Goal: Information Seeking & Learning: Learn about a topic

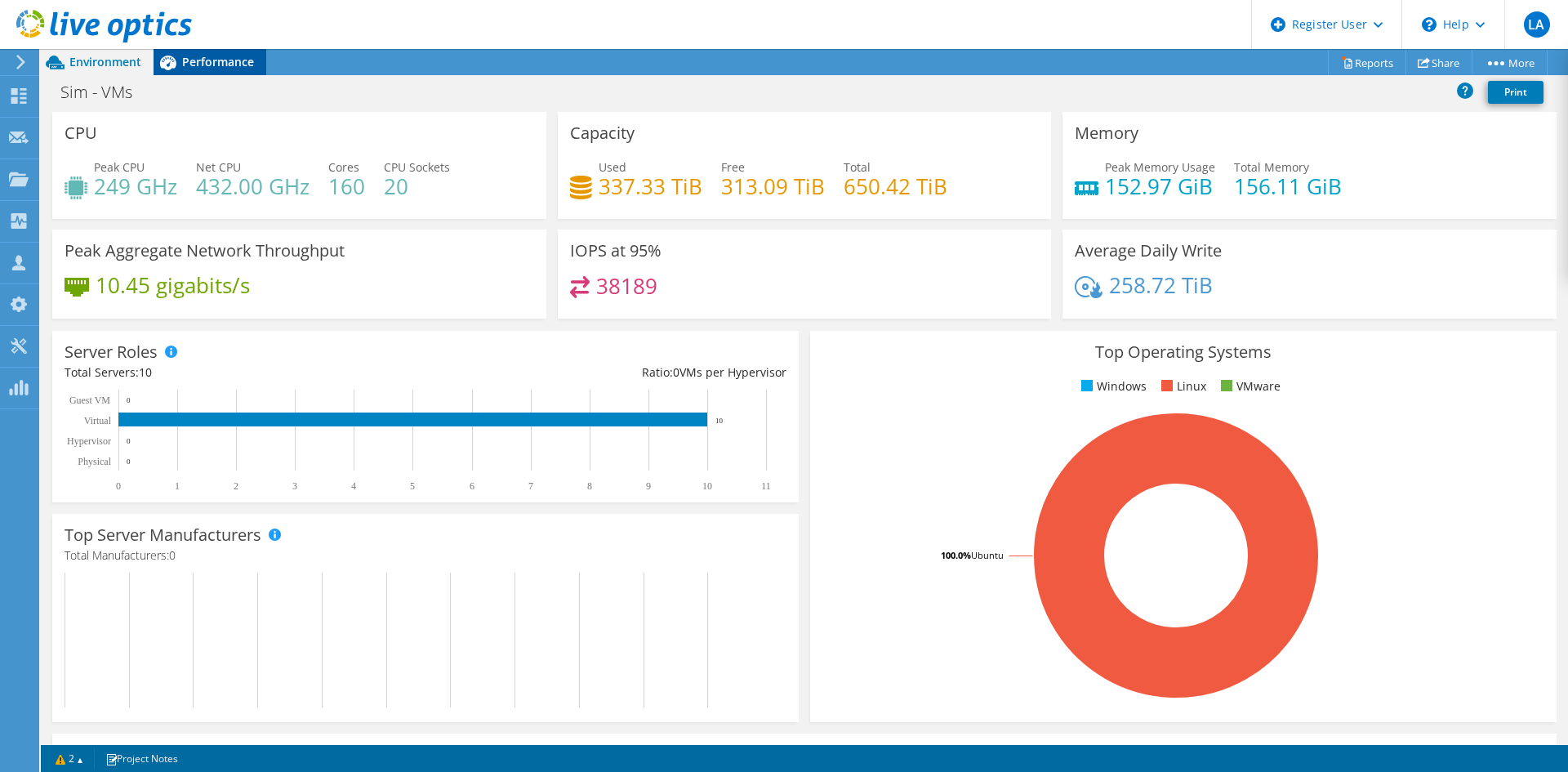
click at [190, 66] on span "Performance" at bounding box center [218, 62] width 72 height 16
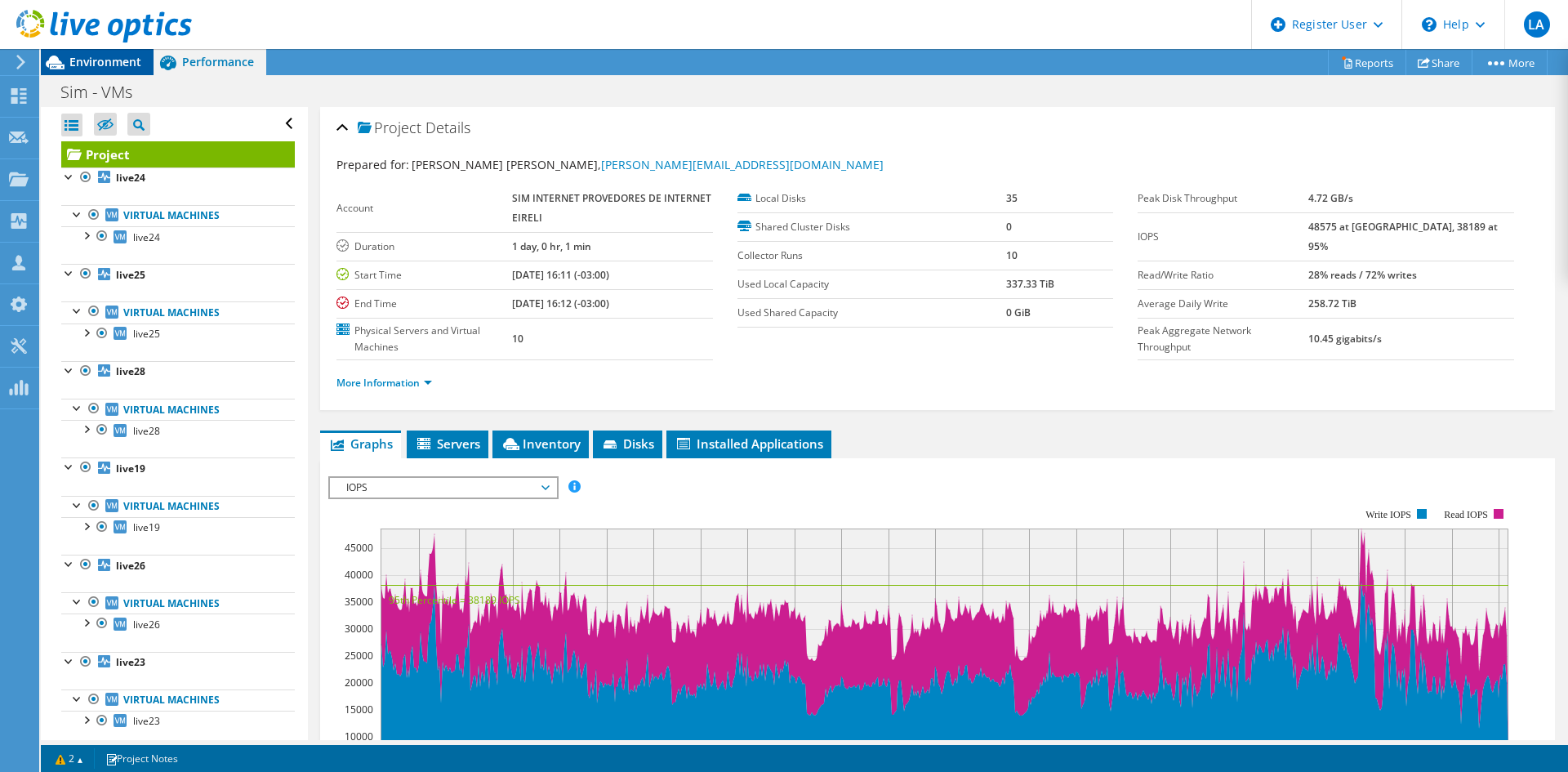
click at [121, 63] on span "Environment" at bounding box center [105, 62] width 72 height 16
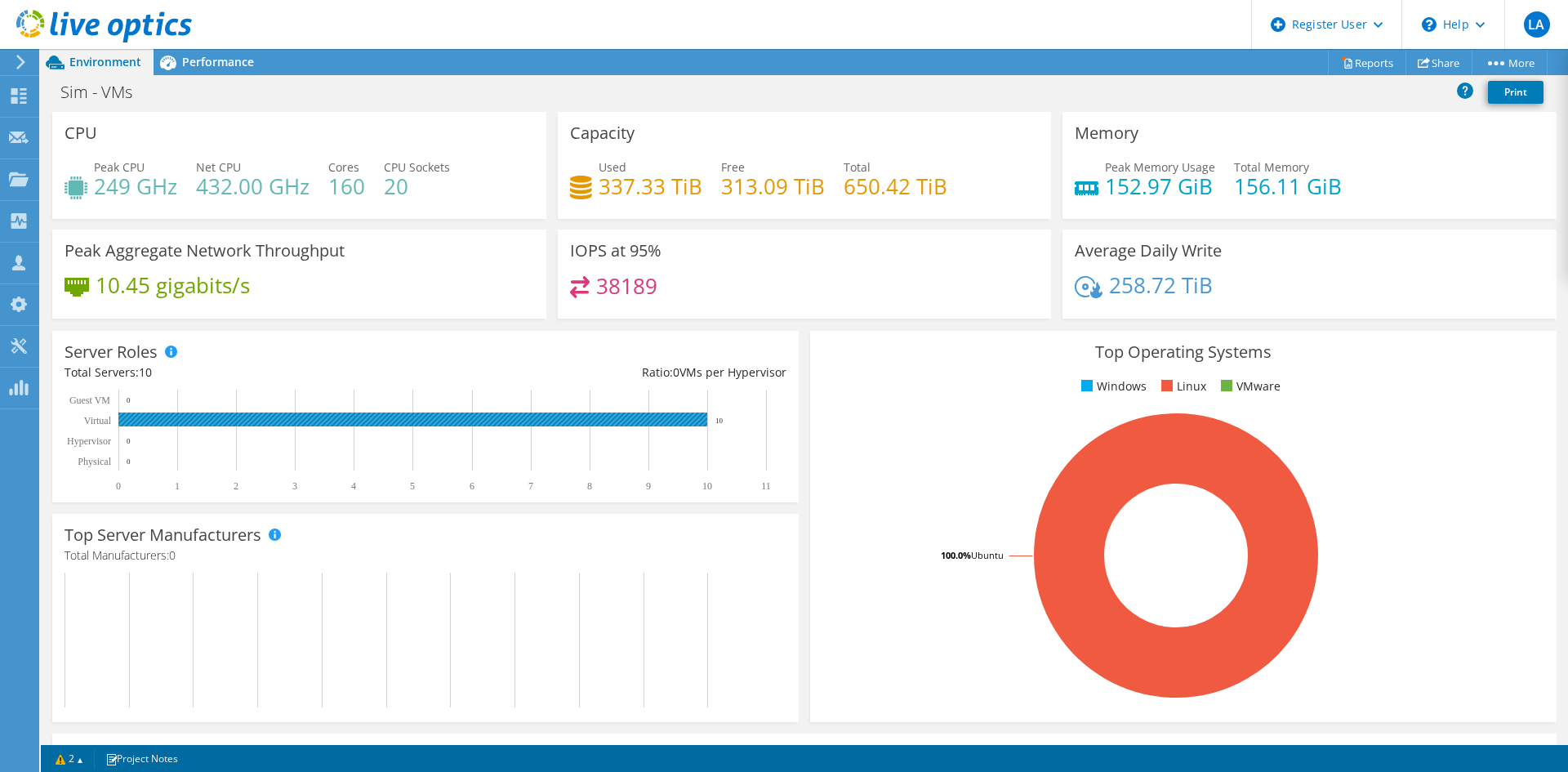
drag, startPoint x: 717, startPoint y: 425, endPoint x: 726, endPoint y: 425, distance: 9.0
click at [726, 425] on rect at bounding box center [418, 440] width 707 height 102
drag, startPoint x: 712, startPoint y: 421, endPoint x: 744, endPoint y: 423, distance: 32.1
click at [744, 423] on rect at bounding box center [418, 440] width 707 height 102
drag, startPoint x: 713, startPoint y: 419, endPoint x: 737, endPoint y: 419, distance: 24.0
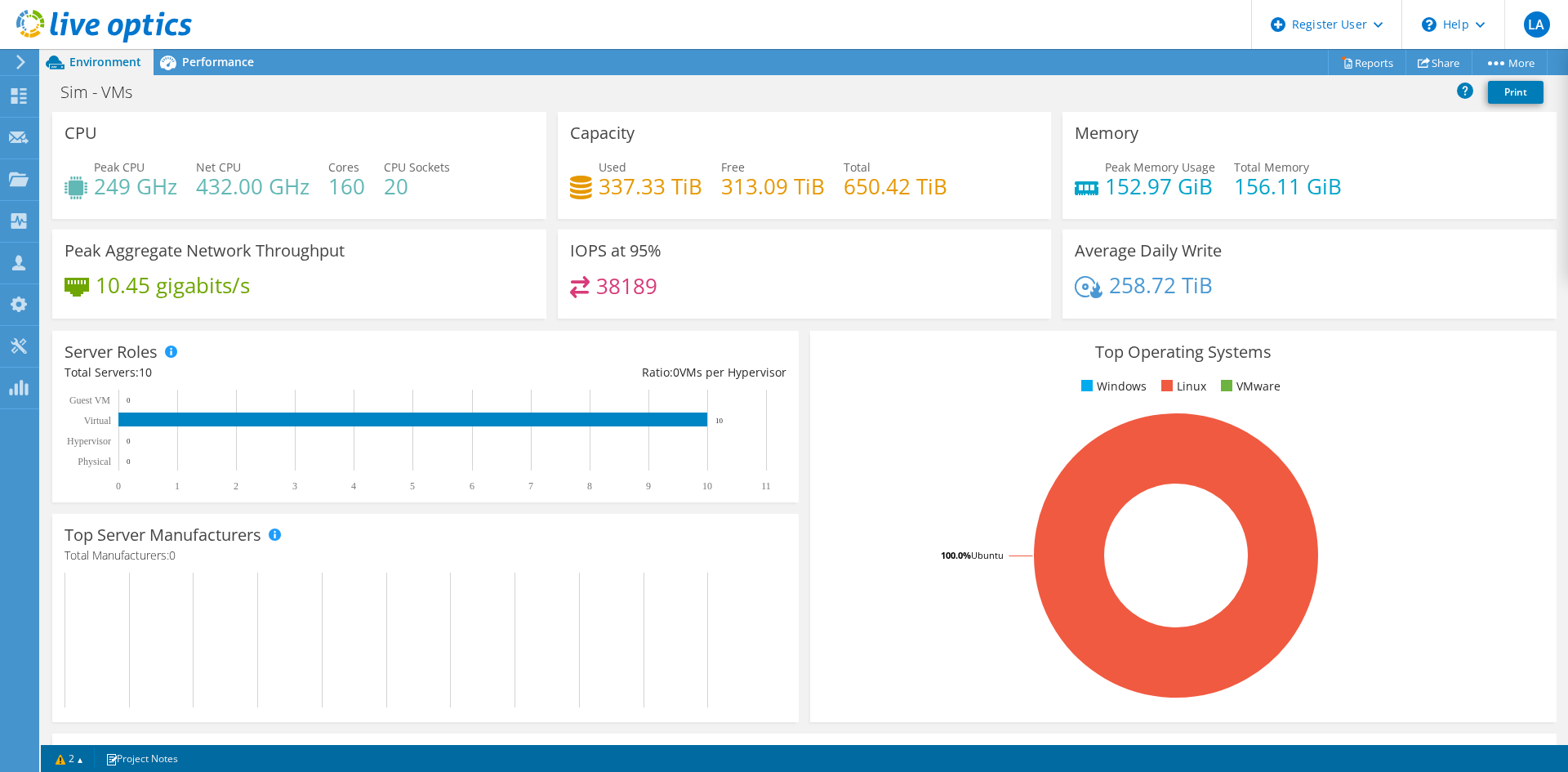
click at [737, 419] on rect at bounding box center [418, 440] width 707 height 102
drag, startPoint x: 715, startPoint y: 420, endPoint x: 733, endPoint y: 424, distance: 18.4
click at [733, 424] on rect at bounding box center [418, 440] width 707 height 102
click at [208, 64] on span "Performance" at bounding box center [218, 62] width 72 height 16
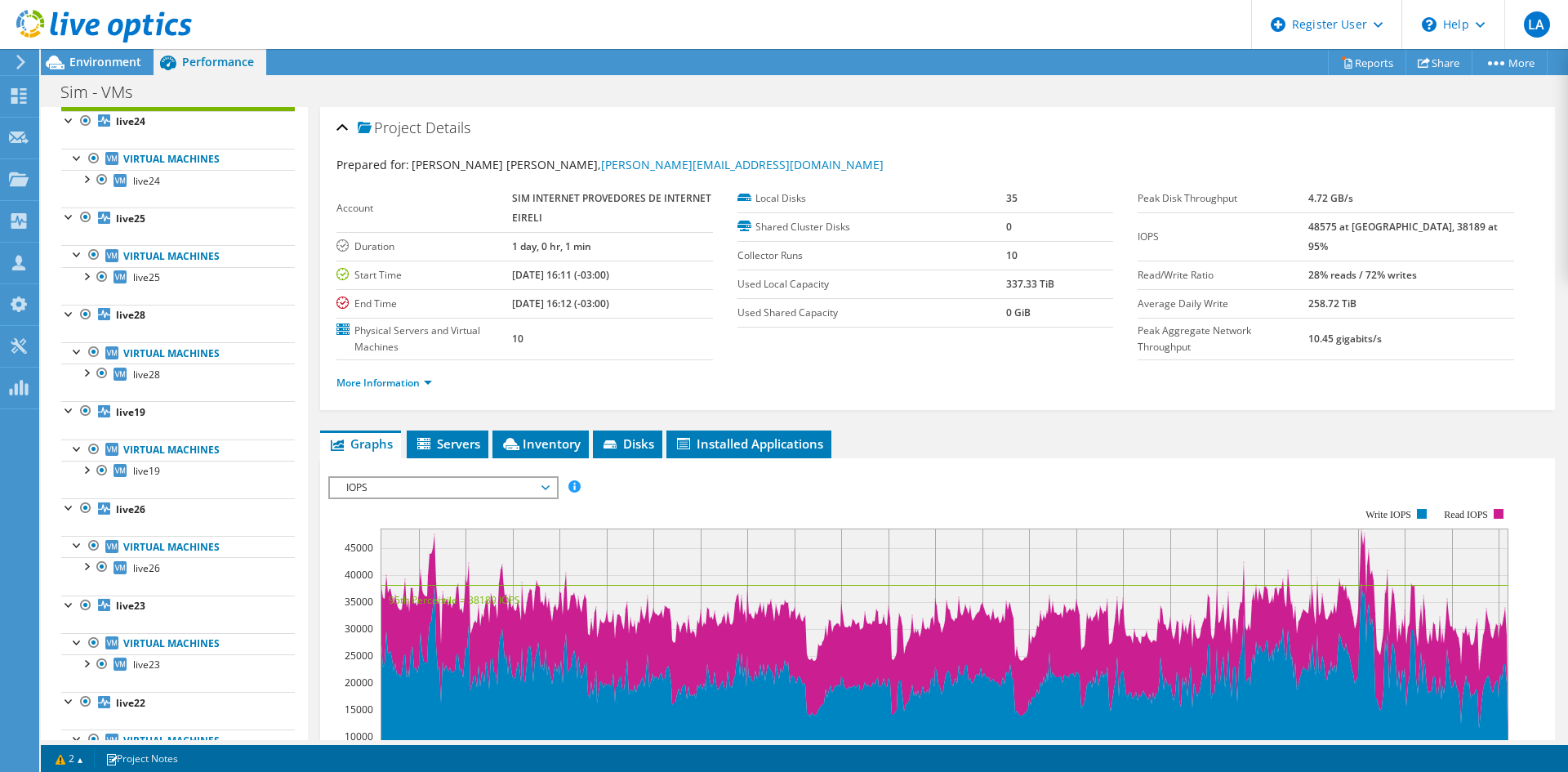
scroll to position [81, 0]
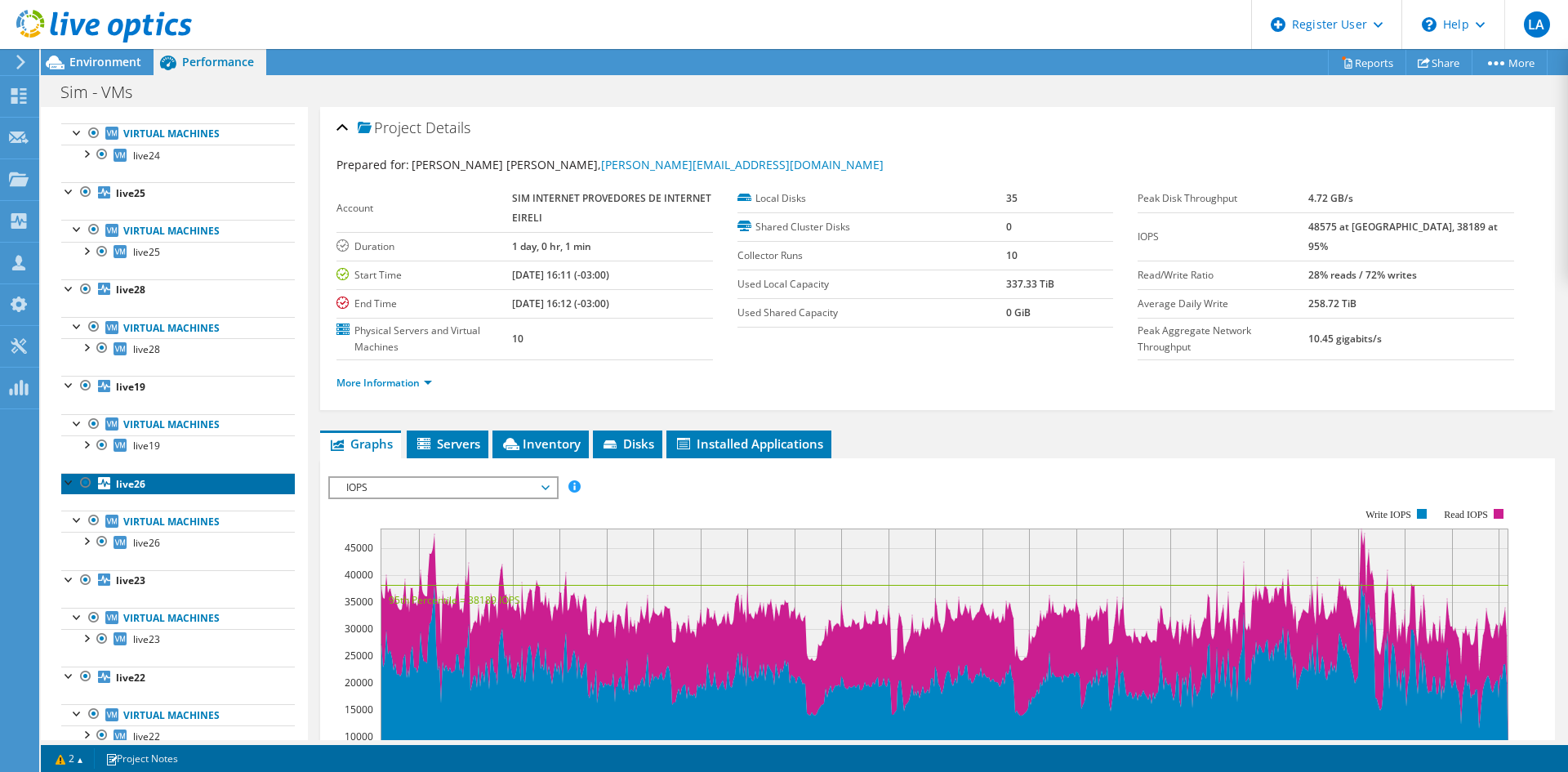
click at [132, 493] on link "live26" at bounding box center [178, 483] width 234 height 22
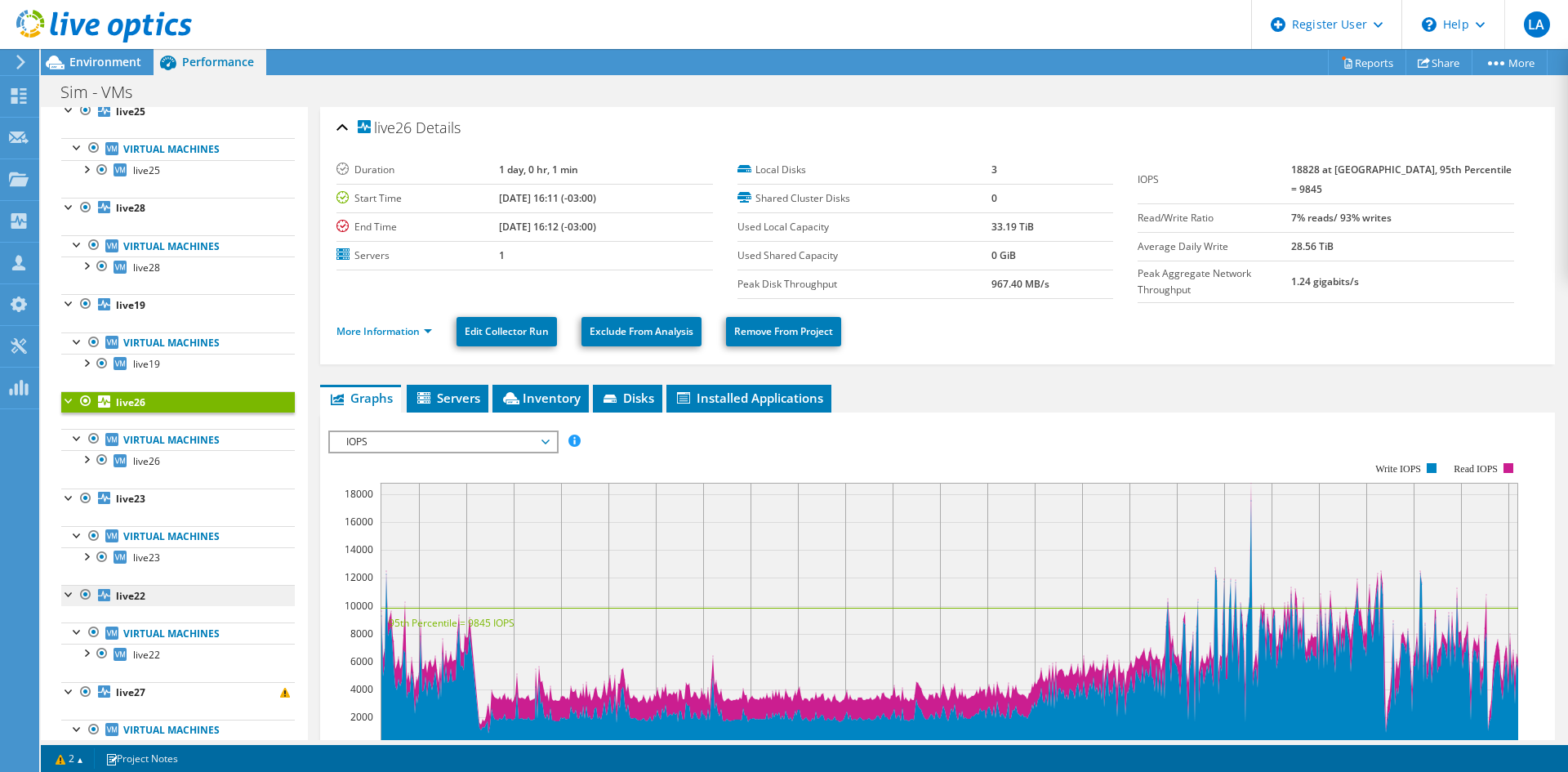
scroll to position [245, 0]
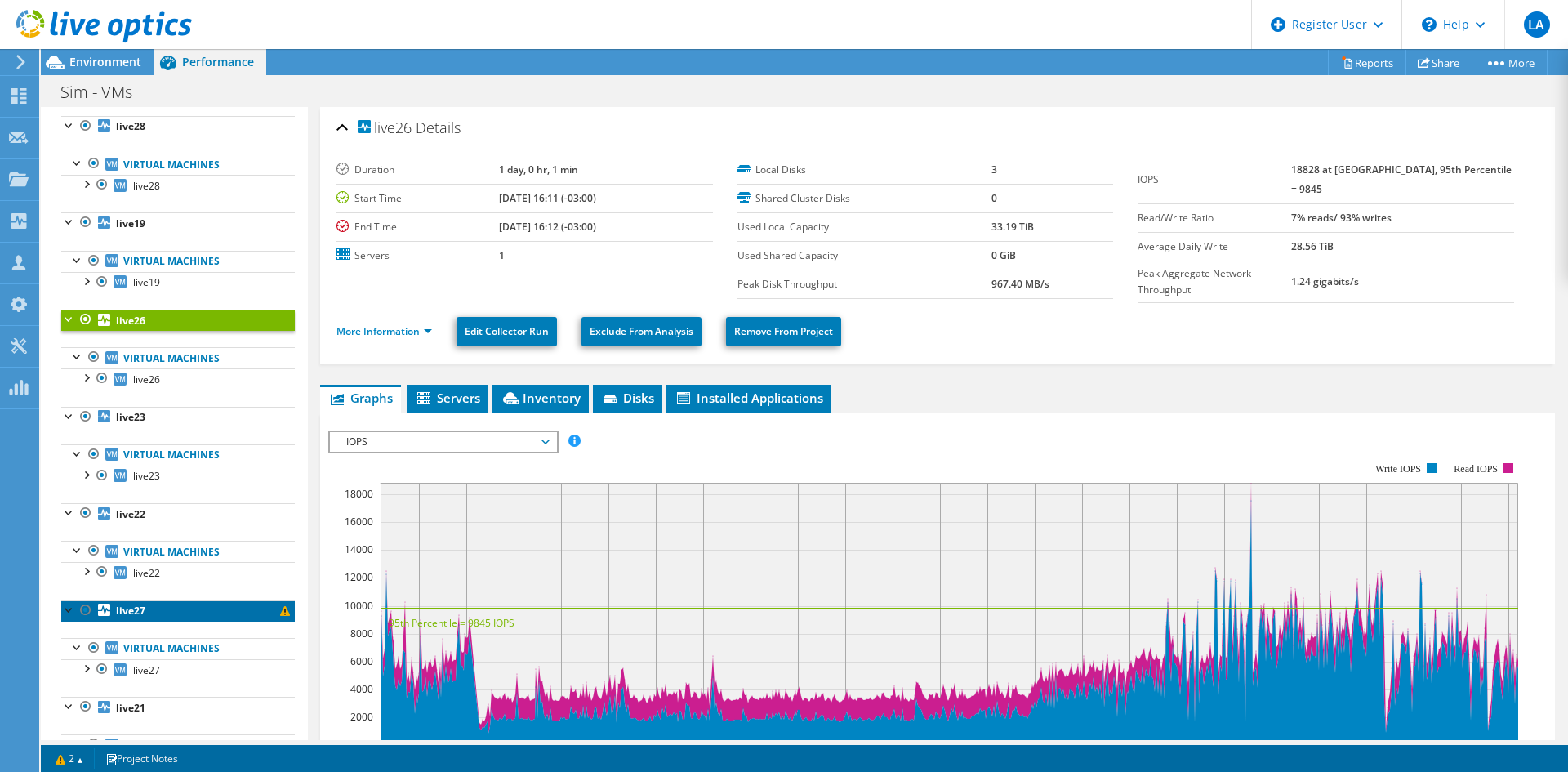
click at [152, 604] on link "live27" at bounding box center [178, 611] width 234 height 22
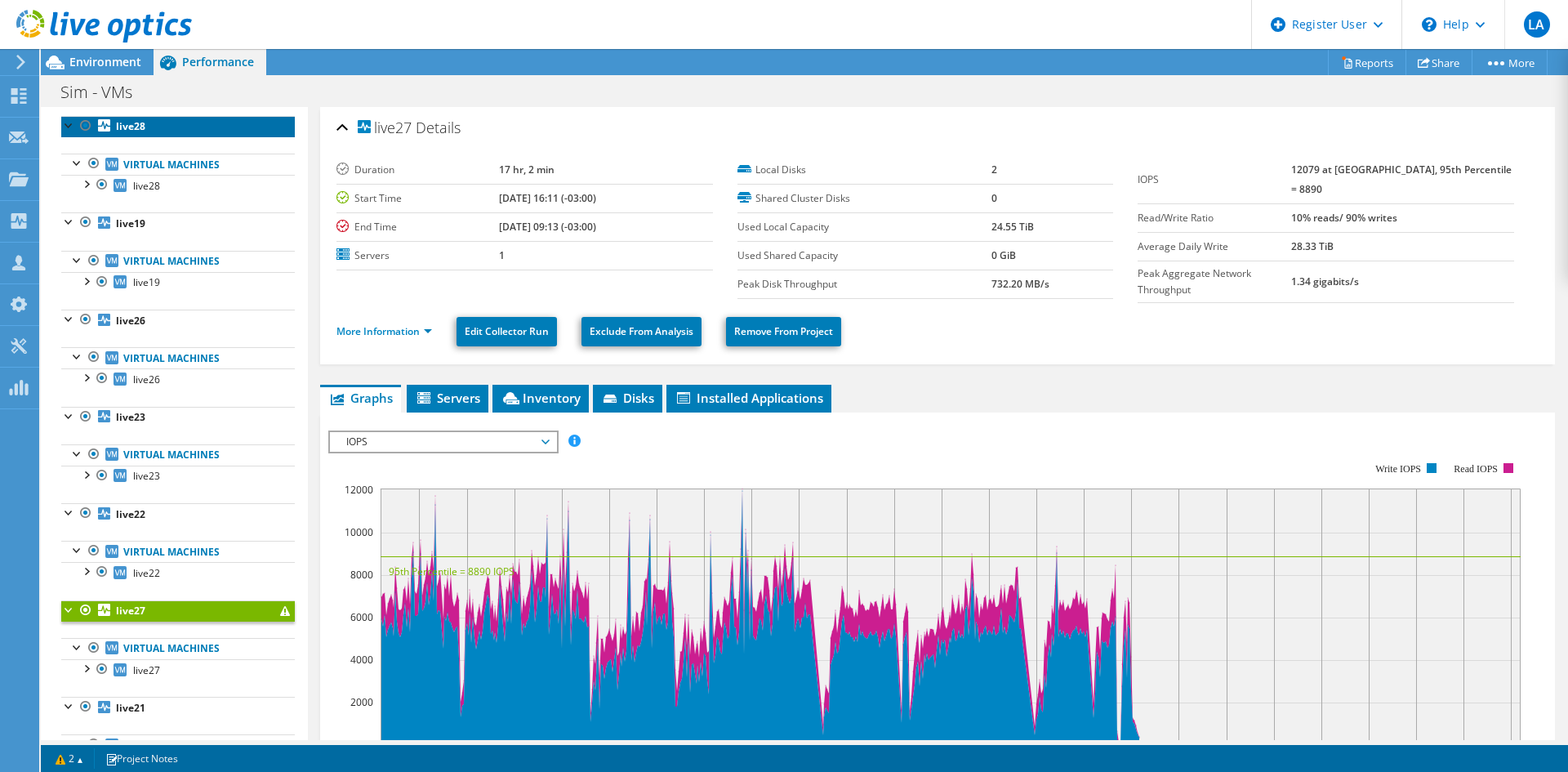
click at [133, 124] on b "live28" at bounding box center [130, 125] width 29 height 14
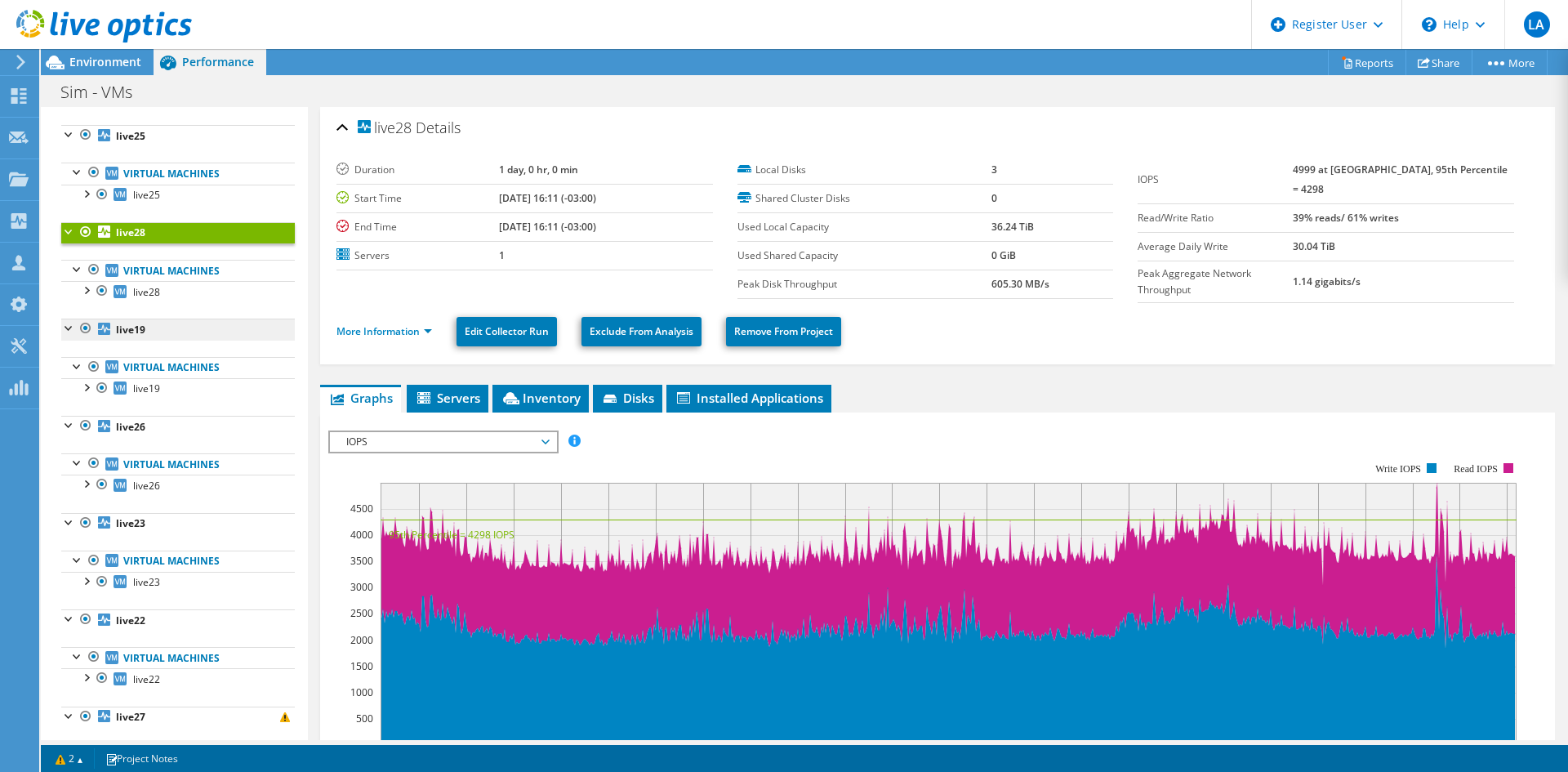
scroll to position [0, 0]
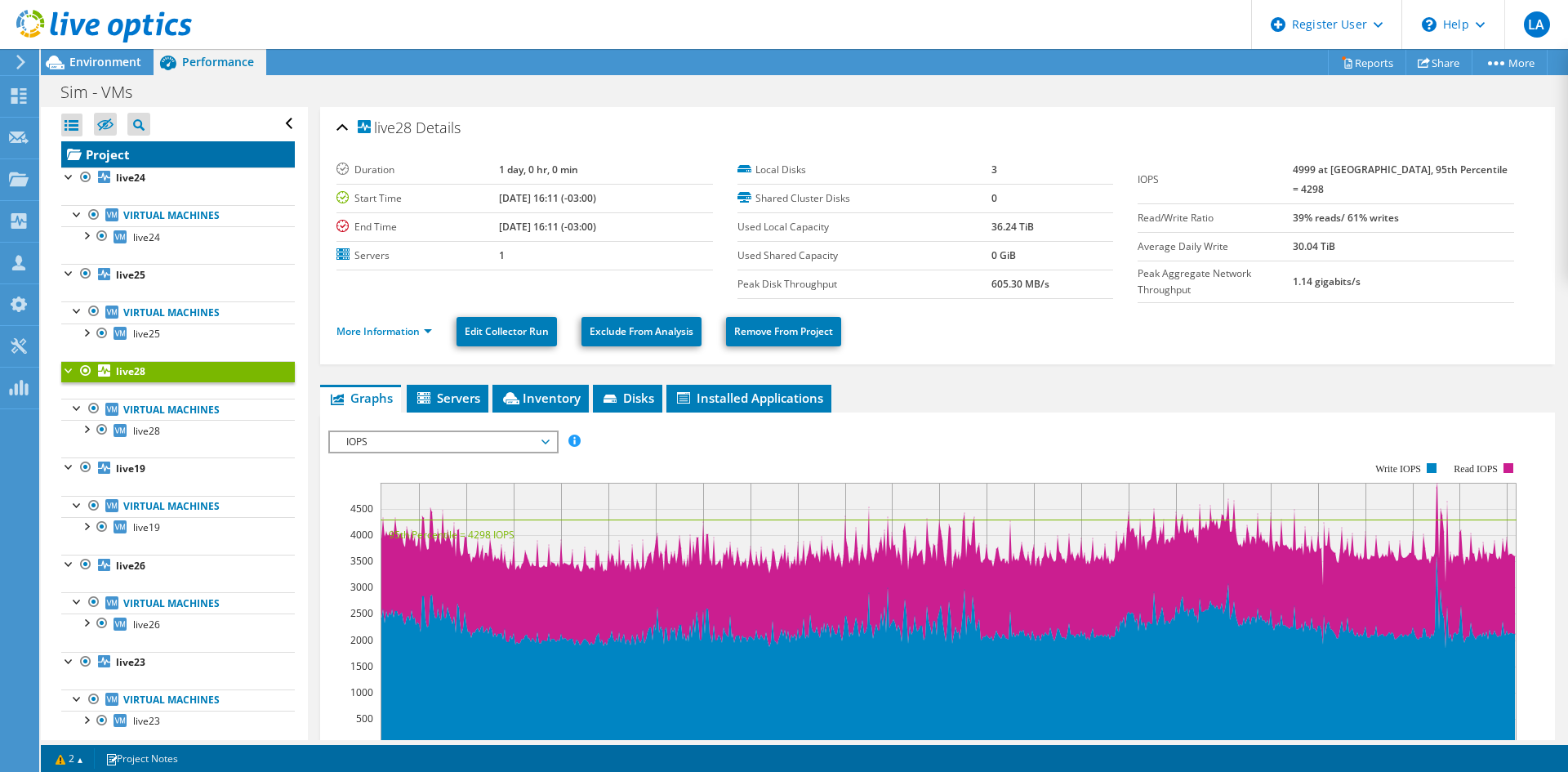
click at [105, 148] on link "Project" at bounding box center [178, 154] width 234 height 26
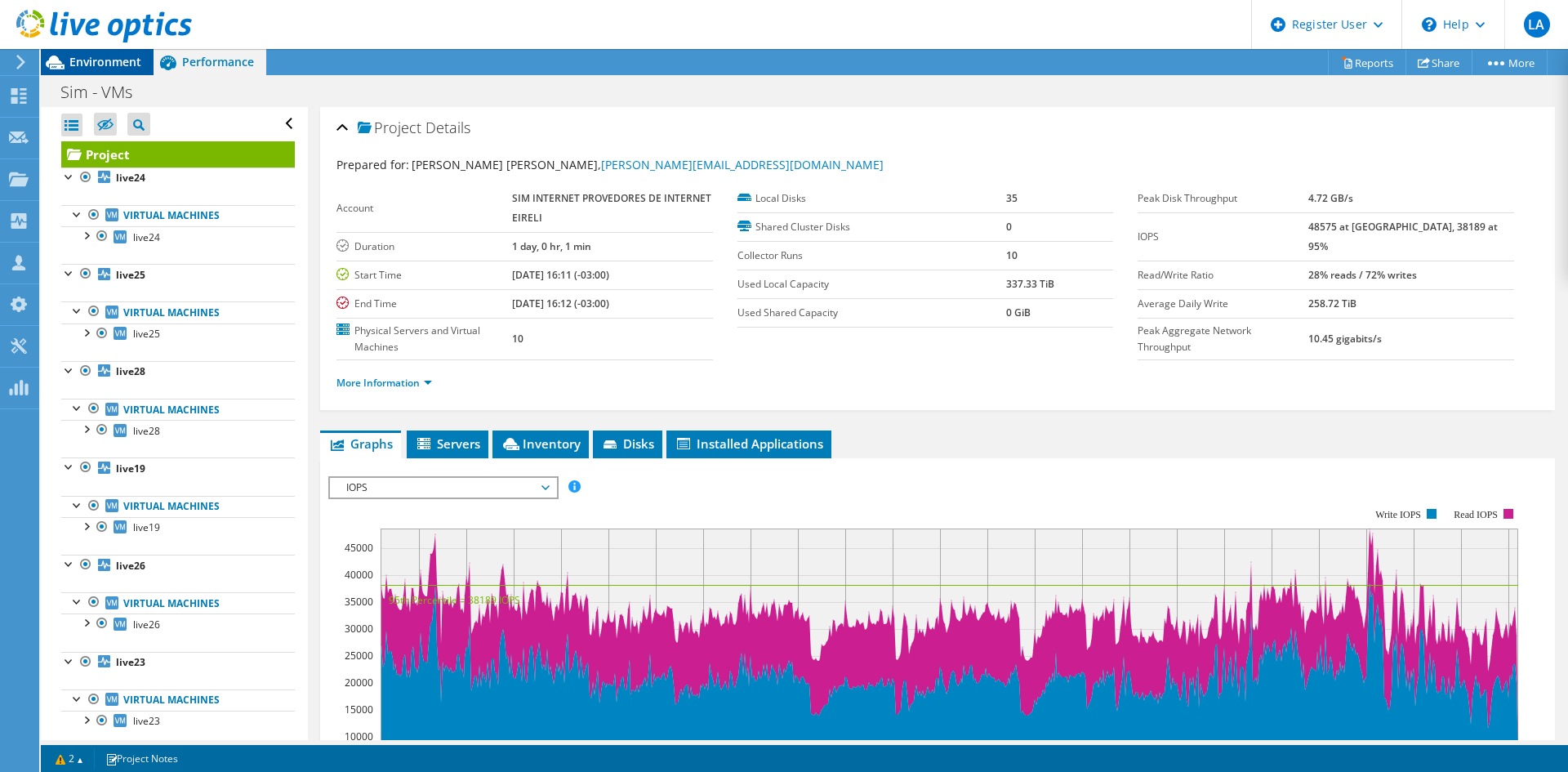
click at [70, 64] on span "Environment" at bounding box center [105, 62] width 72 height 16
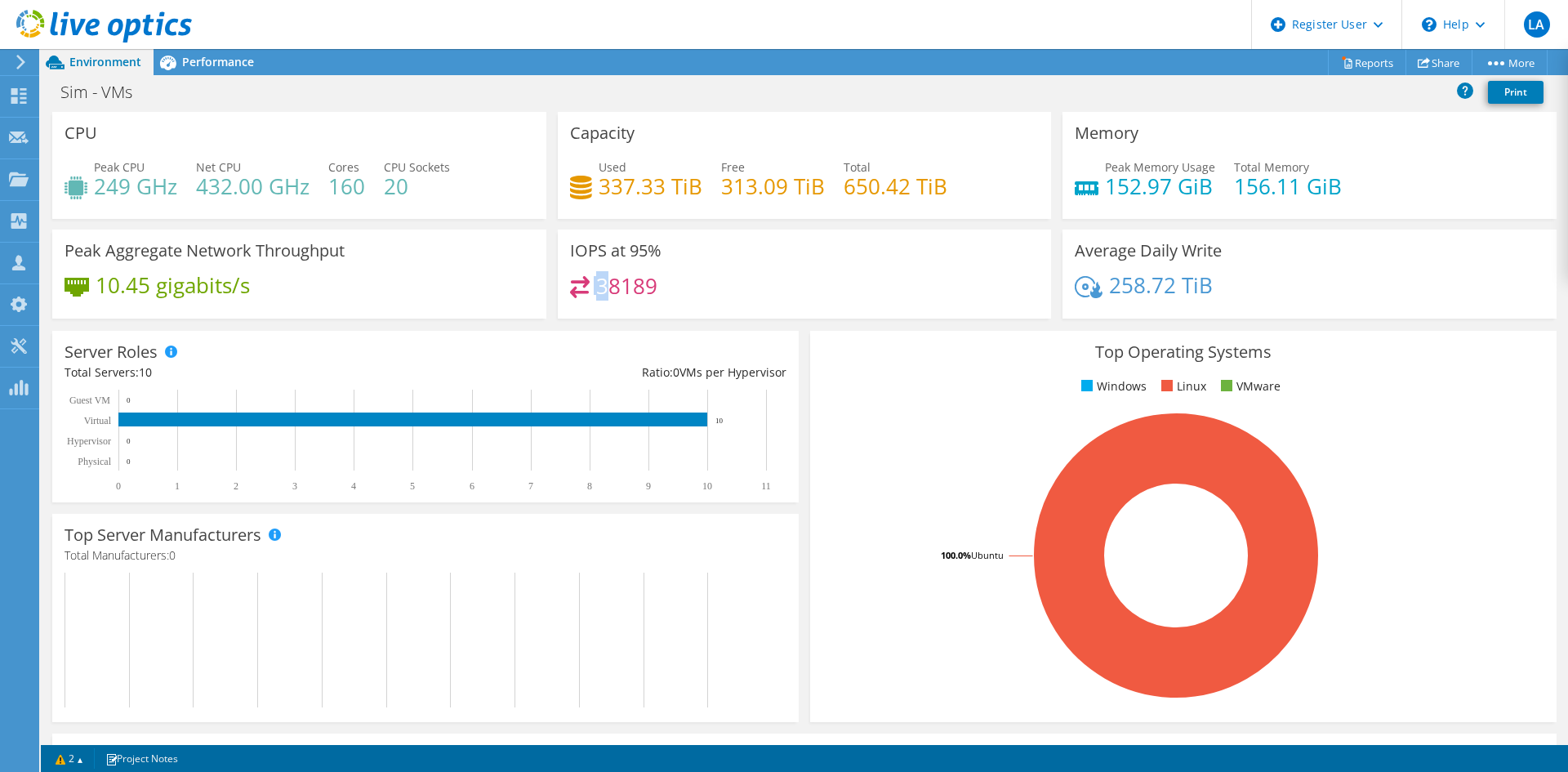
drag, startPoint x: 590, startPoint y: 287, endPoint x: 607, endPoint y: 286, distance: 17.0
click at [607, 286] on div "38189" at bounding box center [614, 285] width 88 height 19
drag, startPoint x: 1094, startPoint y: 185, endPoint x: 1228, endPoint y: 183, distance: 134.0
click at [1228, 183] on div "Peak Memory Usage 152.97 GiB Total Memory 156.11 GiB" at bounding box center [1310, 184] width 470 height 53
drag, startPoint x: 160, startPoint y: 194, endPoint x: 176, endPoint y: 195, distance: 16.0
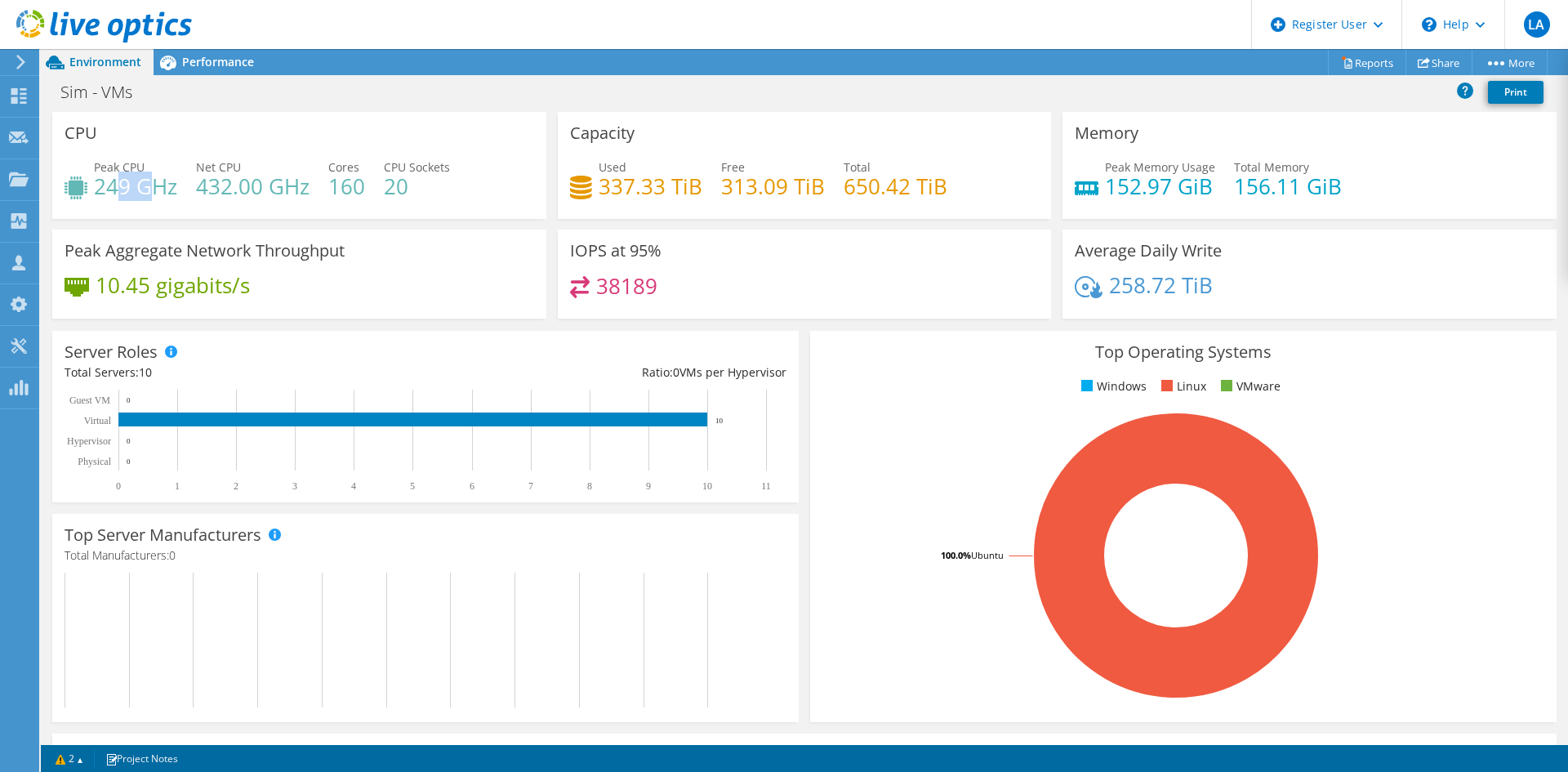
click at [167, 194] on h4 "249 GHz" at bounding box center [135, 185] width 83 height 18
click at [99, 177] on h4 "249 GHz" at bounding box center [135, 185] width 83 height 18
drag, startPoint x: 89, startPoint y: 179, endPoint x: 143, endPoint y: 182, distance: 54.1
click at [143, 182] on div "Peak CPU 249 GHz" at bounding box center [121, 176] width 112 height 36
click at [219, 66] on span "Performance" at bounding box center [218, 62] width 72 height 16
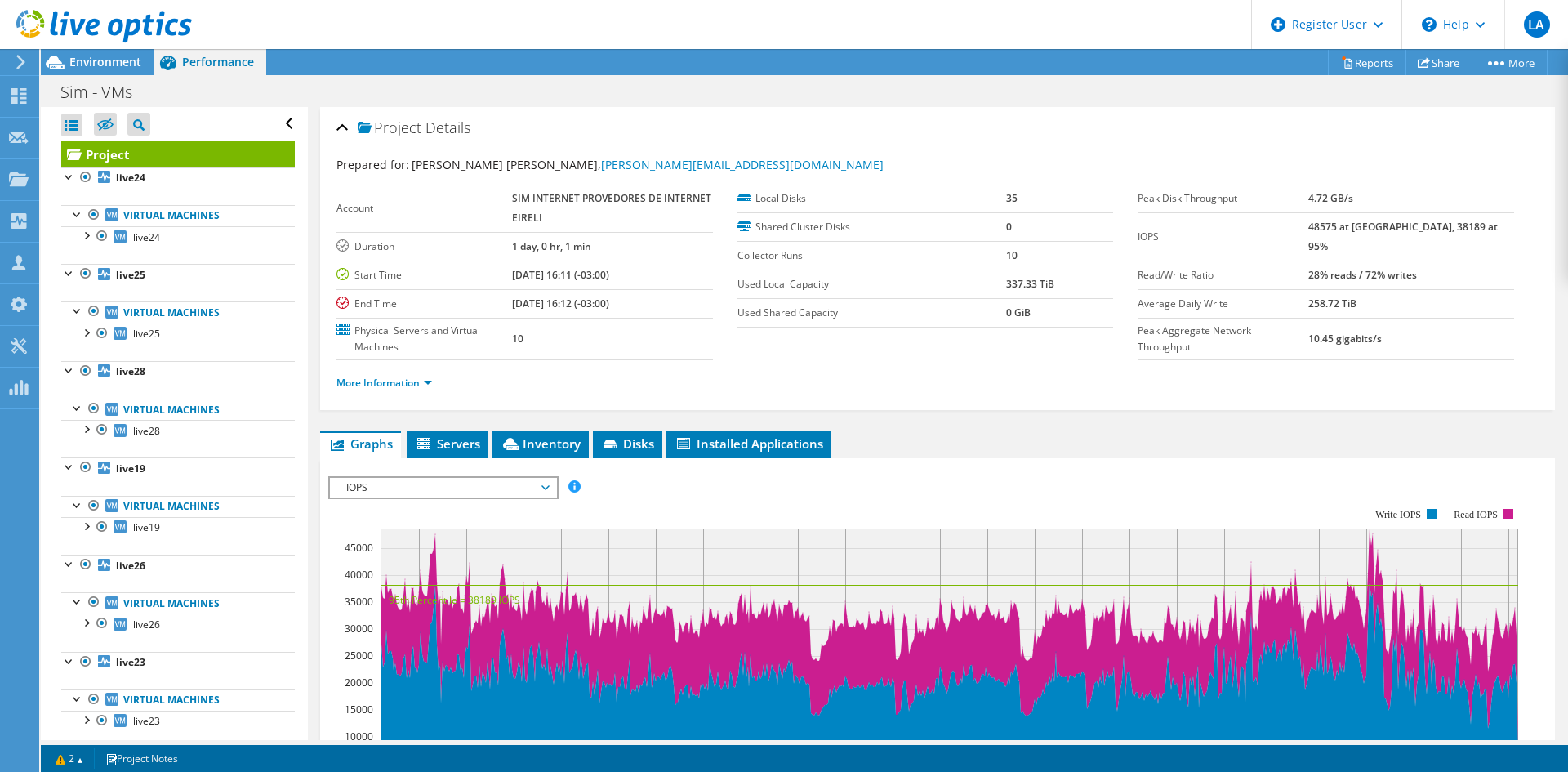
scroll to position [81, 0]
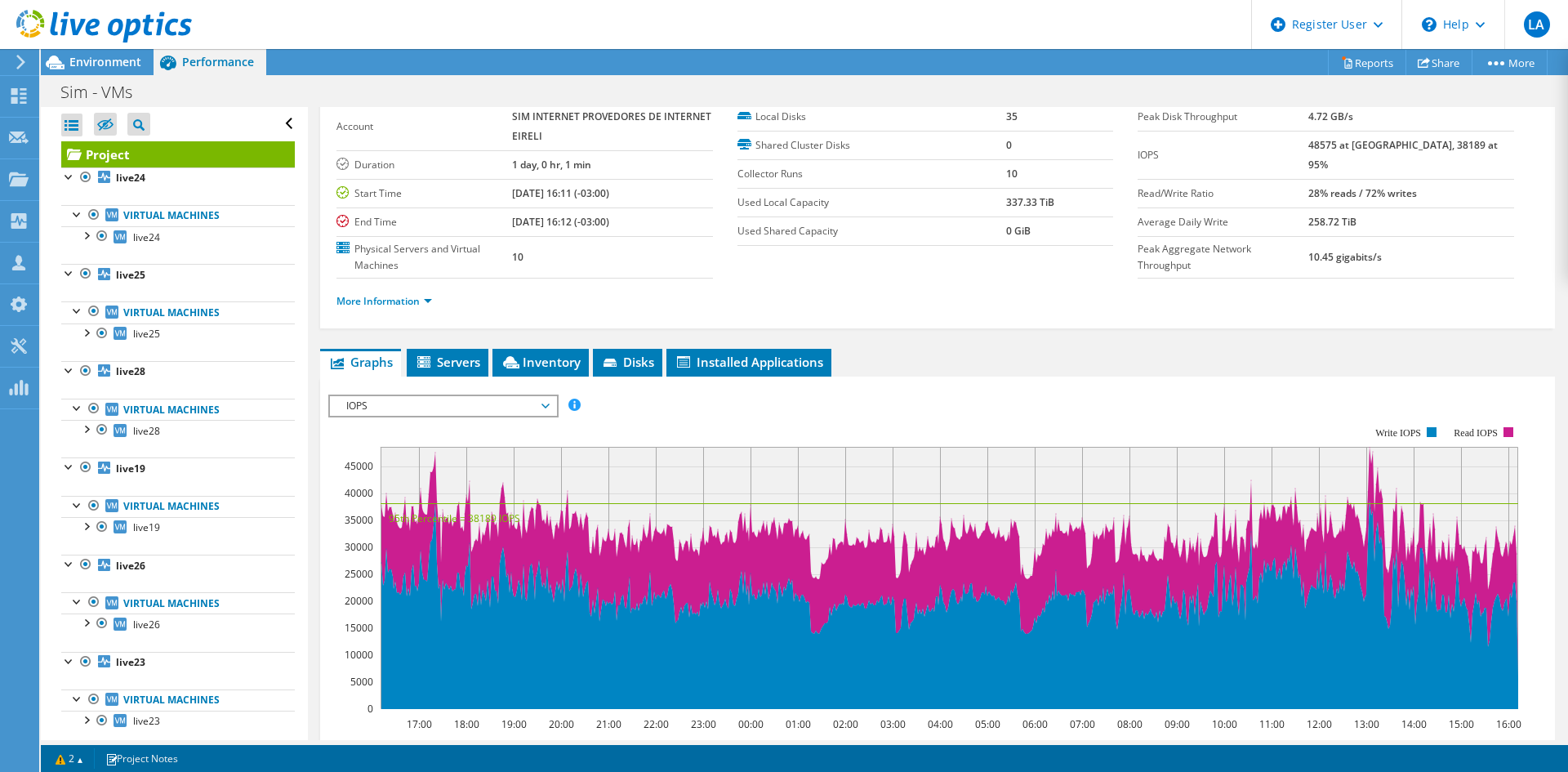
click at [376, 406] on span "IOPS" at bounding box center [443, 405] width 210 height 20
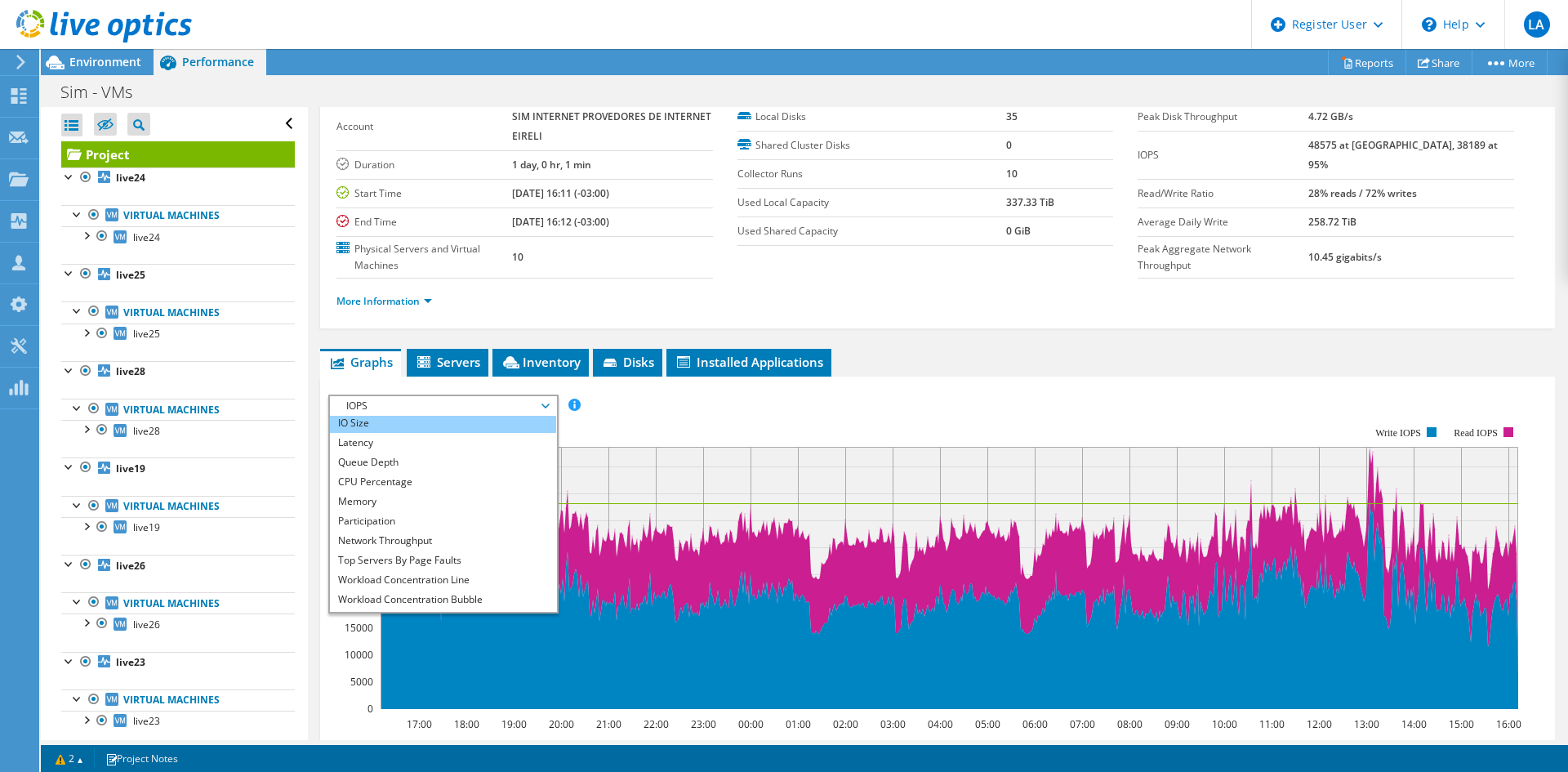
scroll to position [59, 0]
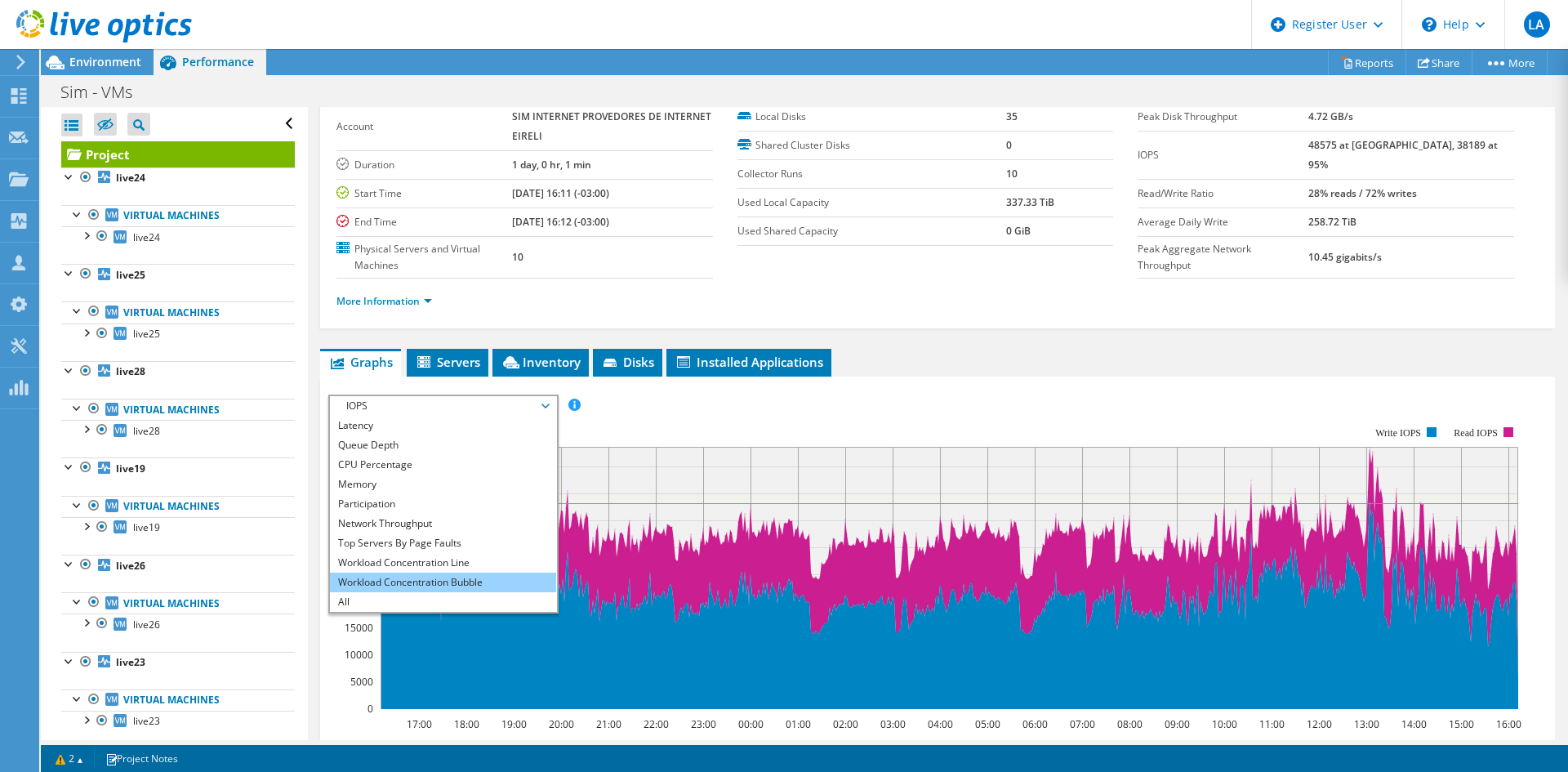
click at [483, 581] on li "Workload Concentration Bubble" at bounding box center [443, 582] width 226 height 20
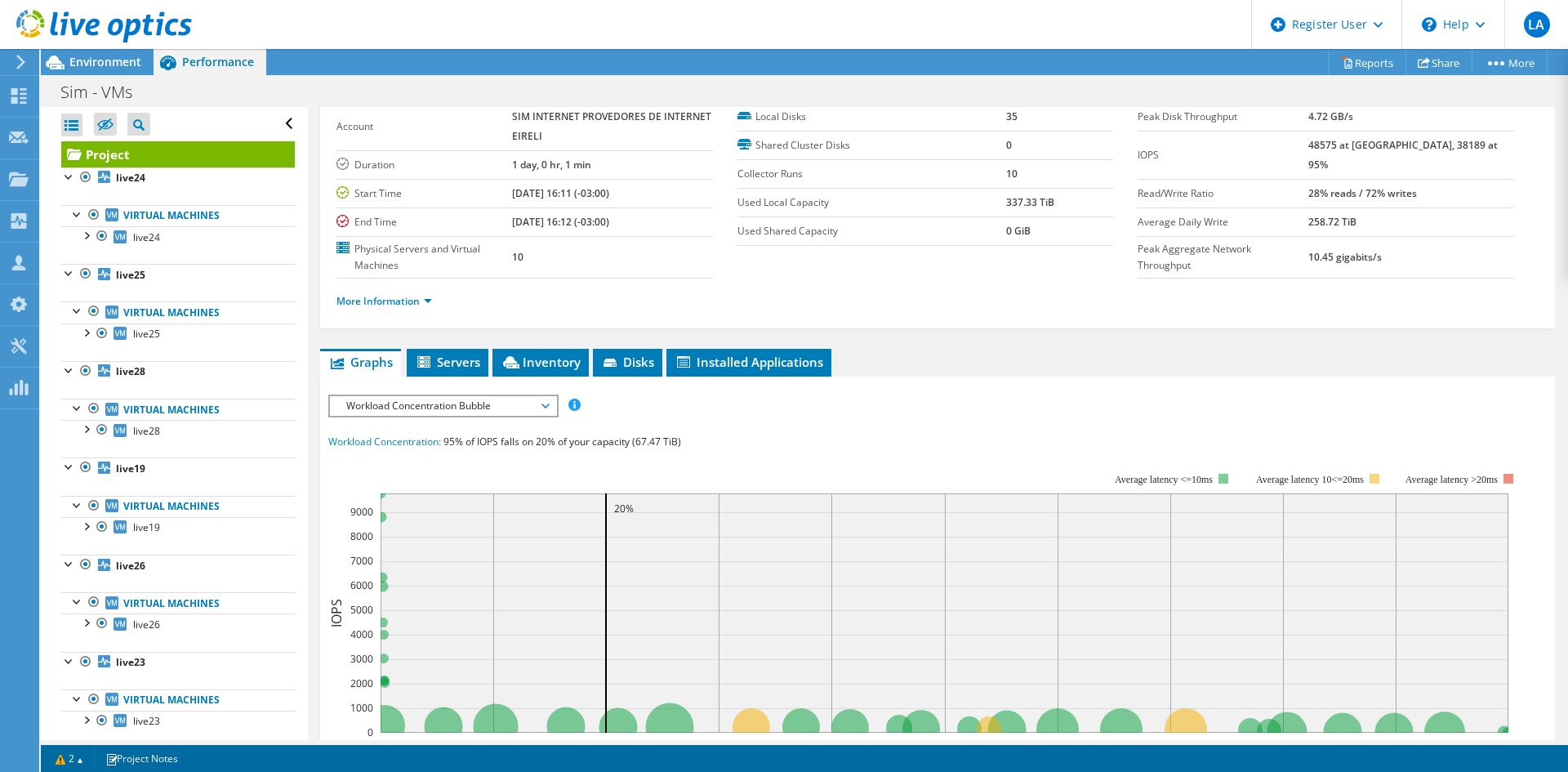
scroll to position [164, 0]
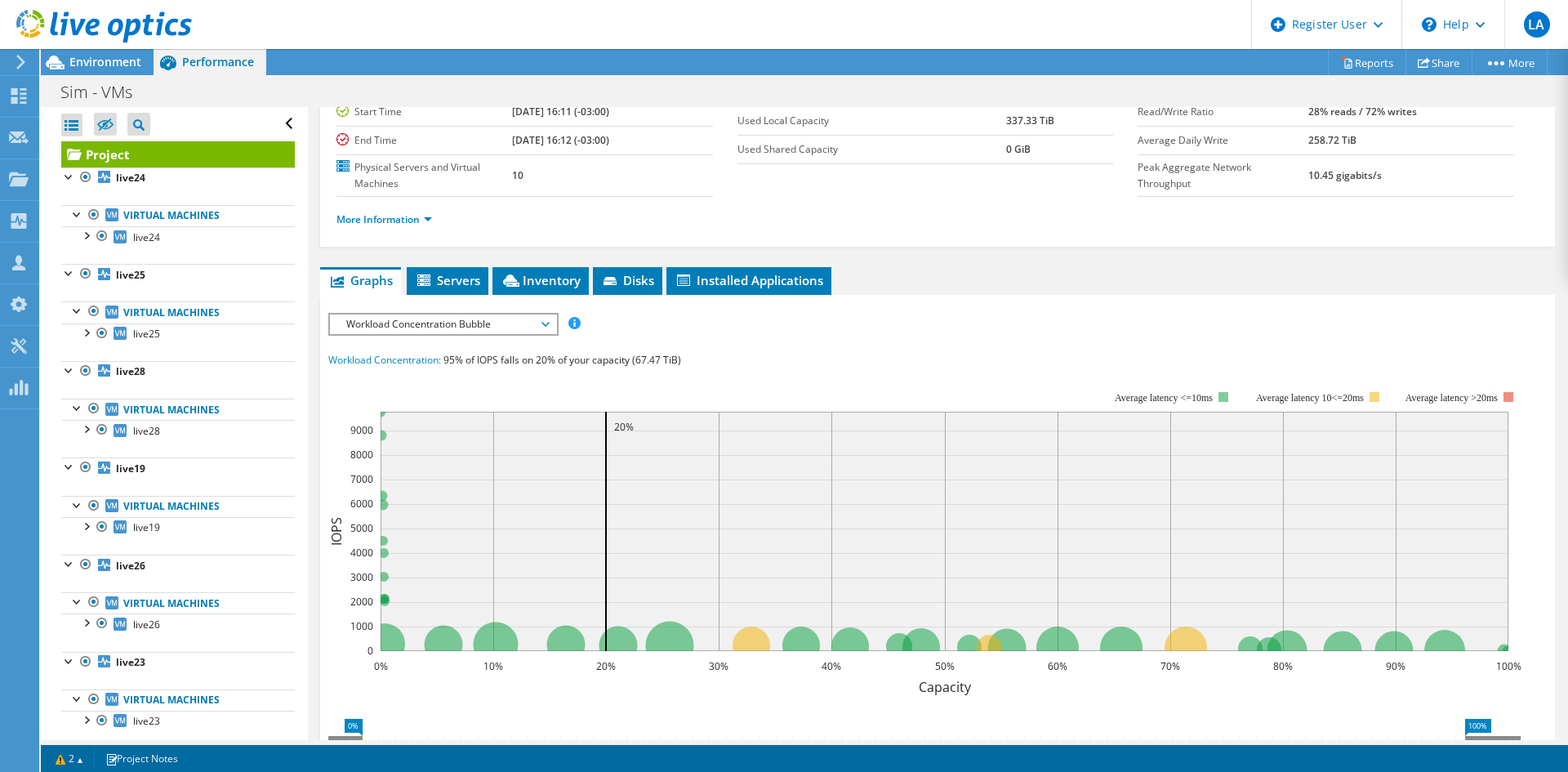
click at [458, 316] on span "Workload Concentration Bubble" at bounding box center [443, 324] width 210 height 20
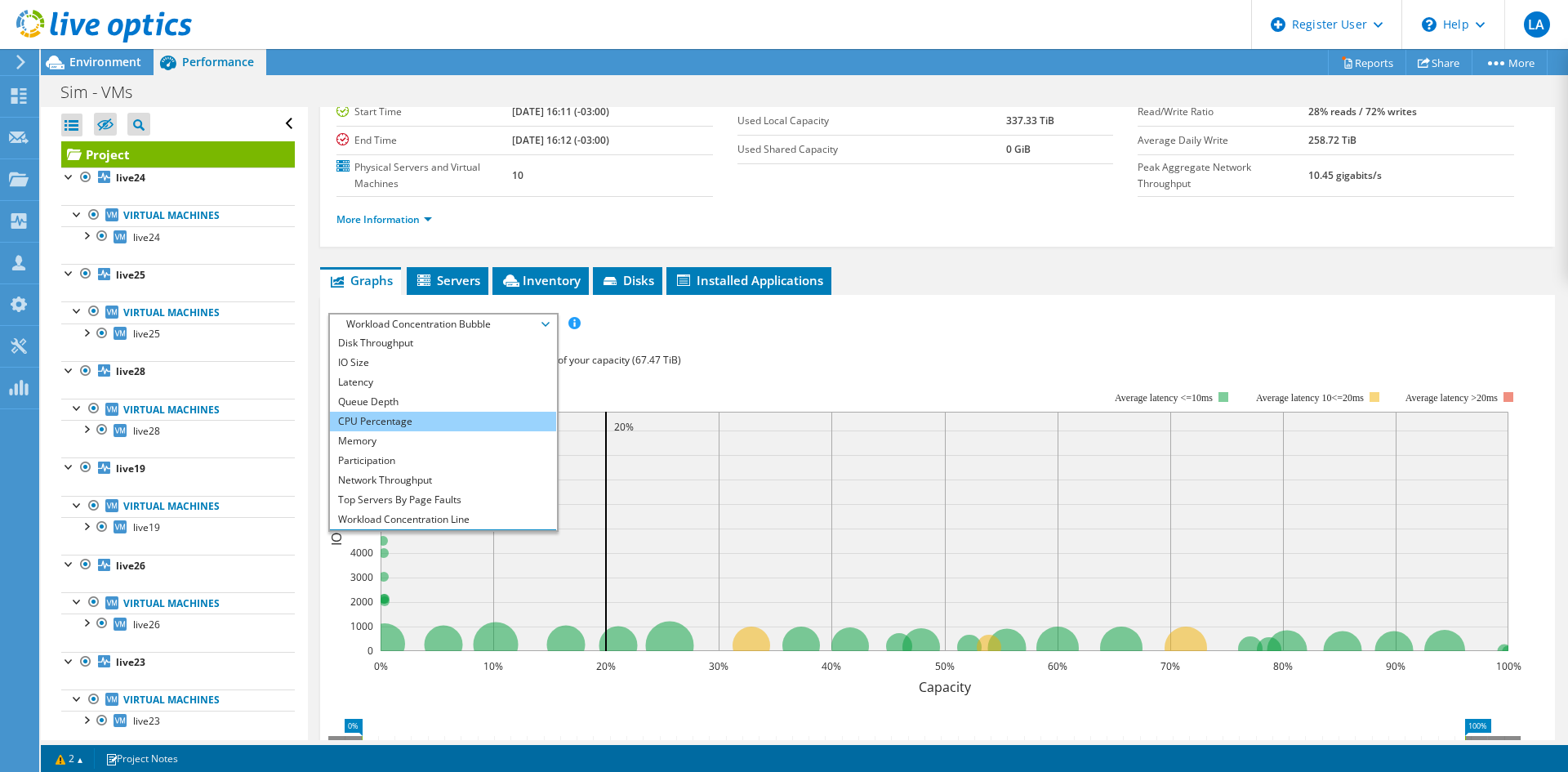
scroll to position [0, 0]
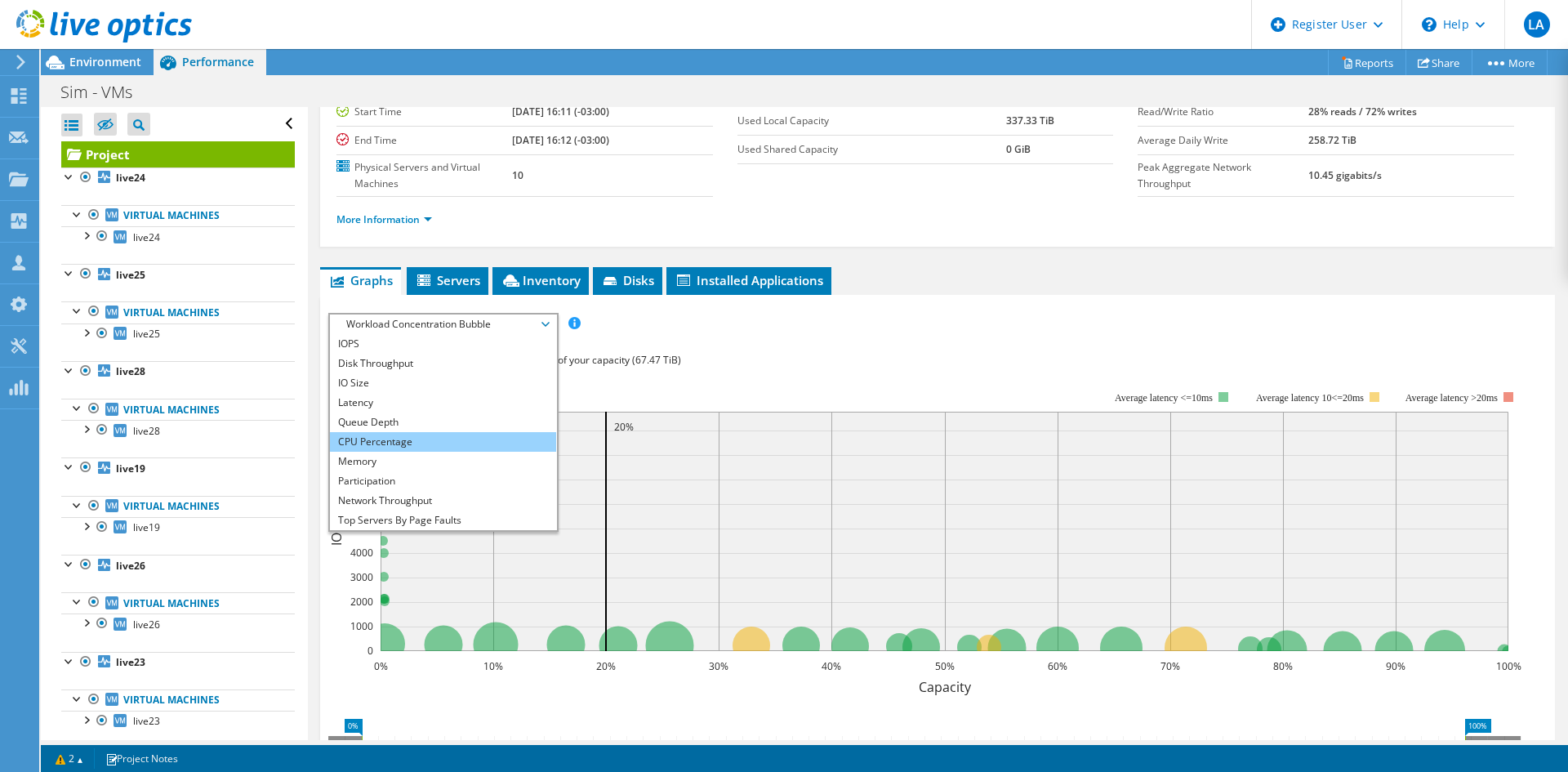
click at [442, 445] on li "CPU Percentage" at bounding box center [443, 442] width 226 height 20
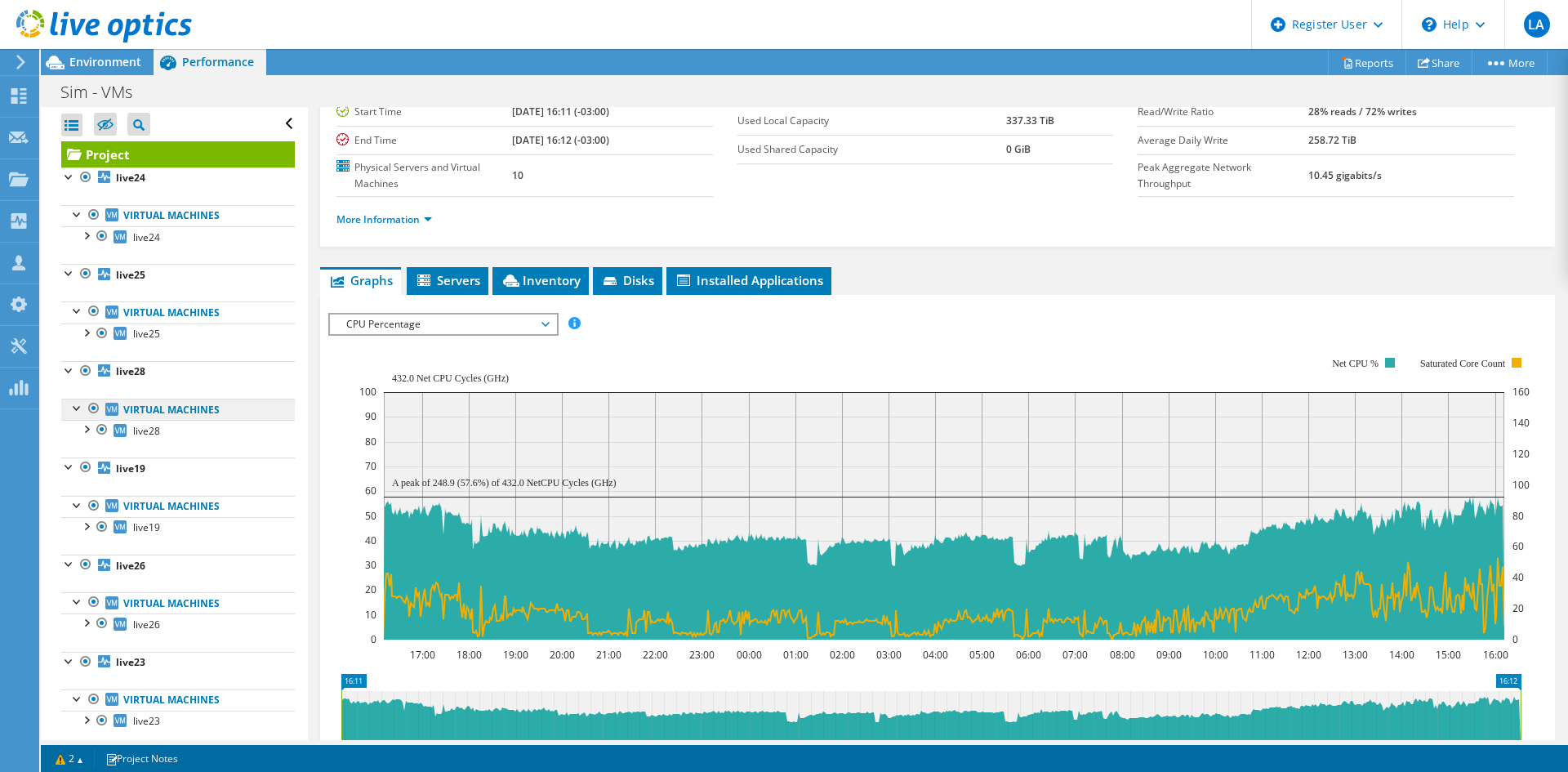
scroll to position [81, 0]
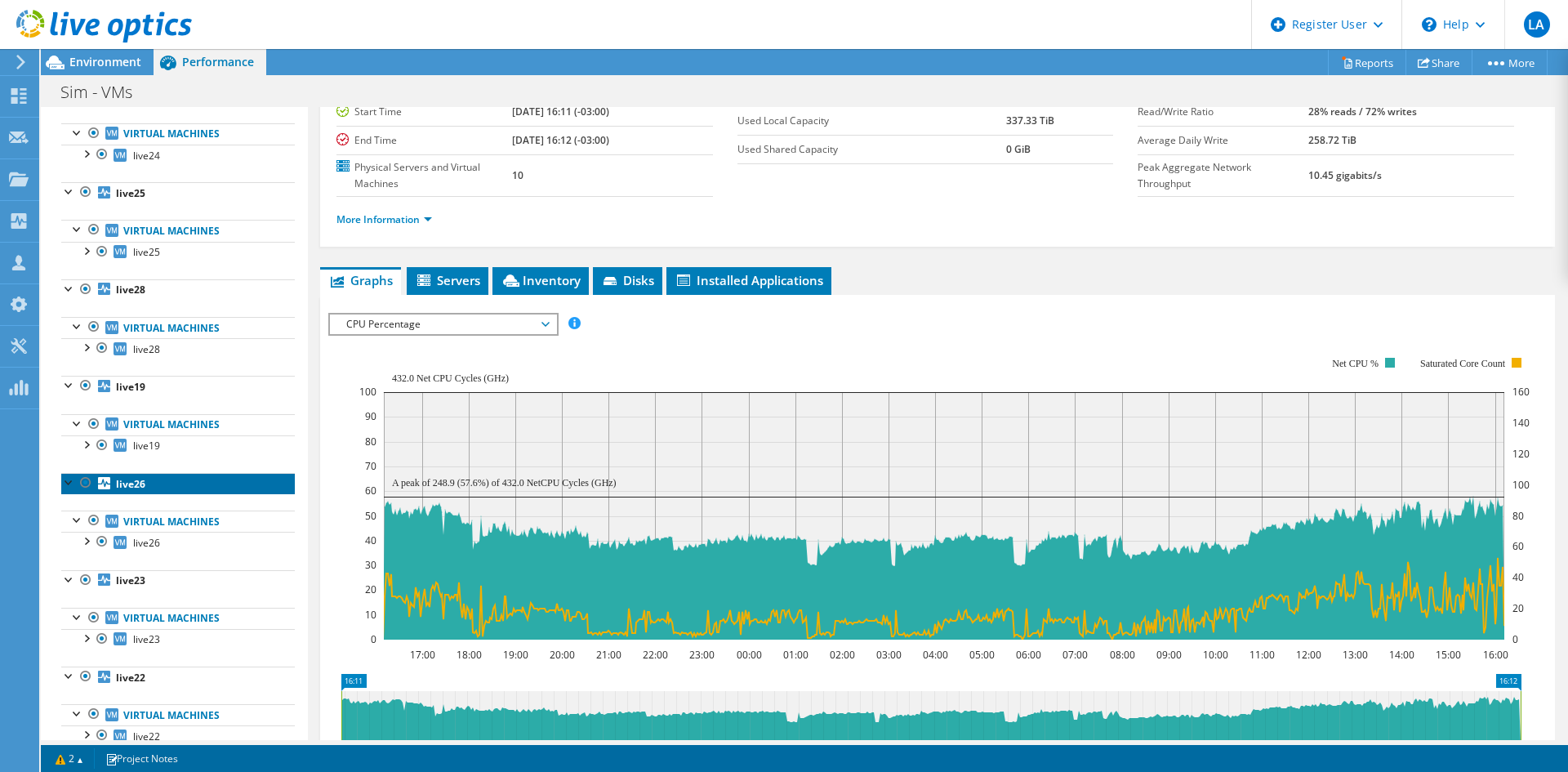
click at [130, 486] on b "live26" at bounding box center [130, 484] width 29 height 14
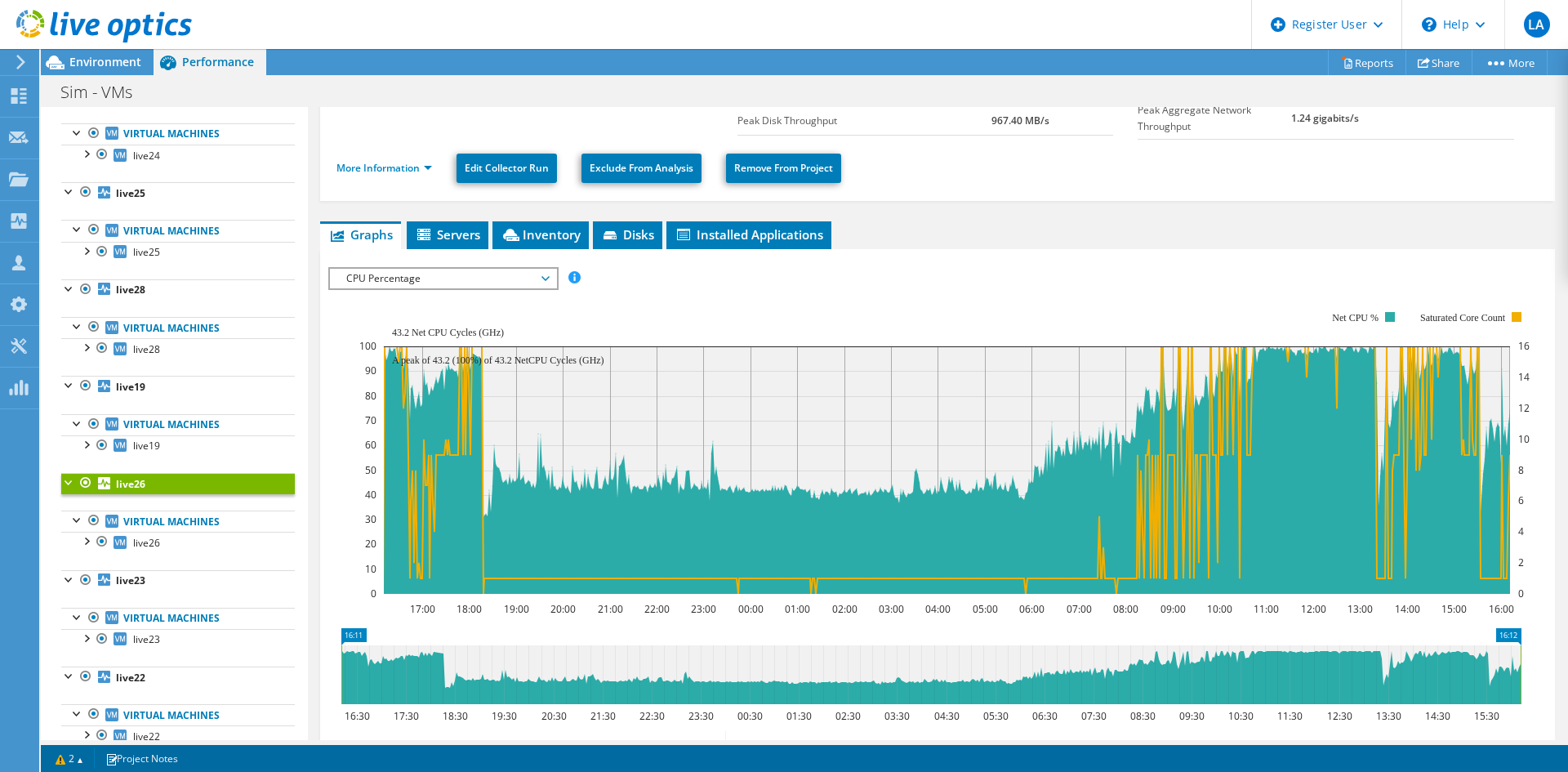
click at [378, 269] on span "CPU Percentage" at bounding box center [443, 278] width 210 height 20
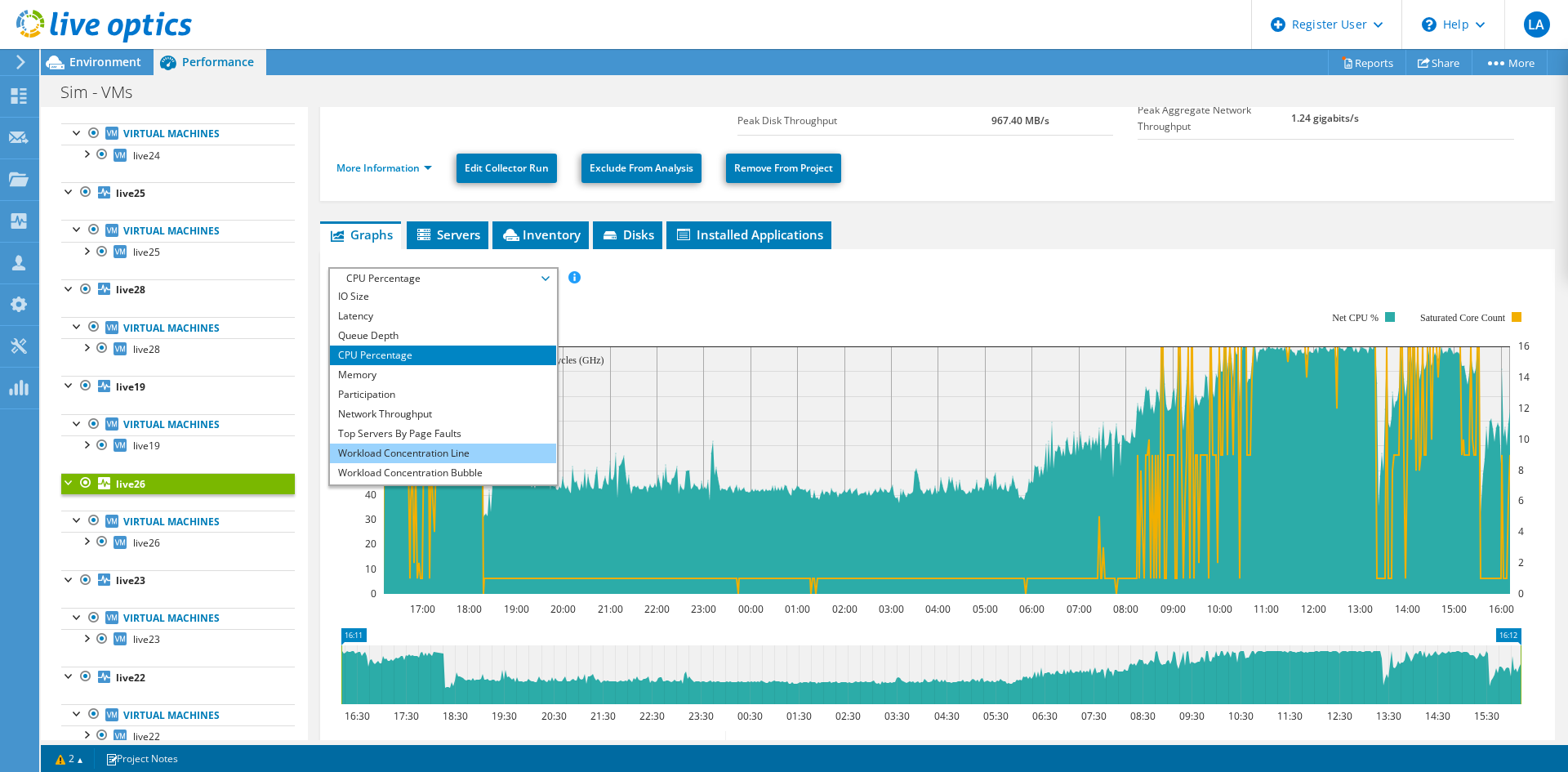
scroll to position [59, 0]
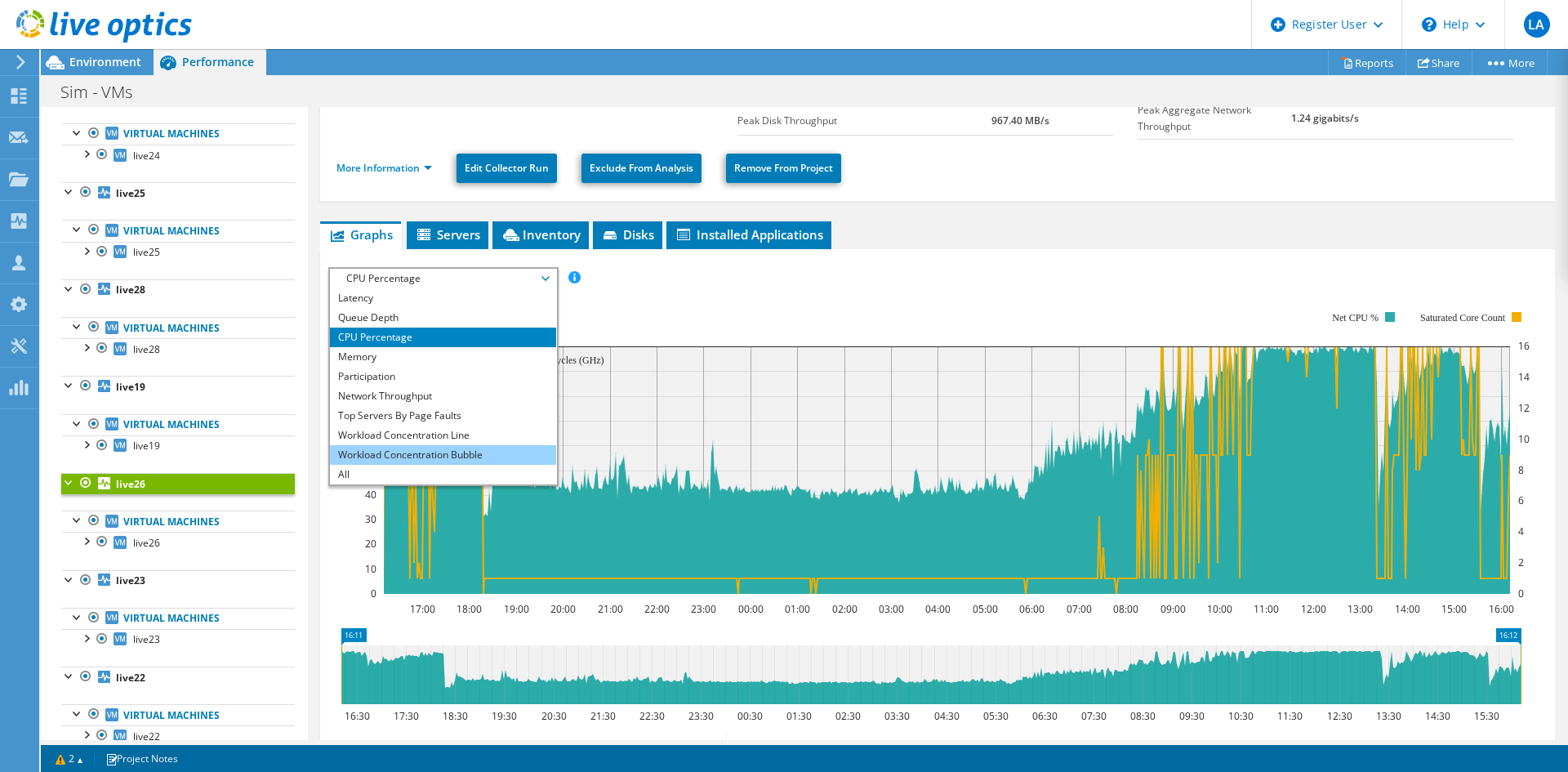
click at [408, 453] on li "Workload Concentration Bubble" at bounding box center [443, 455] width 226 height 20
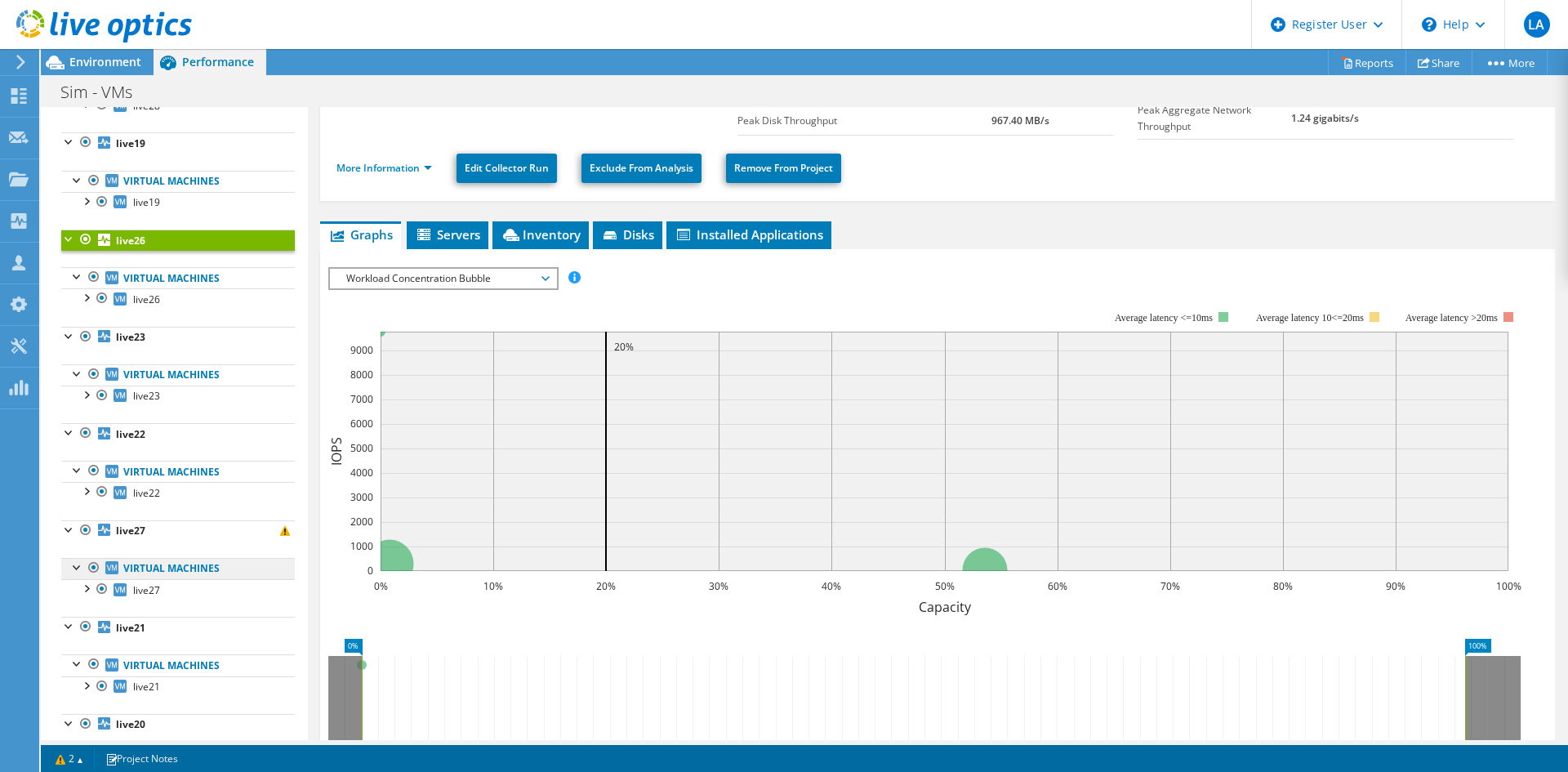
scroll to position [327, 0]
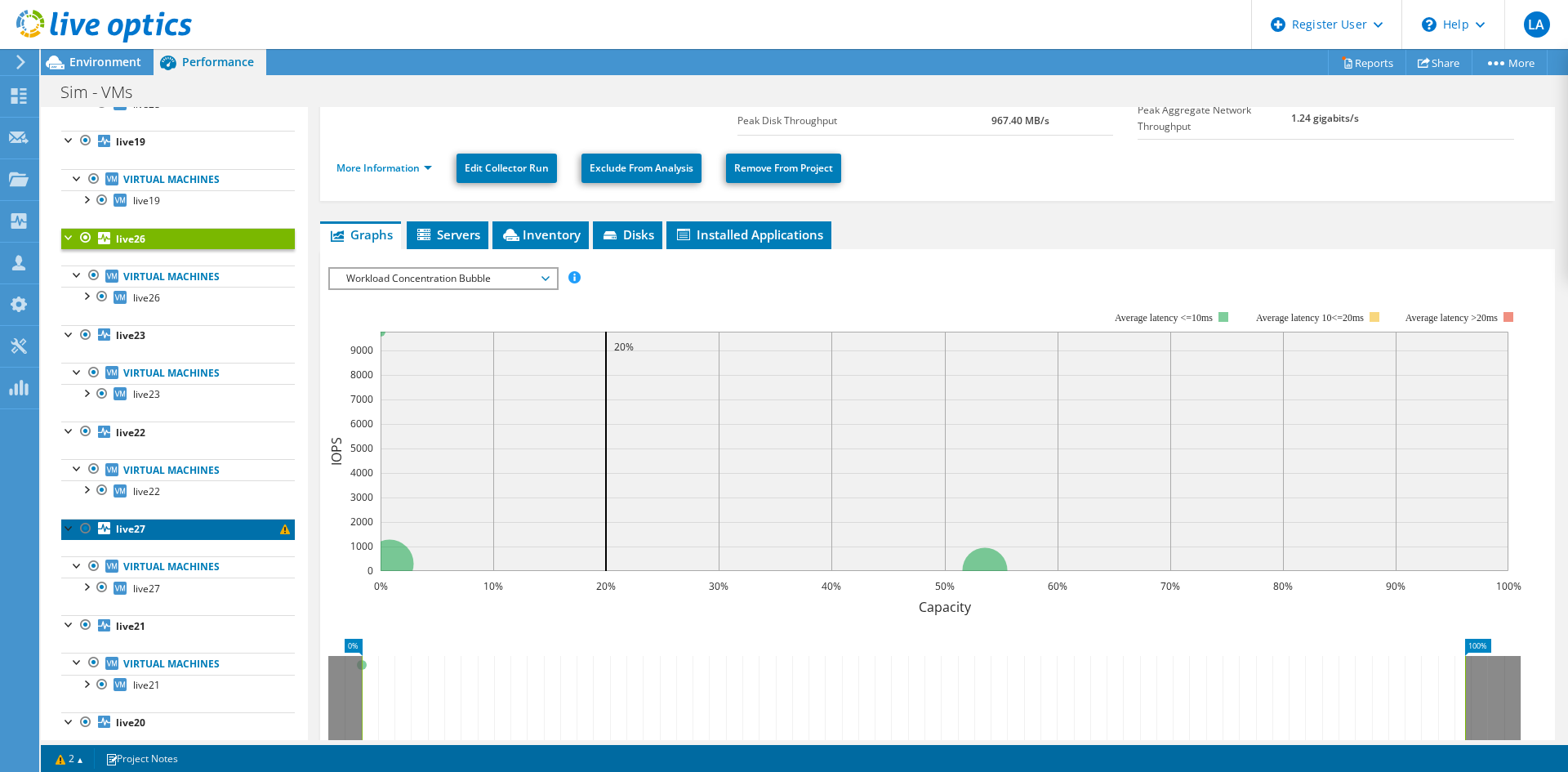
click at [123, 518] on link "live27" at bounding box center [178, 529] width 234 height 22
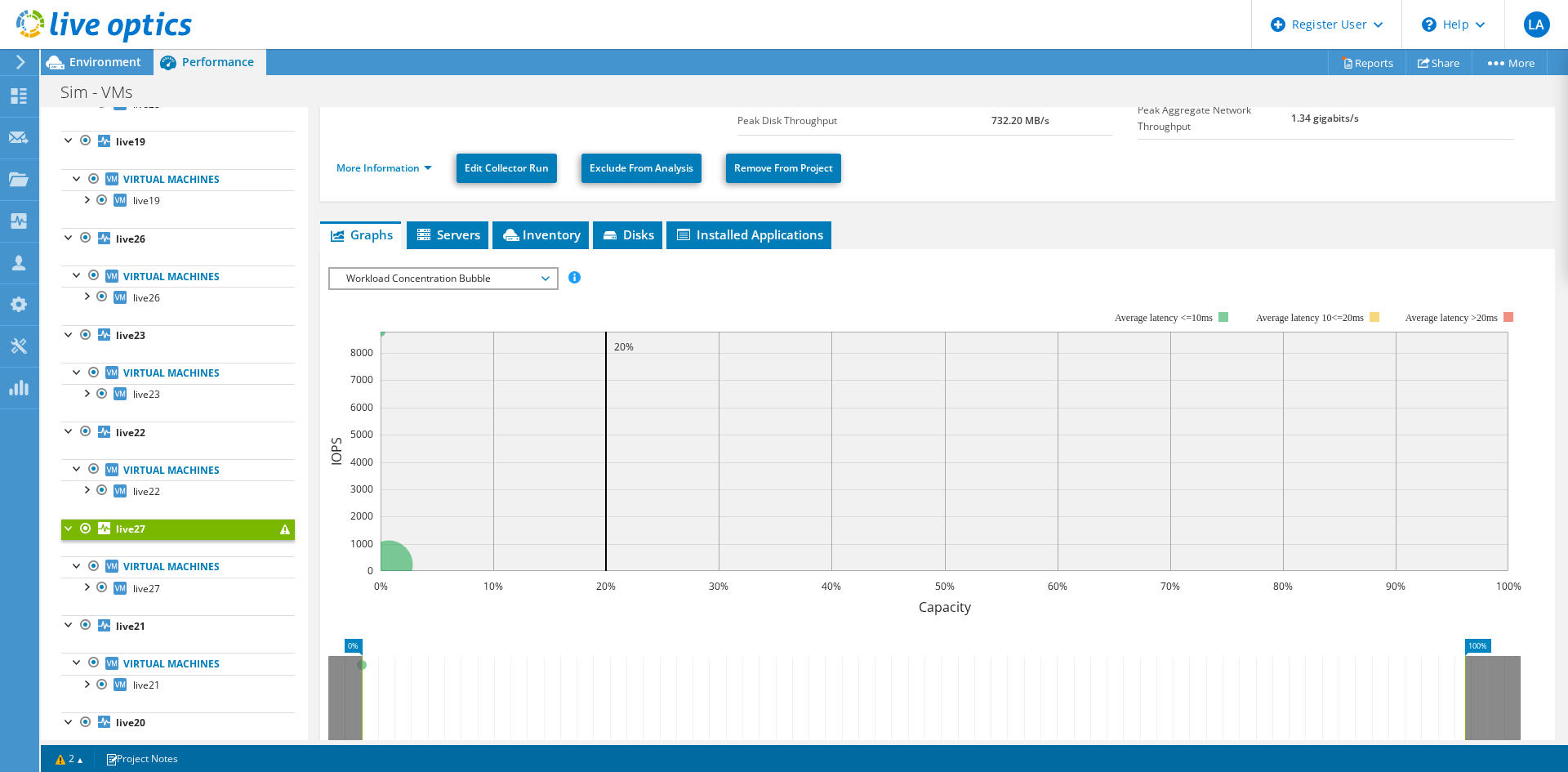
click at [430, 276] on span "Workload Concentration Bubble" at bounding box center [443, 278] width 210 height 20
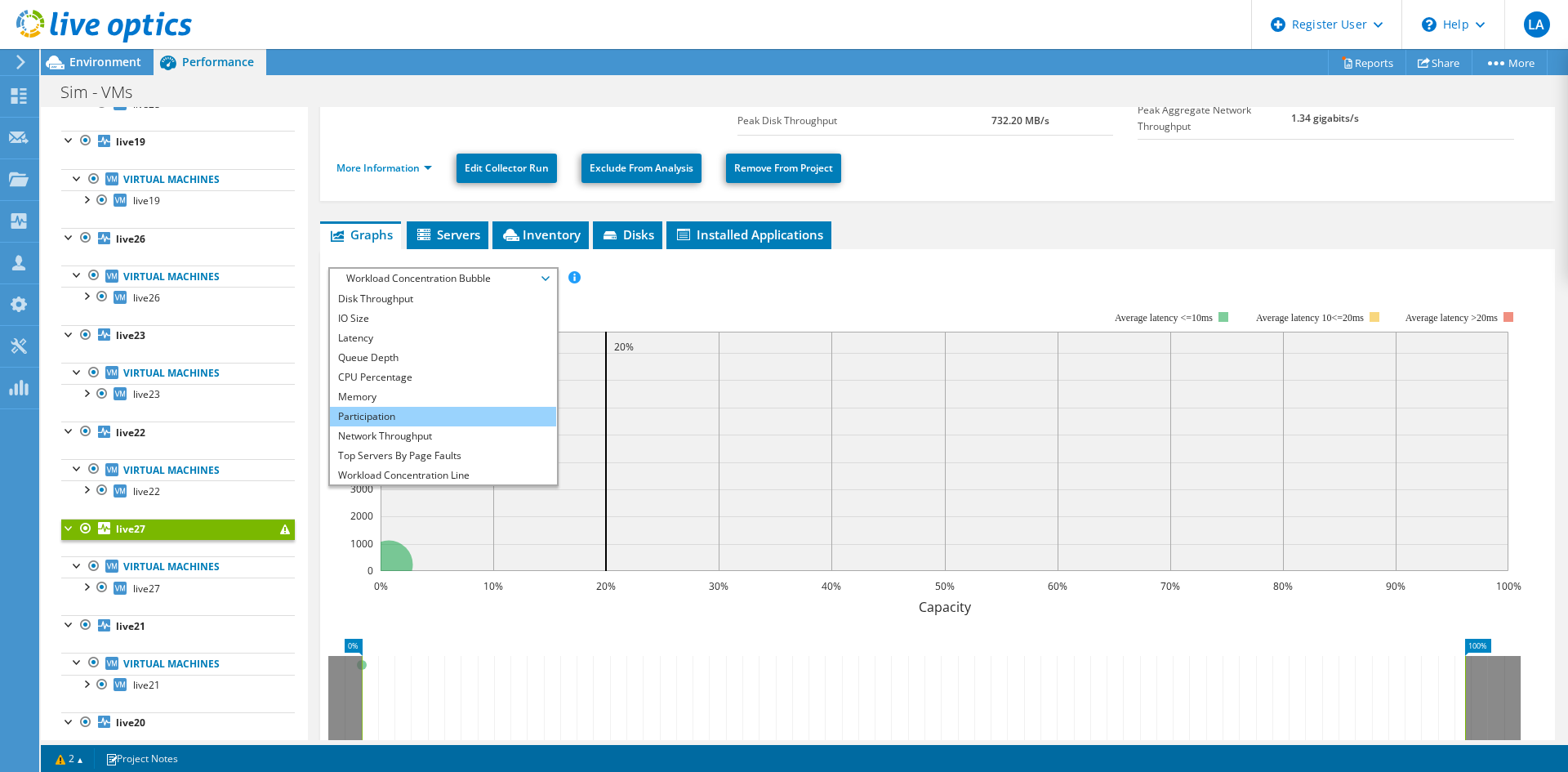
scroll to position [0, 0]
click at [433, 396] on li "CPU Percentage" at bounding box center [443, 396] width 226 height 20
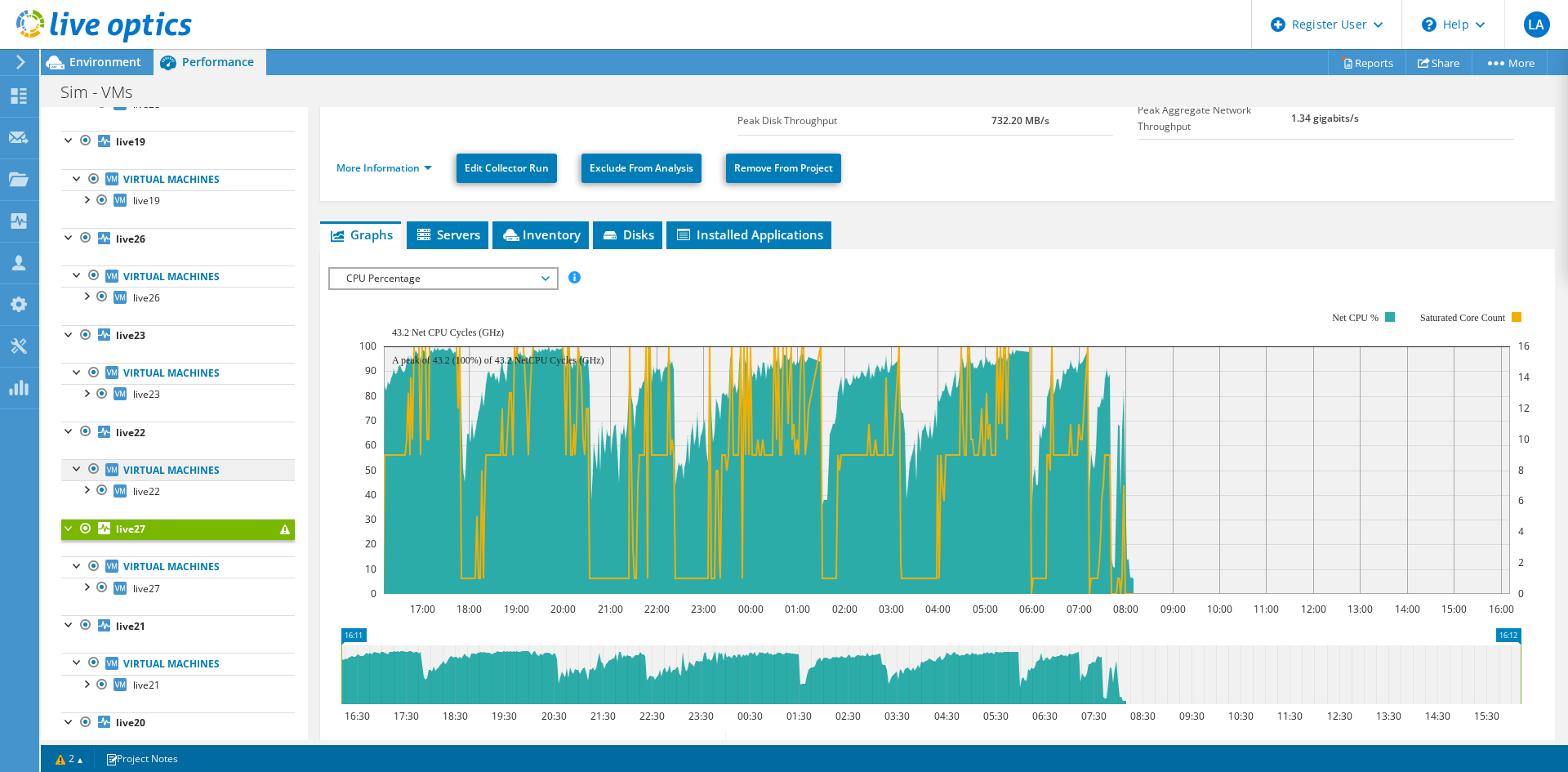
scroll to position [245, 0]
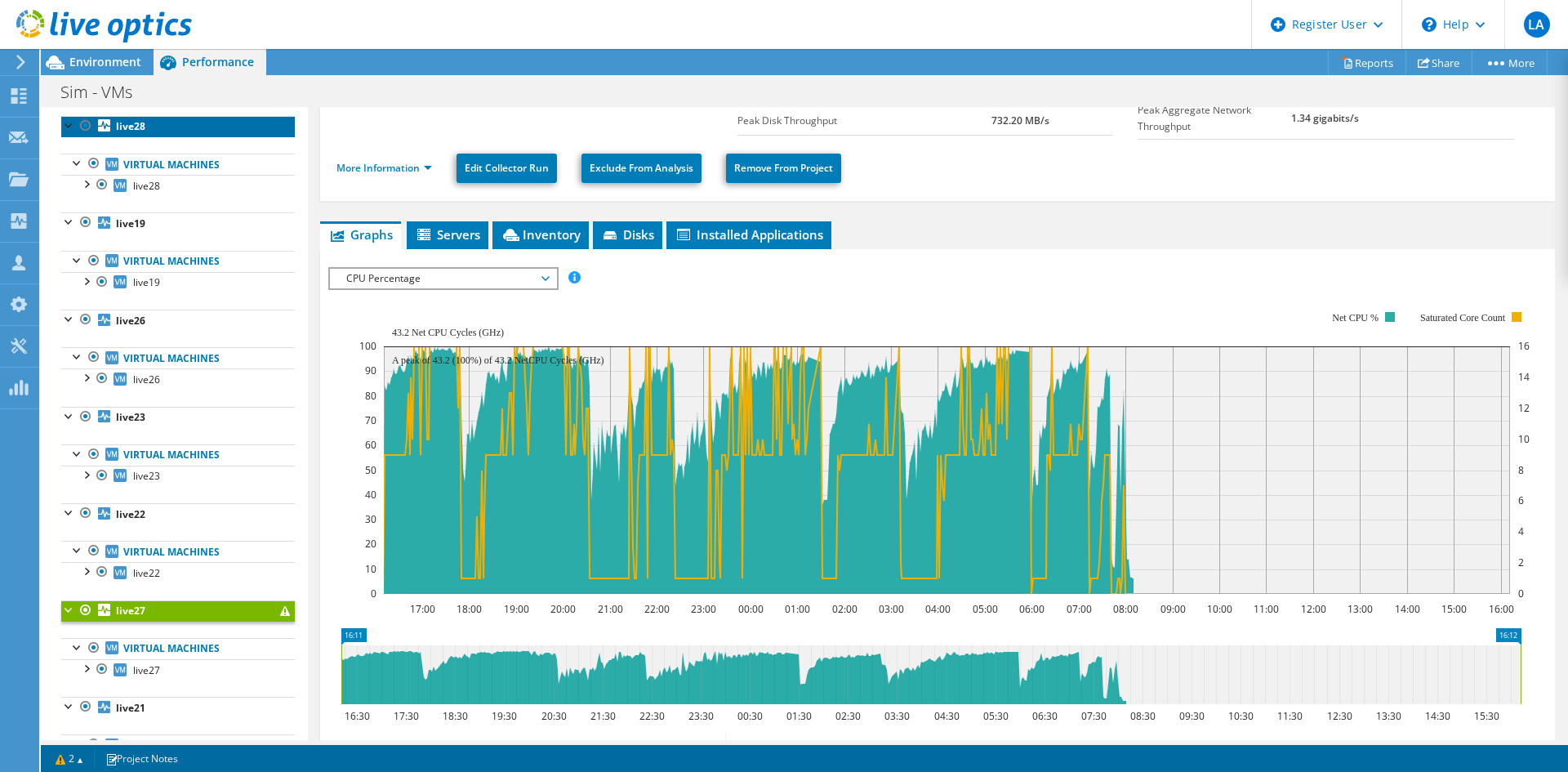
click at [135, 121] on b "live28" at bounding box center [130, 125] width 29 height 14
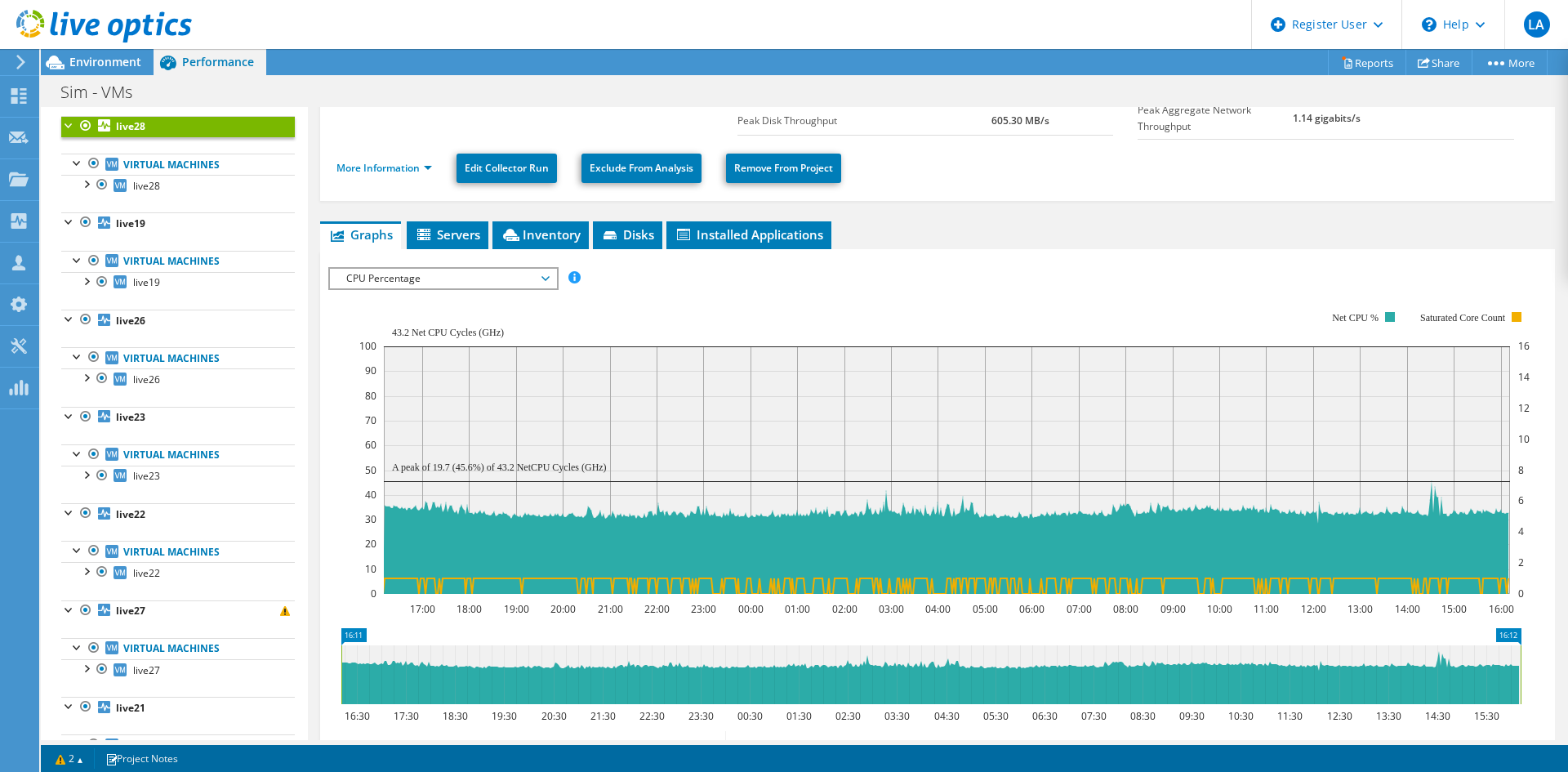
click at [434, 271] on span "CPU Percentage" at bounding box center [443, 278] width 210 height 20
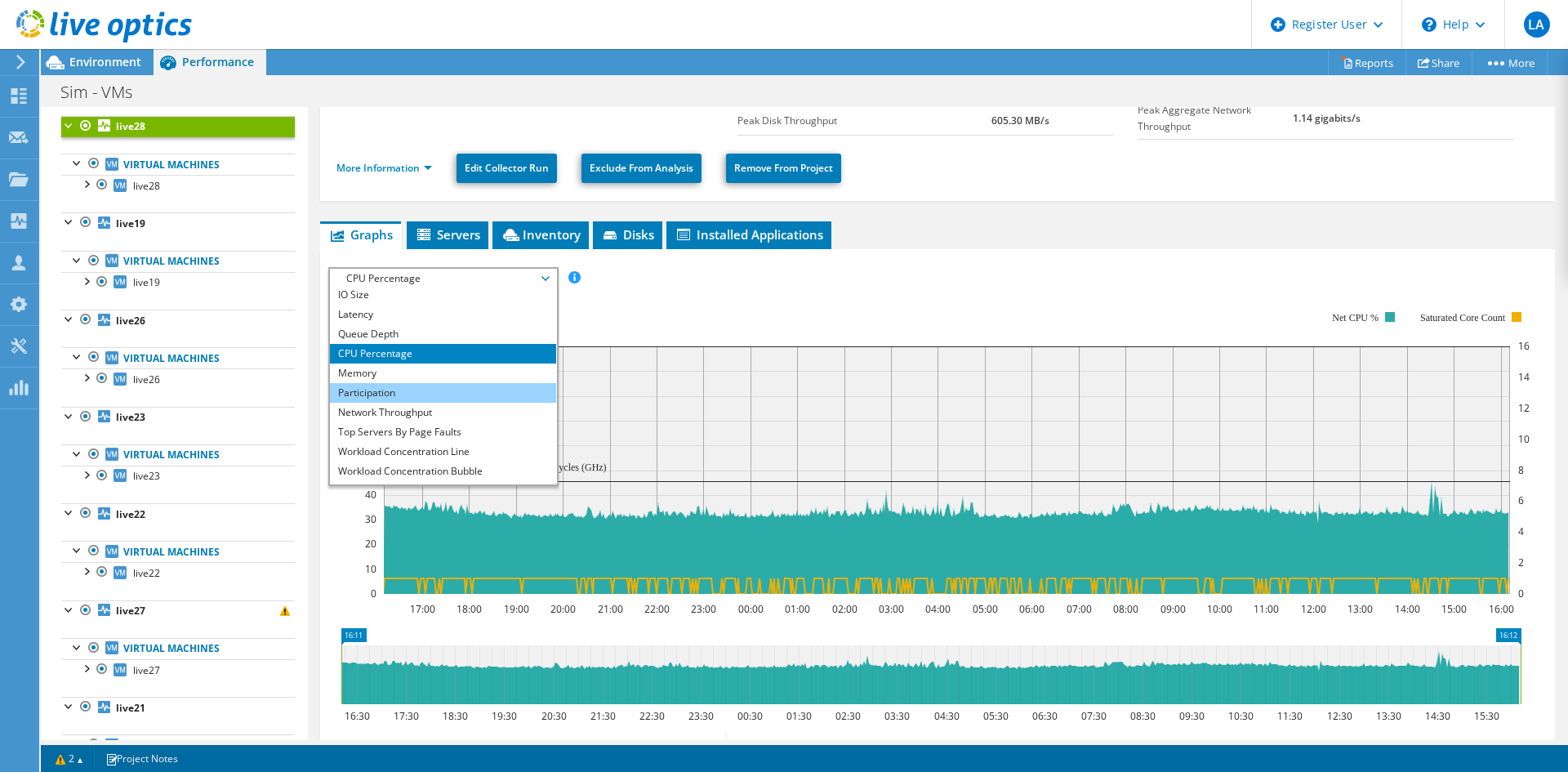
scroll to position [59, 0]
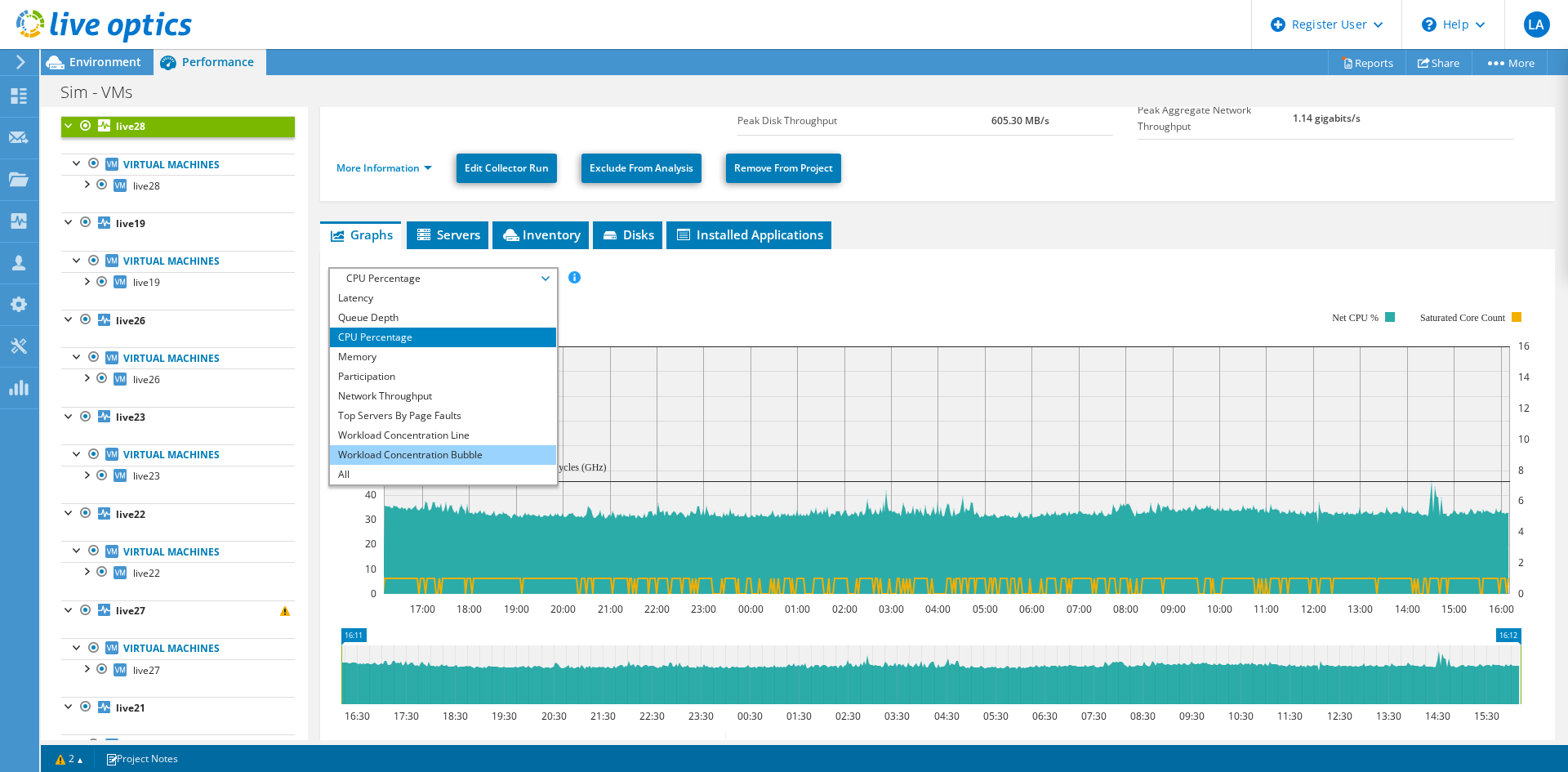
click at [437, 446] on li "Workload Concentration Bubble" at bounding box center [443, 455] width 226 height 20
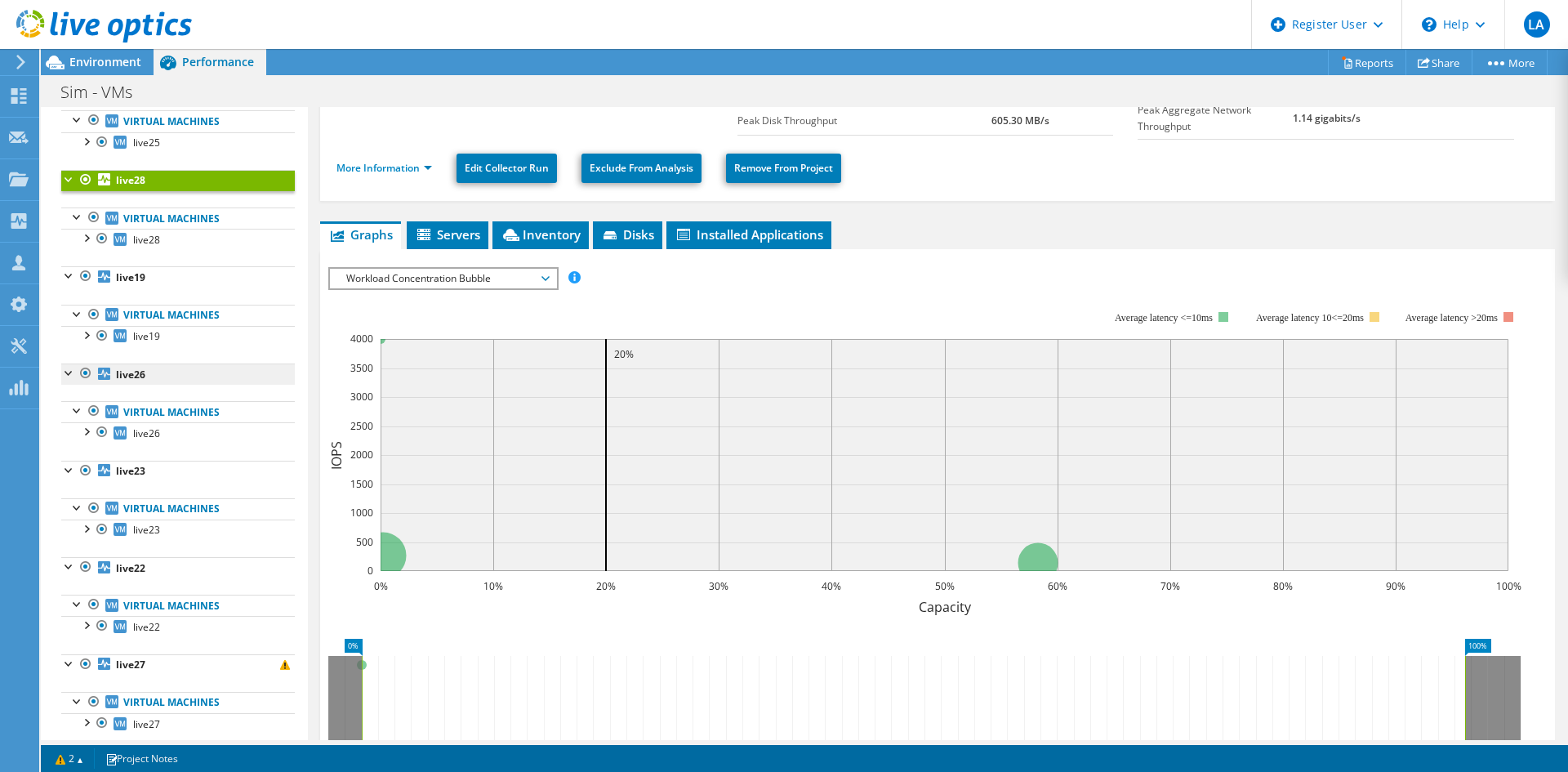
scroll to position [164, 0]
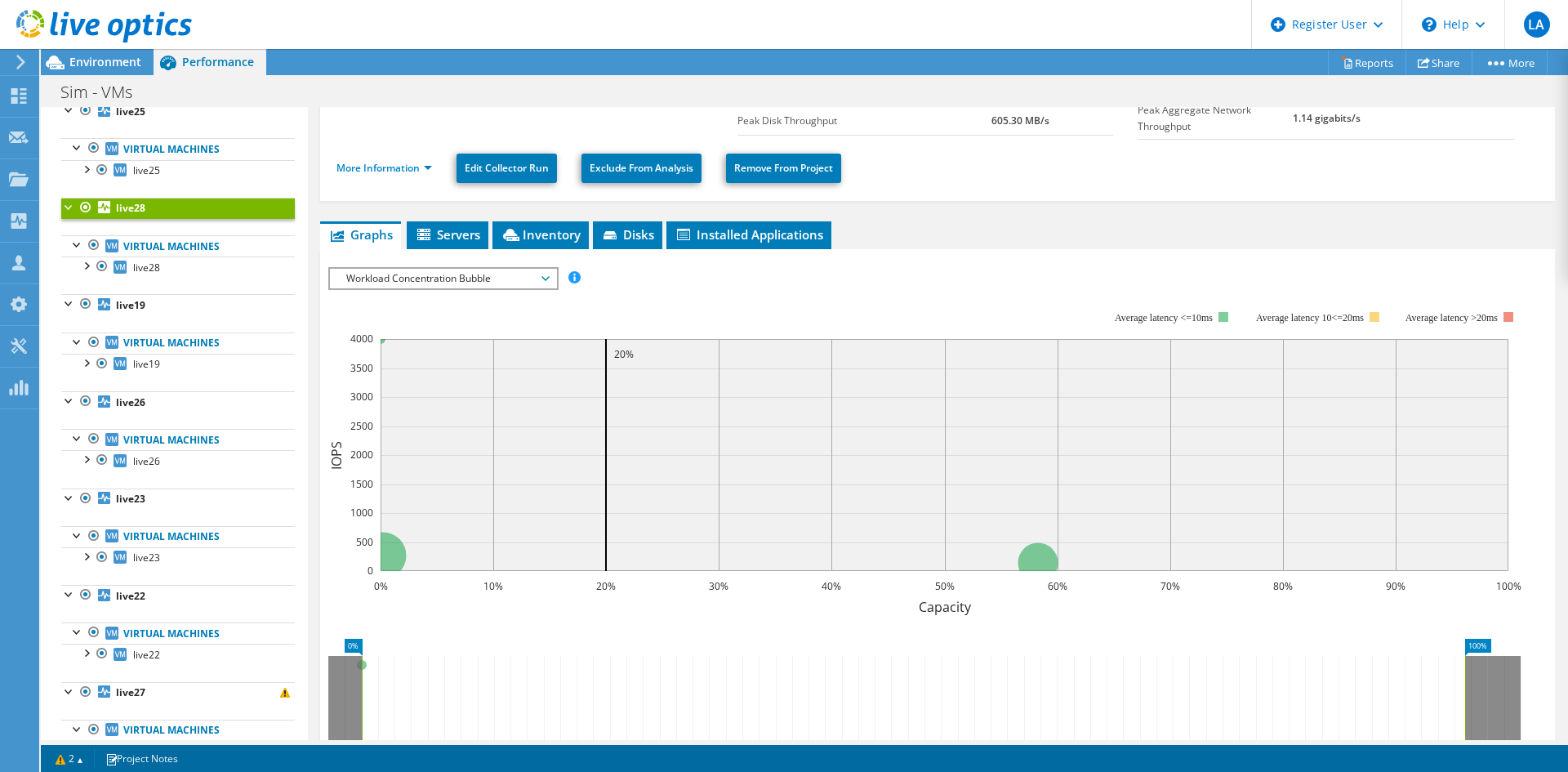
click at [394, 282] on span "Workload Concentration Bubble" at bounding box center [443, 278] width 210 height 20
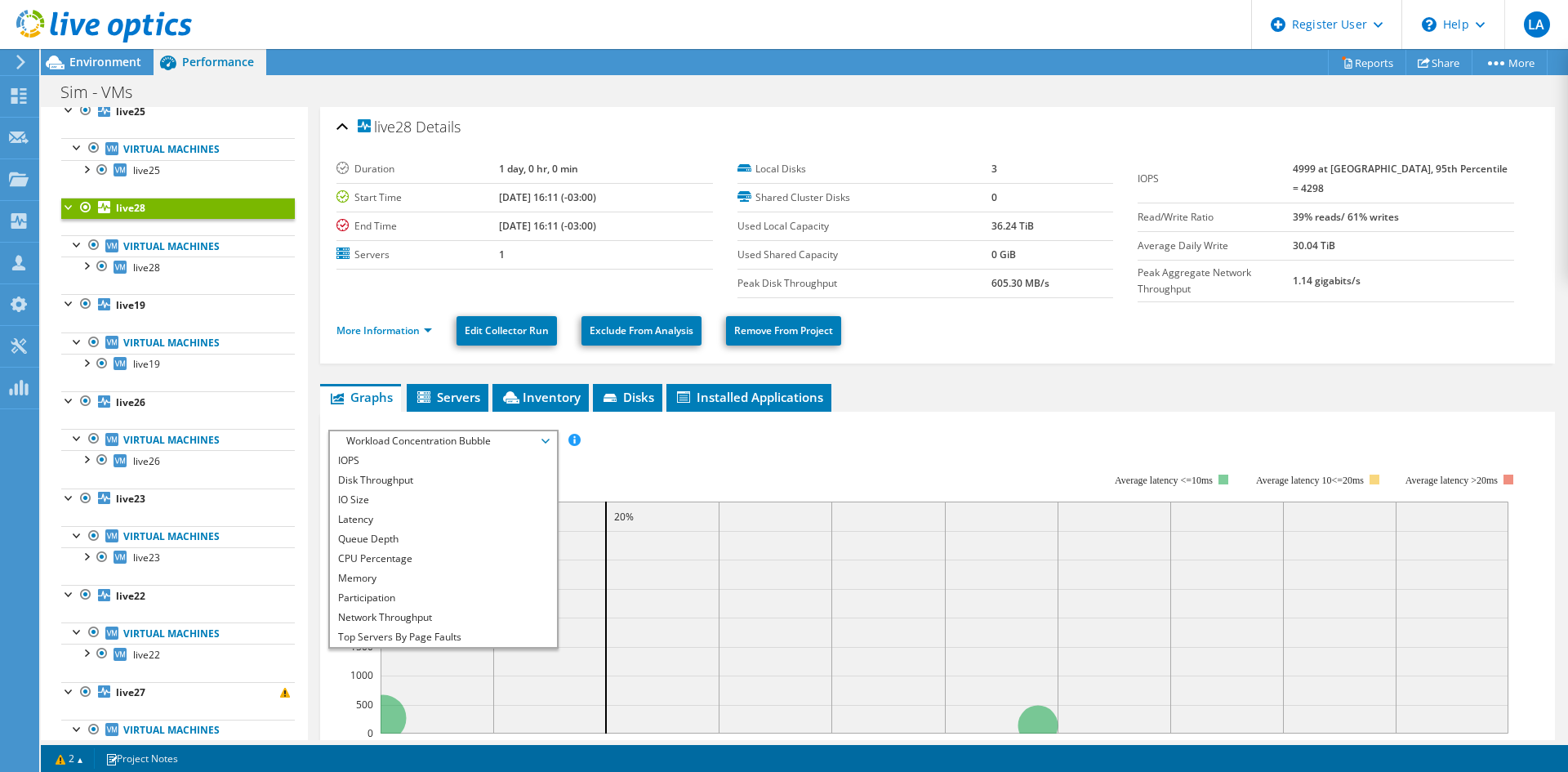
scroll to position [0, 0]
click at [410, 552] on li "CPU Percentage" at bounding box center [443, 560] width 226 height 20
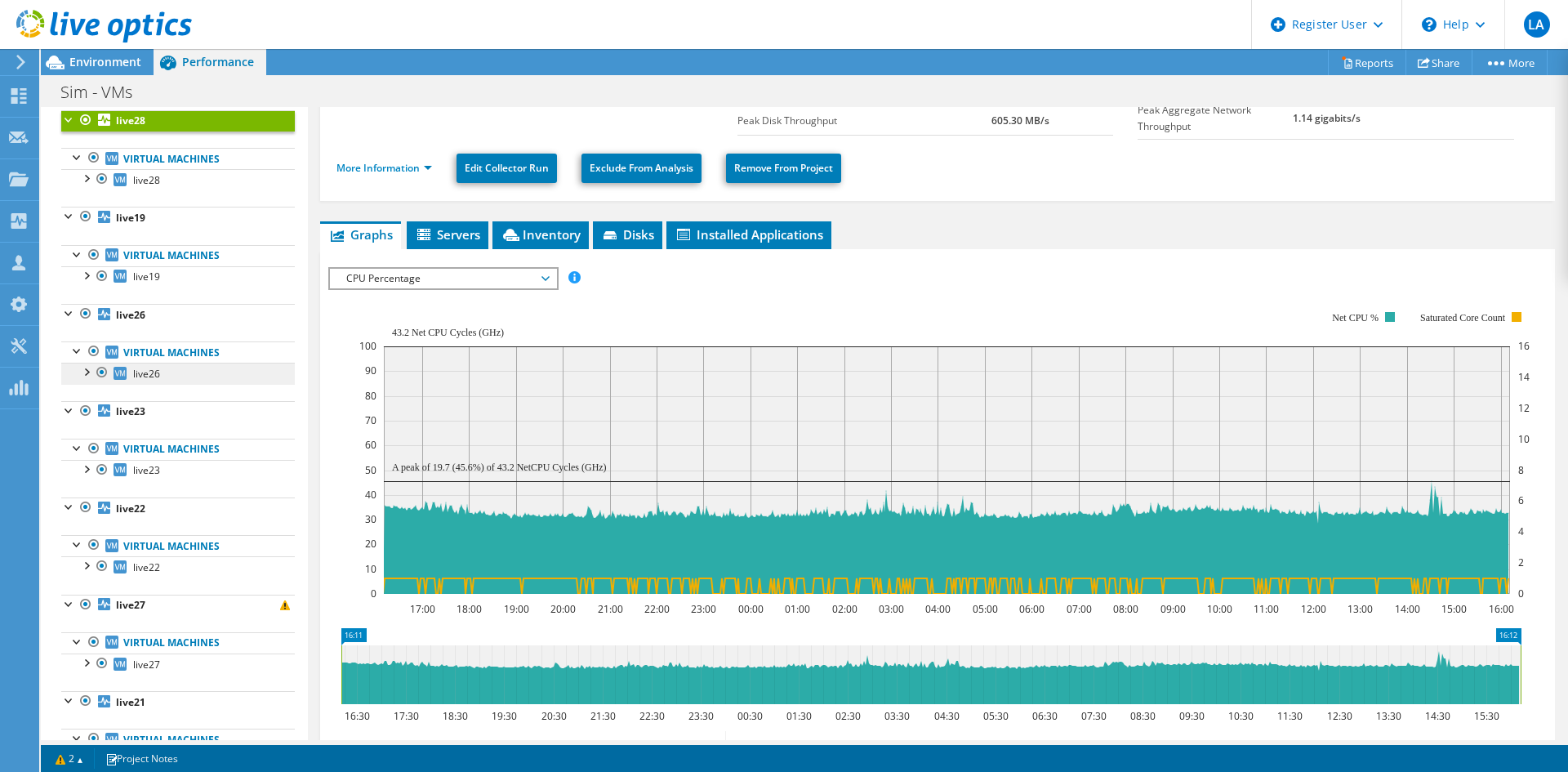
scroll to position [327, 0]
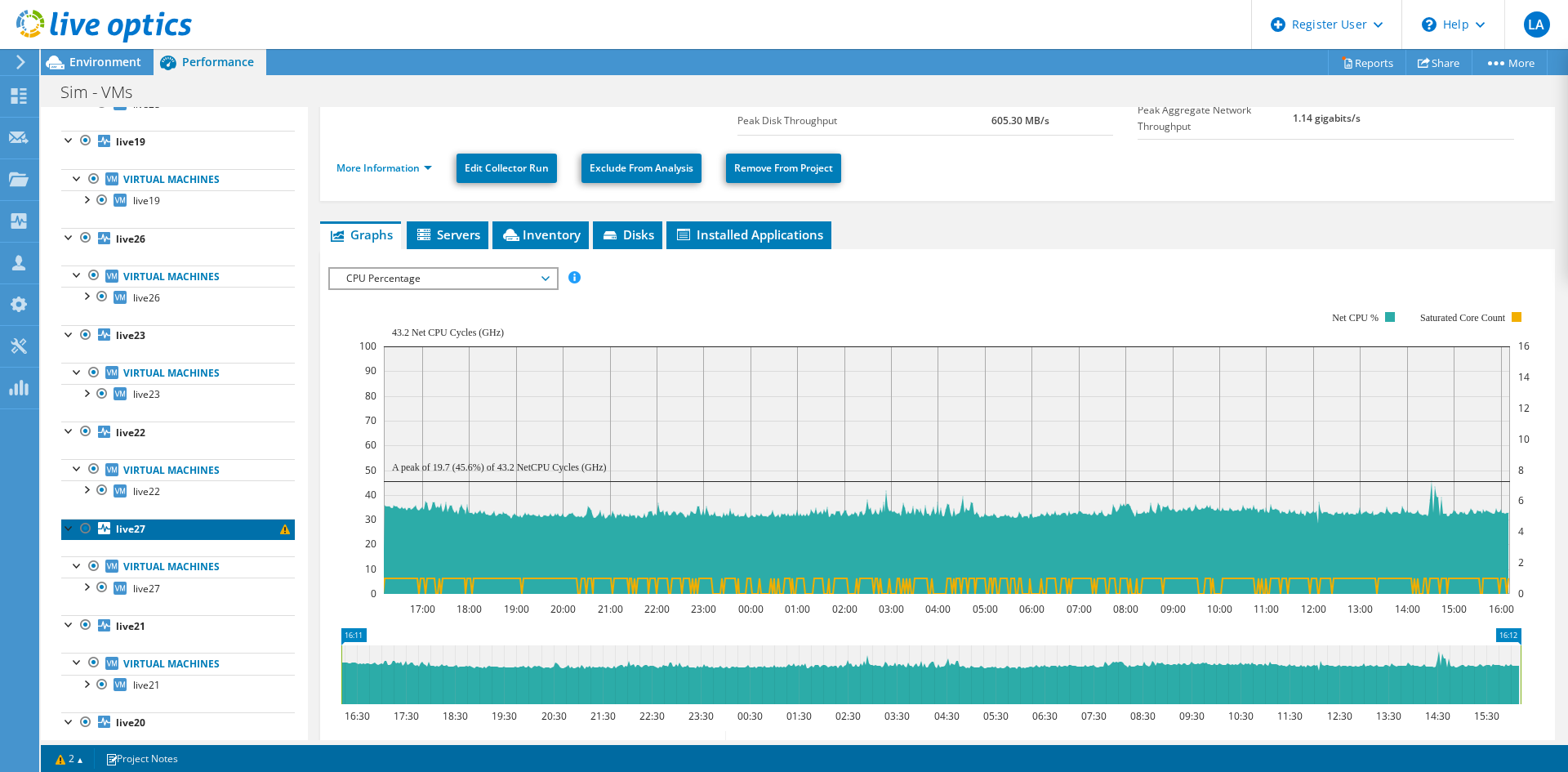
click at [112, 537] on link "live27" at bounding box center [178, 529] width 234 height 22
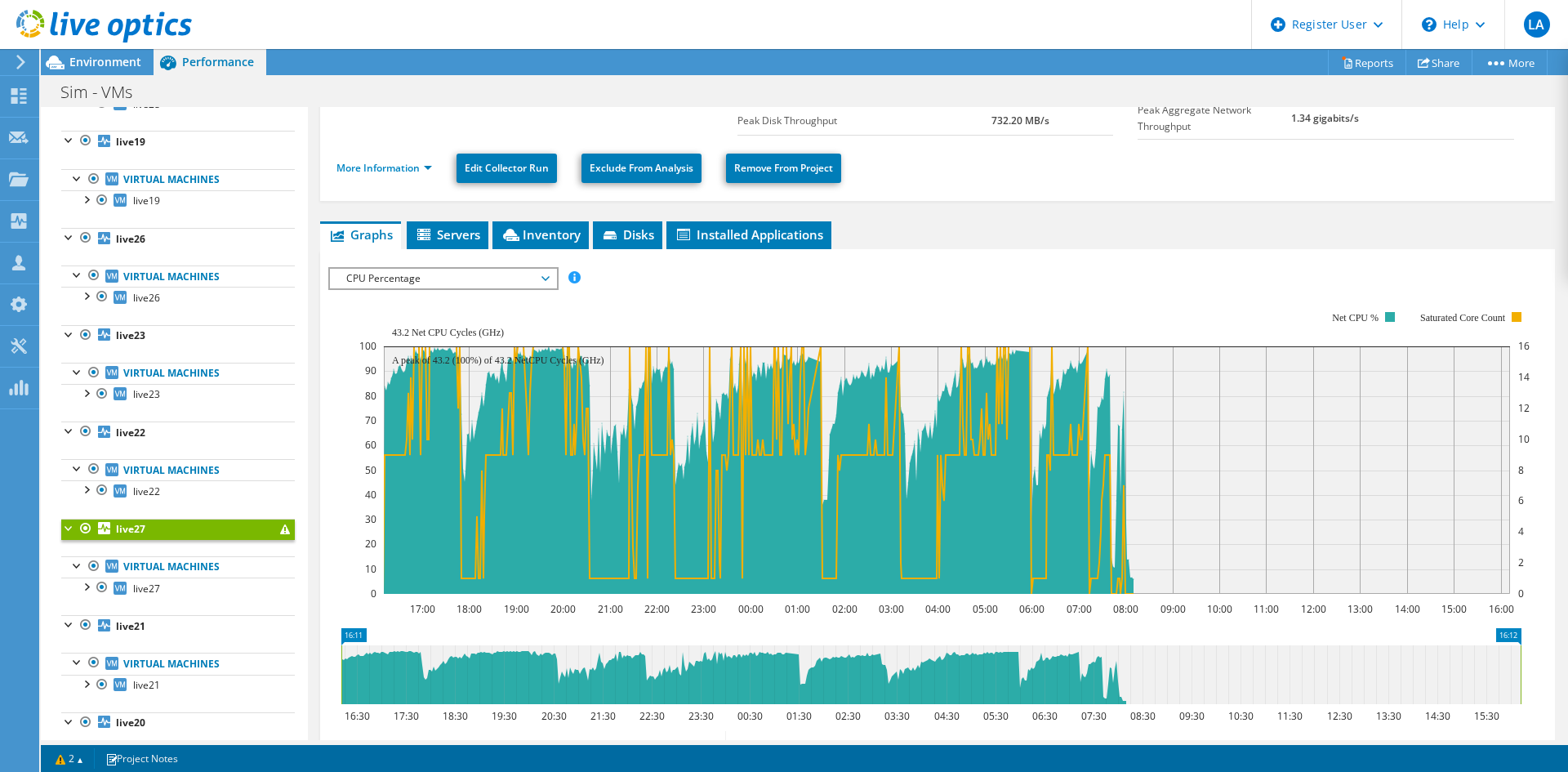
click at [434, 275] on span "CPU Percentage" at bounding box center [443, 278] width 210 height 20
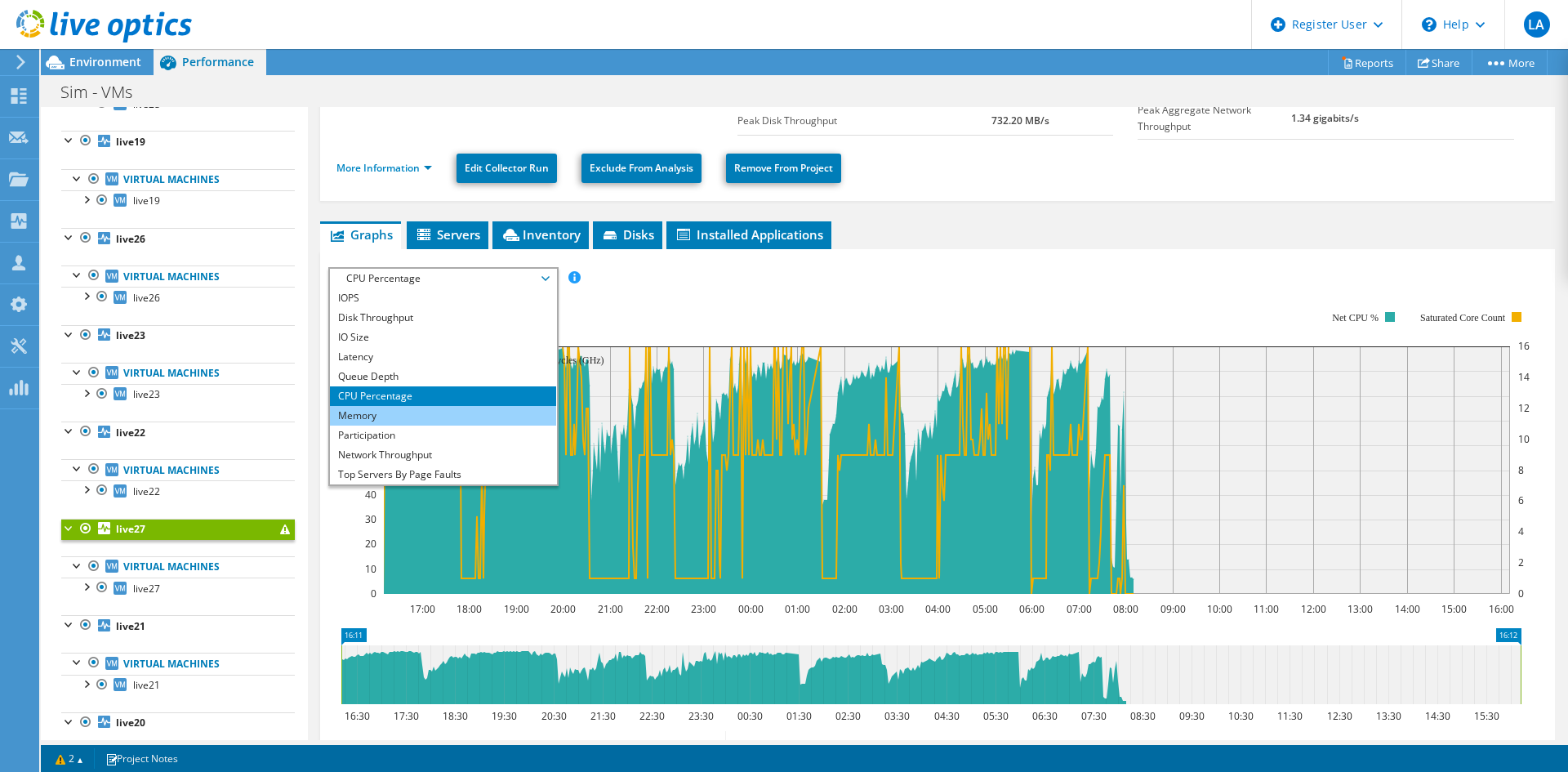
click at [459, 418] on li "Memory" at bounding box center [443, 415] width 226 height 20
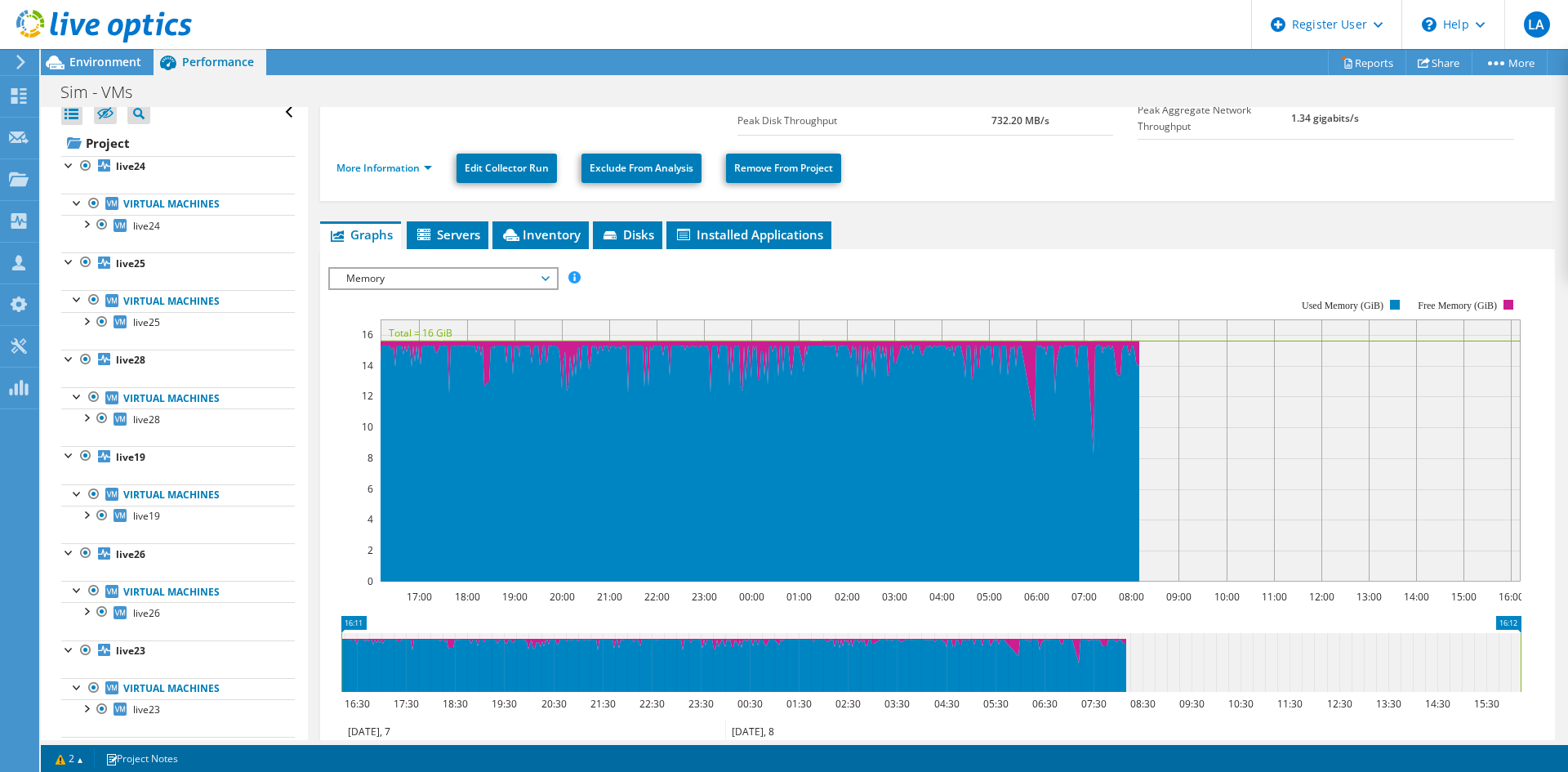
scroll to position [0, 0]
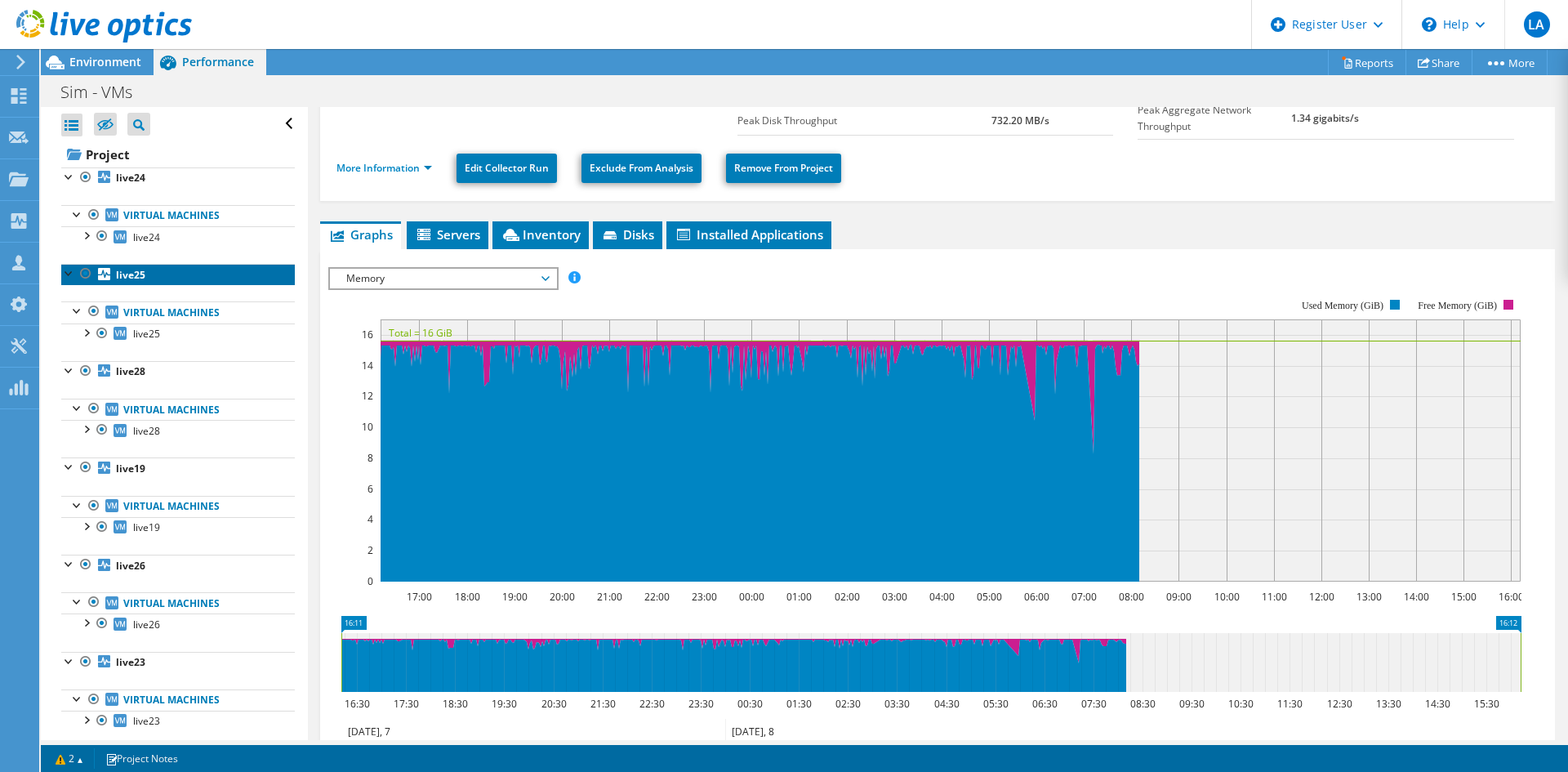
click at [138, 278] on b "live25" at bounding box center [130, 274] width 29 height 14
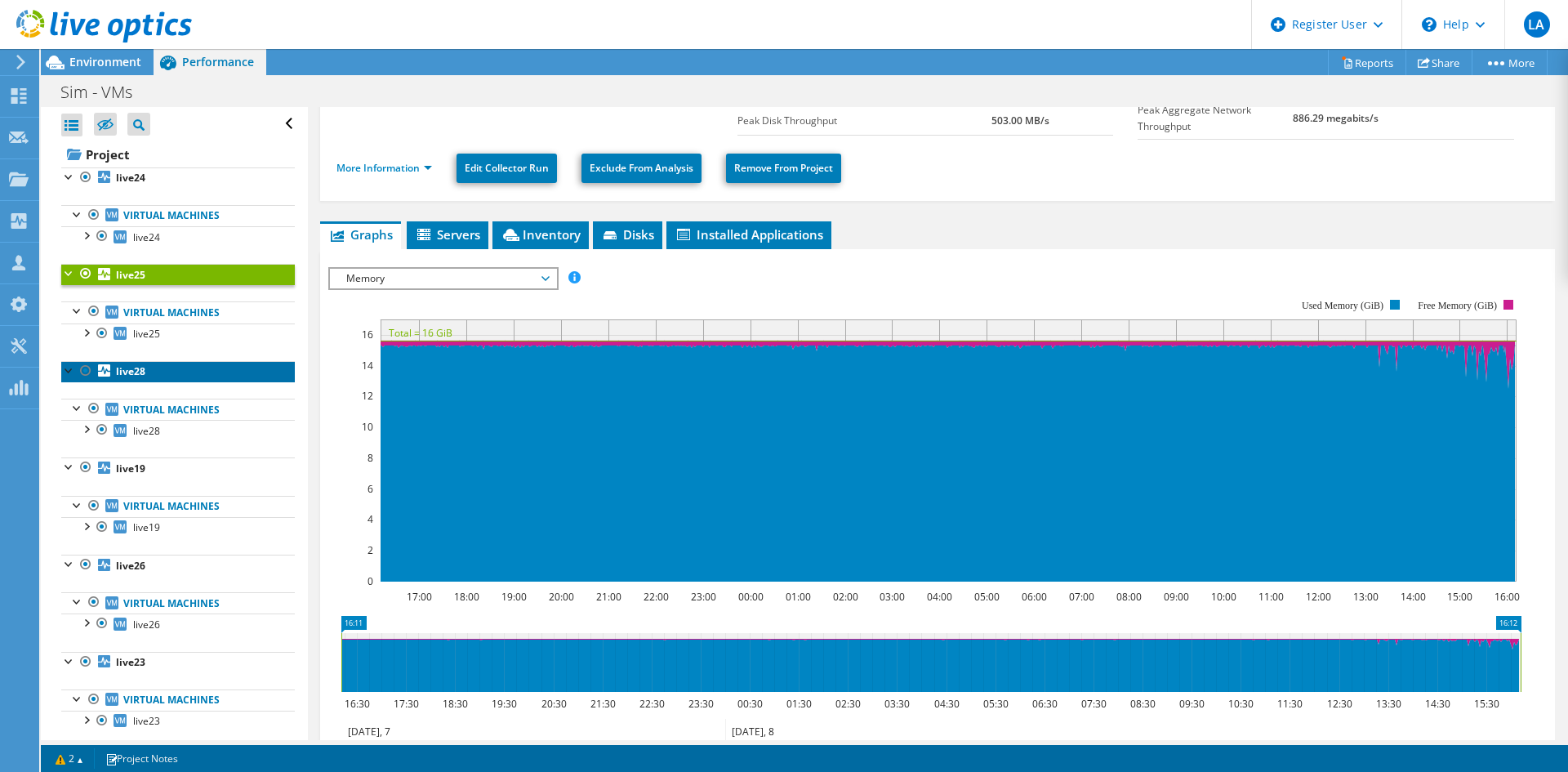
click at [132, 370] on b "live28" at bounding box center [130, 371] width 29 height 14
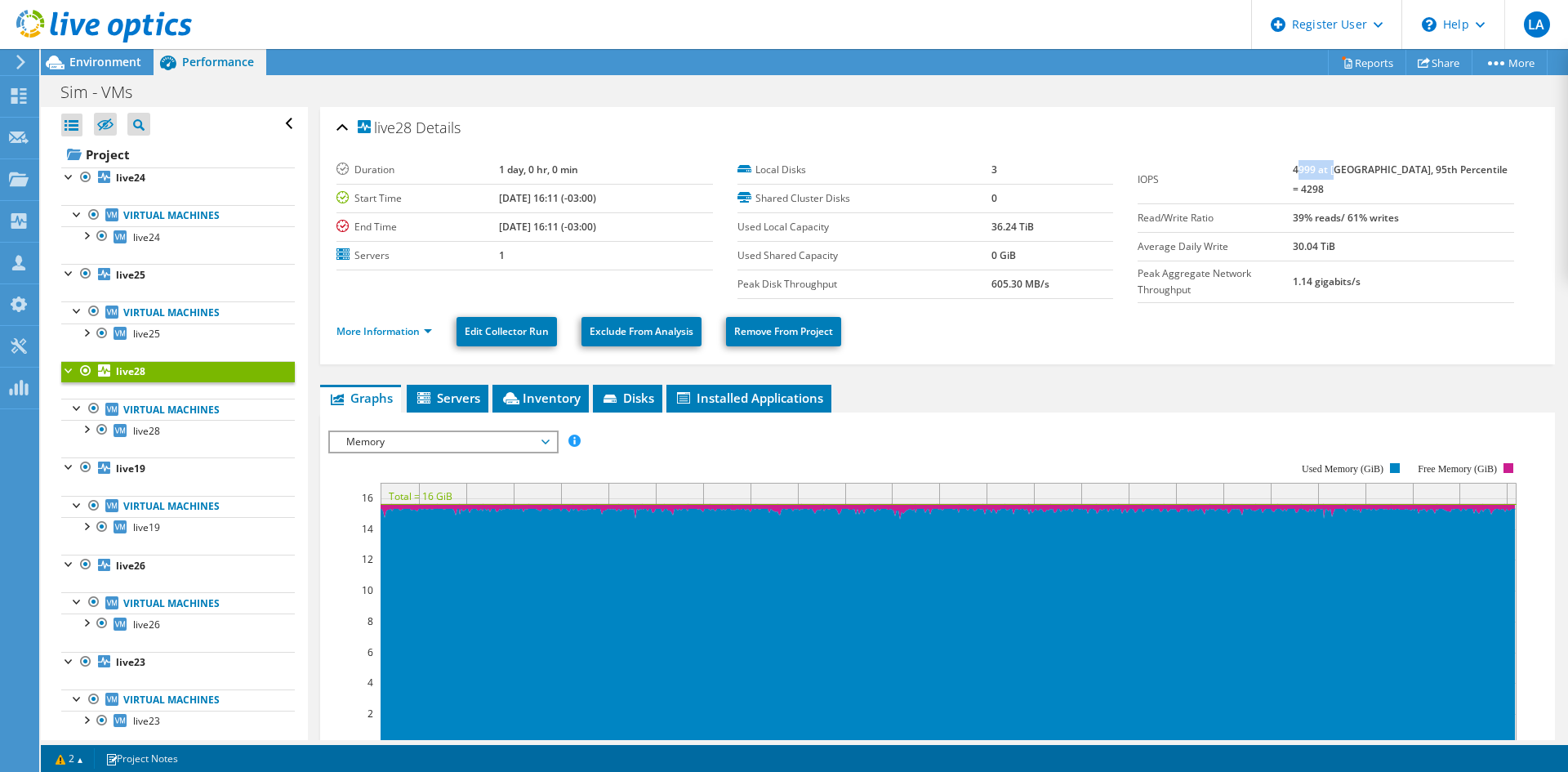
drag, startPoint x: 1323, startPoint y: 168, endPoint x: 1365, endPoint y: 166, distance: 42.0
click at [1365, 166] on b "4999 at Peak, 95th Percentile = 4298" at bounding box center [1401, 180] width 215 height 34
click at [142, 274] on b "live25" at bounding box center [130, 274] width 29 height 14
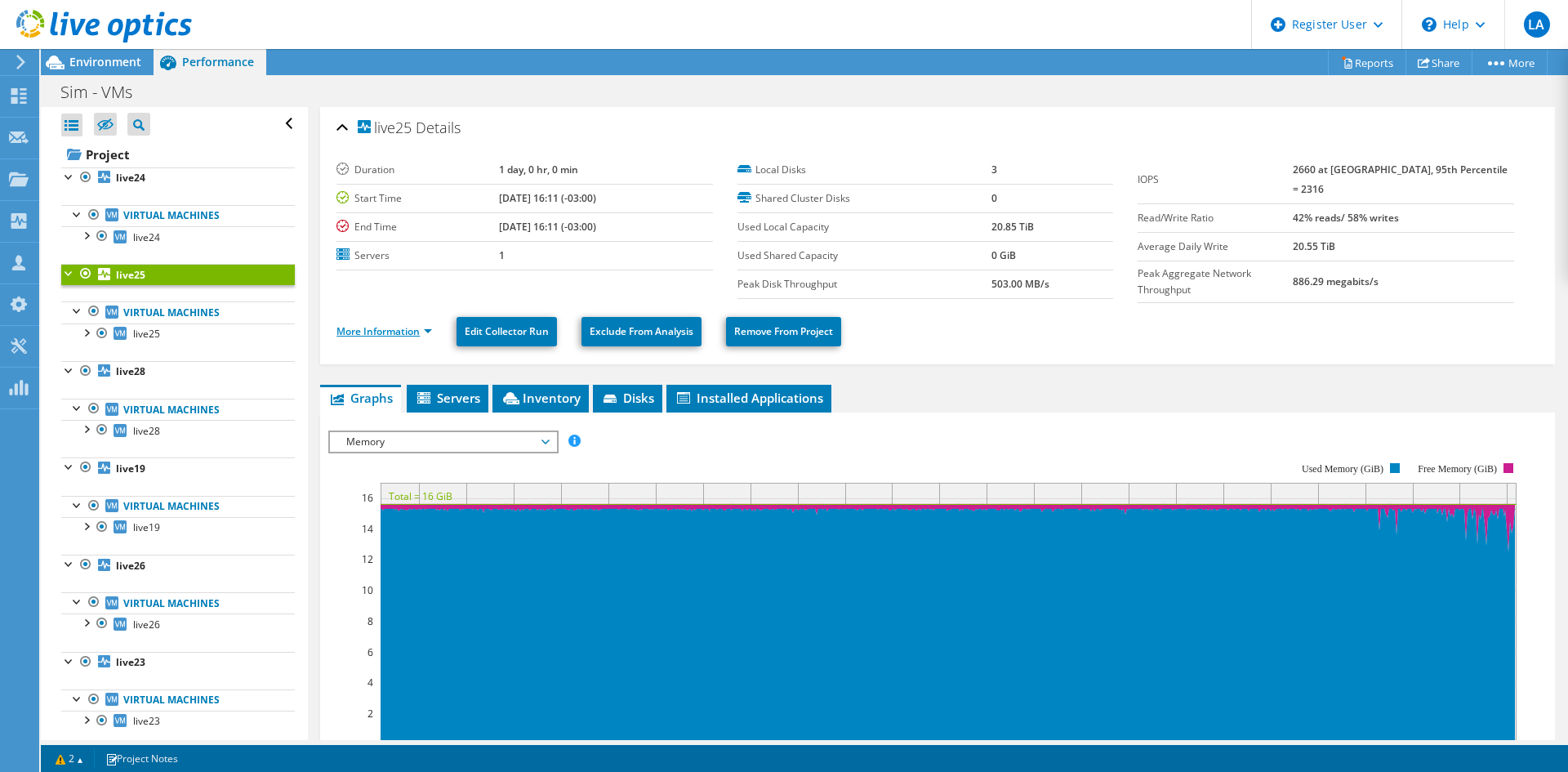
click at [417, 327] on link "More Information" at bounding box center [385, 331] width 95 height 14
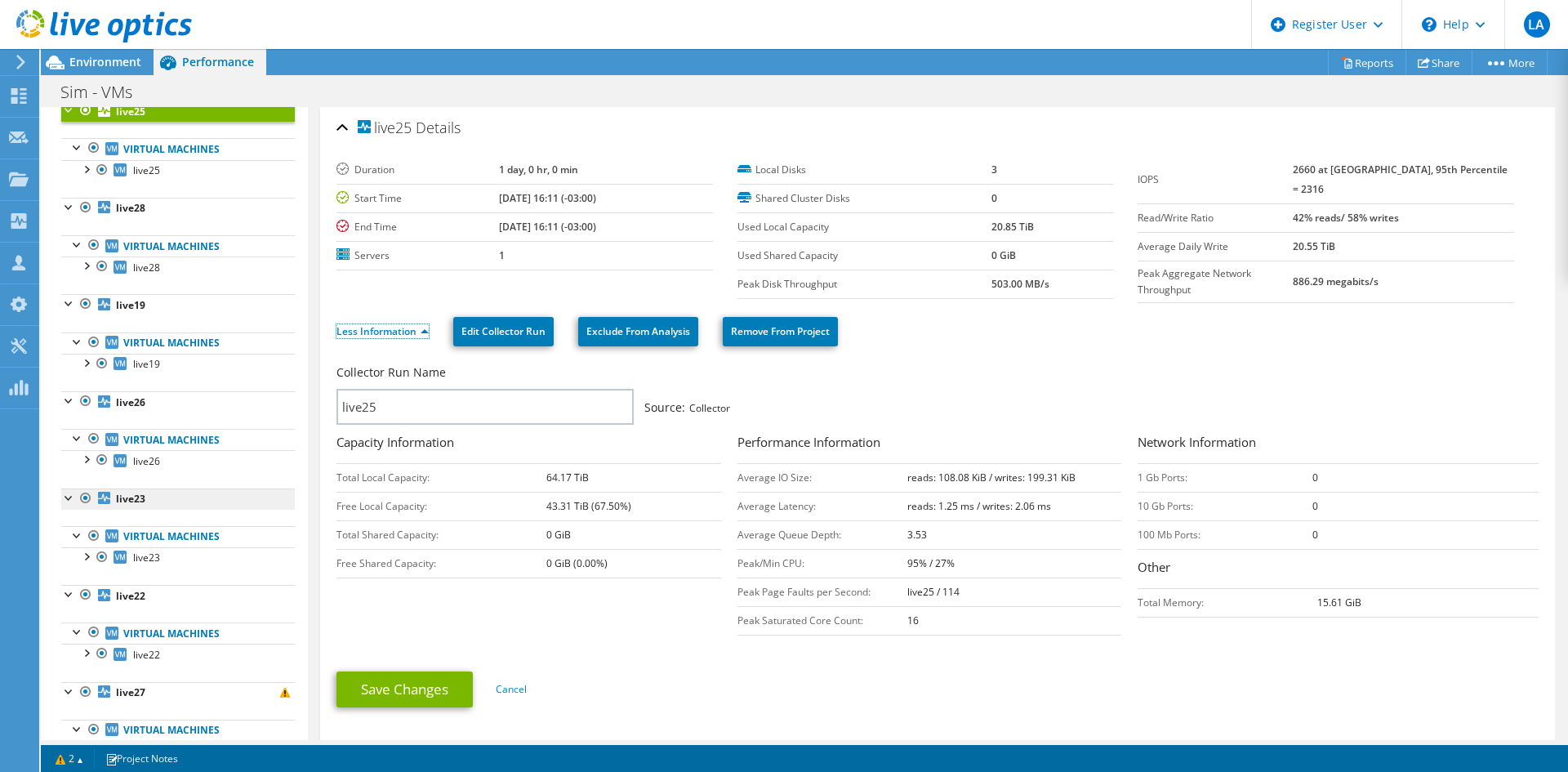
scroll to position [327, 0]
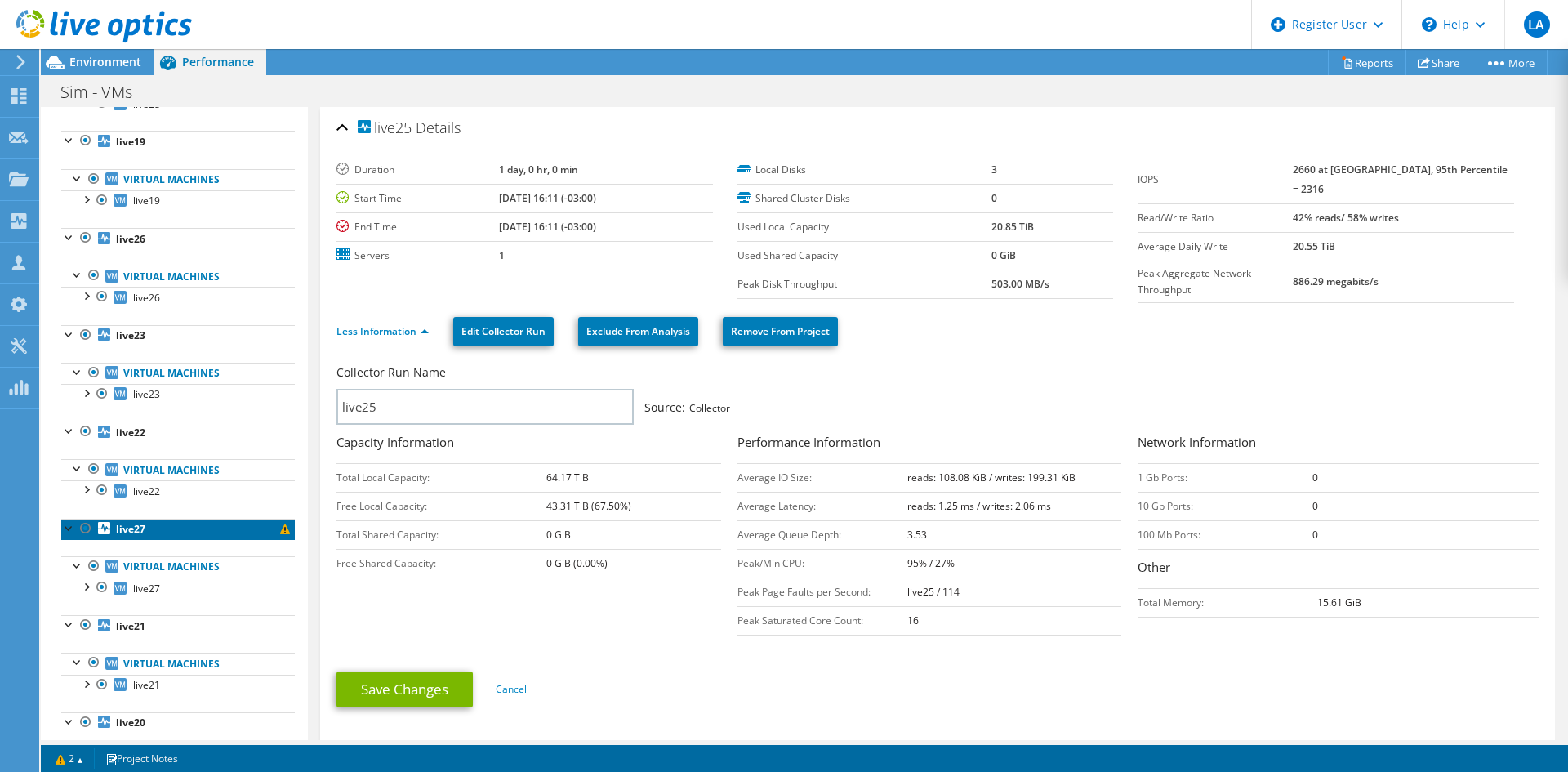
click at [175, 524] on link "live27" at bounding box center [178, 529] width 234 height 22
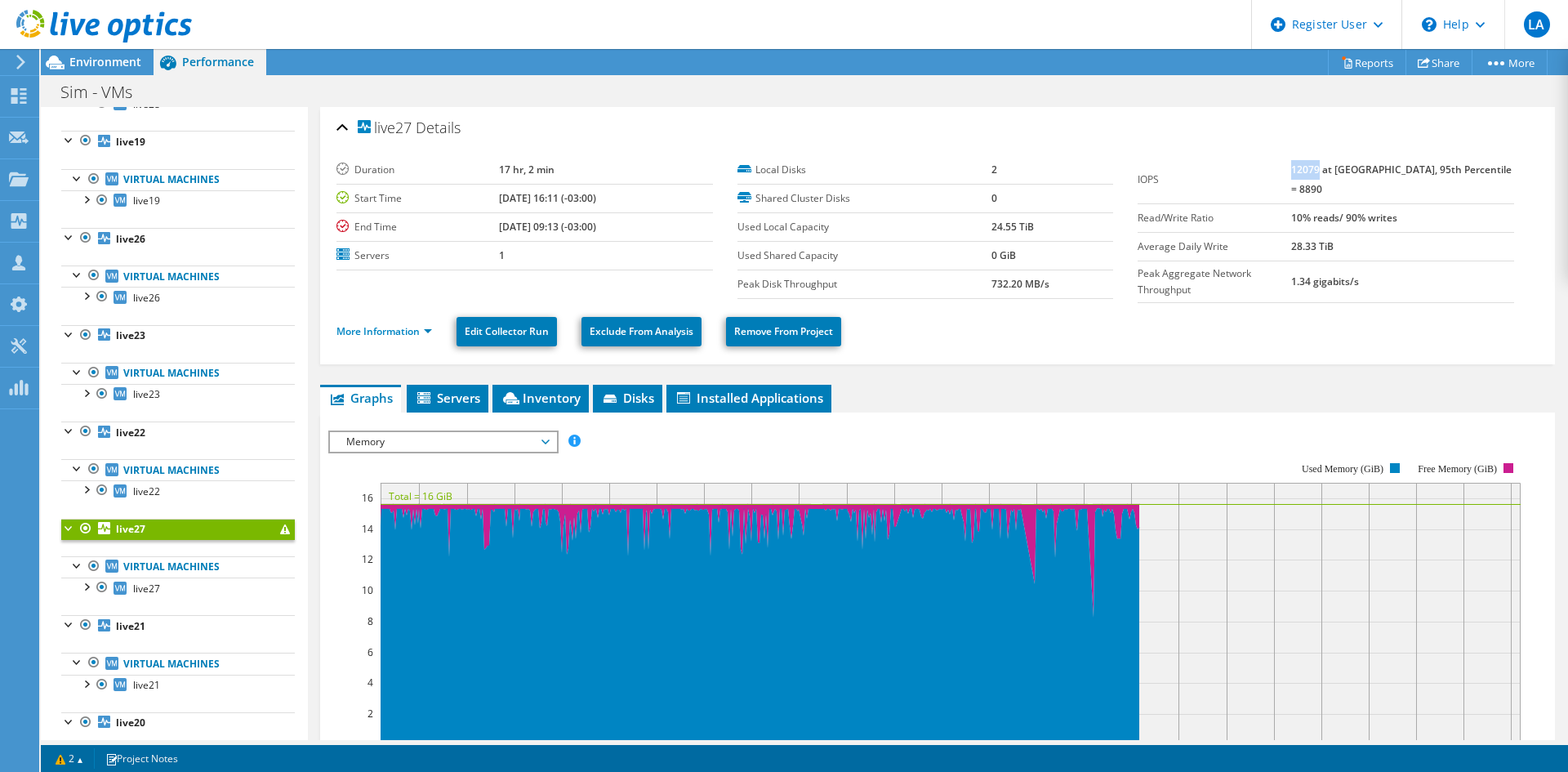
drag, startPoint x: 1318, startPoint y: 169, endPoint x: 1345, endPoint y: 169, distance: 27.0
click at [1345, 169] on b "12079 at Peak, 95th Percentile = 8890" at bounding box center [1401, 180] width 221 height 34
drag, startPoint x: 1387, startPoint y: 168, endPoint x: 1489, endPoint y: 170, distance: 102.0
click at [1445, 168] on b "12079 at Peak, 95th Percentile = 8890" at bounding box center [1401, 180] width 221 height 34
drag, startPoint x: 1475, startPoint y: 169, endPoint x: 1488, endPoint y: 176, distance: 14.8
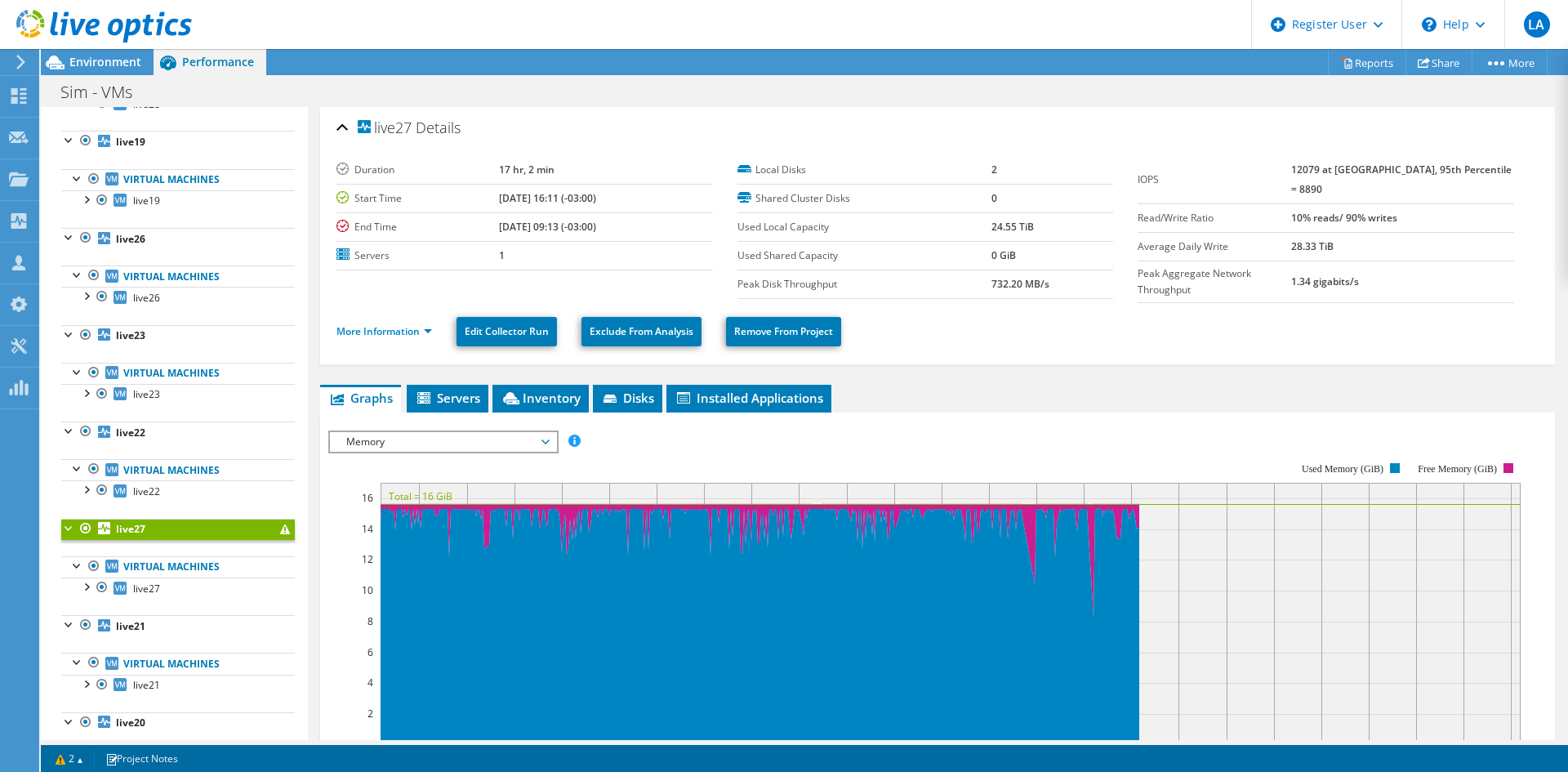
click at [1489, 169] on b "12079 at Peak, 95th Percentile = 8890" at bounding box center [1401, 180] width 221 height 34
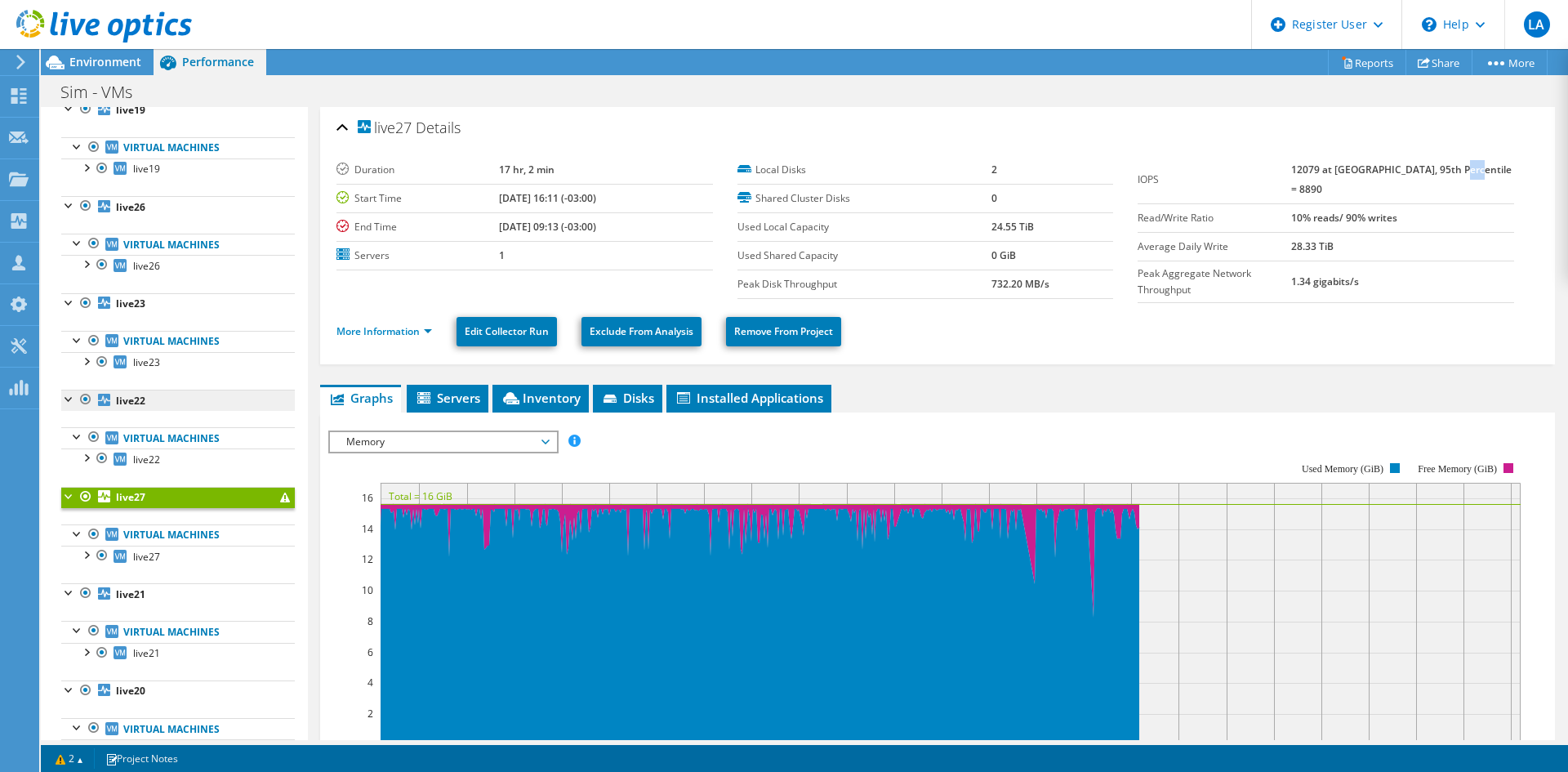
scroll to position [333, 0]
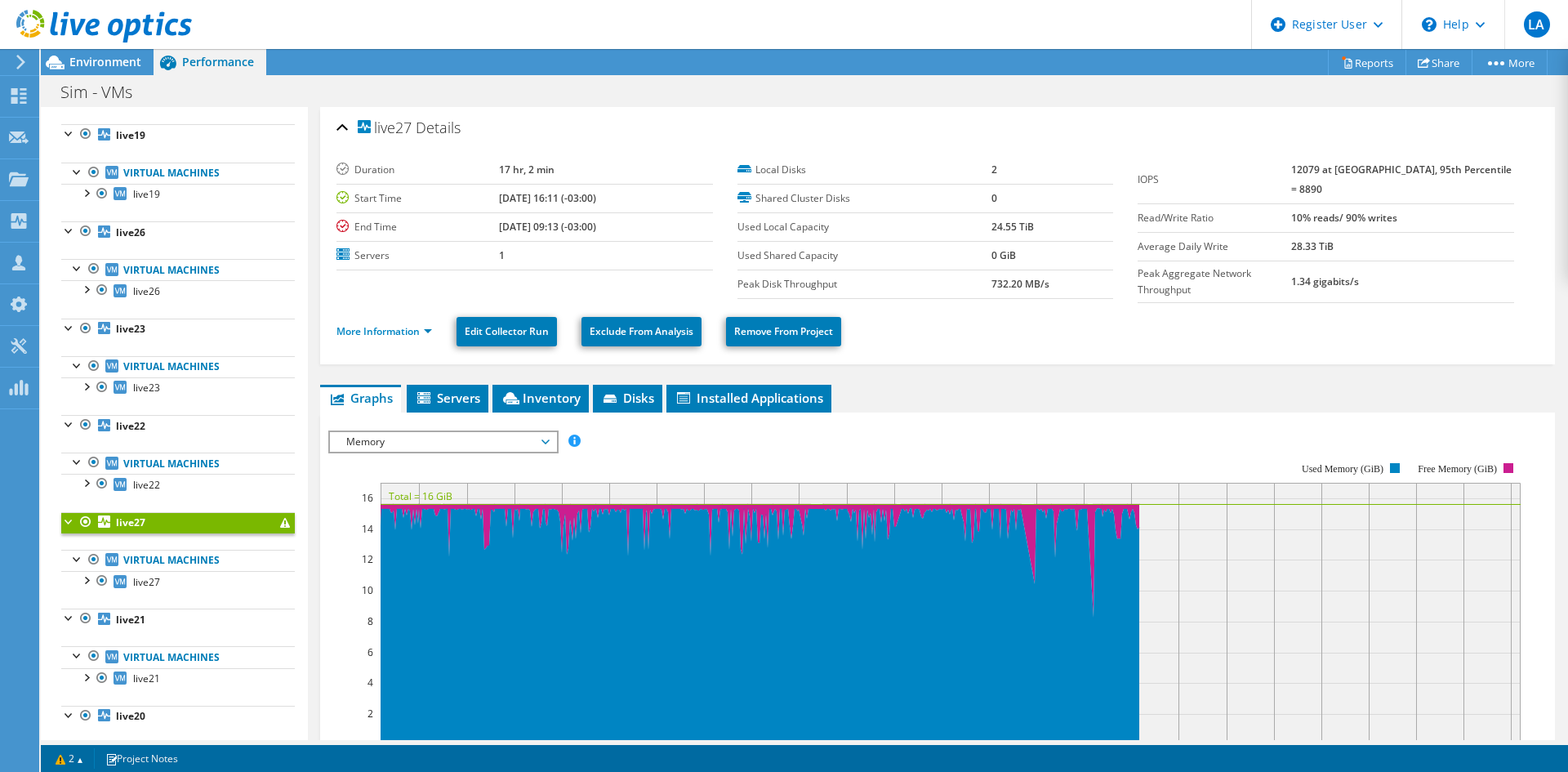
click at [356, 432] on span "Memory" at bounding box center [443, 442] width 210 height 20
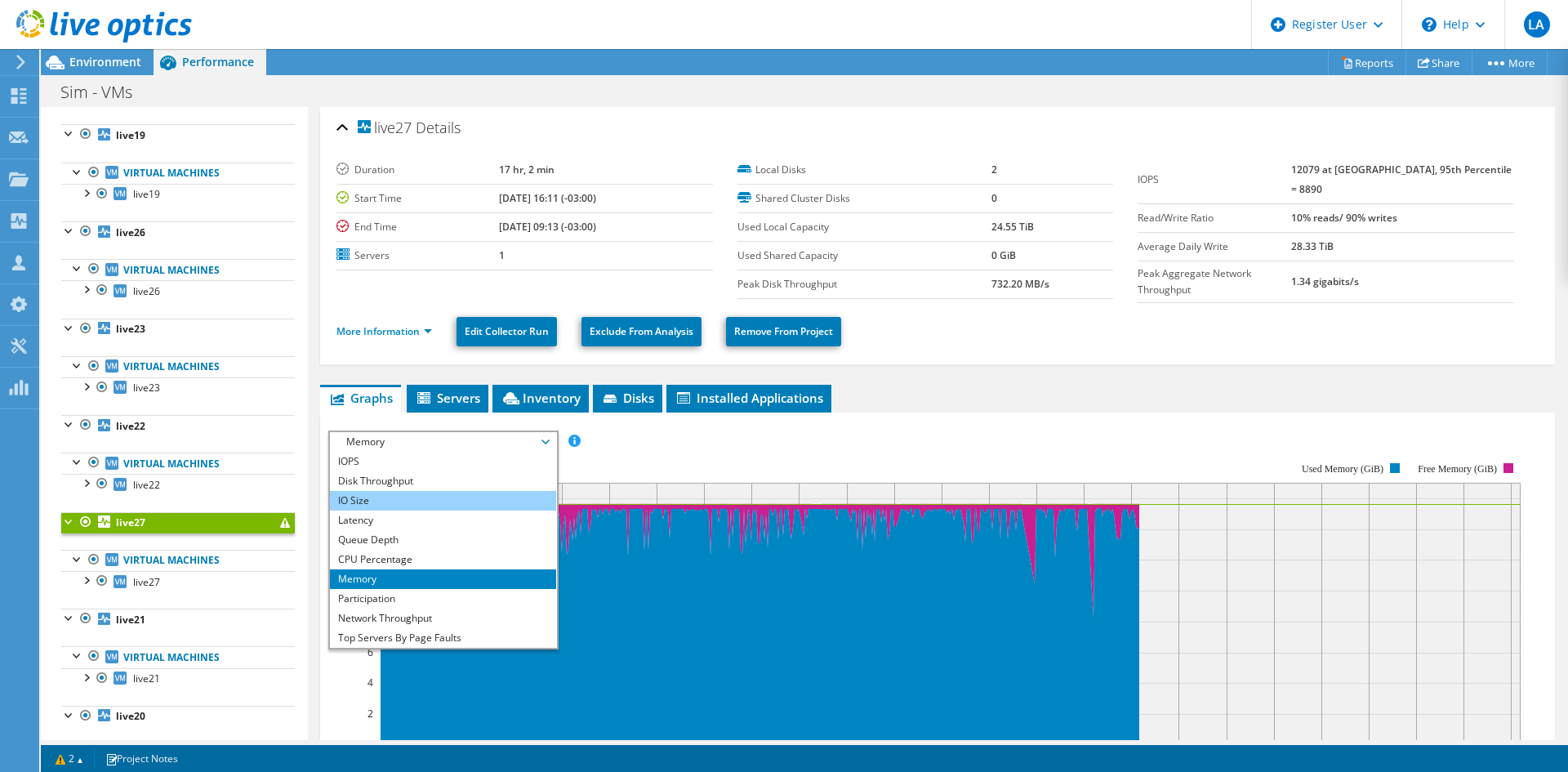
click at [437, 498] on li "IO Size" at bounding box center [443, 501] width 226 height 20
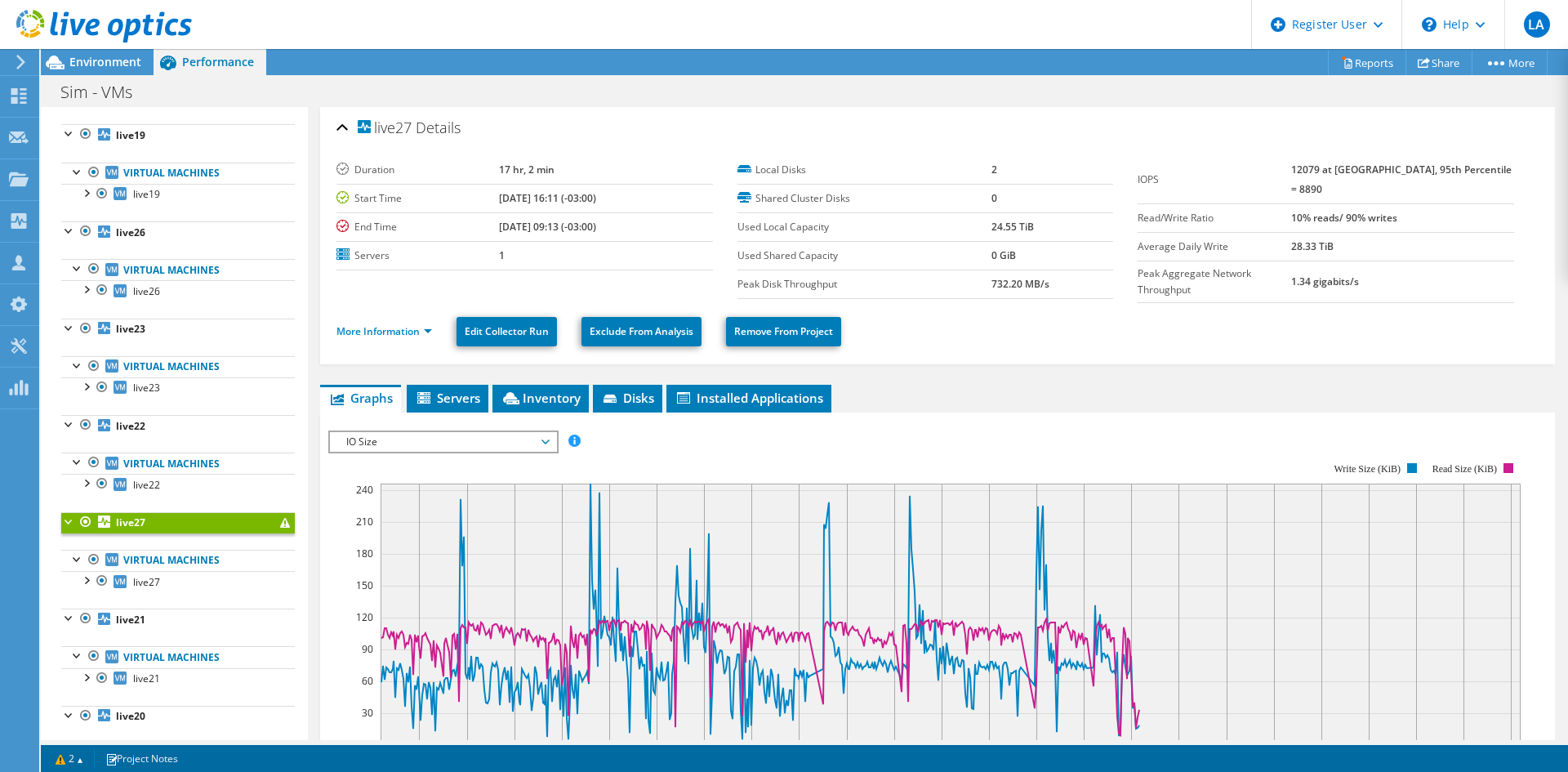
click at [414, 422] on div "IOPS Disk Throughput IO Size Latency Queue Depth CPU Percentage Memory Page Fau…" at bounding box center [937, 705] width 1218 height 566
click at [415, 448] on div "IO Size IOPS Disk Throughput IO Size Latency Queue Depth CPU Percentage Memory …" at bounding box center [443, 442] width 230 height 22
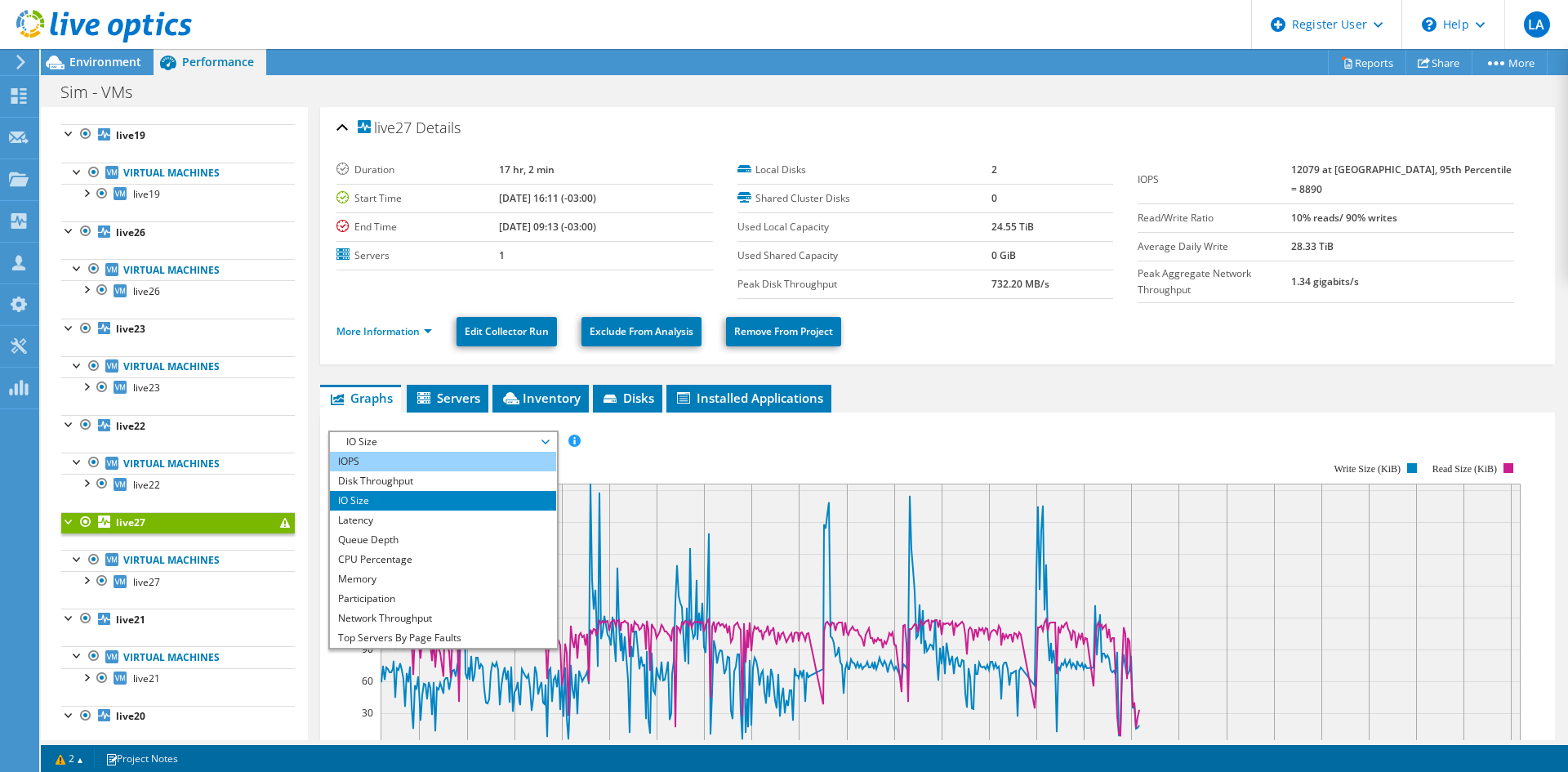
click at [410, 454] on li "IOPS" at bounding box center [443, 461] width 226 height 20
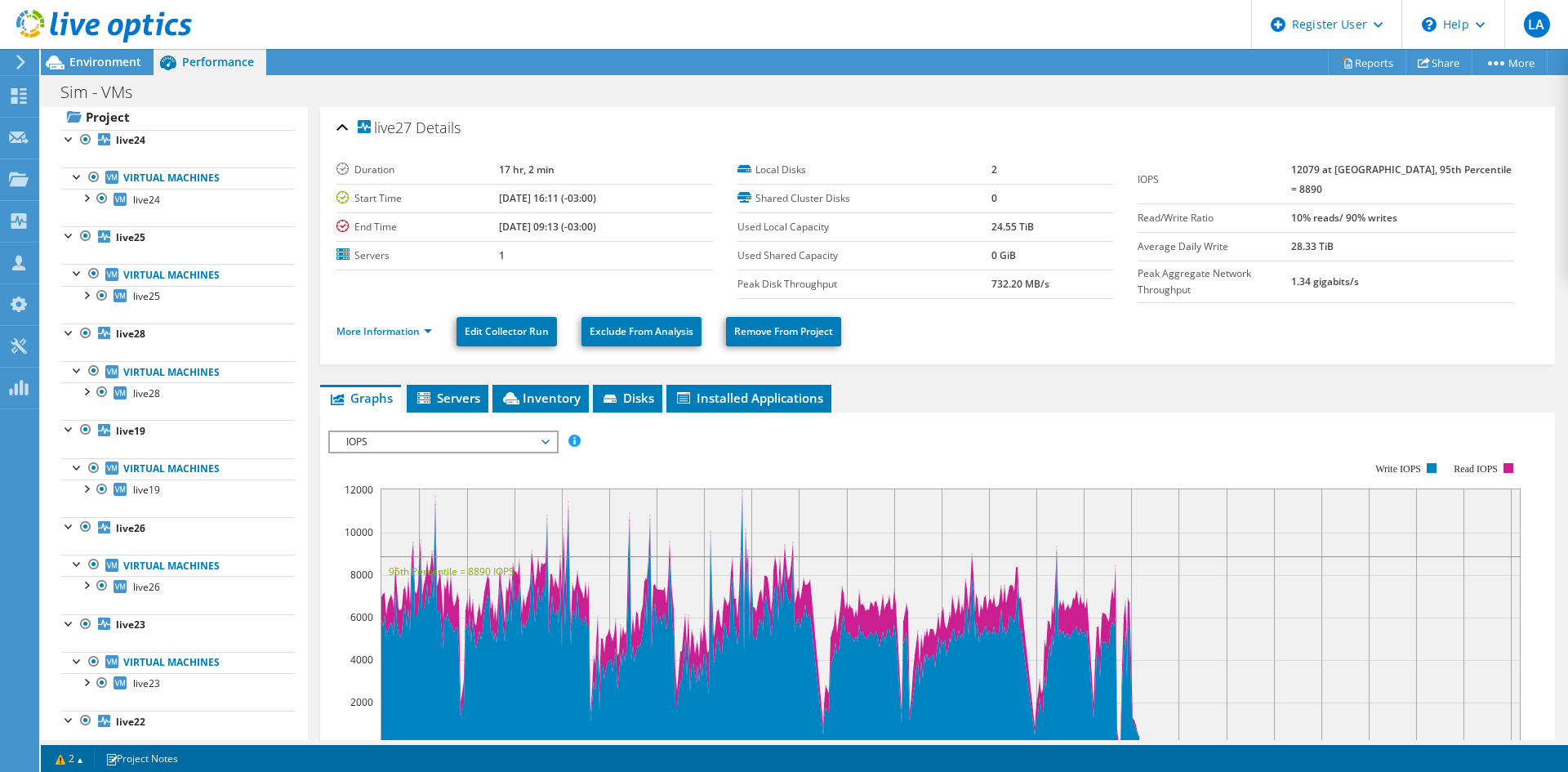
scroll to position [0, 0]
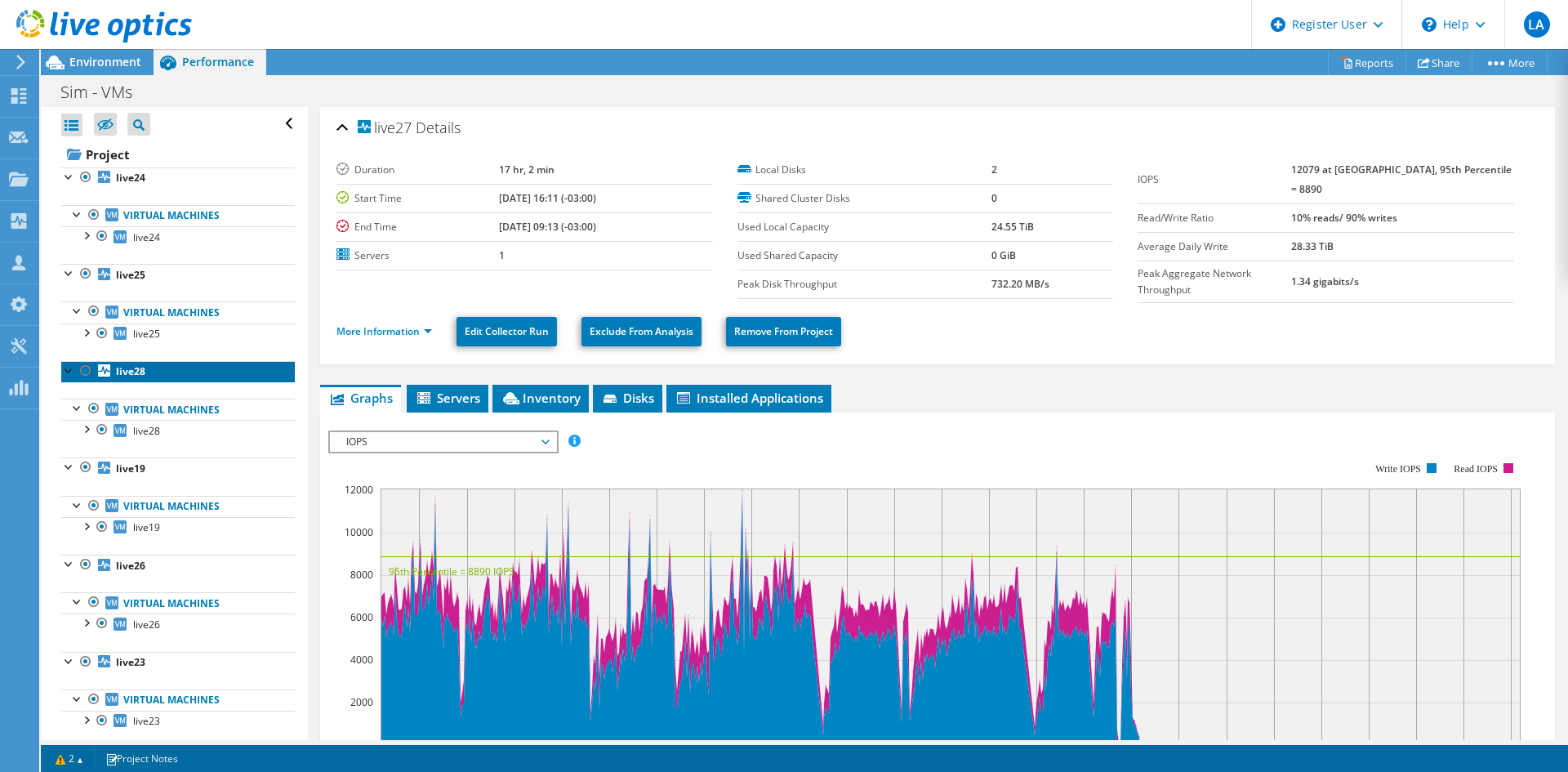
click at [127, 370] on b "live28" at bounding box center [130, 371] width 29 height 14
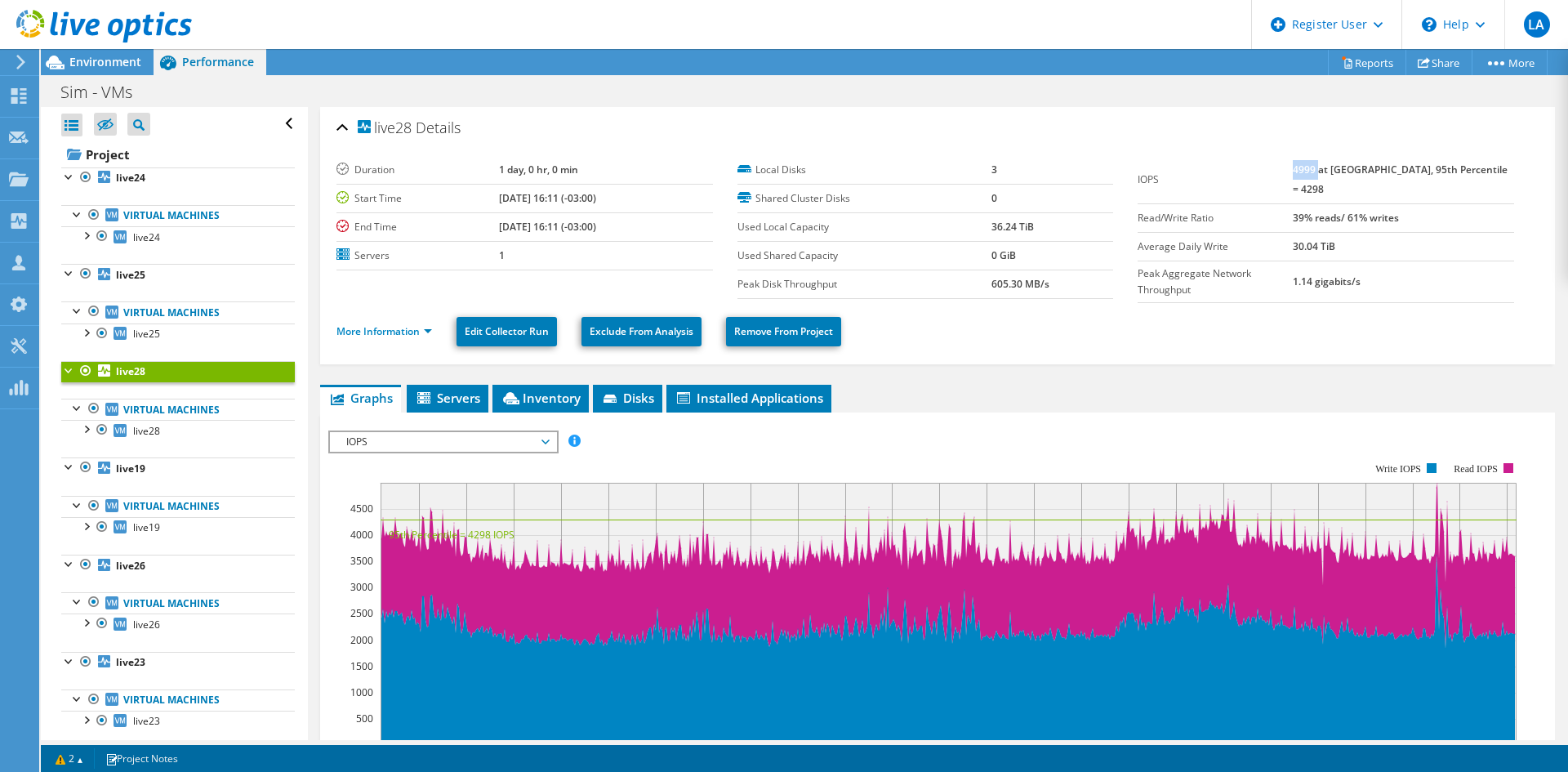
drag, startPoint x: 1321, startPoint y: 171, endPoint x: 1346, endPoint y: 171, distance: 25.0
click at [1346, 171] on b "4999 at Peak, 95th Percentile = 4298" at bounding box center [1401, 180] width 215 height 34
click at [405, 331] on link "More Information" at bounding box center [385, 331] width 95 height 14
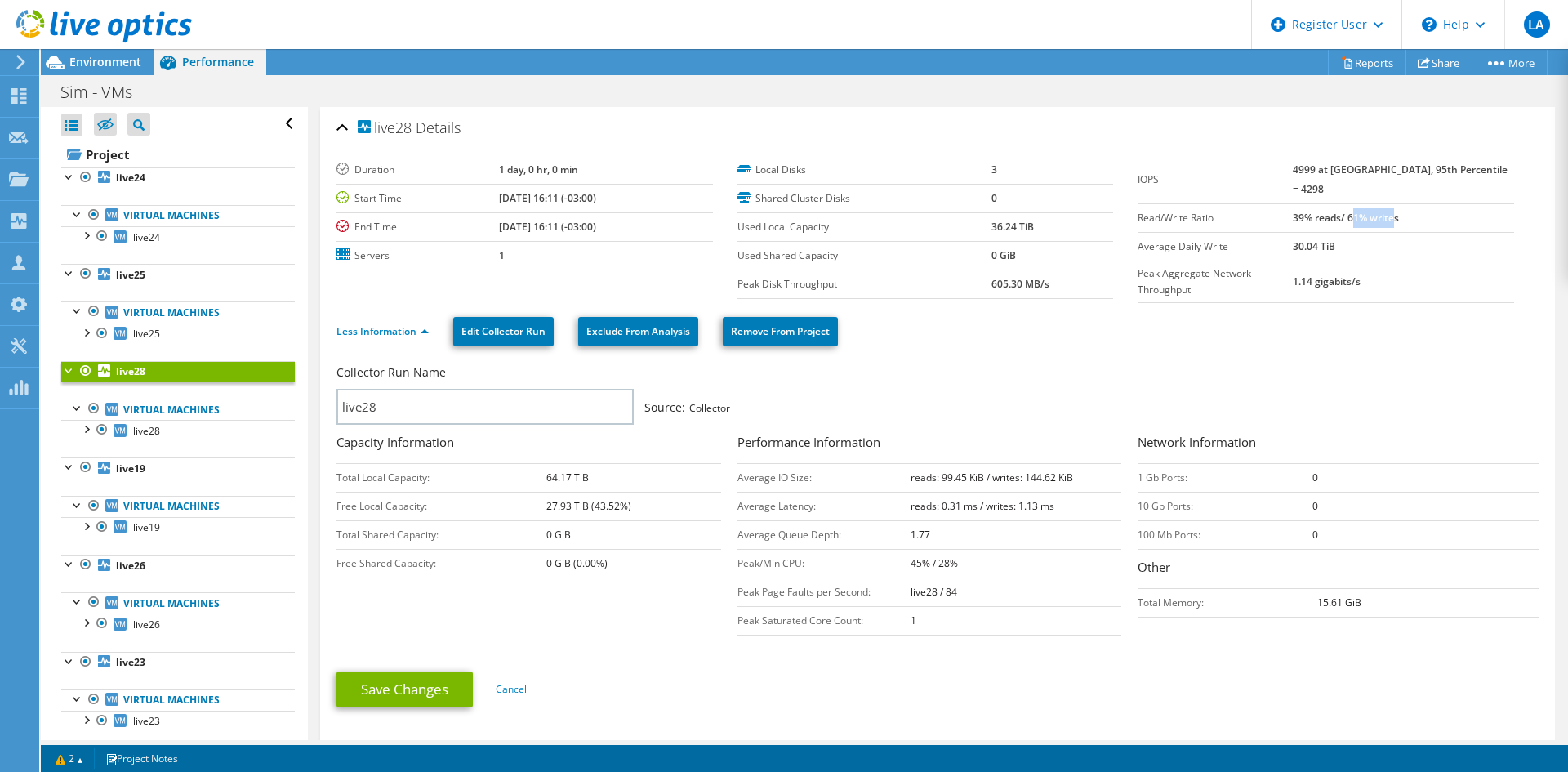
drag, startPoint x: 1378, startPoint y: 202, endPoint x: 1418, endPoint y: 203, distance: 40.0
click at [1399, 211] on b "39% reads/ 61% writes" at bounding box center [1345, 217] width 106 height 14
click at [148, 273] on link "live25" at bounding box center [178, 274] width 234 height 22
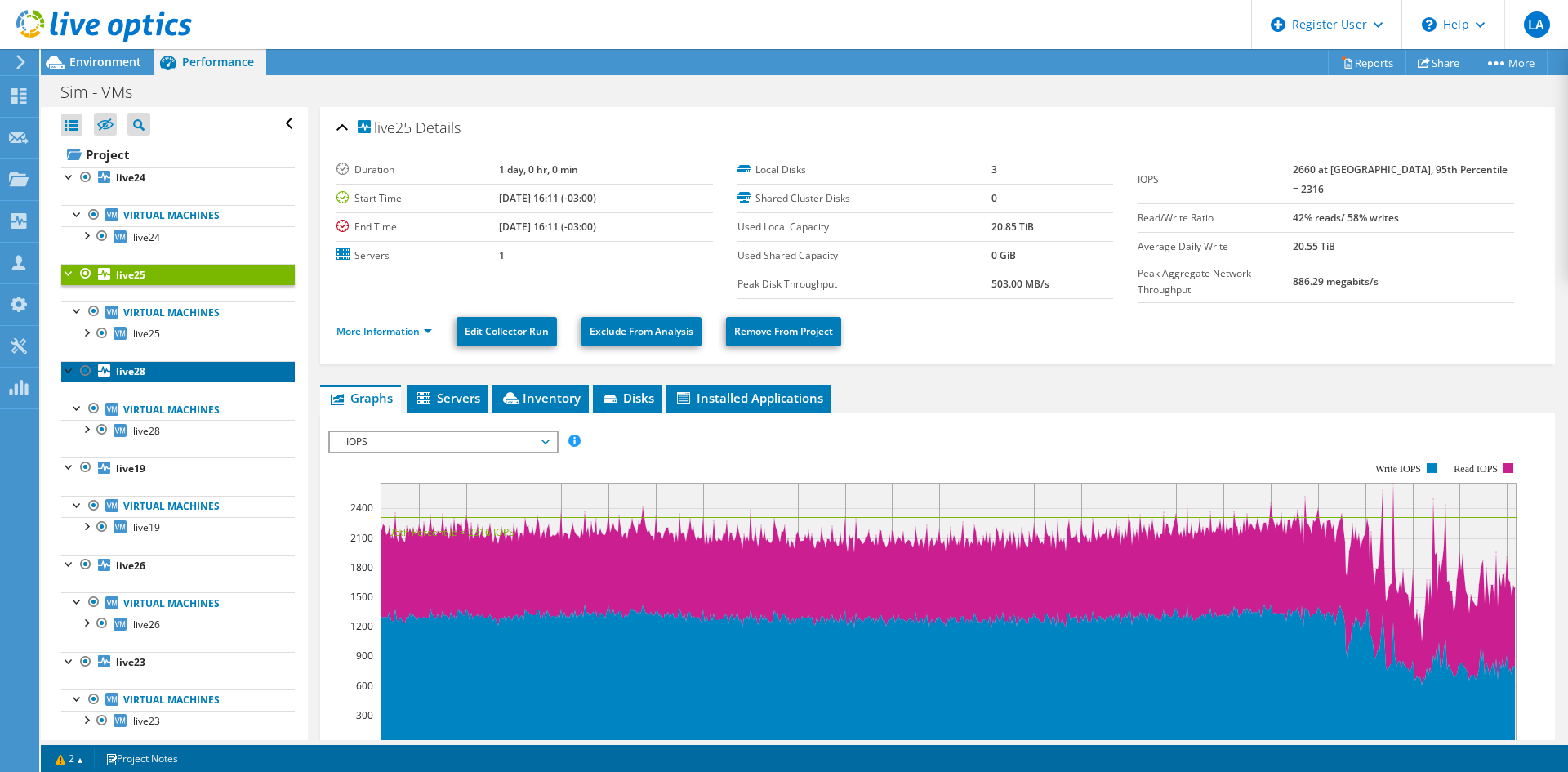
click at [145, 371] on link "live28" at bounding box center [178, 371] width 234 height 22
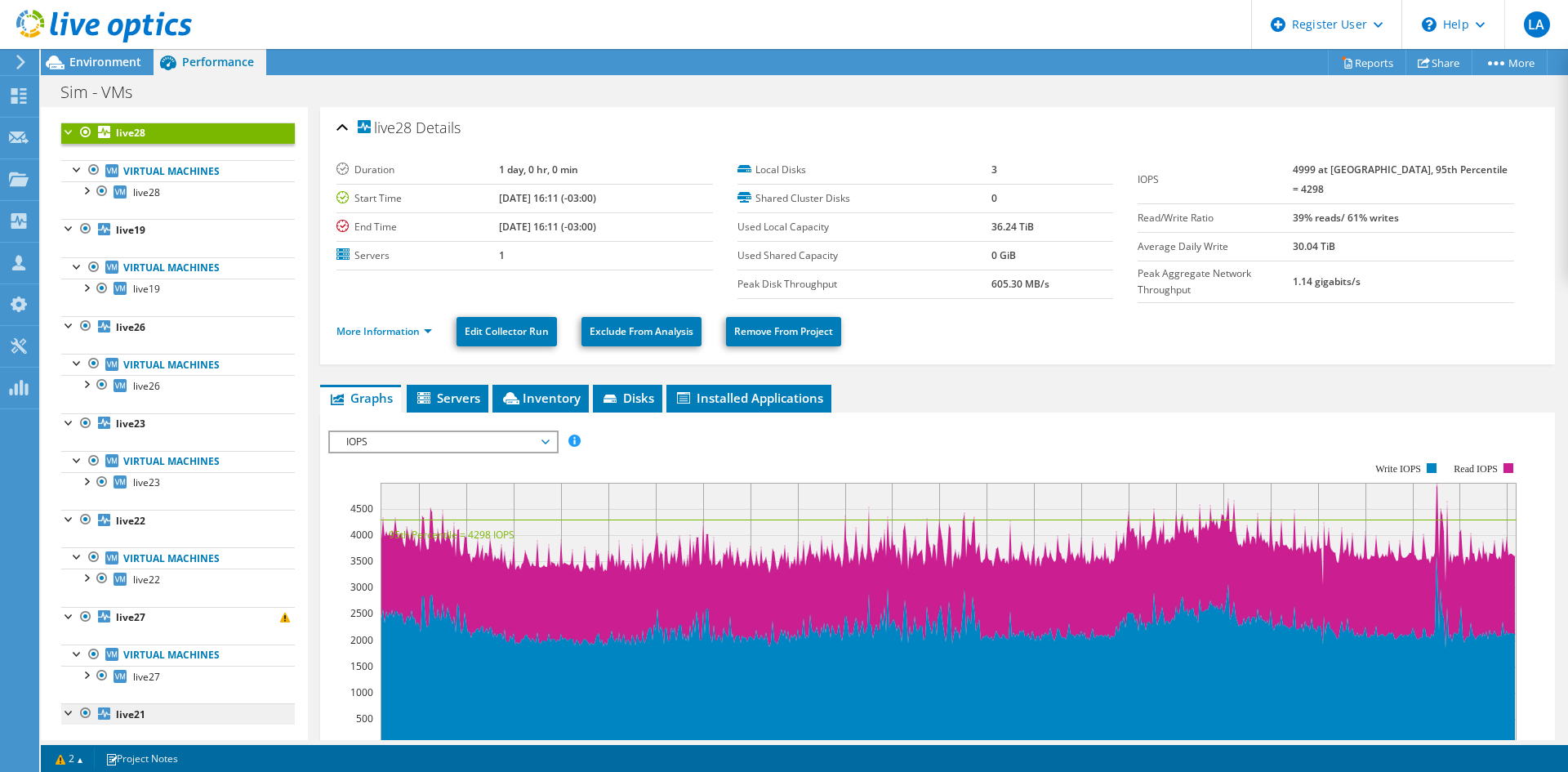
scroll to position [327, 0]
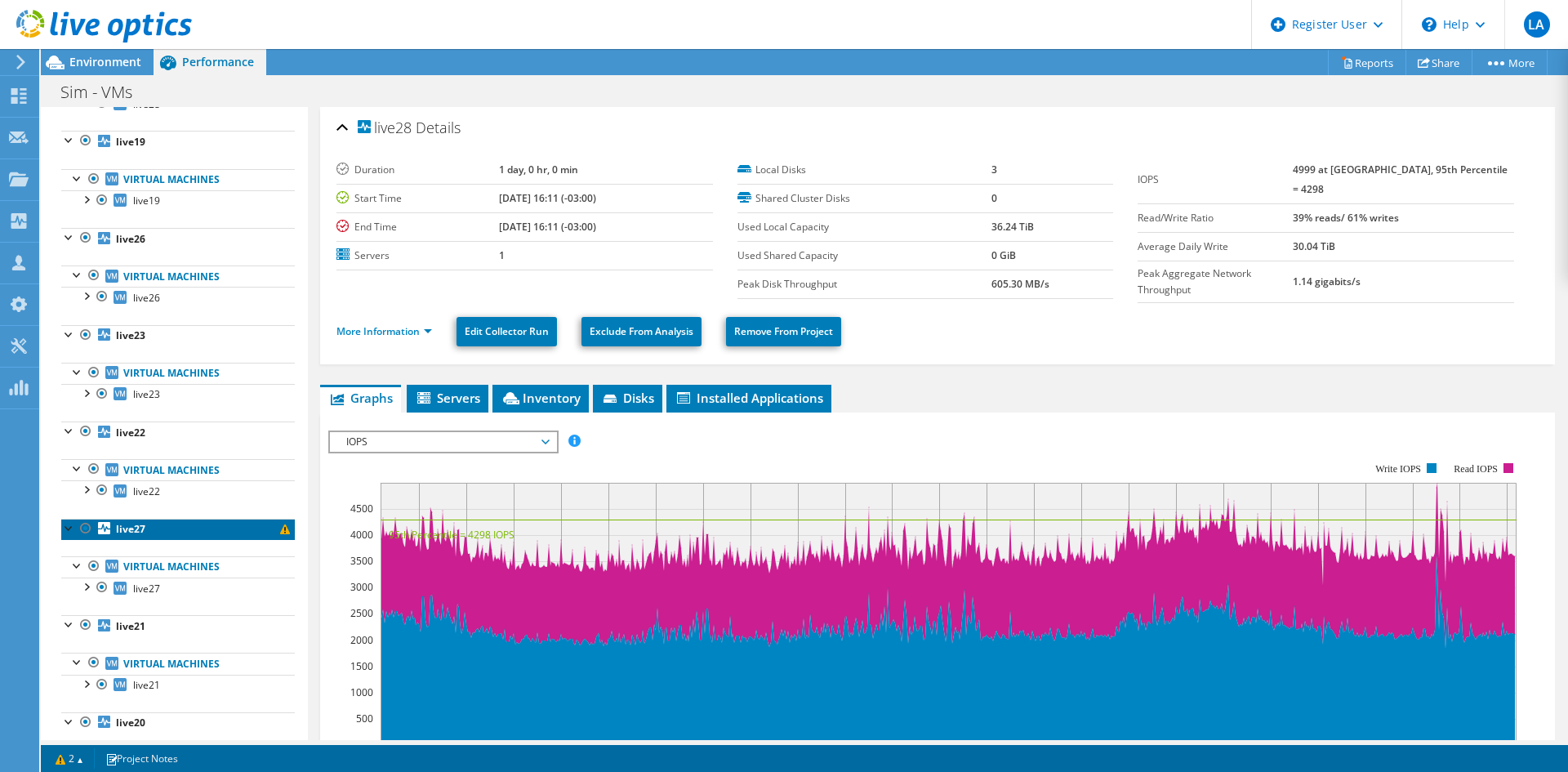
click at [143, 533] on b "live27" at bounding box center [130, 529] width 29 height 14
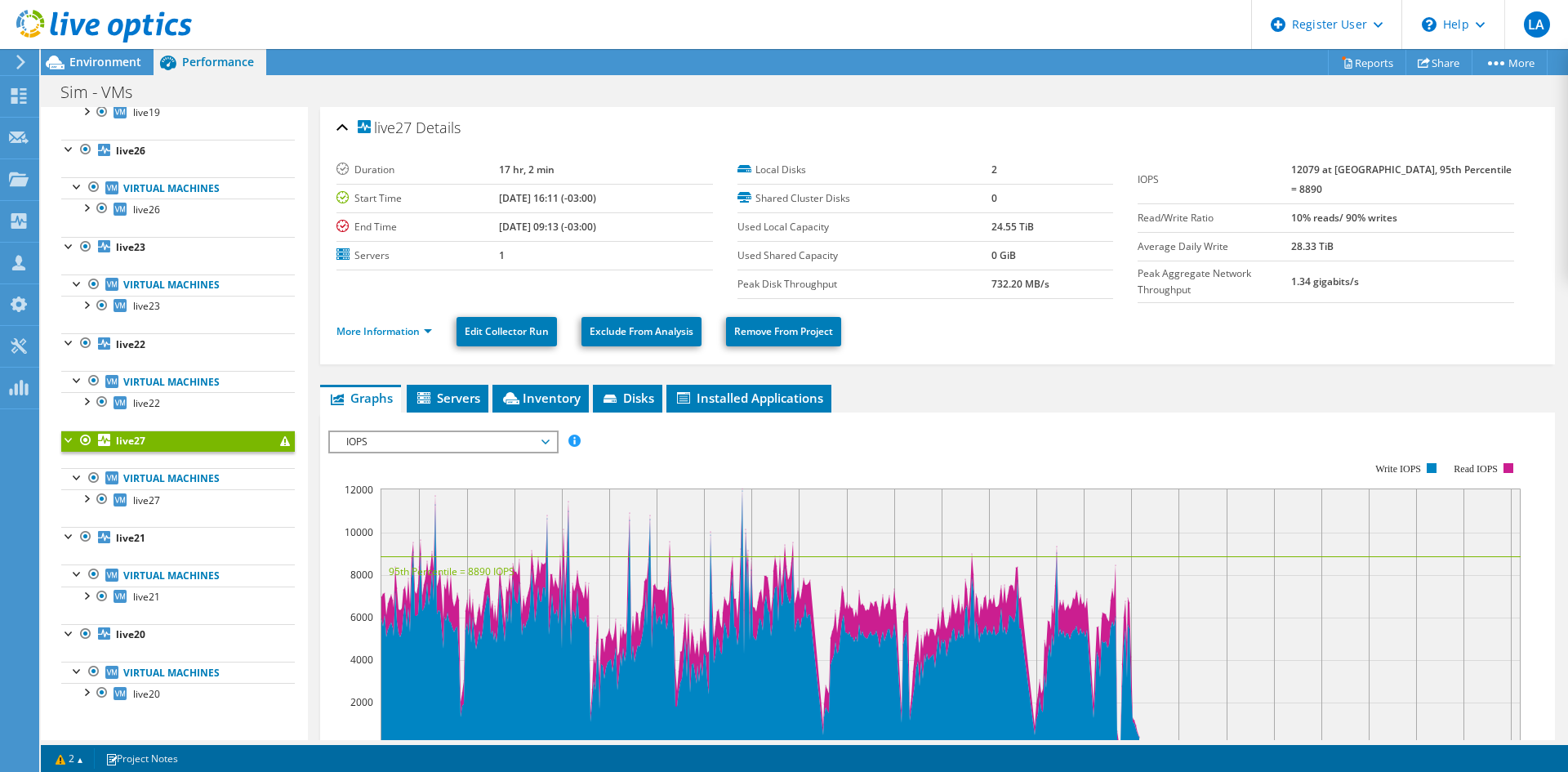
scroll to position [0, 0]
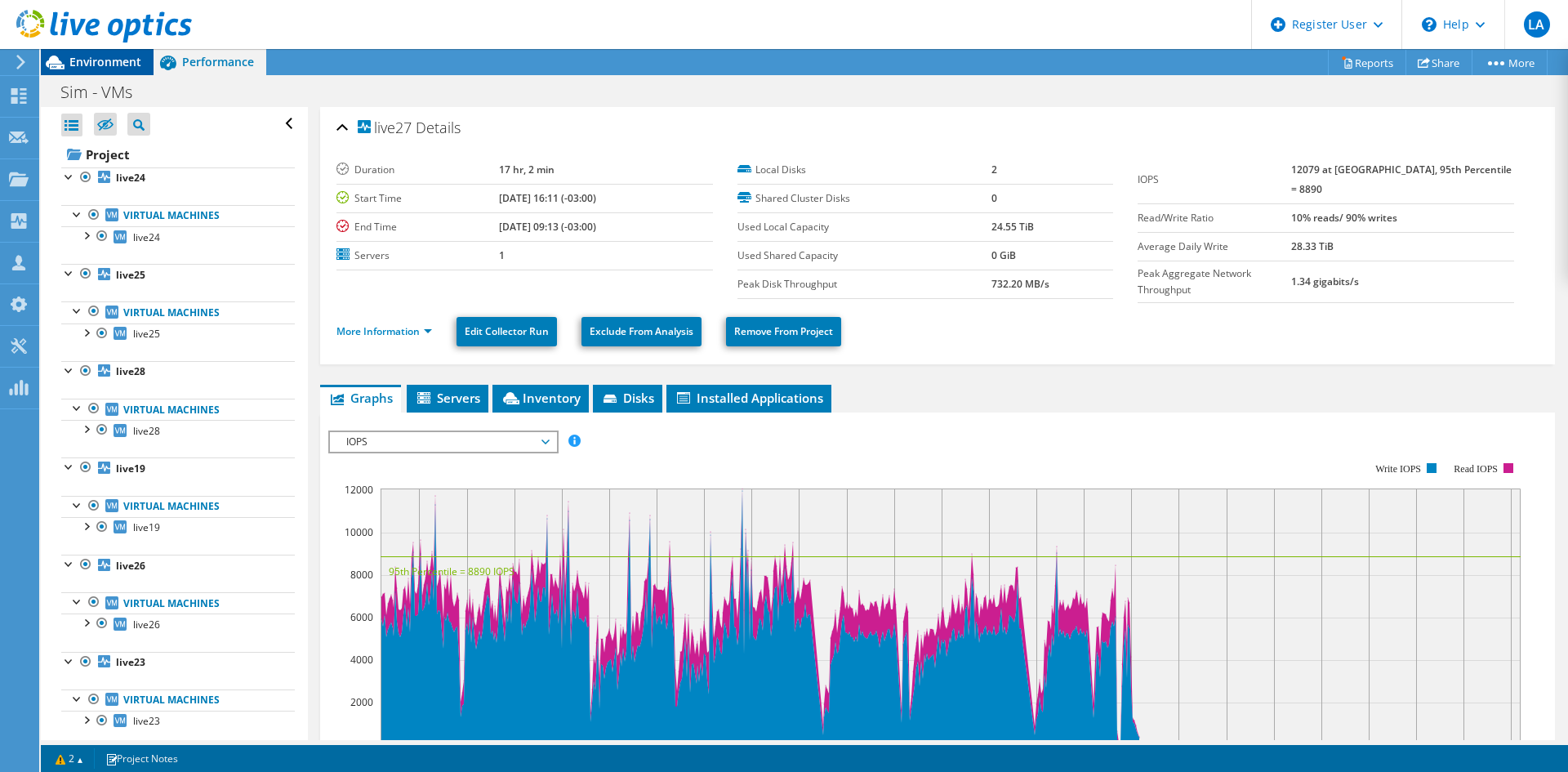
click at [115, 55] on span "Environment" at bounding box center [105, 62] width 72 height 16
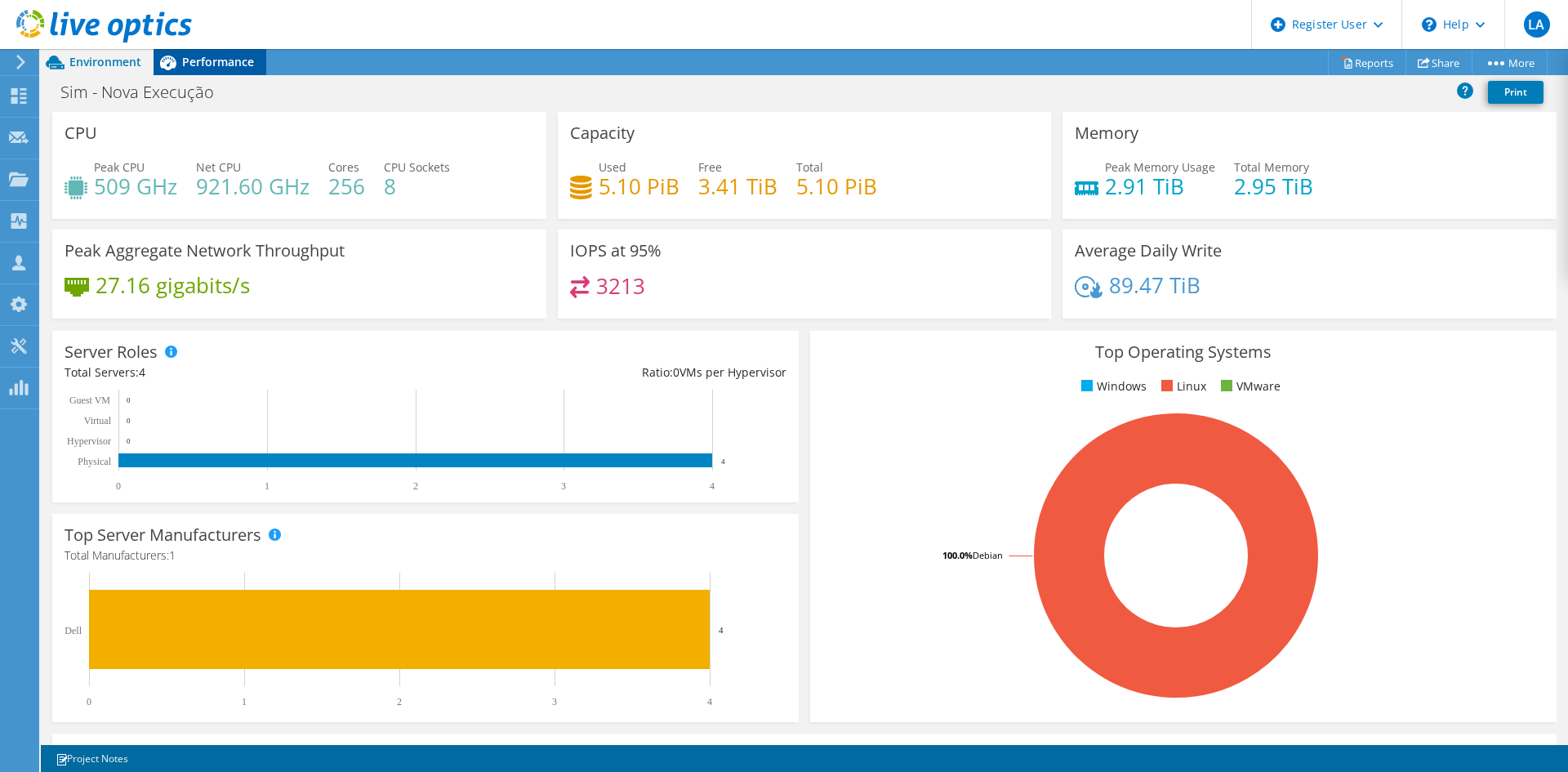
click at [187, 61] on span "Performance" at bounding box center [218, 62] width 72 height 16
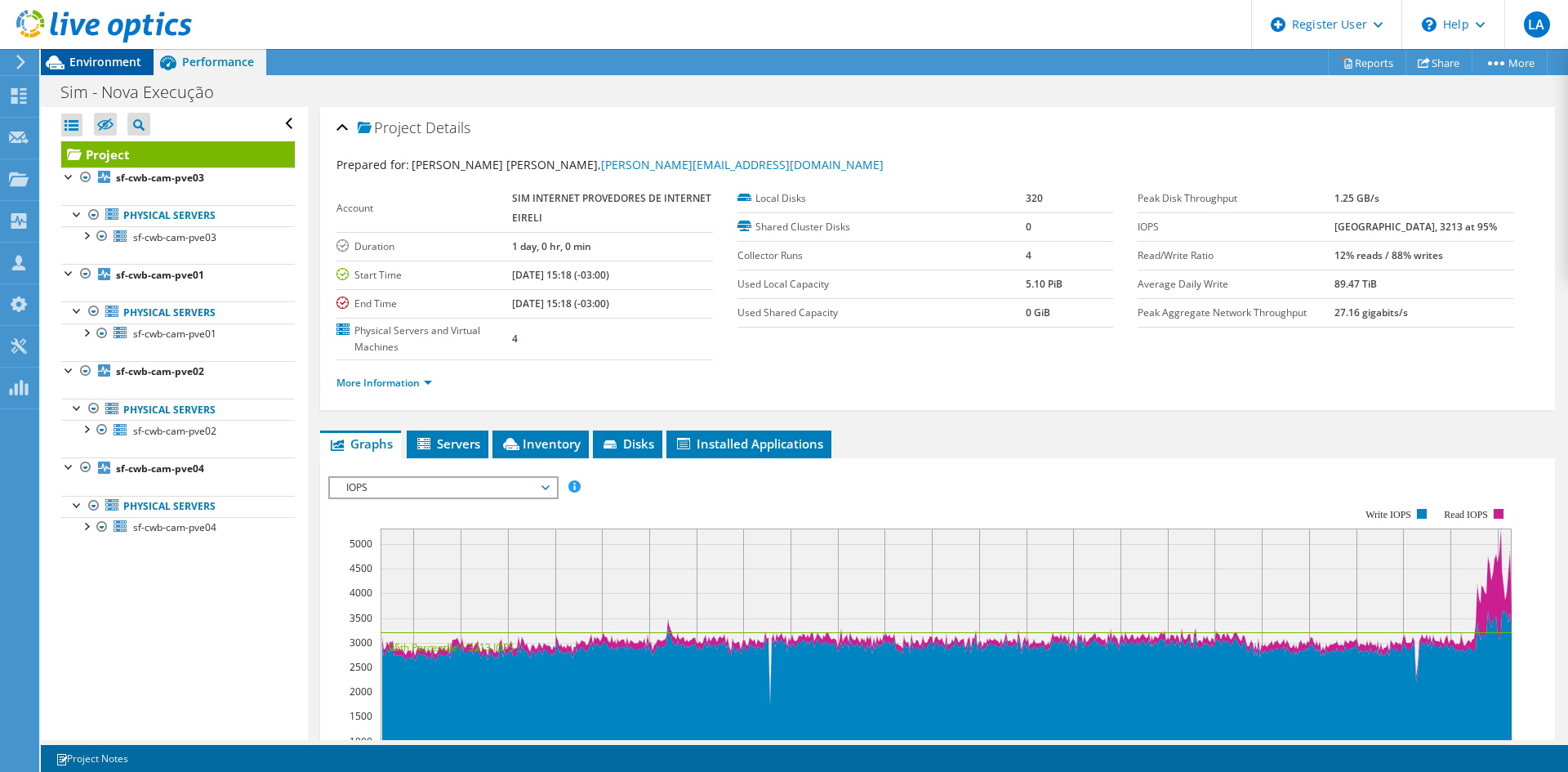
click at [87, 61] on span "Environment" at bounding box center [105, 62] width 72 height 16
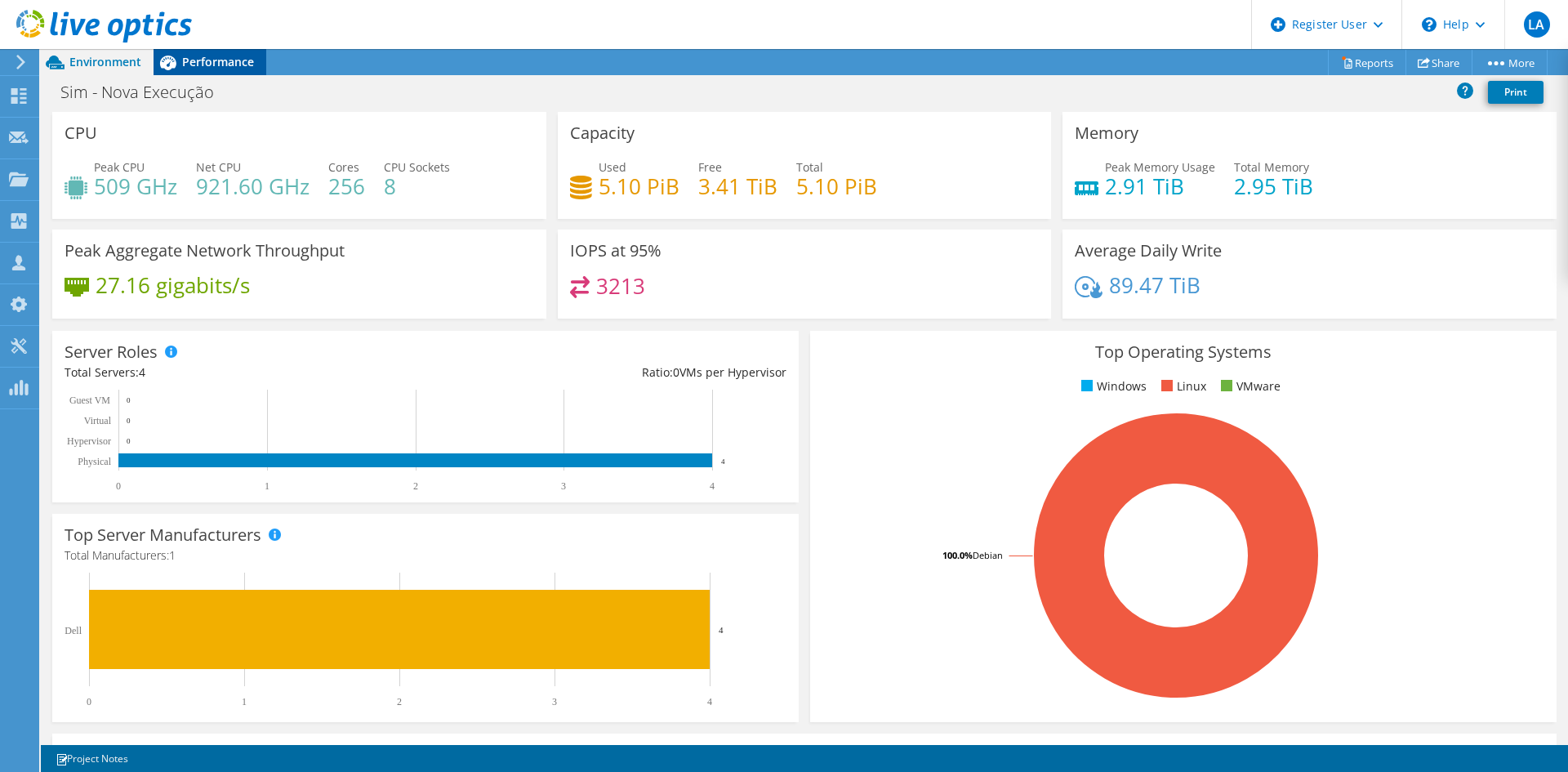
click at [230, 66] on span "Performance" at bounding box center [218, 62] width 72 height 16
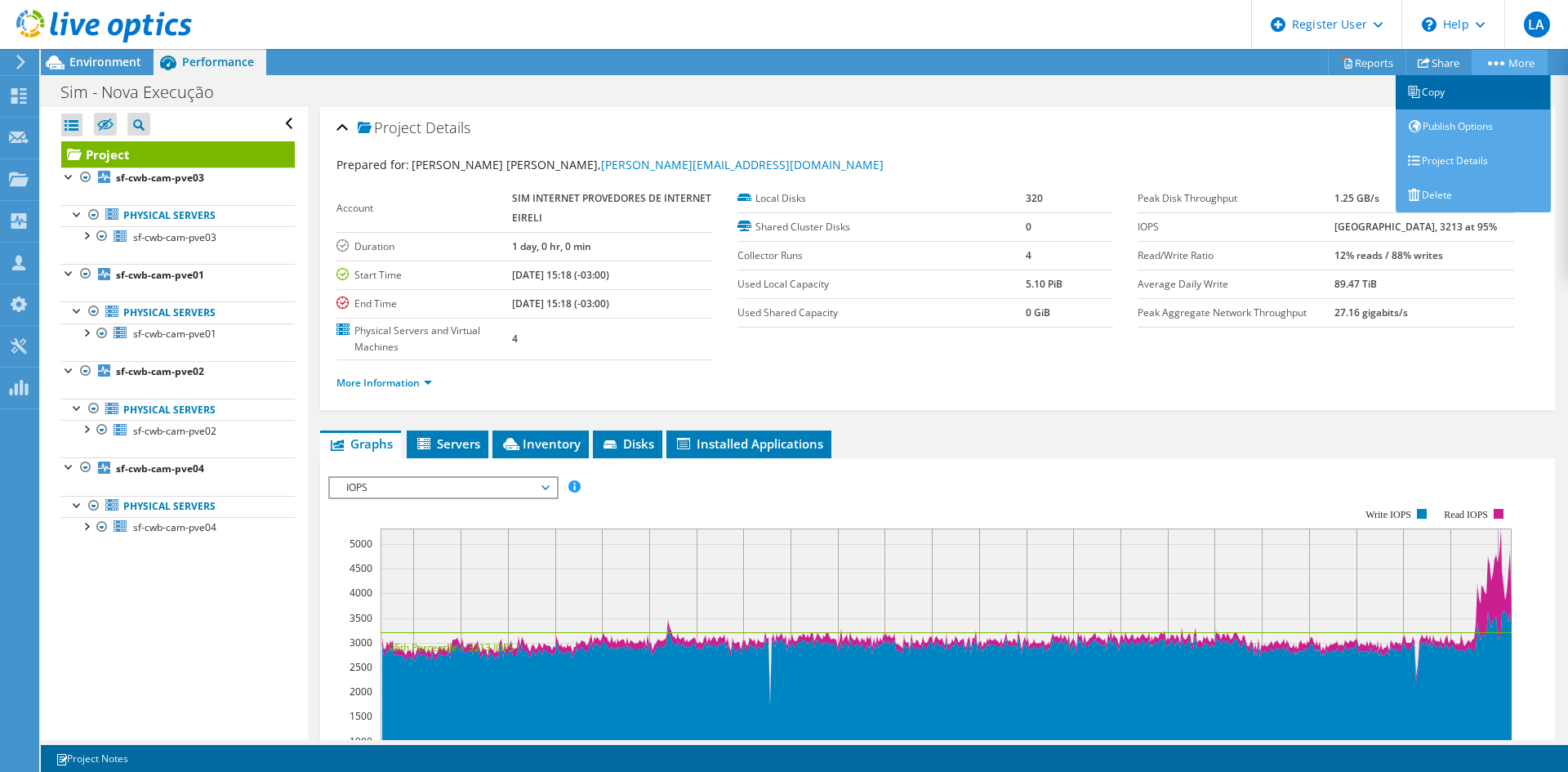
click at [1508, 94] on link "Copy" at bounding box center [1474, 92] width 155 height 35
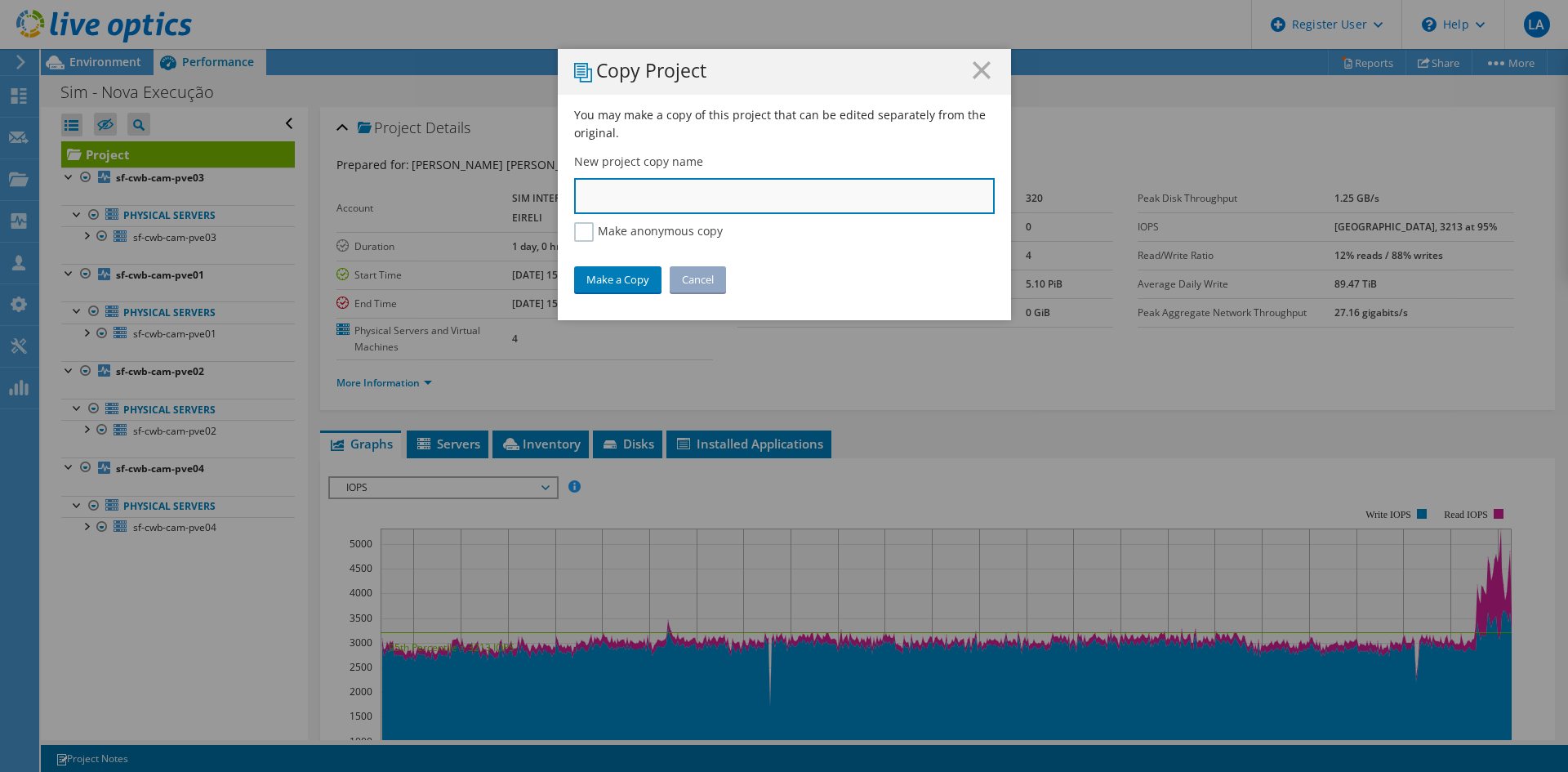
click at [661, 183] on input "text" at bounding box center [785, 196] width 421 height 36
type input "Sim cópia"
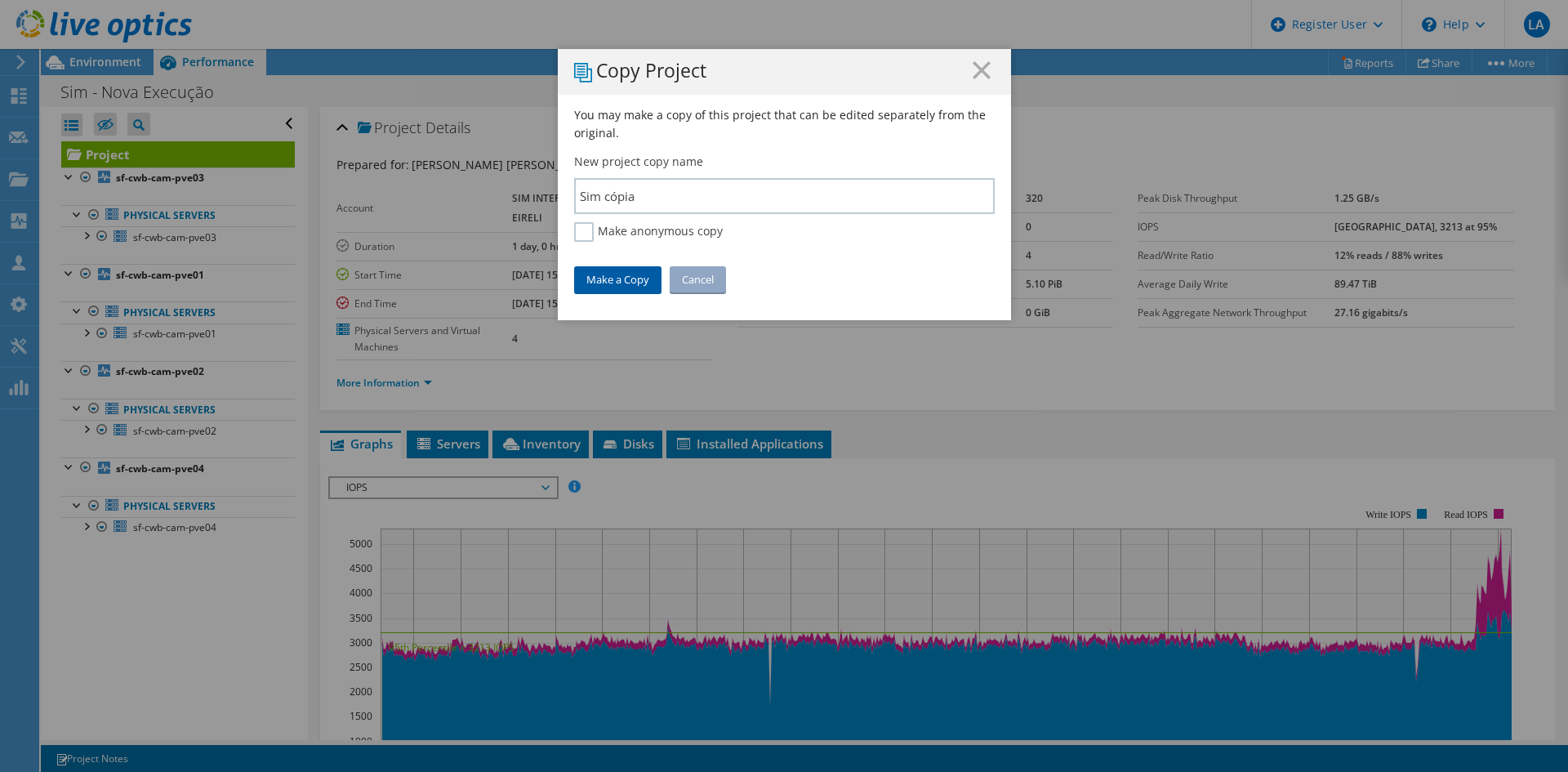
click at [614, 280] on link "Make a Copy" at bounding box center [617, 280] width 87 height 26
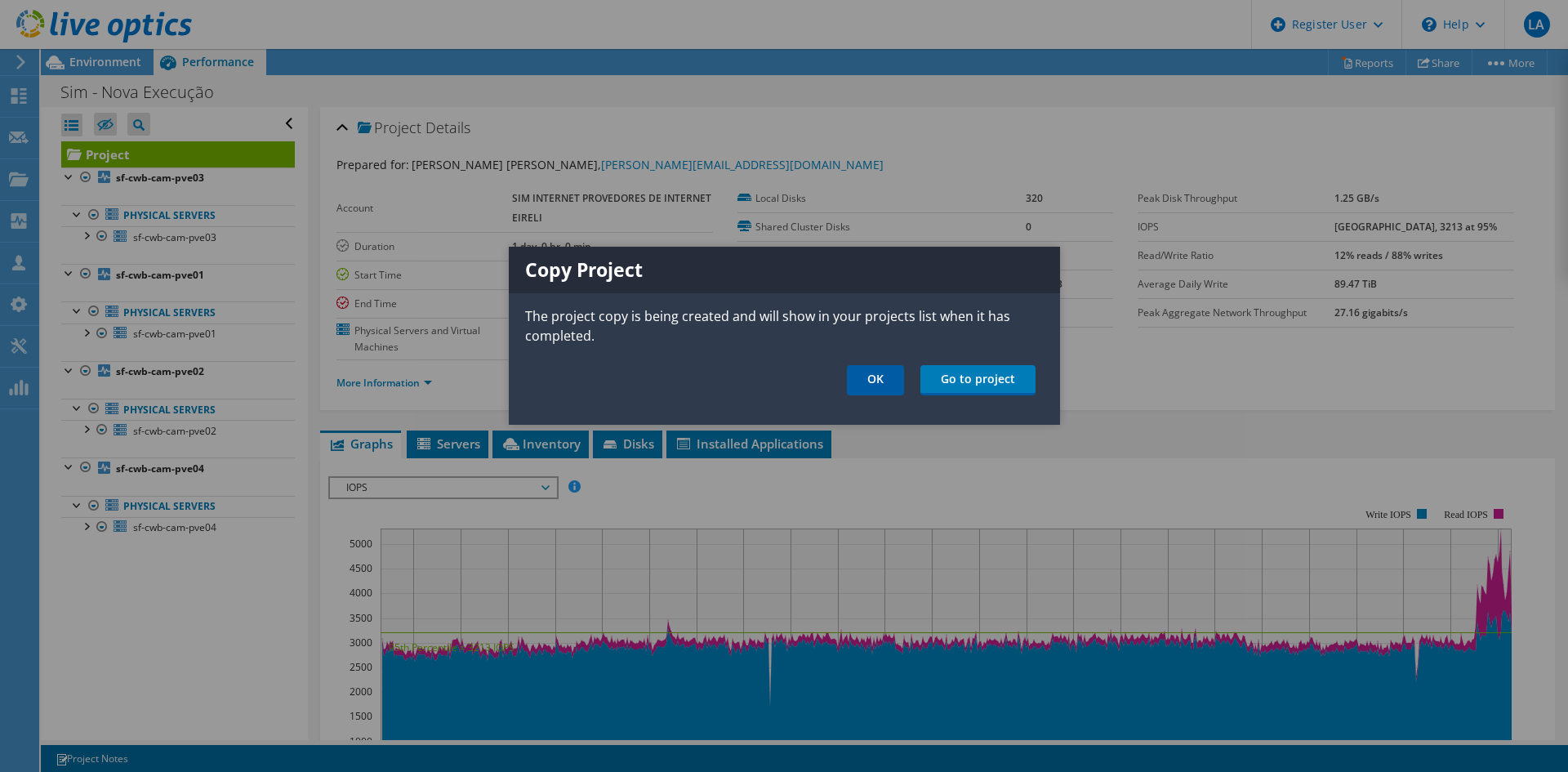
click at [870, 377] on link "OK" at bounding box center [875, 380] width 57 height 30
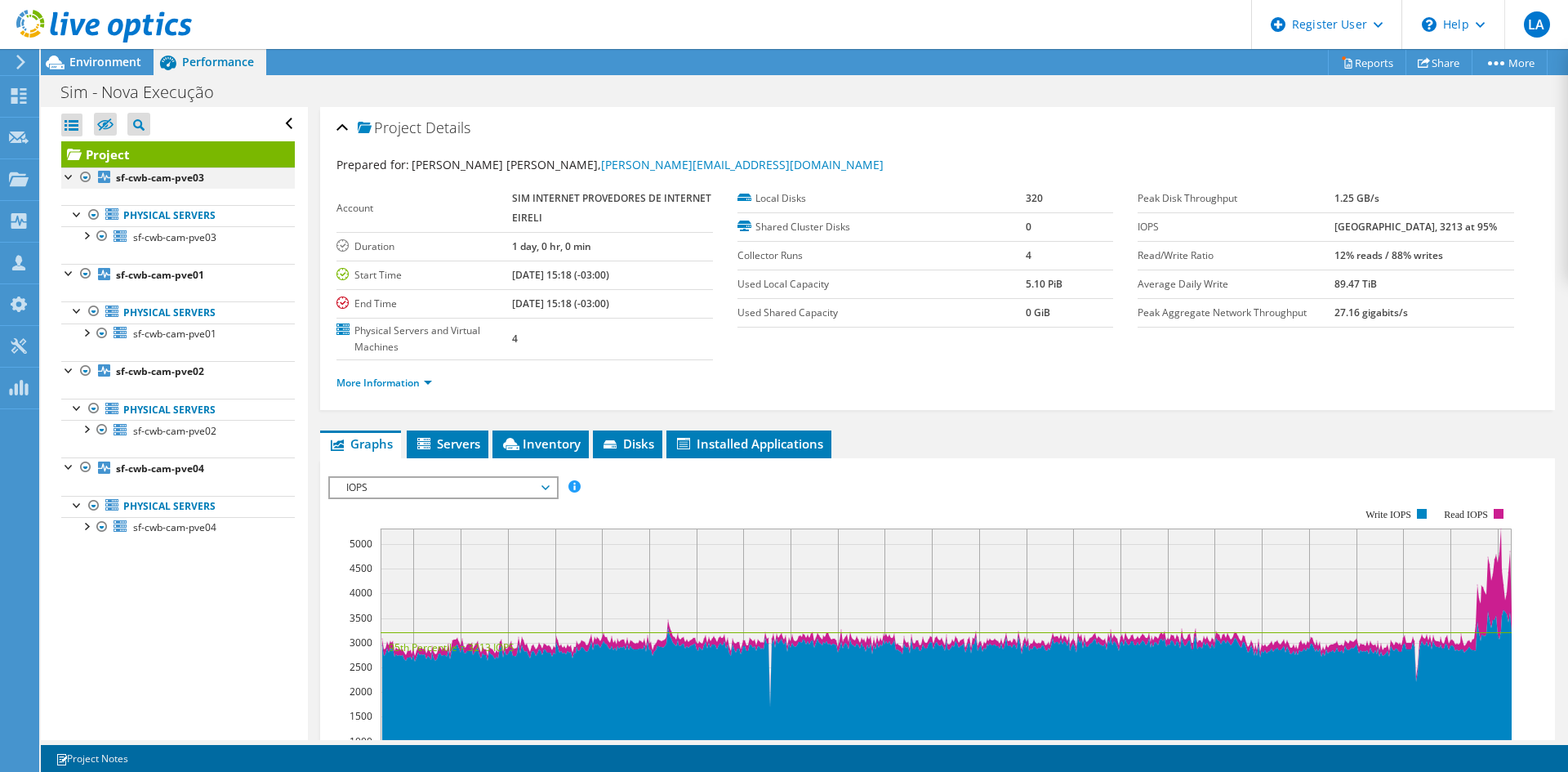
click at [84, 171] on div at bounding box center [85, 177] width 16 height 20
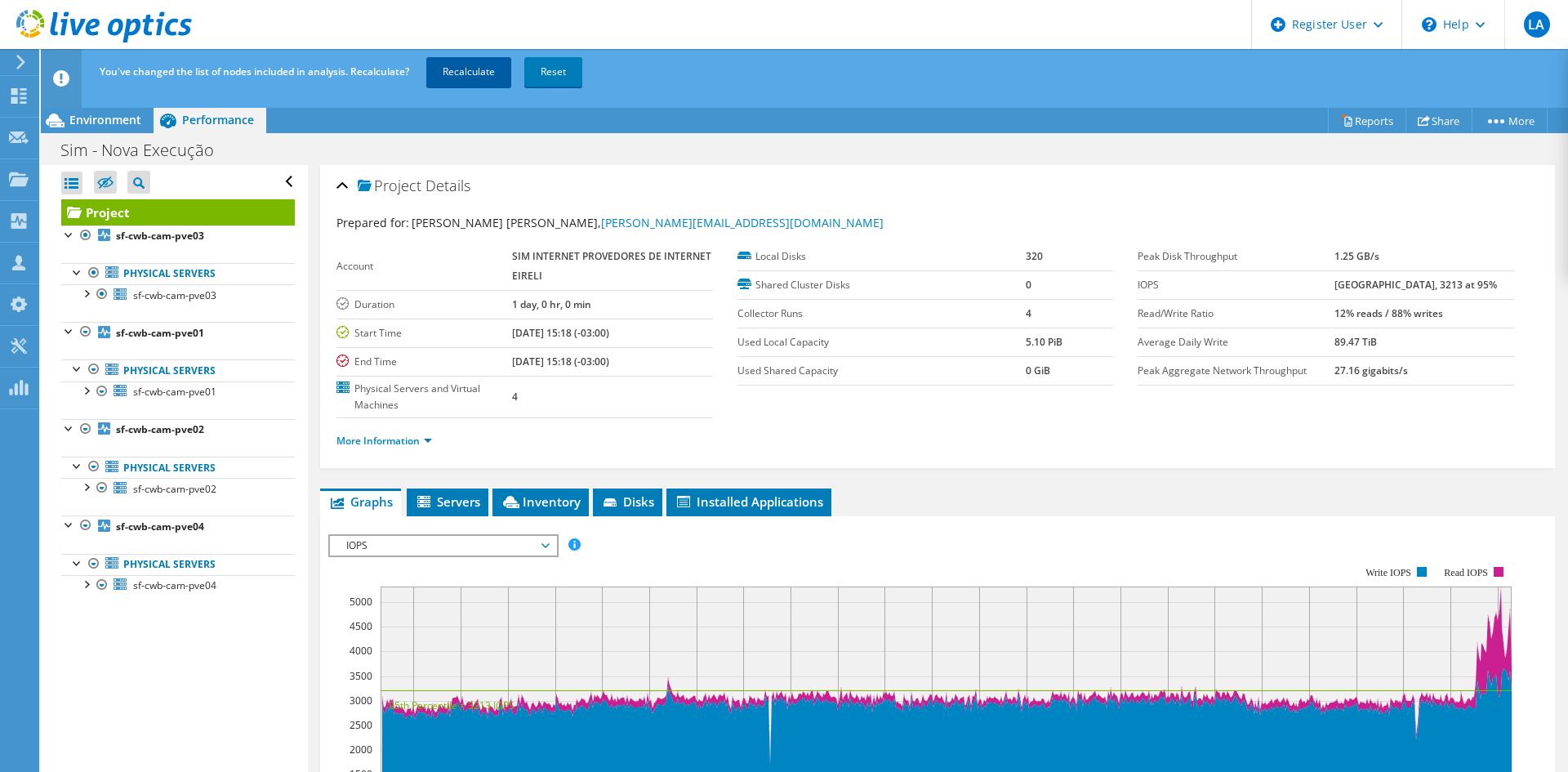
click at [492, 71] on link "Recalculate" at bounding box center [469, 71] width 85 height 29
click at [94, 321] on ul "Physical Servers sf-cwb-cam-pve03 dm-77 dm-170" at bounding box center [178, 284] width 234 height 75
click at [92, 328] on div at bounding box center [85, 331] width 16 height 20
click at [86, 328] on div at bounding box center [85, 331] width 16 height 20
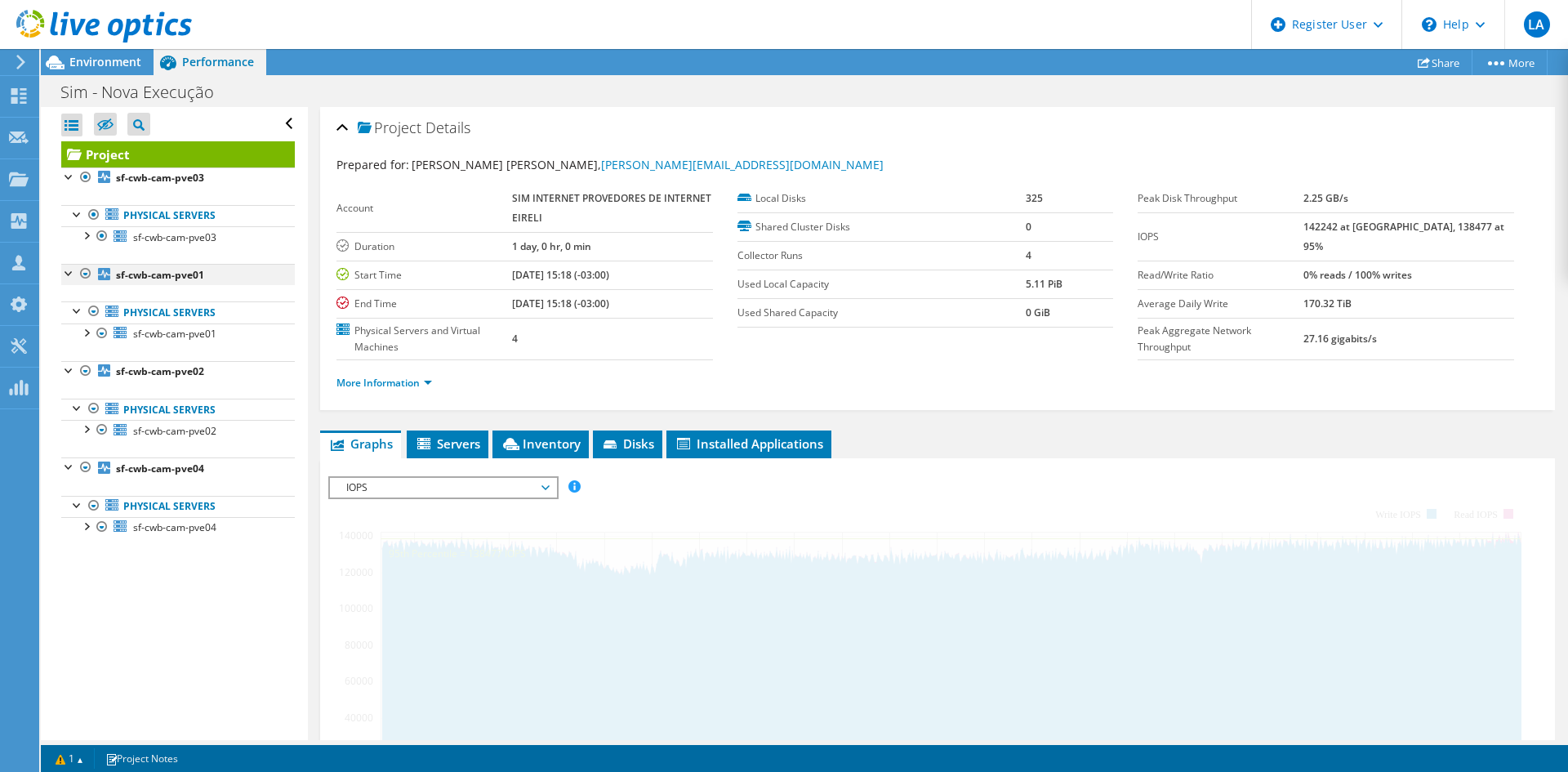
click at [88, 274] on div at bounding box center [85, 273] width 16 height 20
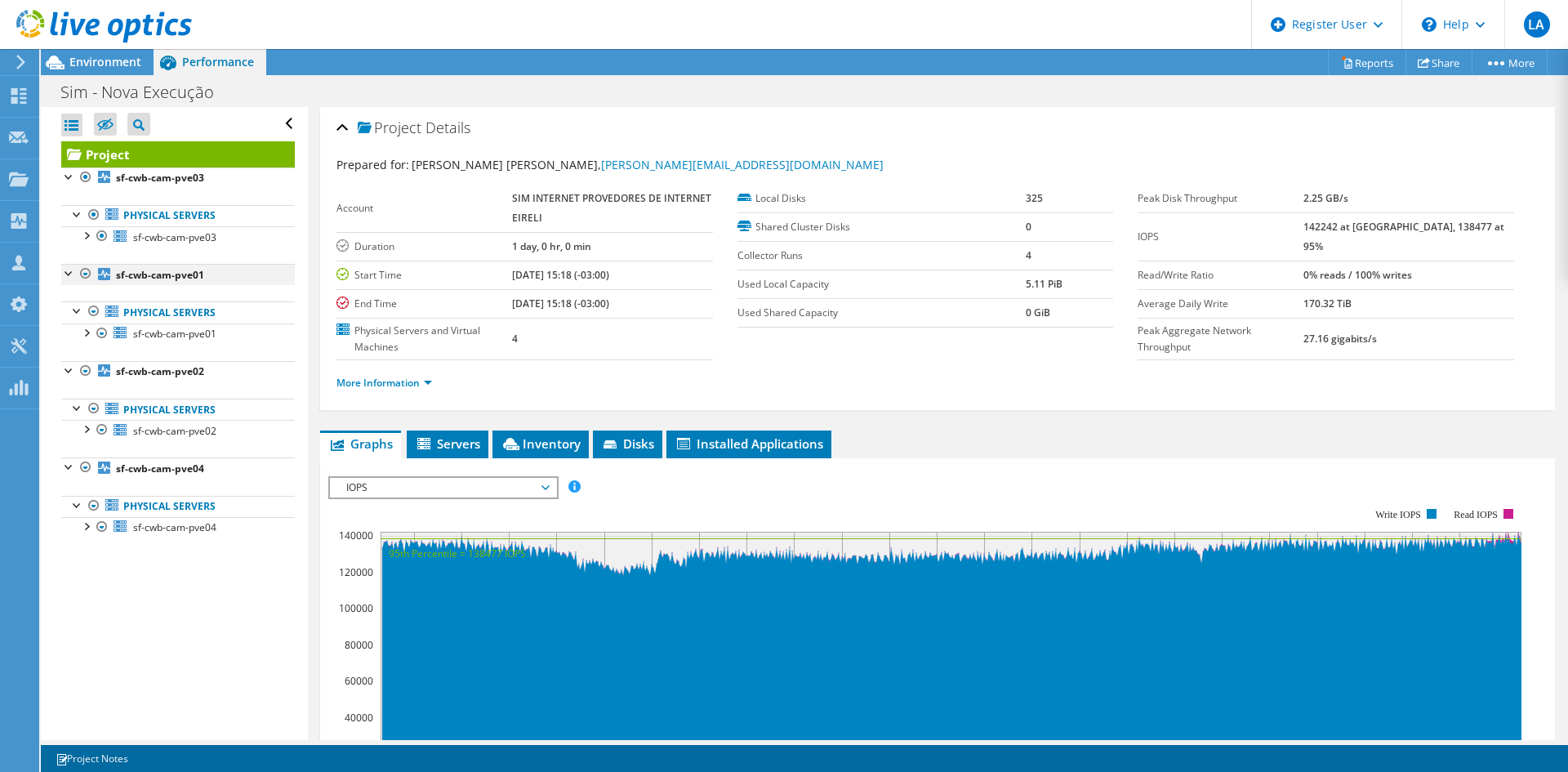
click at [82, 275] on div at bounding box center [85, 273] width 16 height 20
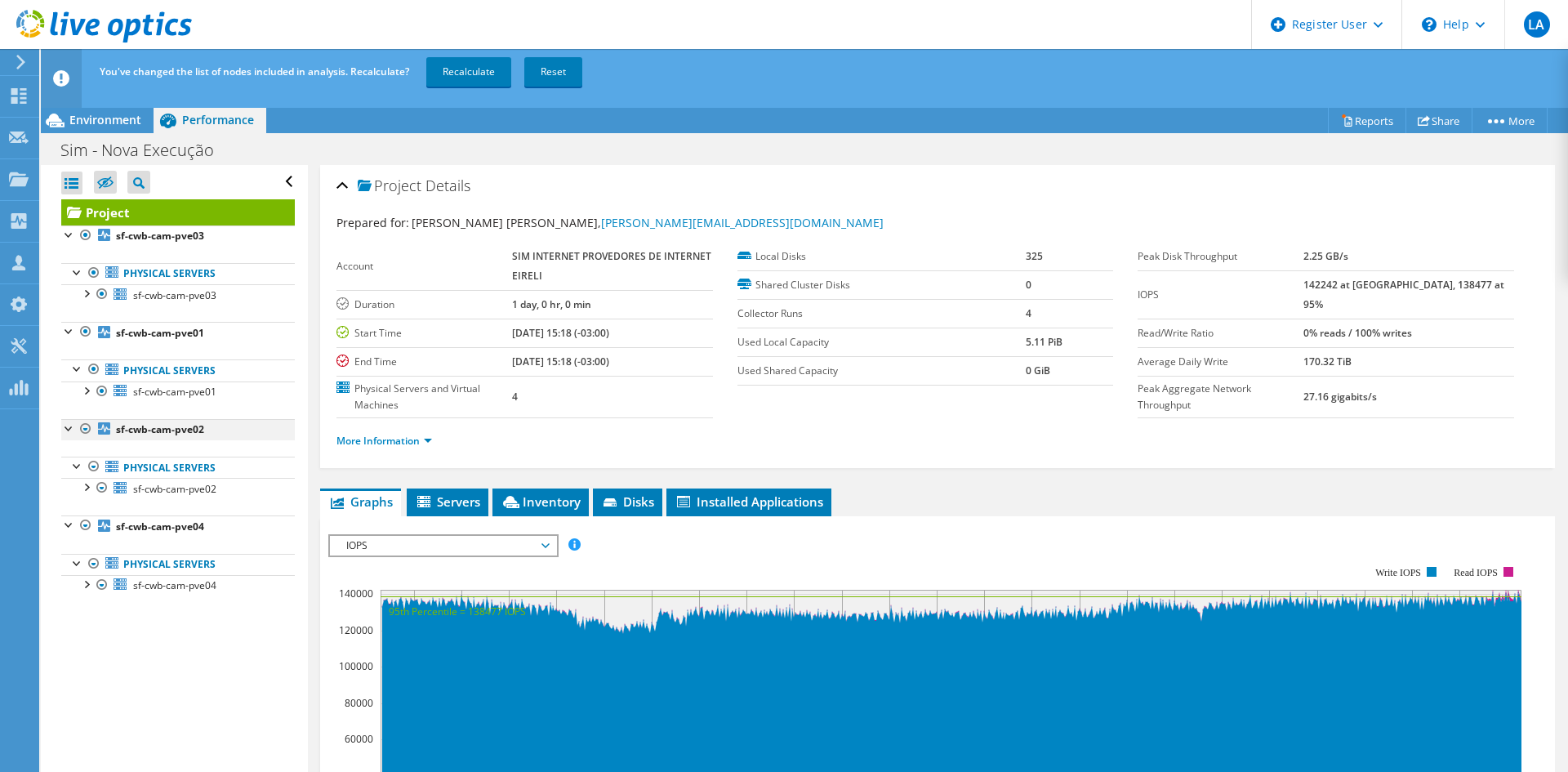
click at [80, 429] on div at bounding box center [85, 429] width 16 height 20
click at [86, 521] on div at bounding box center [85, 525] width 16 height 20
click at [482, 67] on link "Recalculate" at bounding box center [469, 71] width 85 height 29
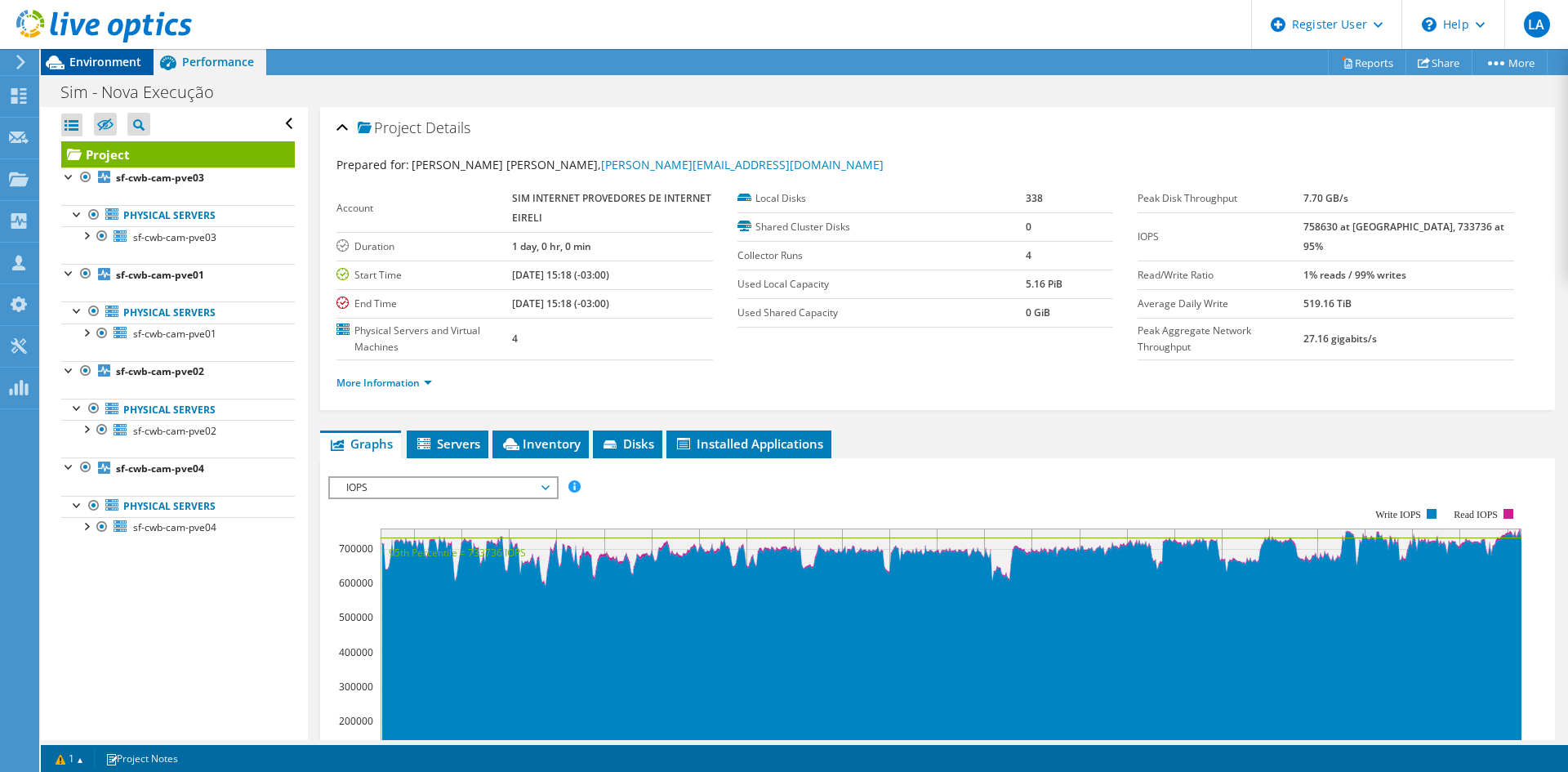
click at [84, 60] on span "Environment" at bounding box center [105, 62] width 72 height 16
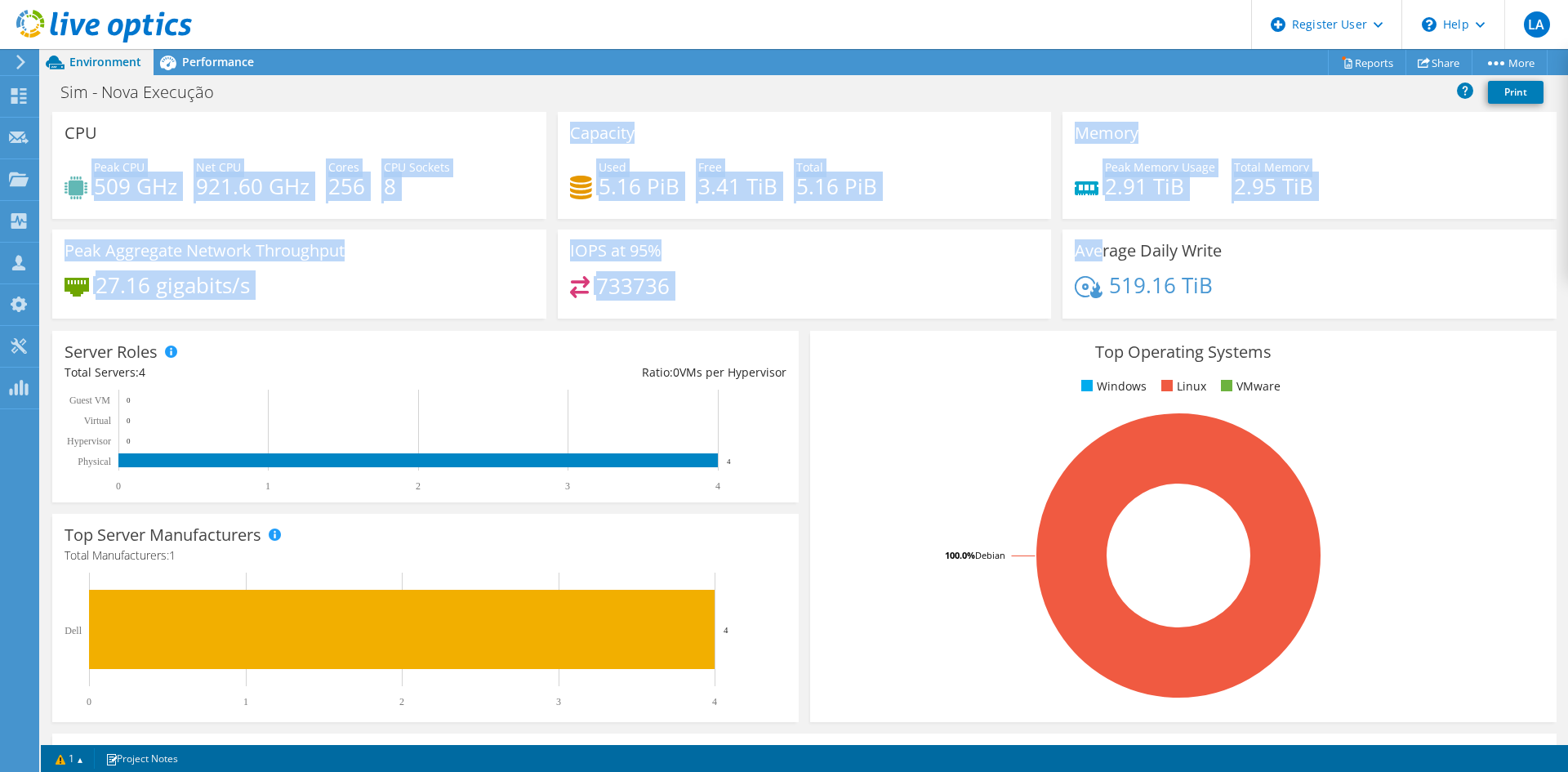
drag, startPoint x: 70, startPoint y: 151, endPoint x: 1097, endPoint y: 255, distance: 1032.3
click at [1097, 255] on div "CPU Peak CPU 509 GHz Net CPU 921.60 GHz Cores 256 CPU Sockets 8 Capacity Used 5…" at bounding box center [805, 221] width 1516 height 217
click at [1040, 270] on div "IOPS at 95% 733736" at bounding box center [805, 273] width 494 height 89
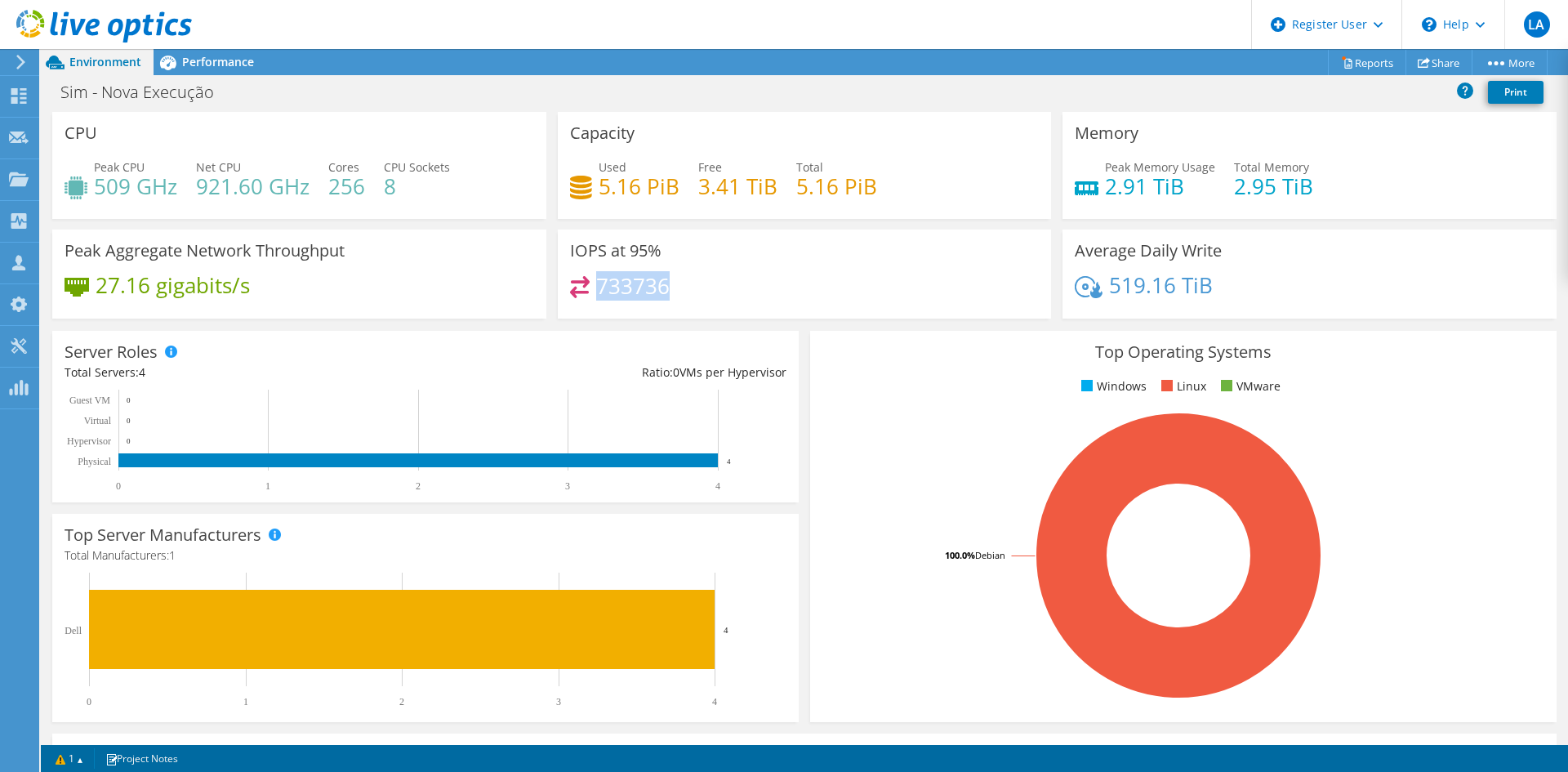
drag, startPoint x: 592, startPoint y: 286, endPoint x: 678, endPoint y: 282, distance: 86.1
click at [678, 282] on div "733736" at bounding box center [805, 294] width 470 height 36
click at [190, 62] on span "Performance" at bounding box center [218, 62] width 72 height 16
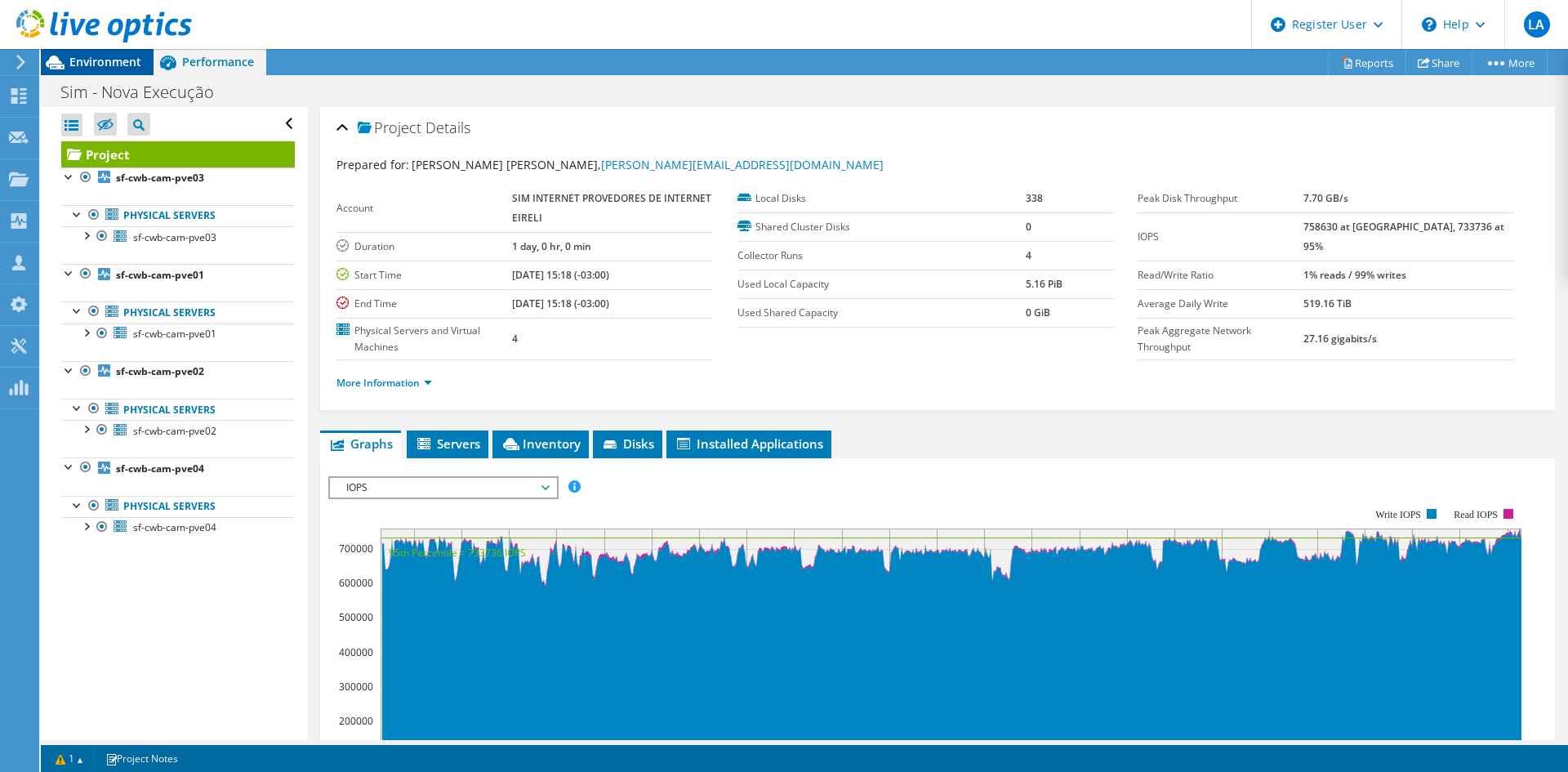
click at [107, 66] on span "Environment" at bounding box center [105, 62] width 72 height 16
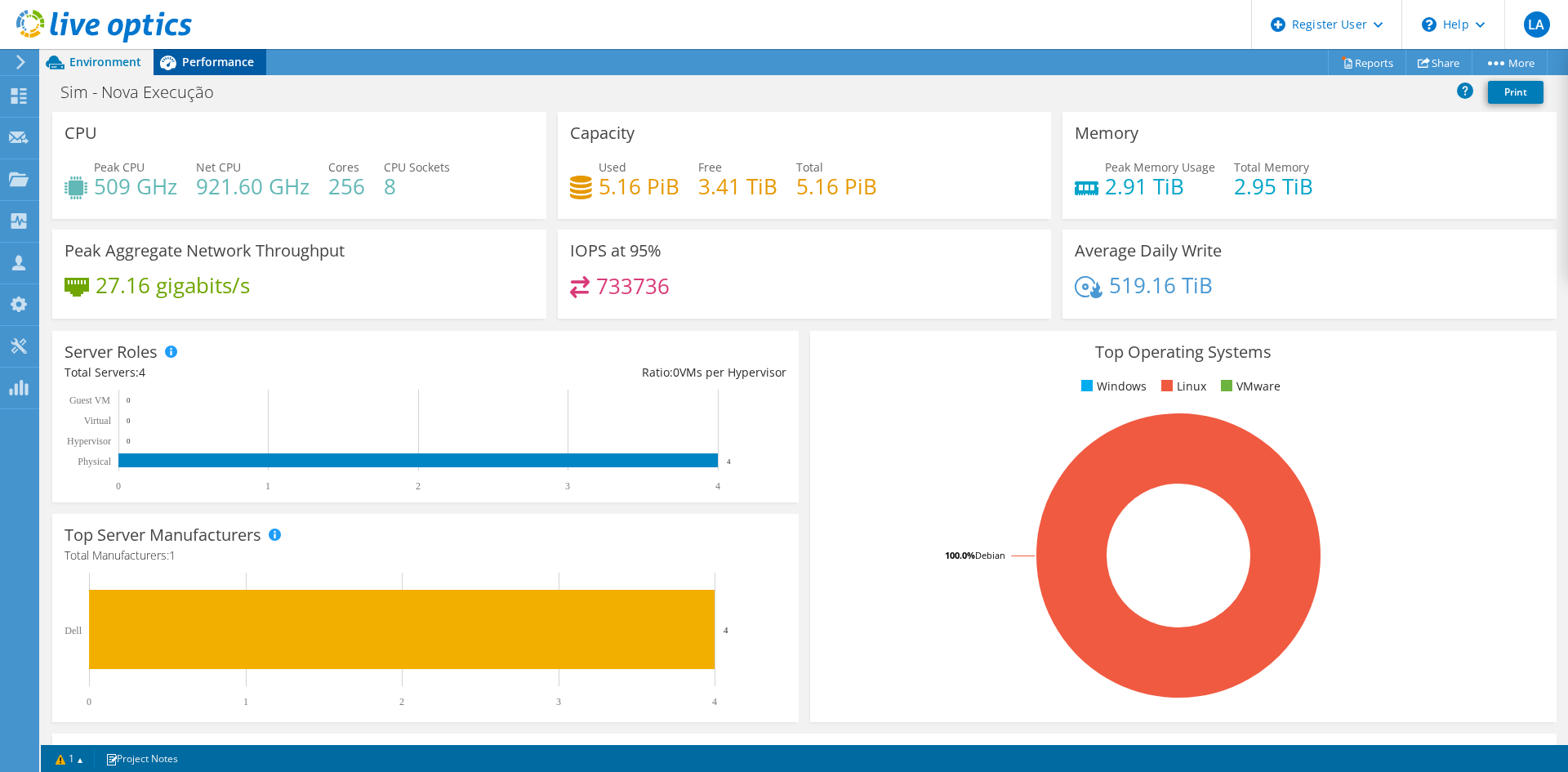
click at [200, 60] on span "Performance" at bounding box center [218, 62] width 72 height 16
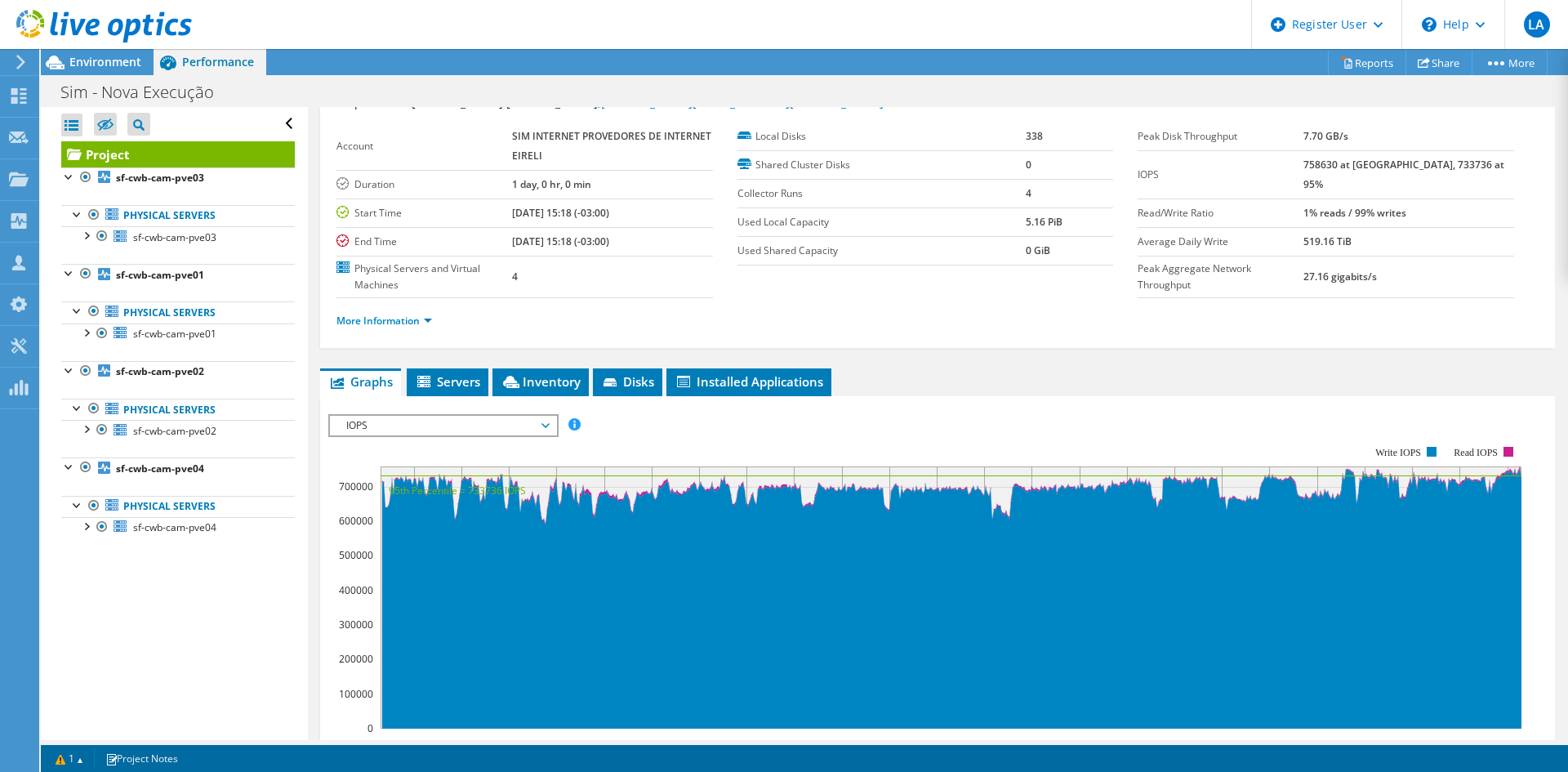
scroll to position [81, 0]
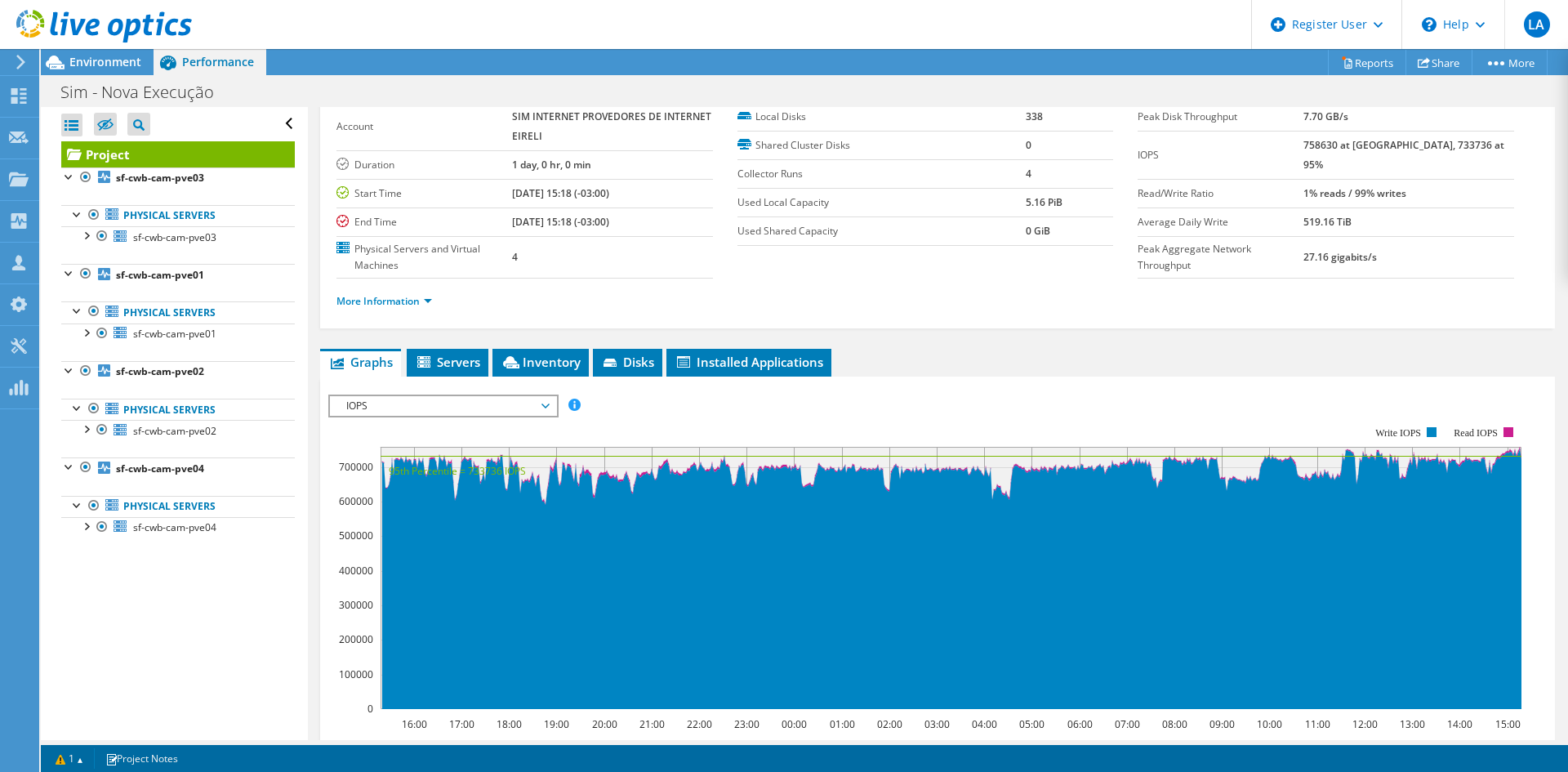
click at [383, 408] on span "IOPS" at bounding box center [443, 405] width 210 height 20
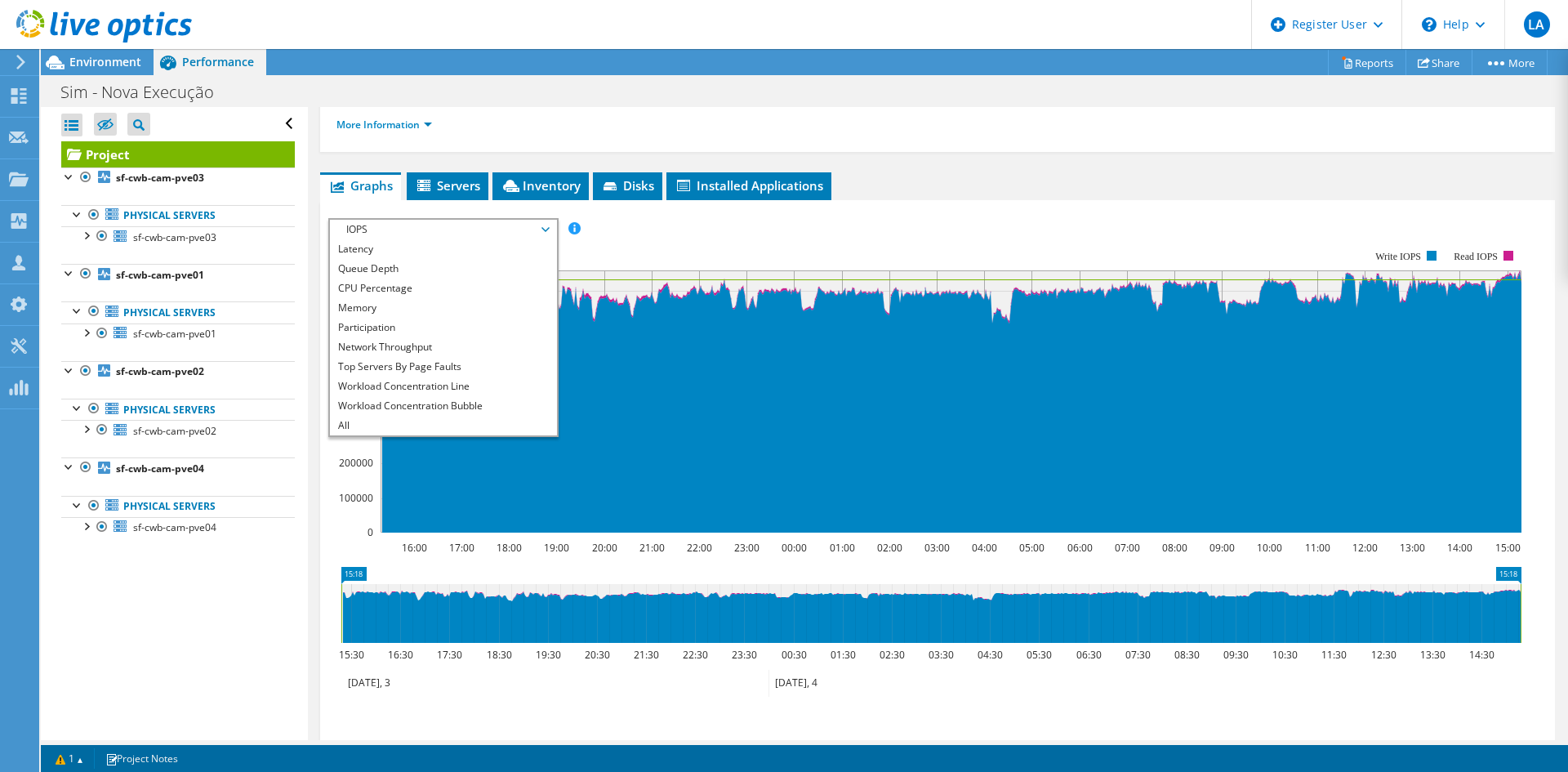
scroll to position [327, 0]
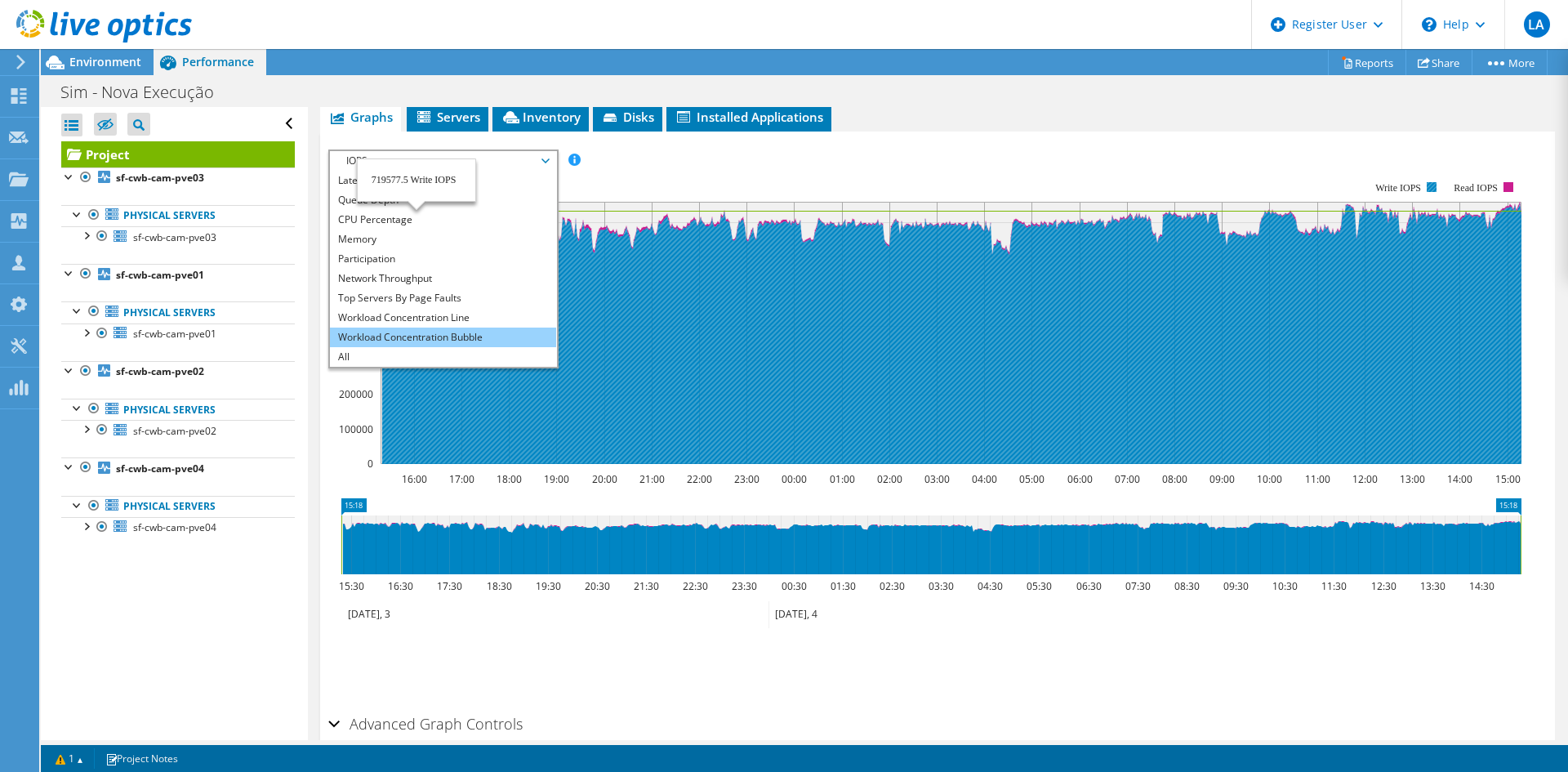
click at [420, 330] on li "Workload Concentration Bubble" at bounding box center [443, 337] width 226 height 20
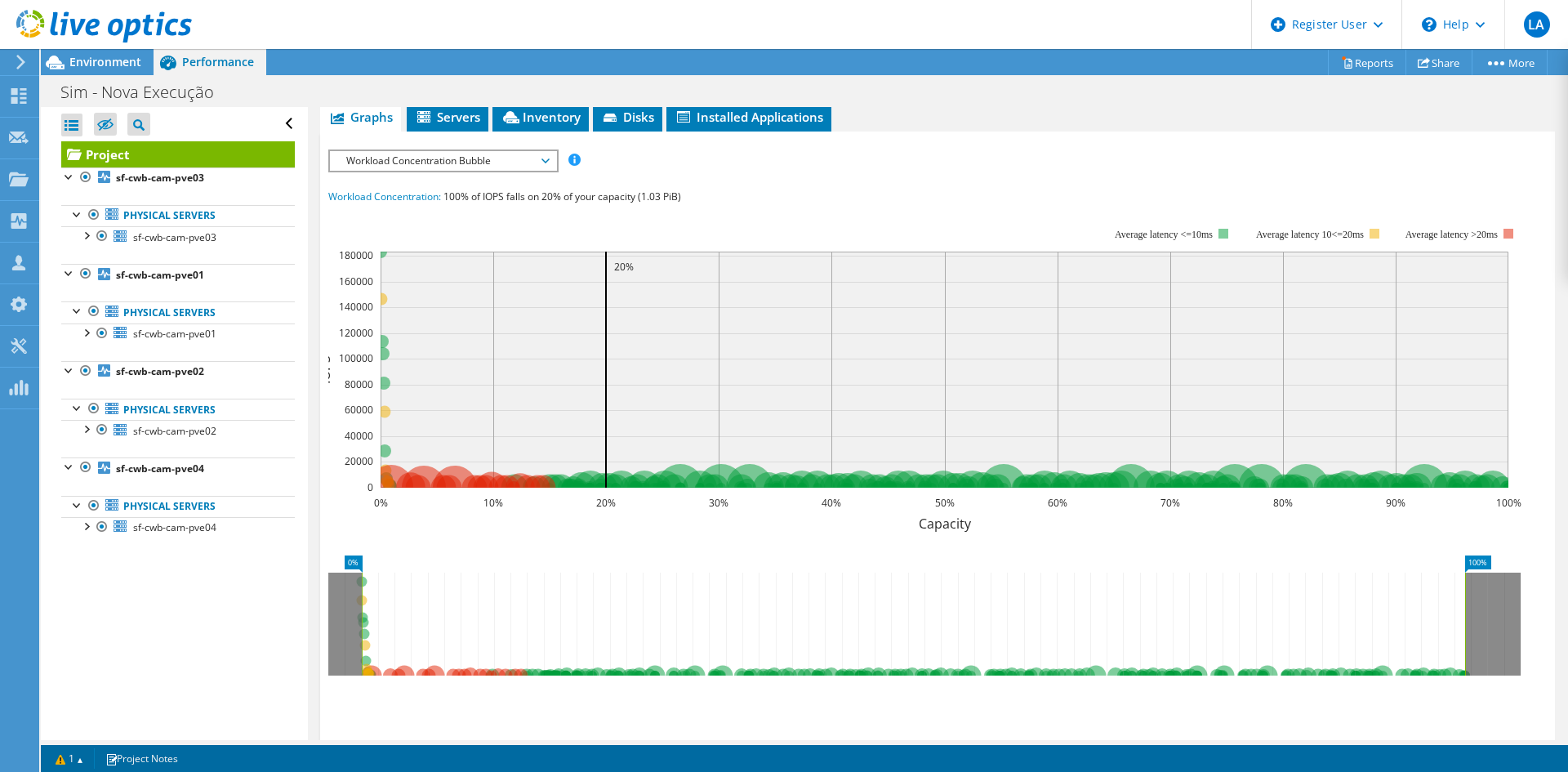
scroll to position [245, 0]
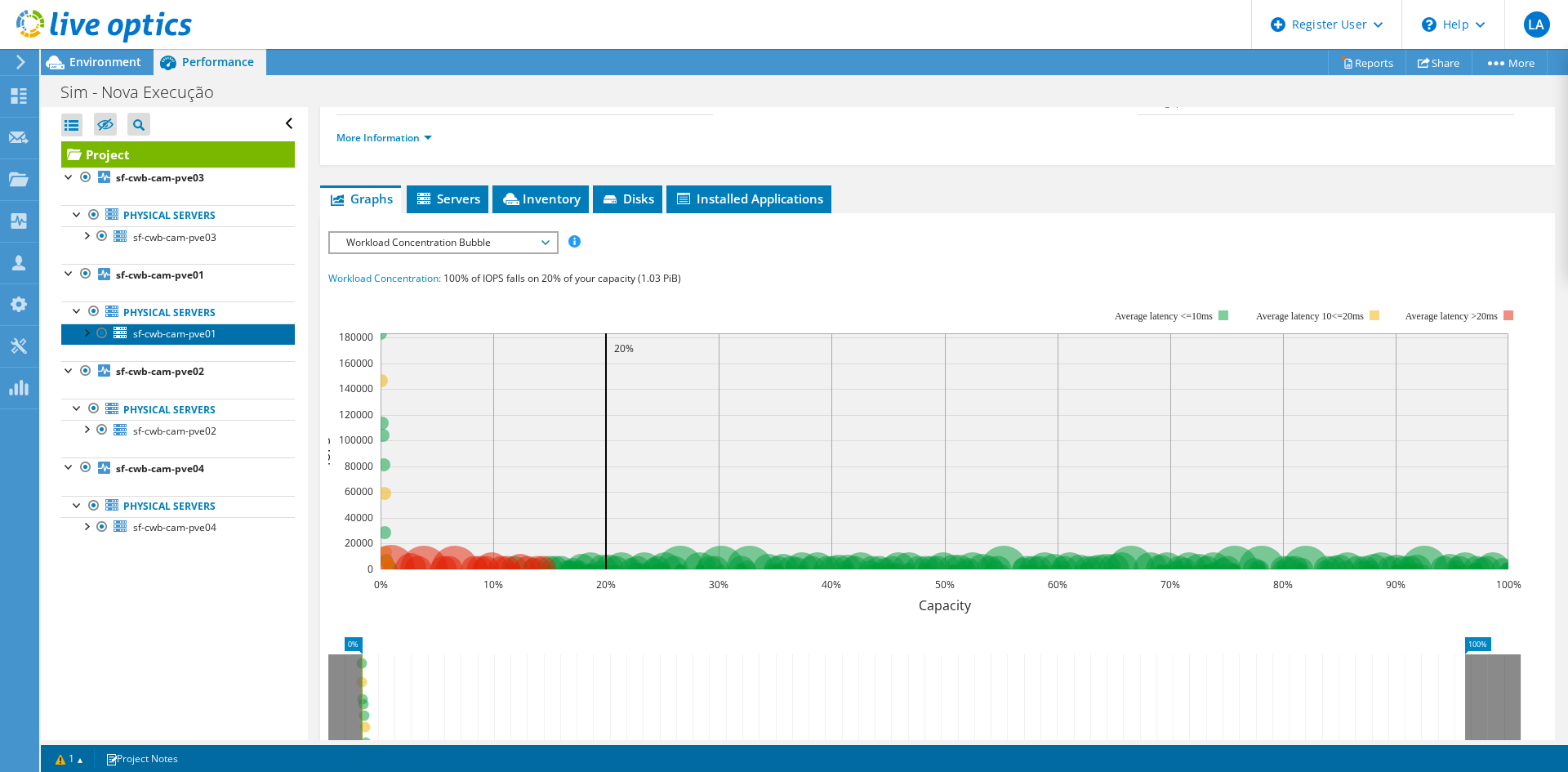
click at [190, 325] on link "sf-cwb-cam-pve01" at bounding box center [178, 334] width 234 height 22
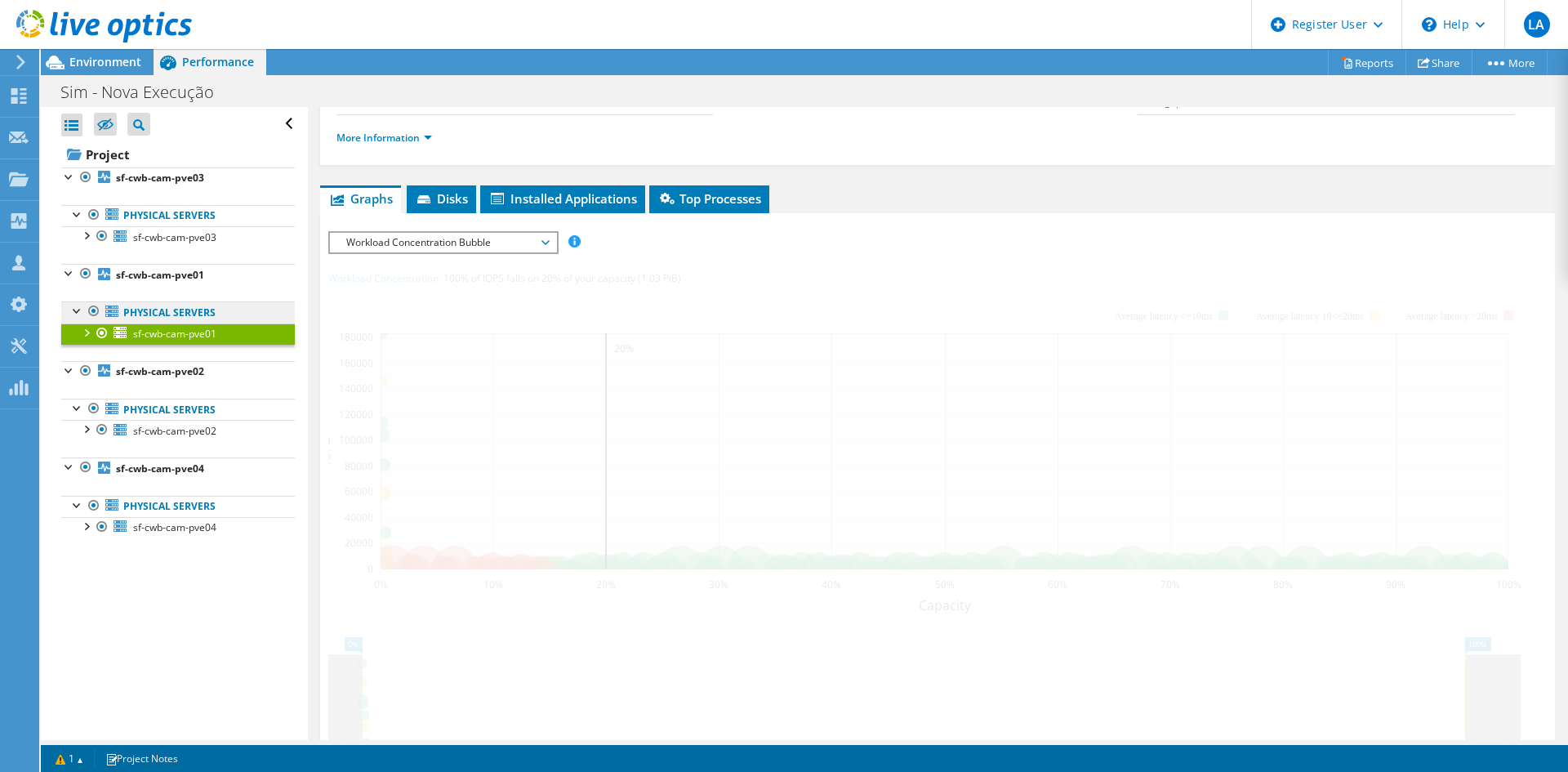
click at [187, 226] on link "Physical Servers" at bounding box center [178, 215] width 234 height 22
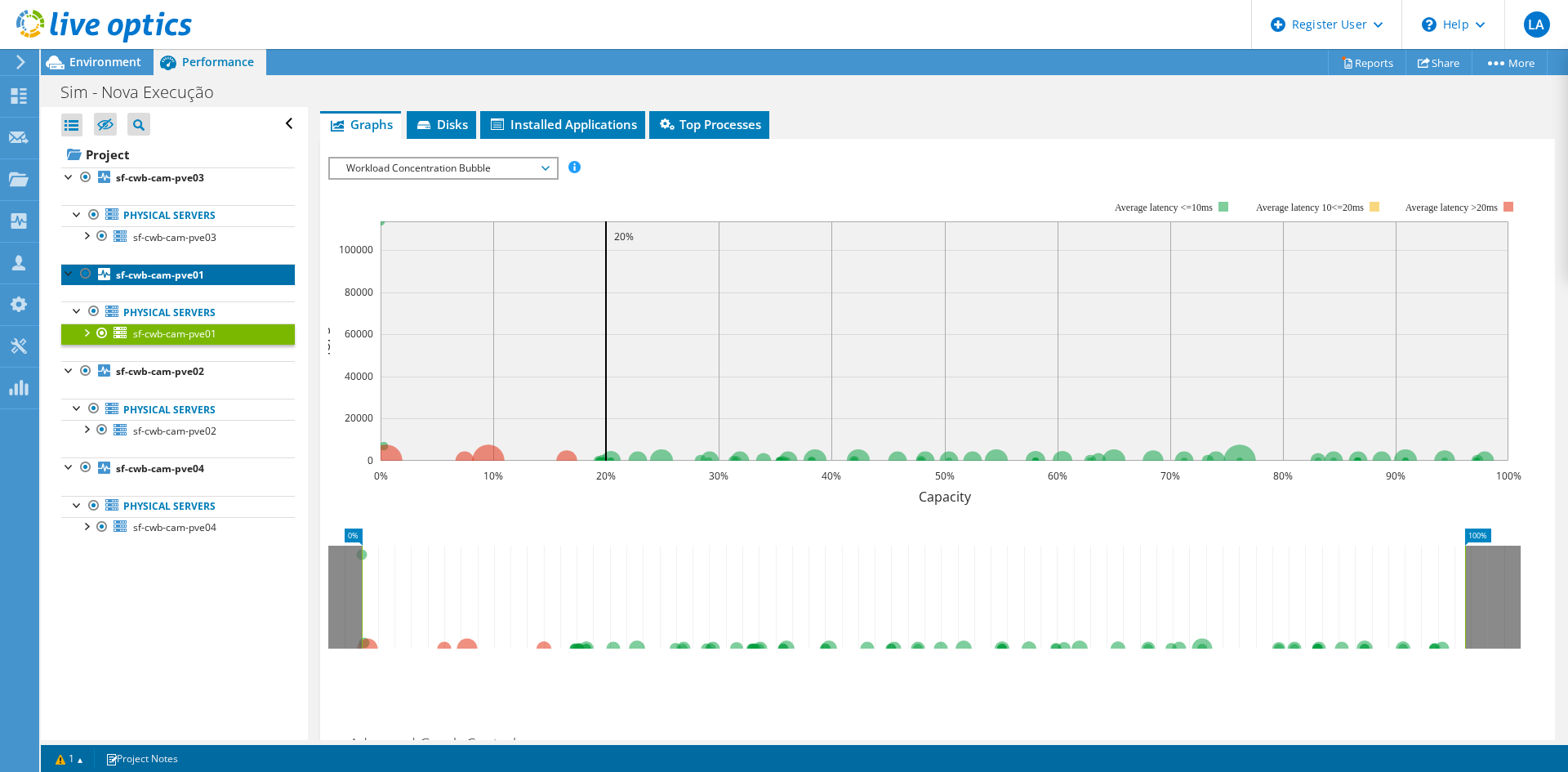
click at [174, 271] on b "sf-cwb-cam-pve01" at bounding box center [160, 274] width 88 height 14
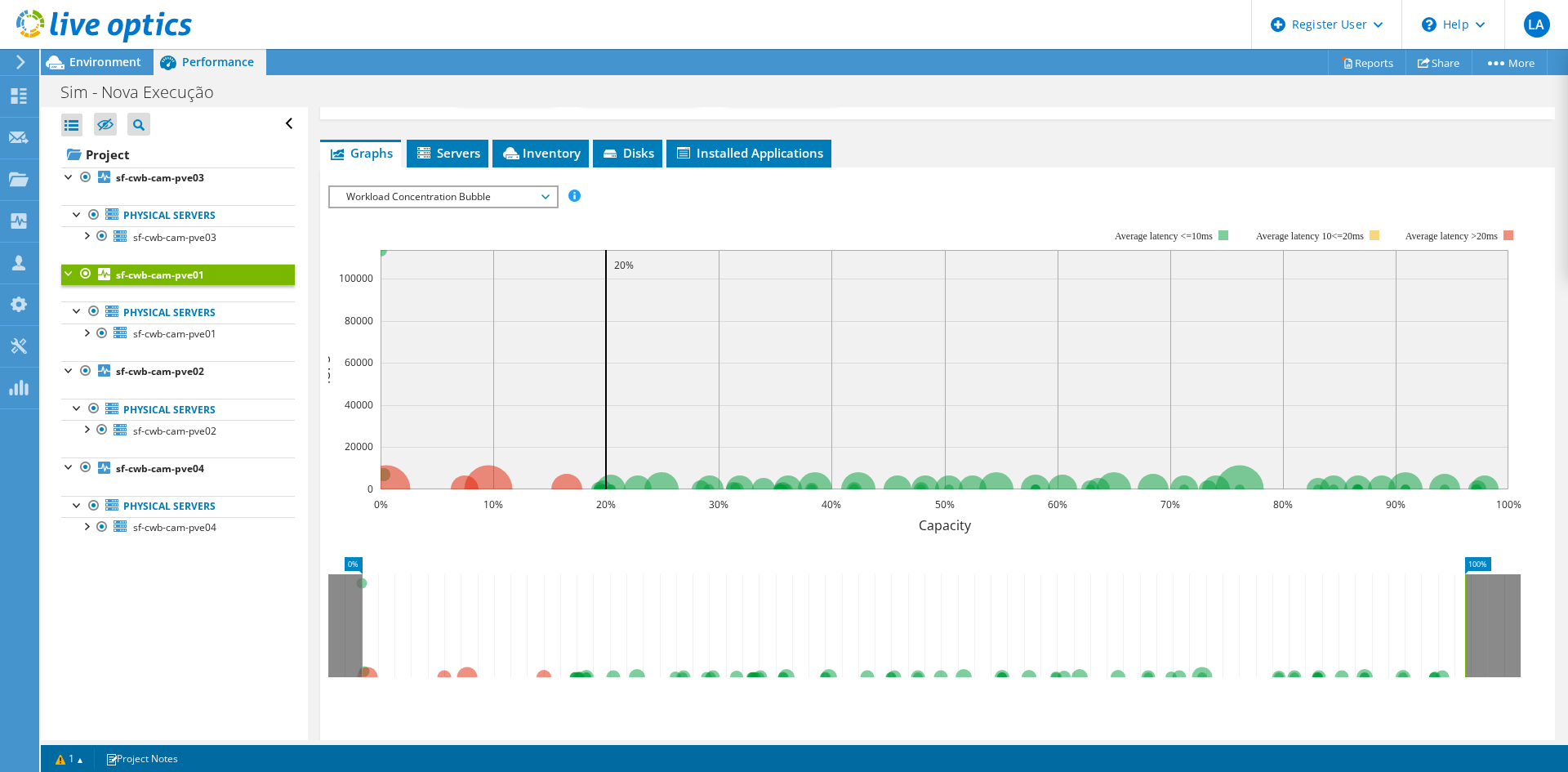
click at [410, 191] on span "Workload Concentration Bubble" at bounding box center [443, 197] width 210 height 20
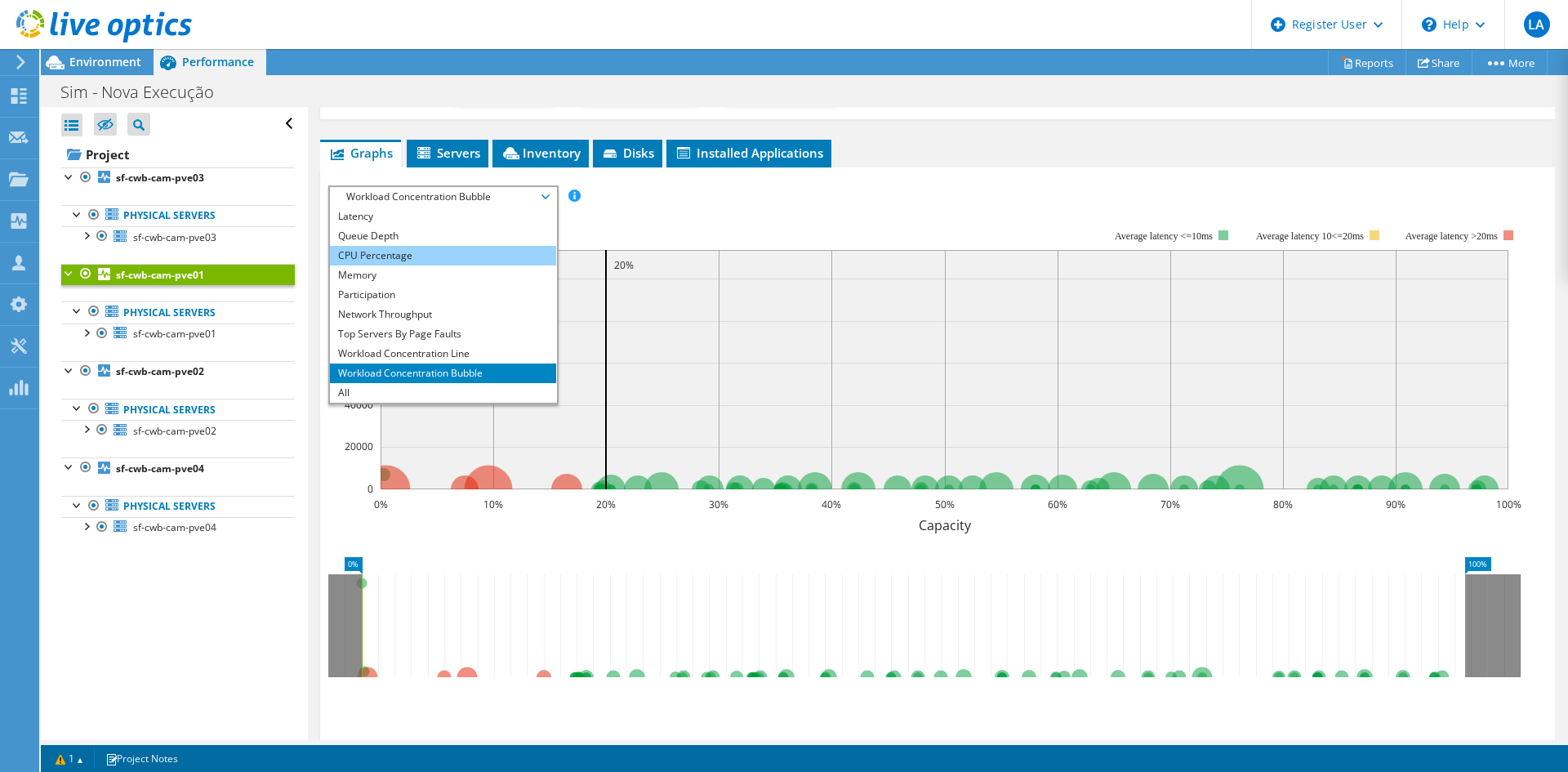
click at [401, 254] on li "CPU Percentage" at bounding box center [443, 255] width 226 height 20
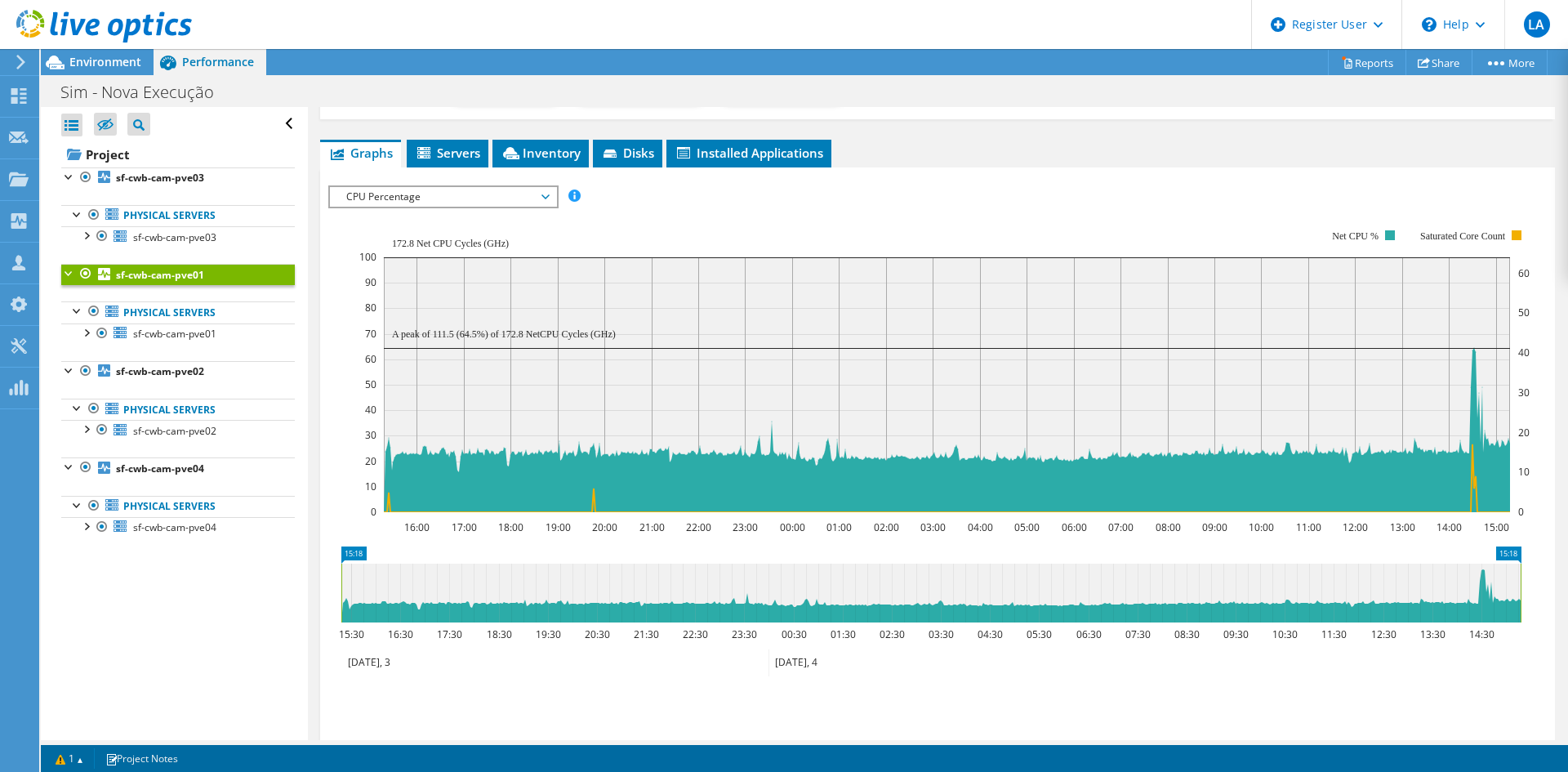
click at [423, 199] on span "CPU Percentage" at bounding box center [443, 197] width 210 height 20
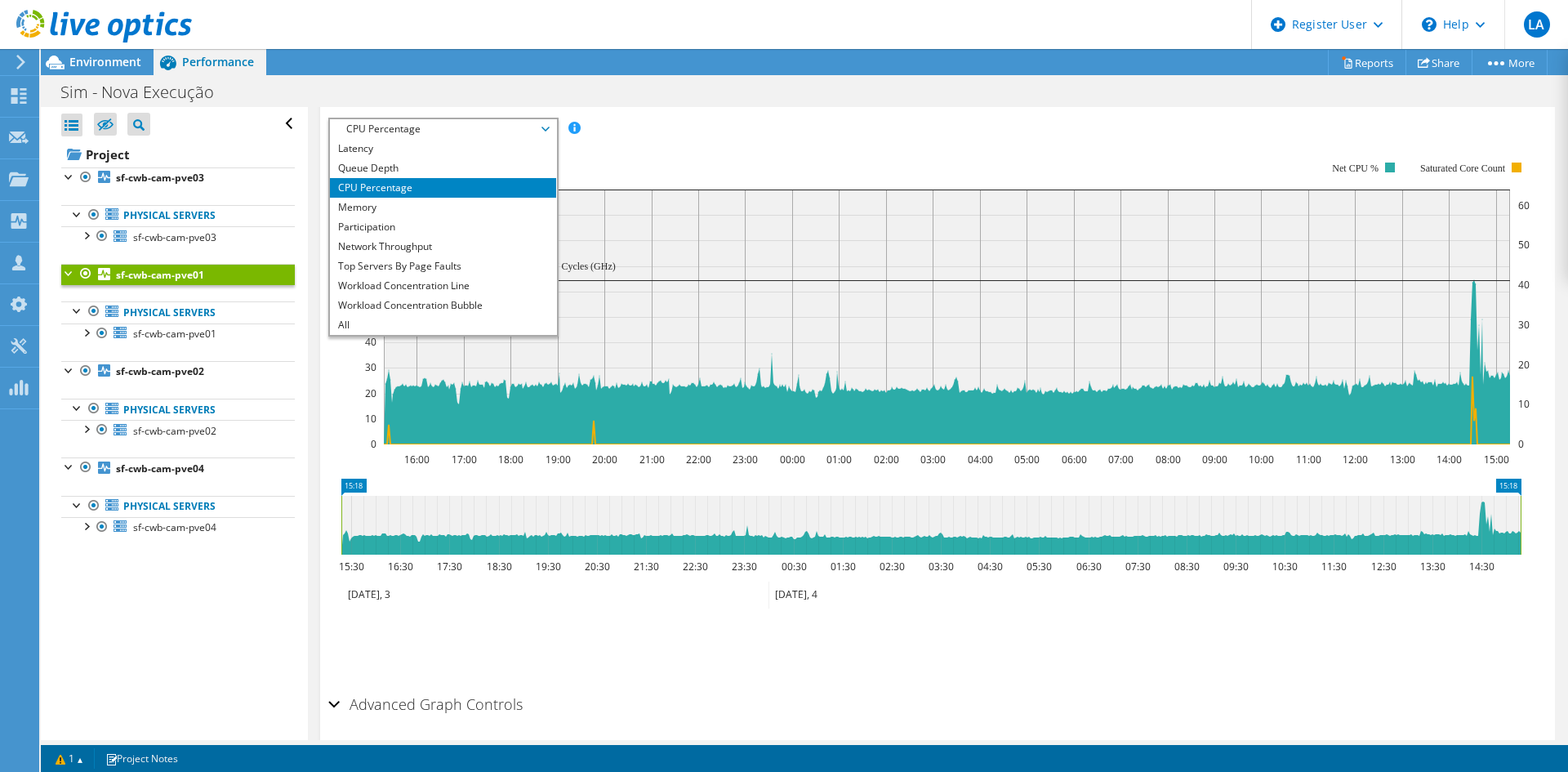
scroll to position [370, 0]
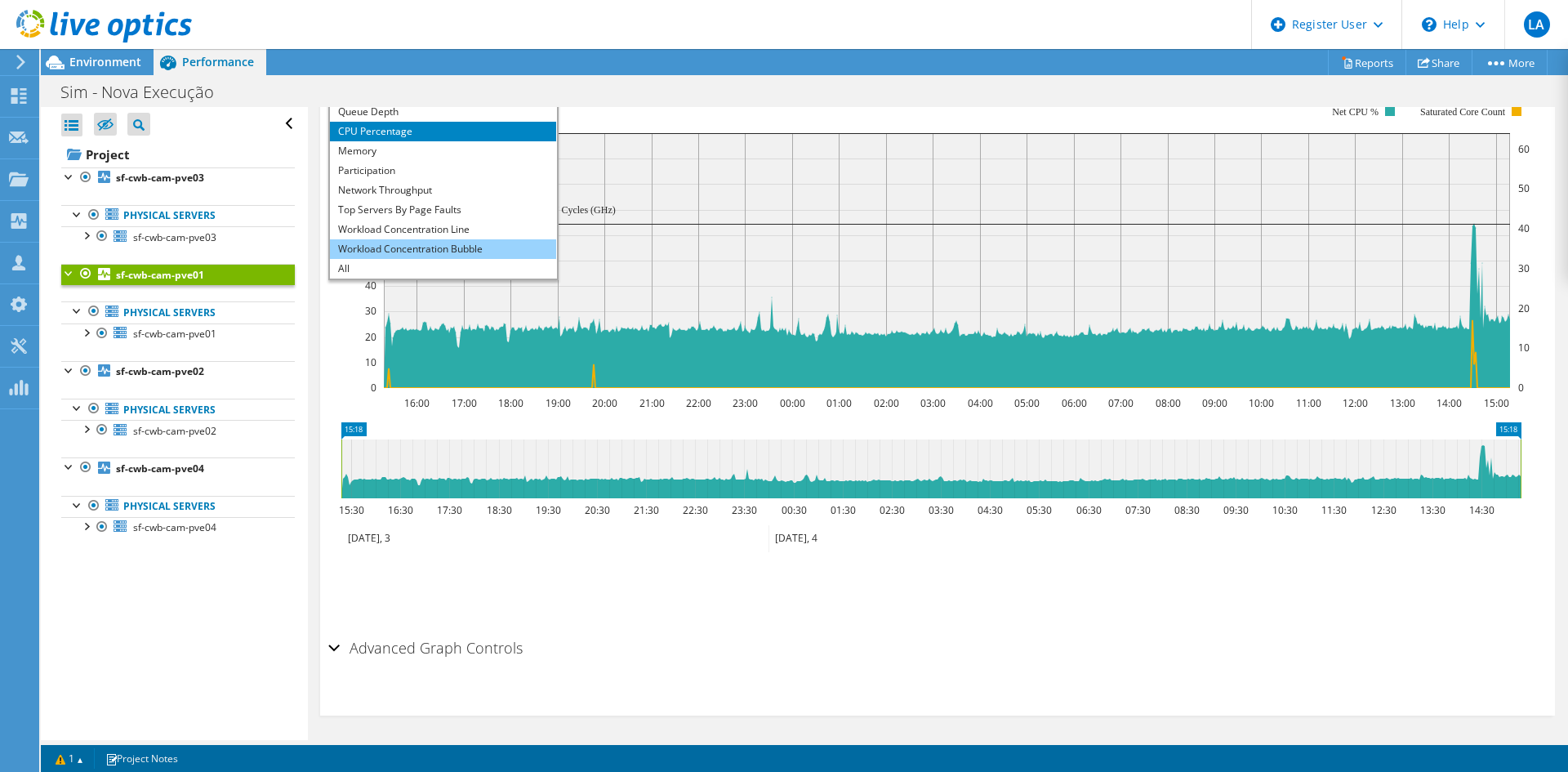
click at [414, 243] on li "Workload Concentration Bubble" at bounding box center [443, 249] width 226 height 20
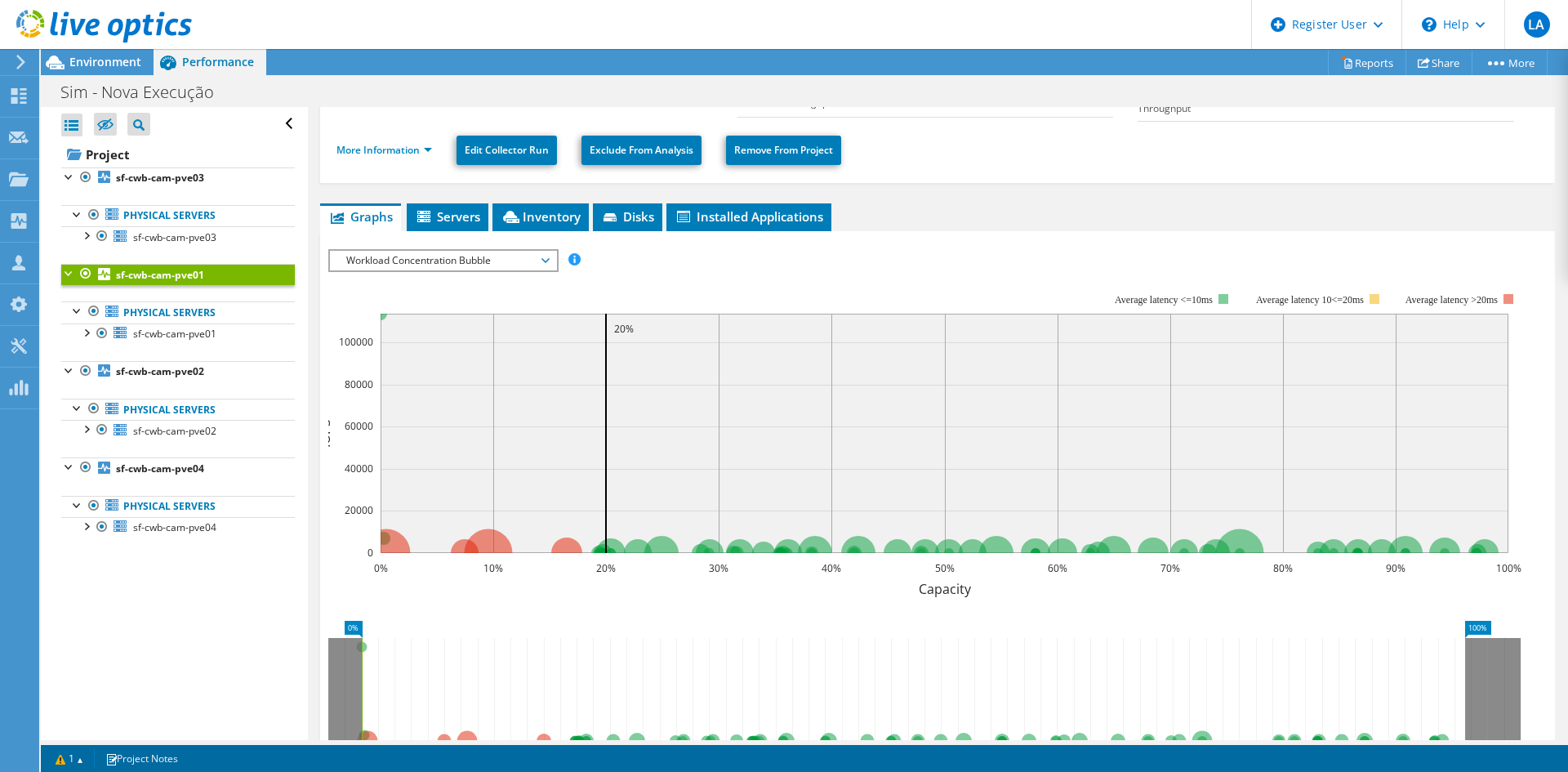
scroll to position [206, 0]
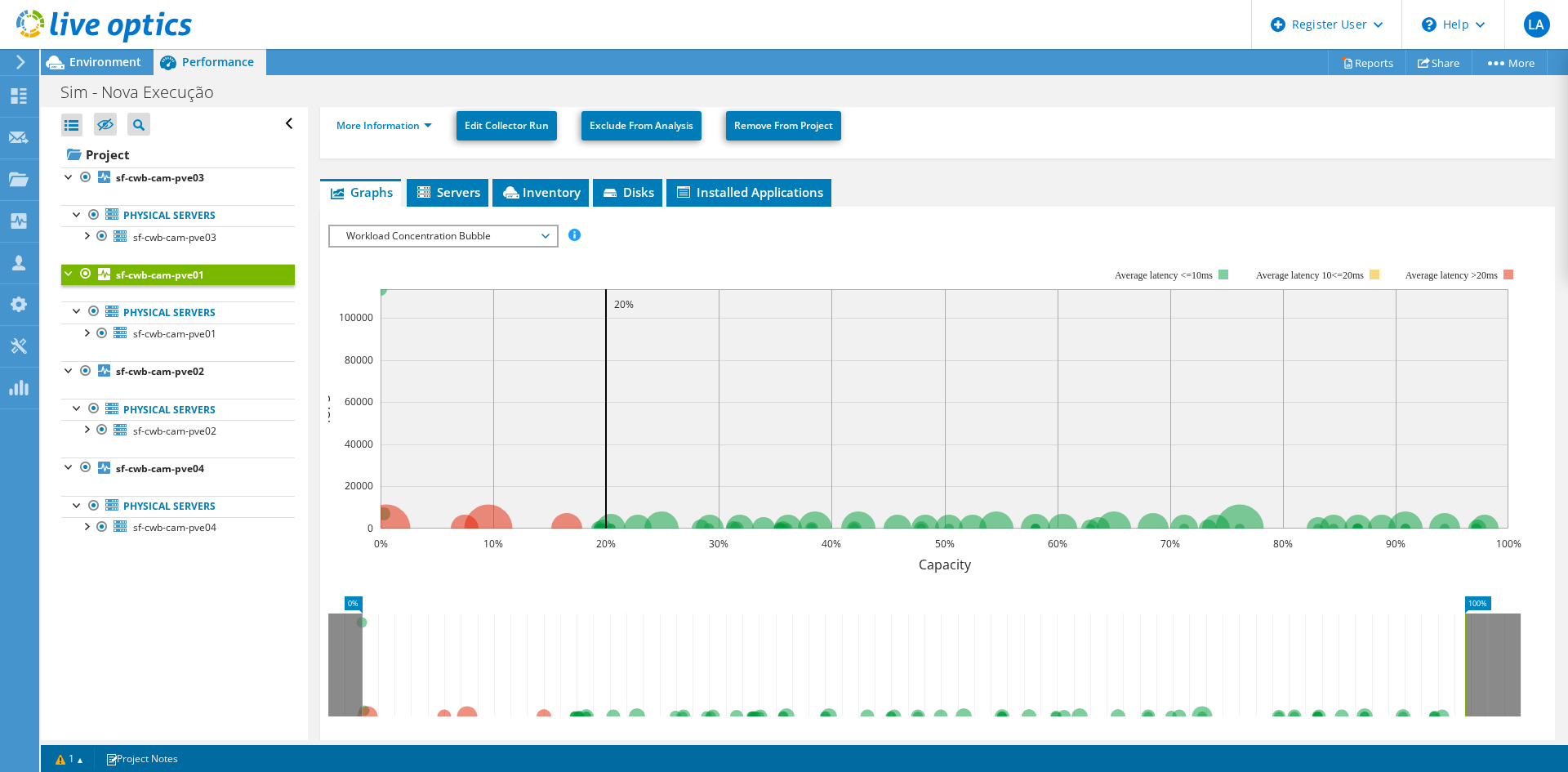
click at [405, 240] on span "Workload Concentration Bubble" at bounding box center [443, 236] width 210 height 20
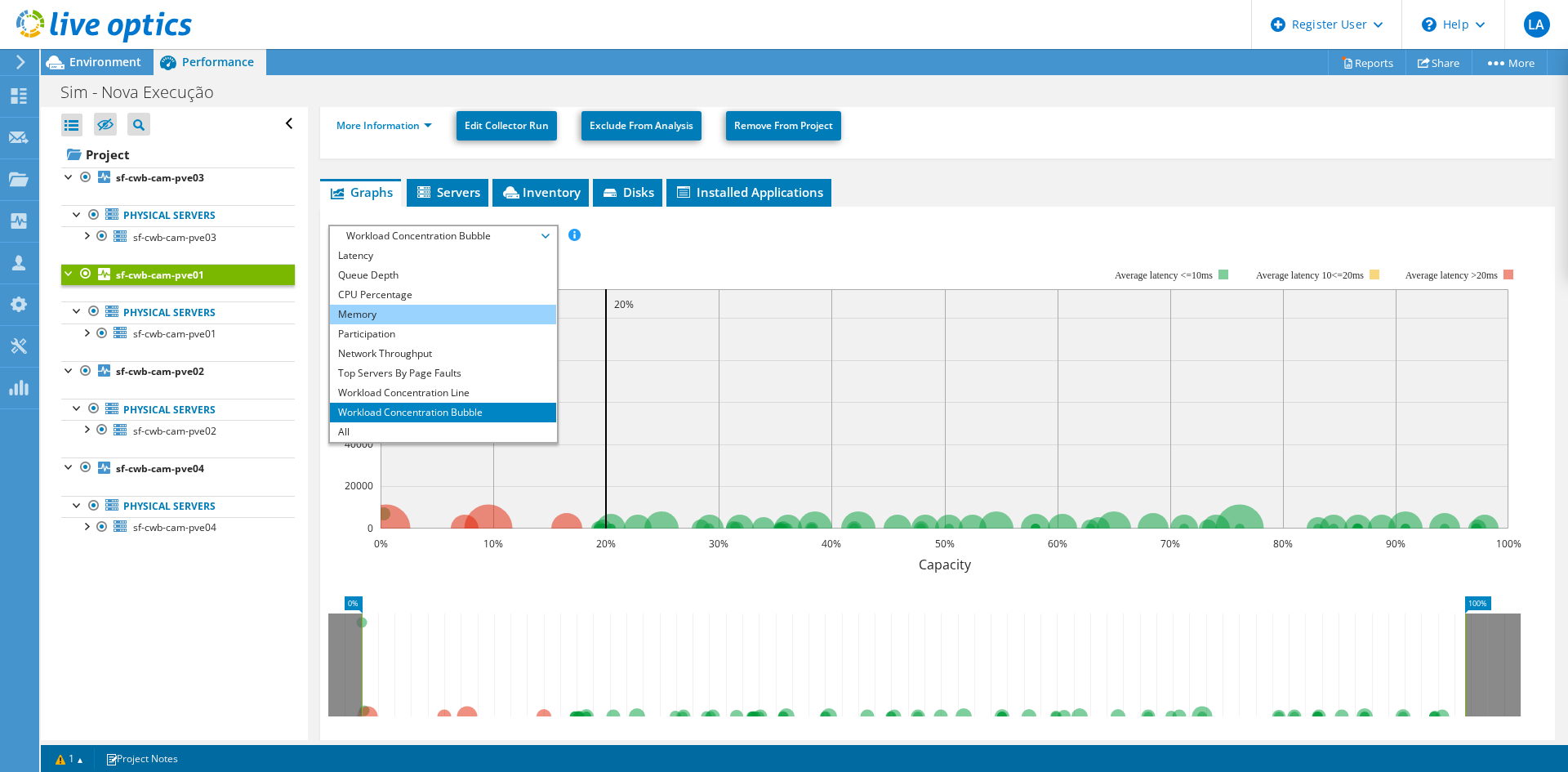
click at [420, 305] on li "Memory" at bounding box center [443, 314] width 226 height 20
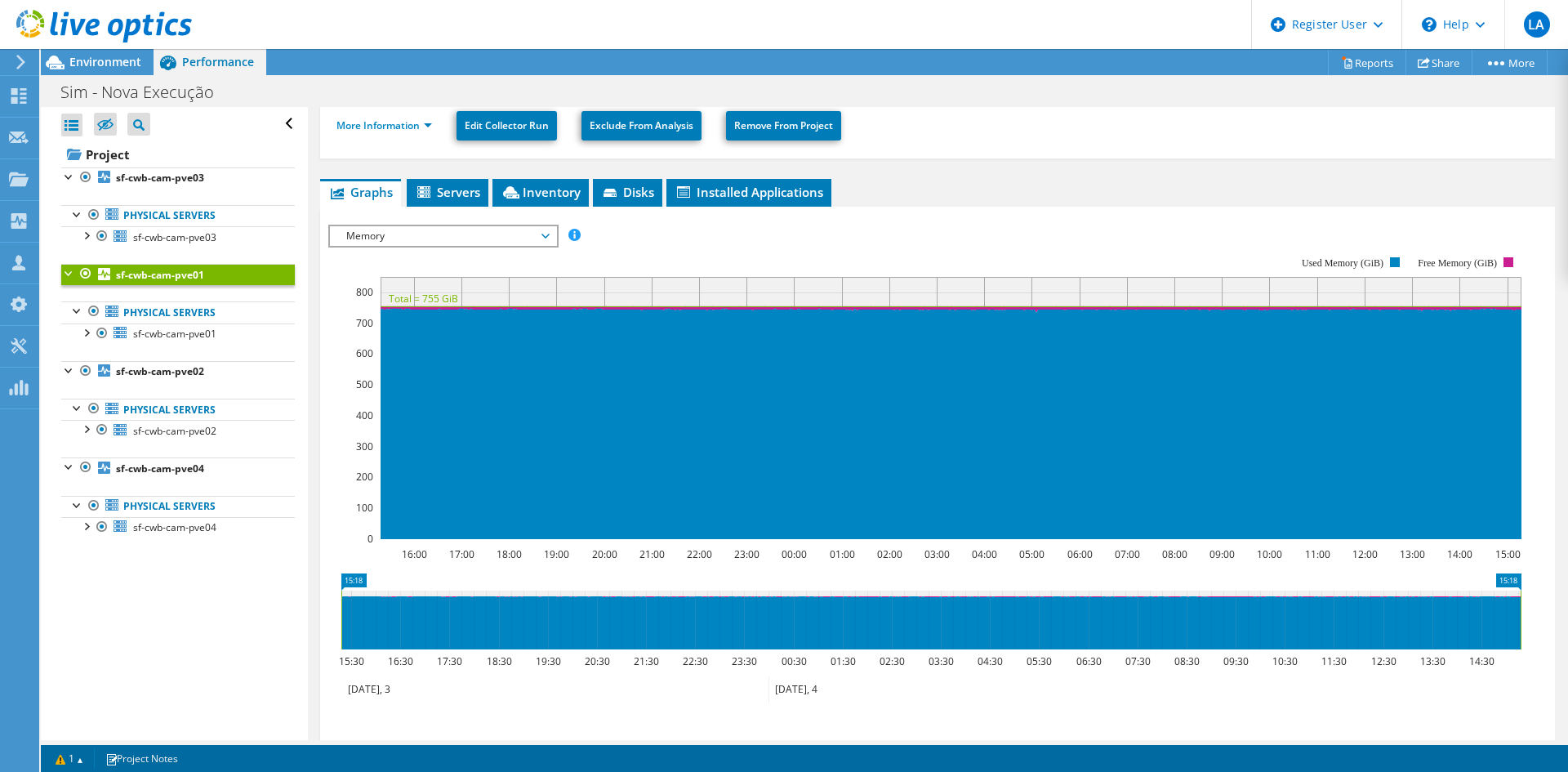
click at [428, 233] on span "Memory" at bounding box center [443, 236] width 210 height 20
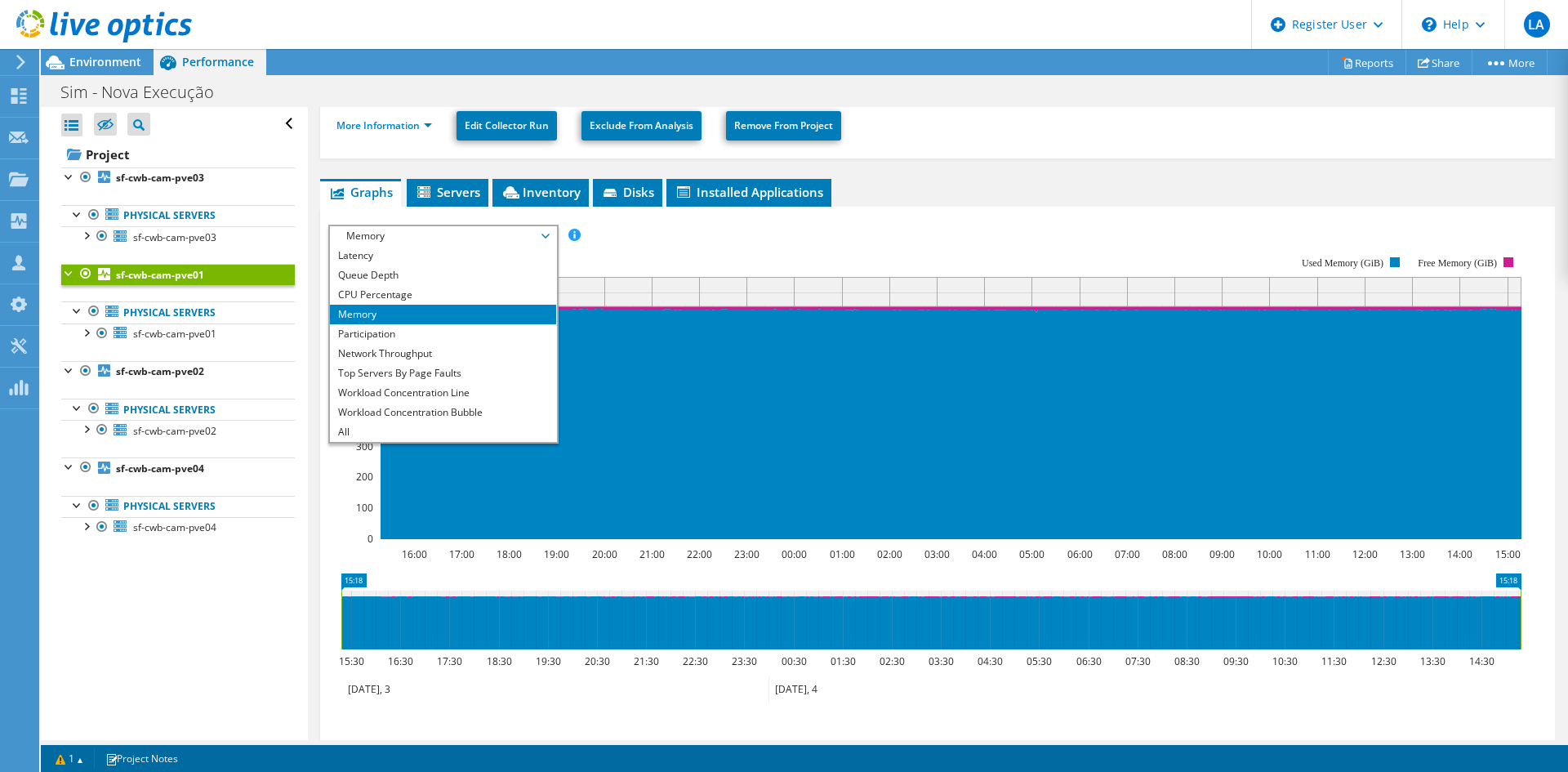
click at [441, 316] on li "Memory" at bounding box center [443, 314] width 226 height 20
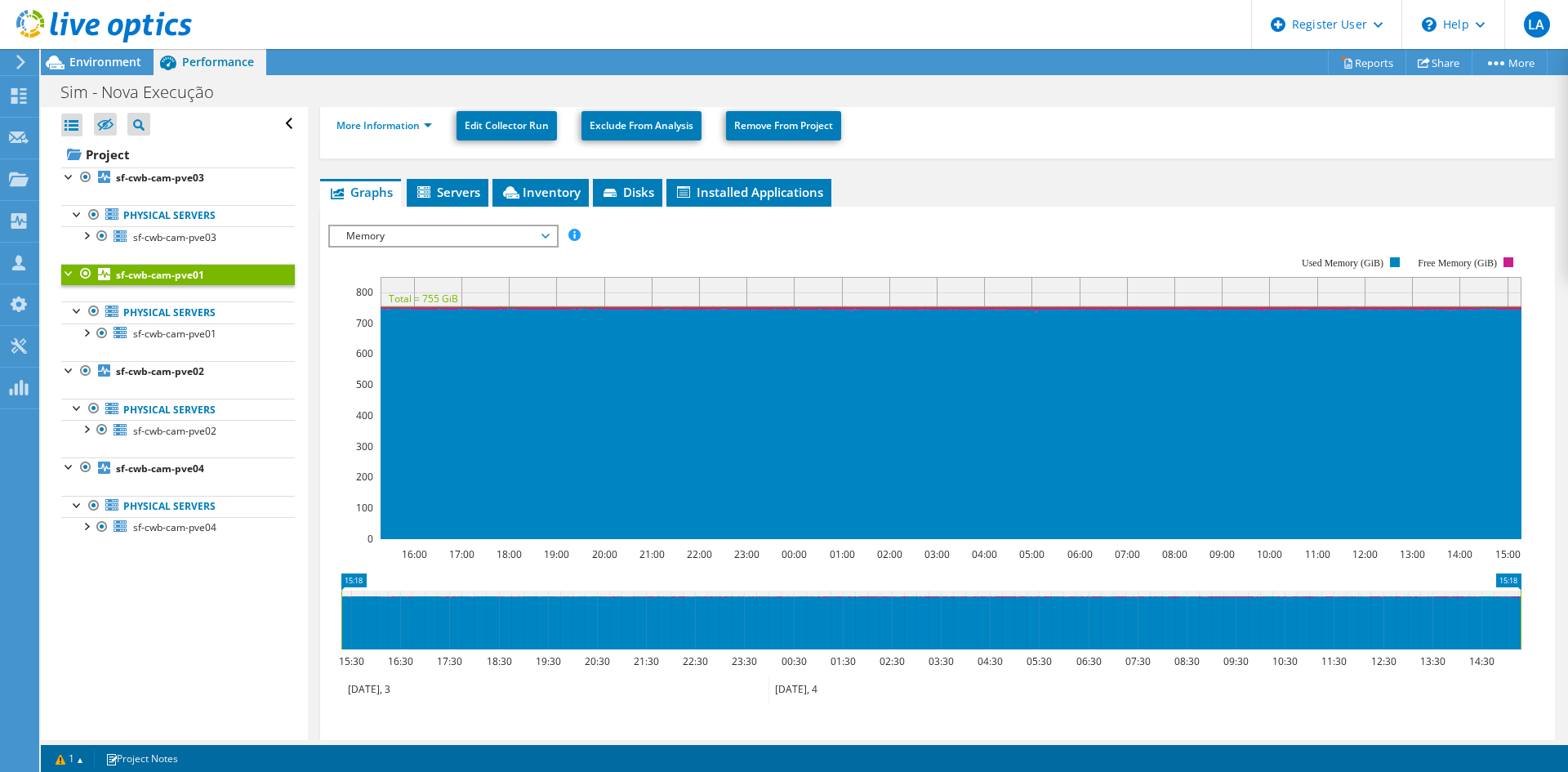
click at [408, 241] on span "Memory" at bounding box center [443, 236] width 210 height 20
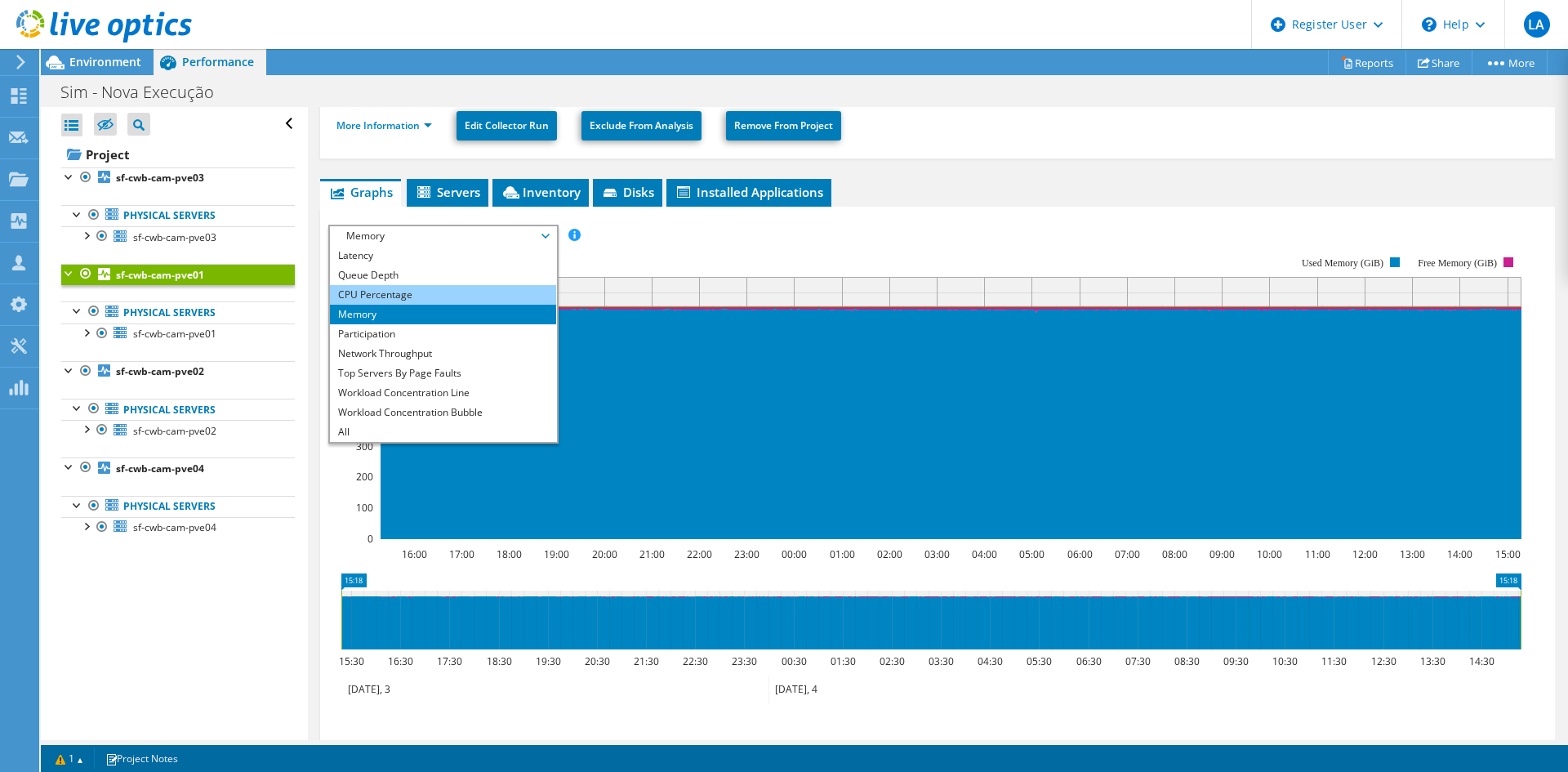
click at [416, 295] on li "CPU Percentage" at bounding box center [443, 295] width 226 height 20
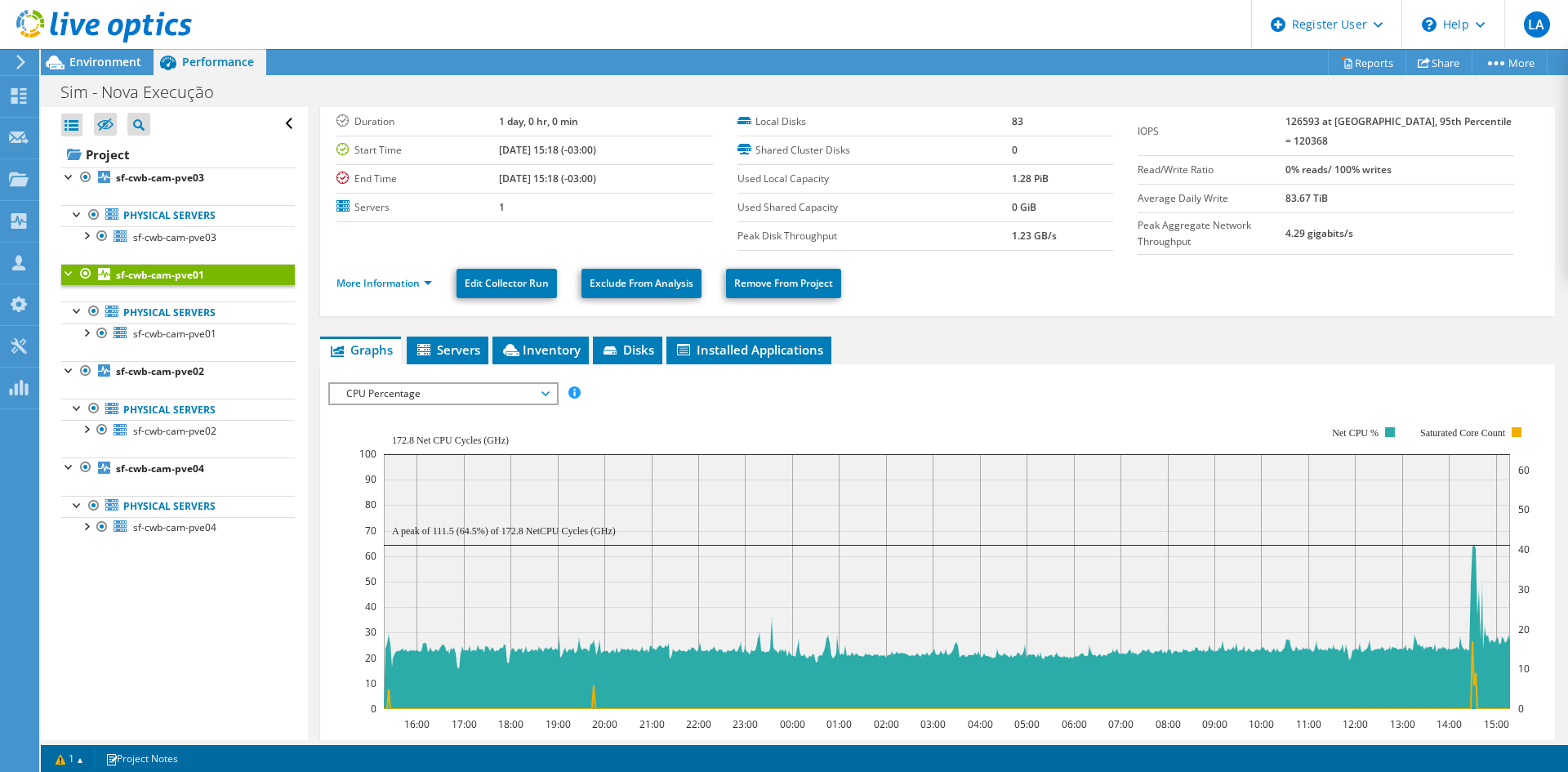
scroll to position [0, 0]
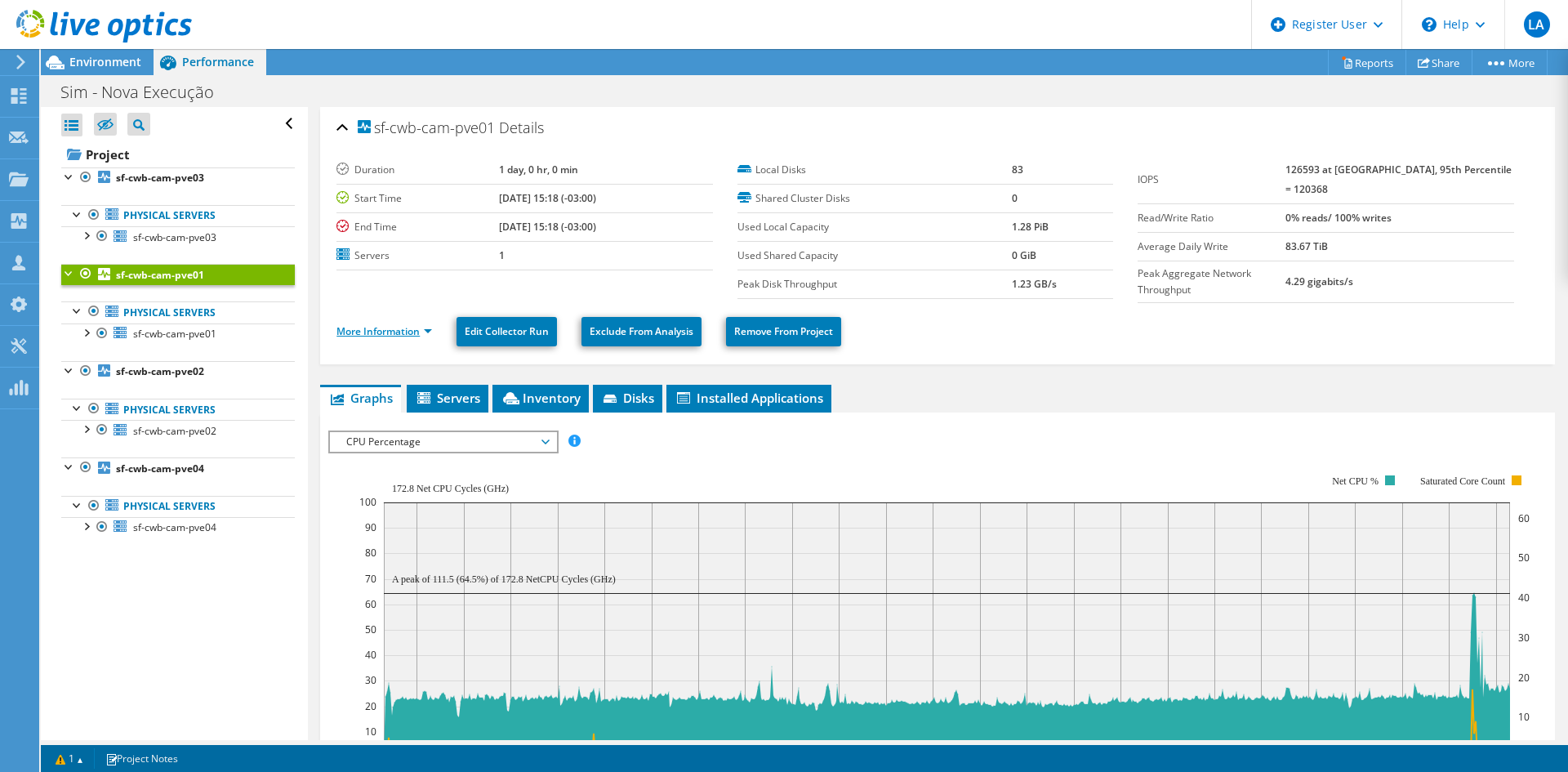
click at [390, 325] on link "More Information" at bounding box center [385, 331] width 95 height 14
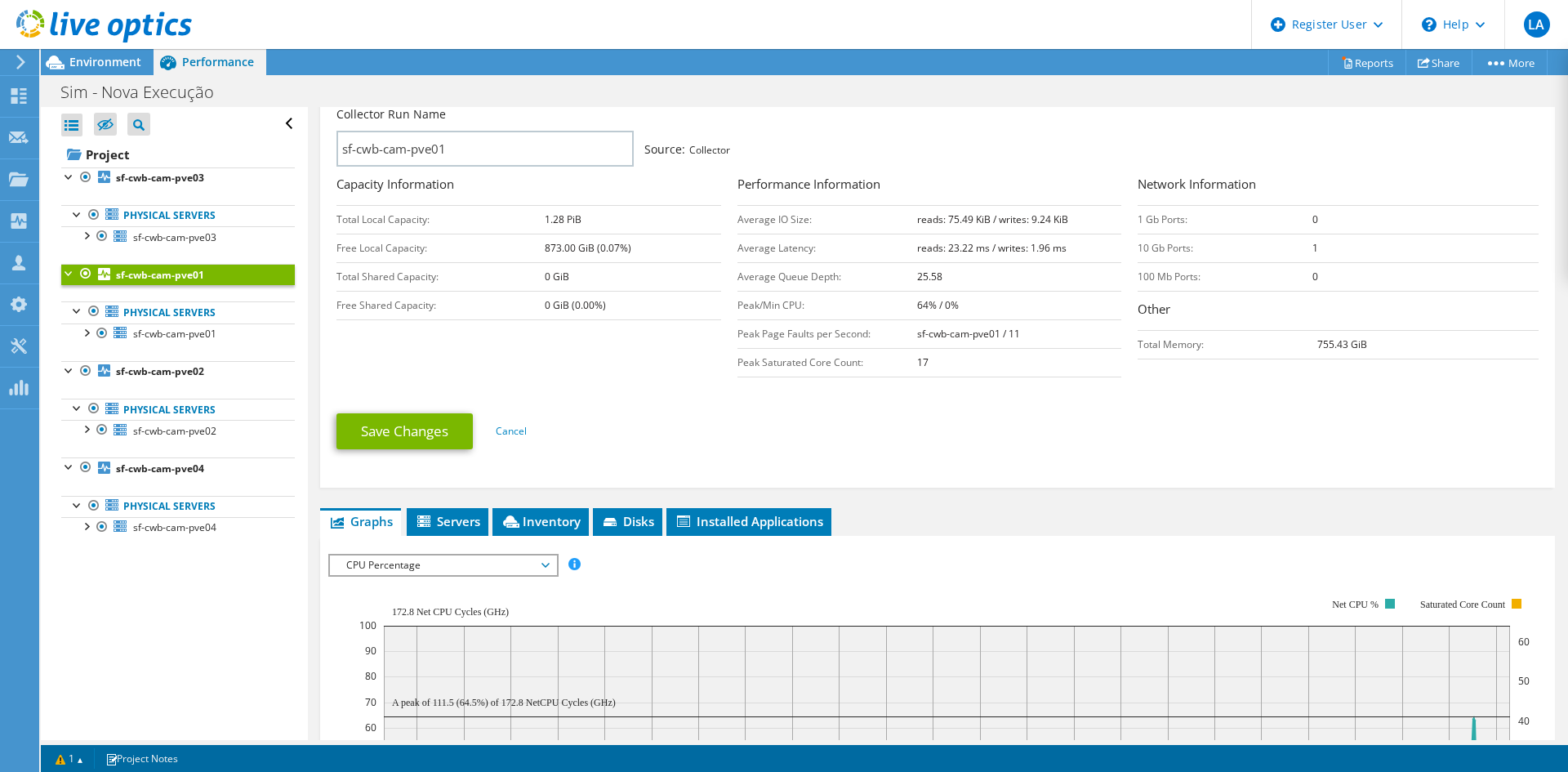
scroll to position [327, 0]
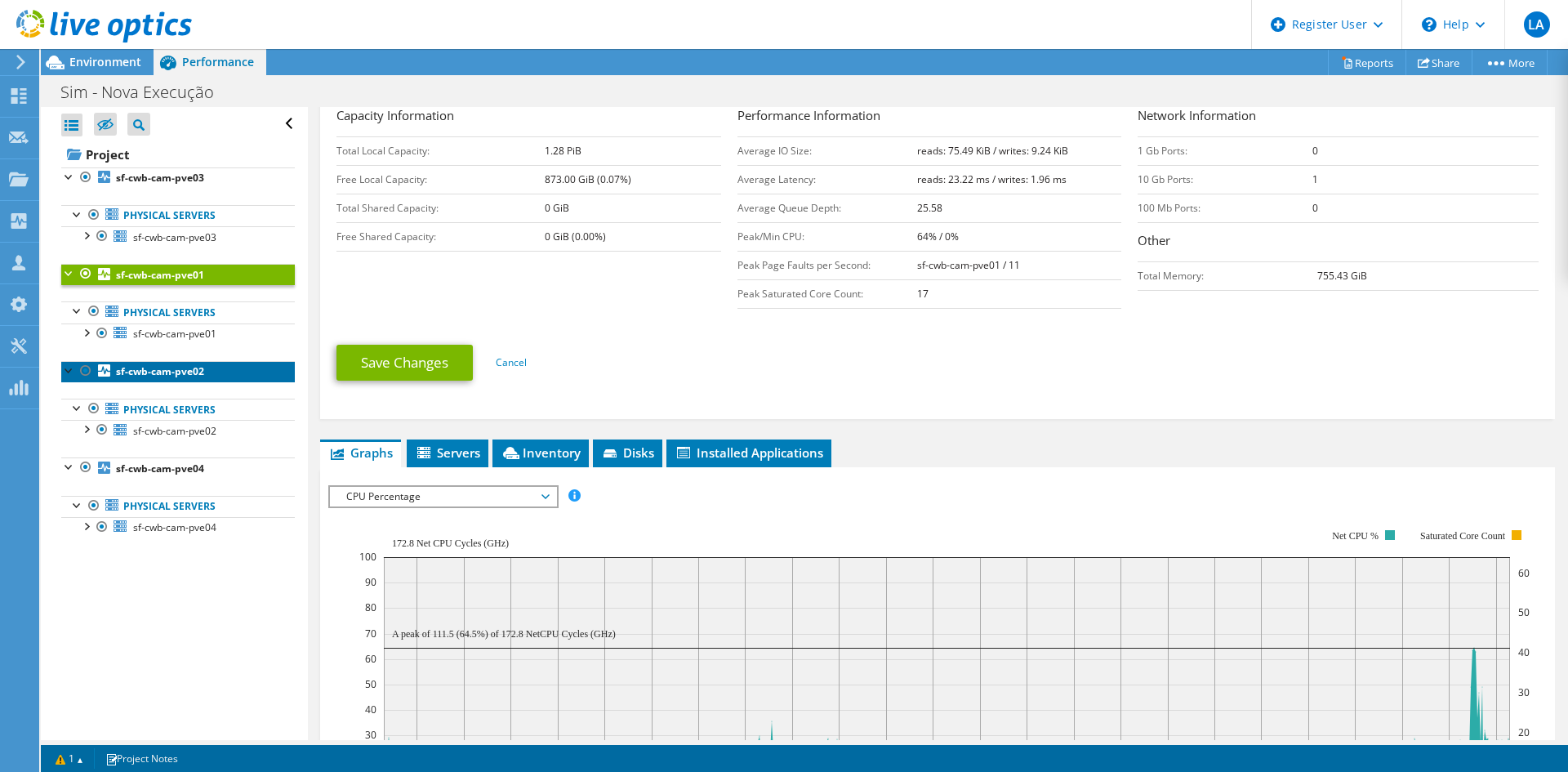
click at [164, 374] on b "sf-cwb-cam-pve02" at bounding box center [160, 371] width 88 height 14
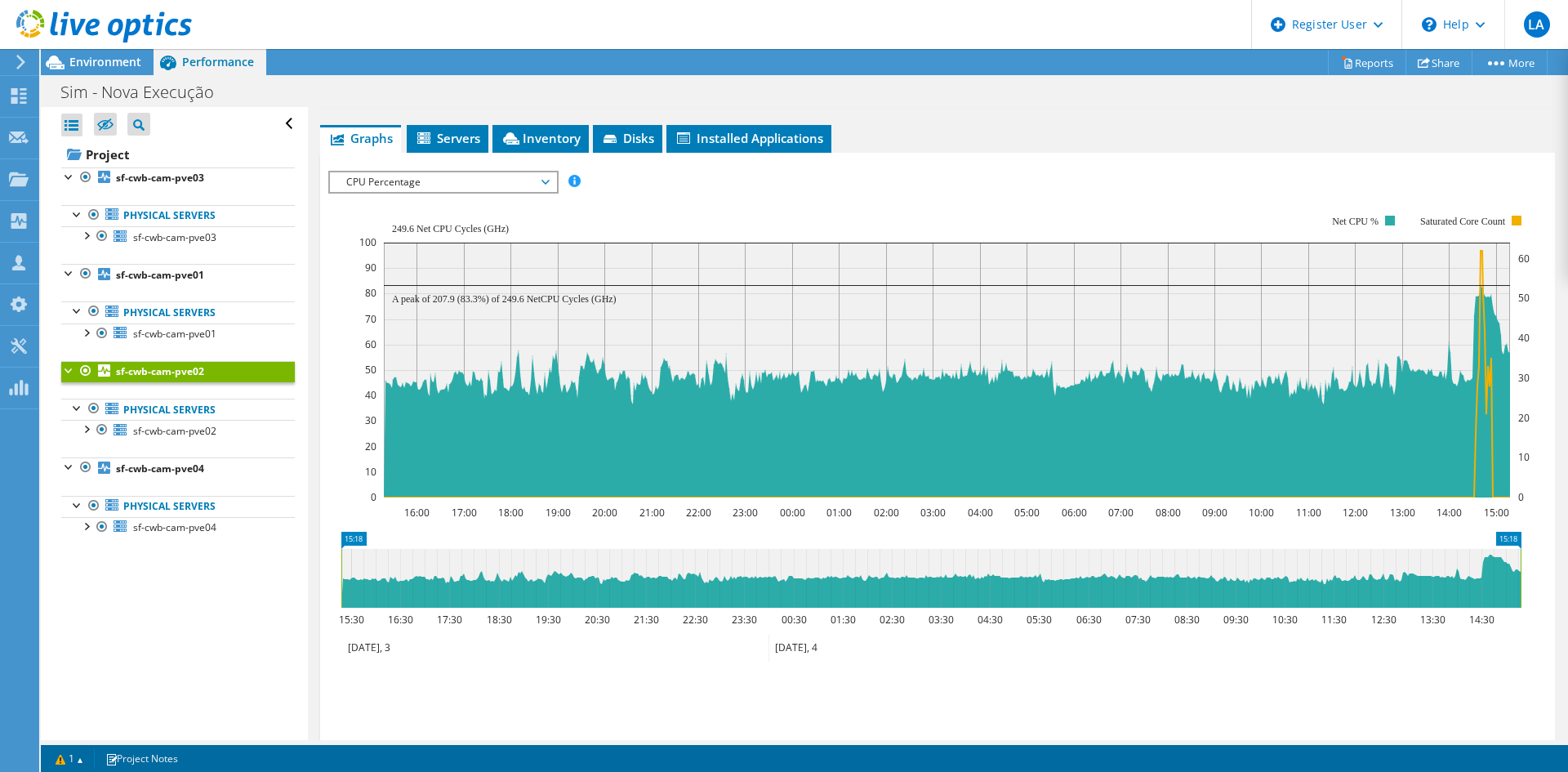
scroll to position [238, 0]
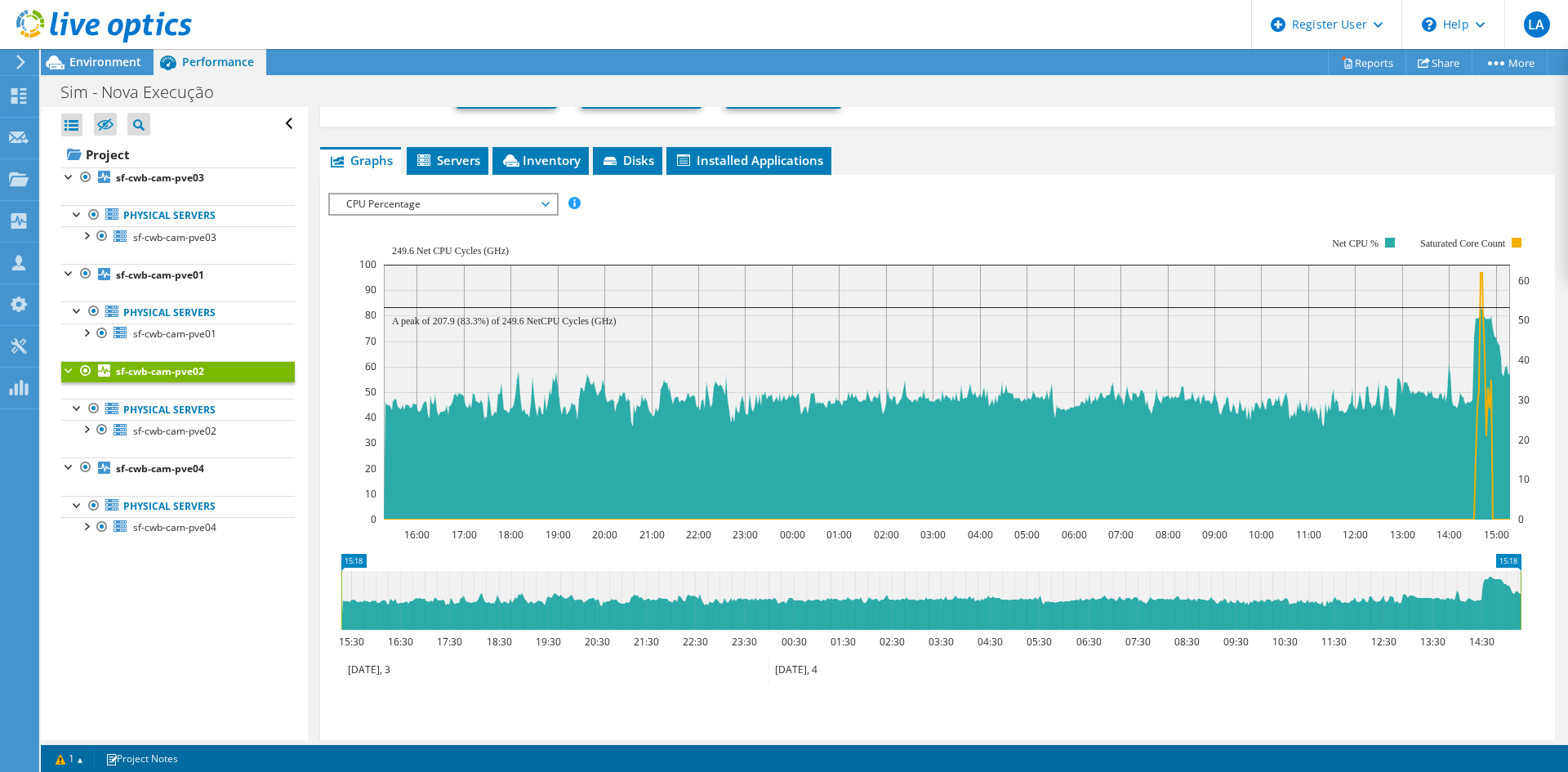
click at [441, 206] on span "CPU Percentage" at bounding box center [443, 204] width 210 height 20
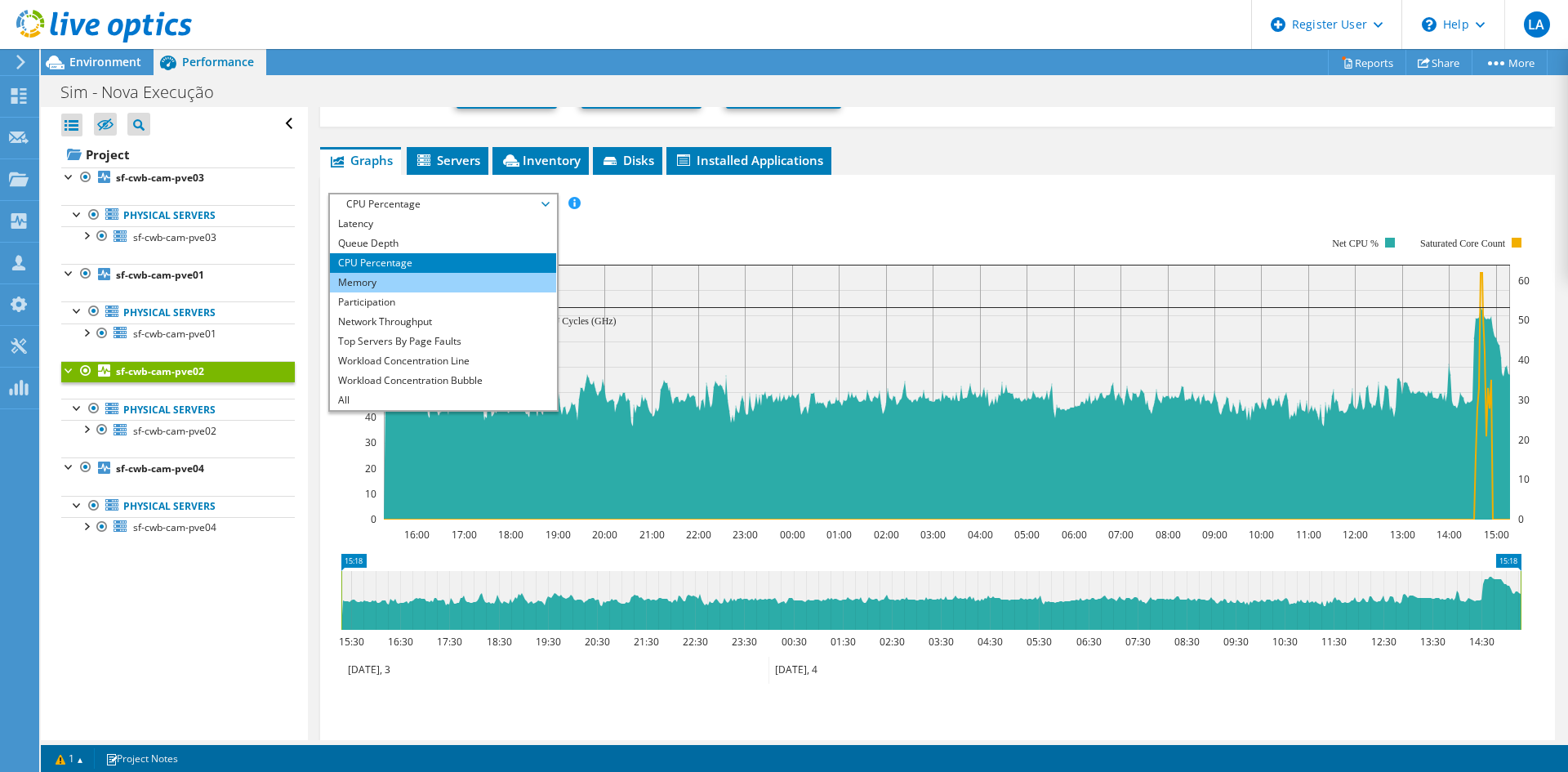
click at [423, 273] on li "Memory" at bounding box center [443, 283] width 226 height 20
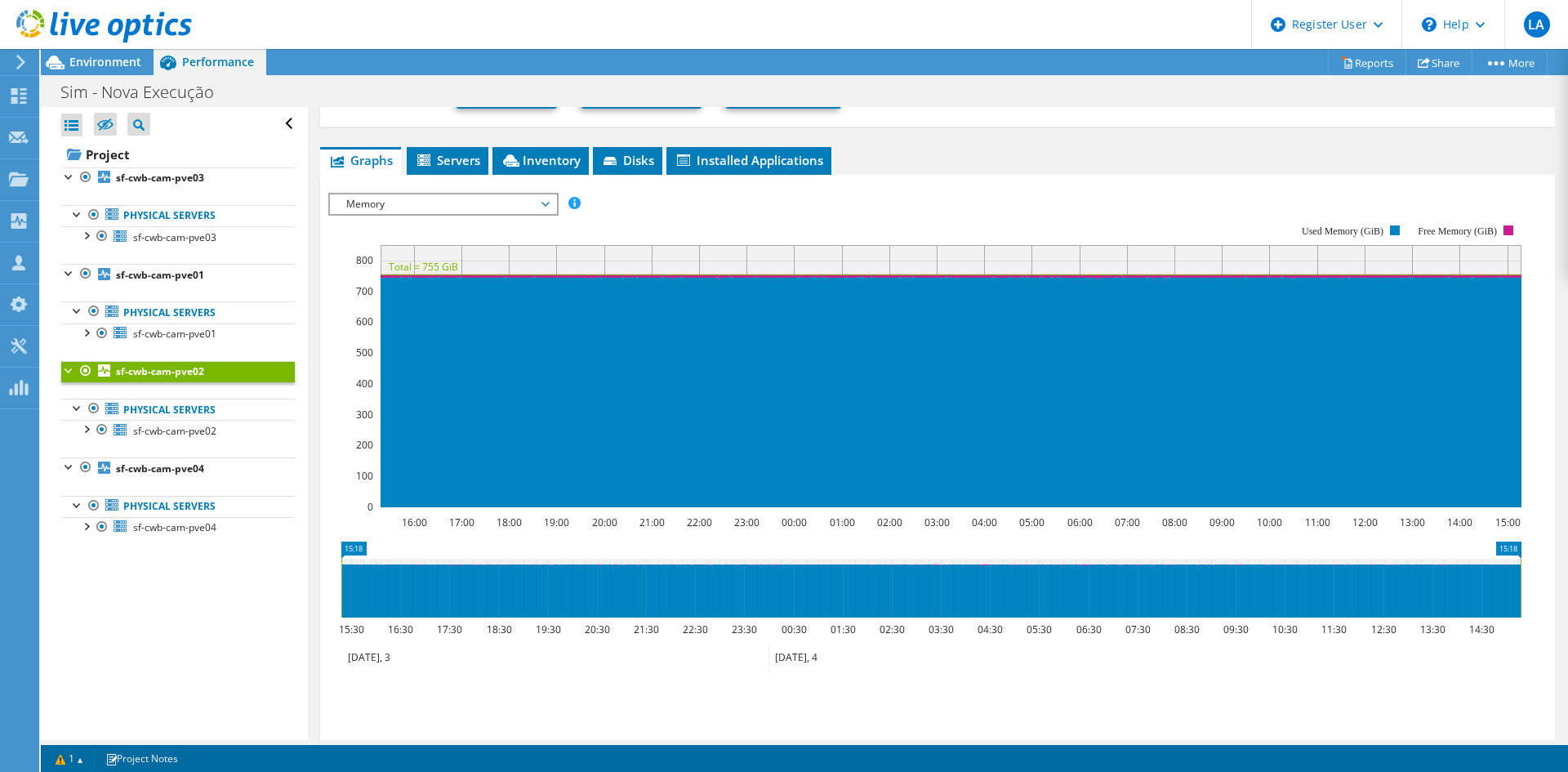
click at [398, 199] on span "Memory" at bounding box center [443, 204] width 210 height 20
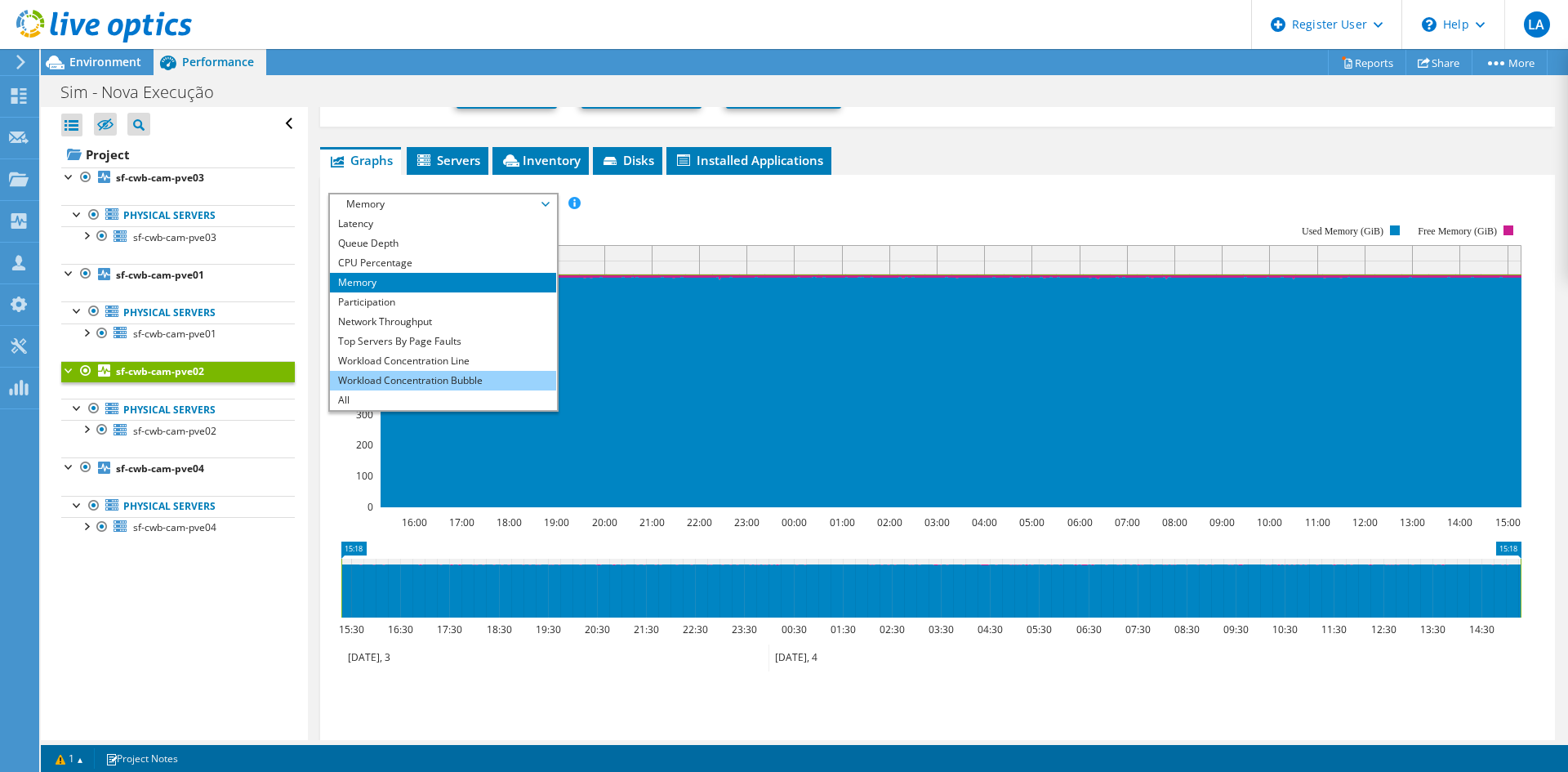
click at [455, 376] on li "Workload Concentration Bubble" at bounding box center [443, 380] width 226 height 20
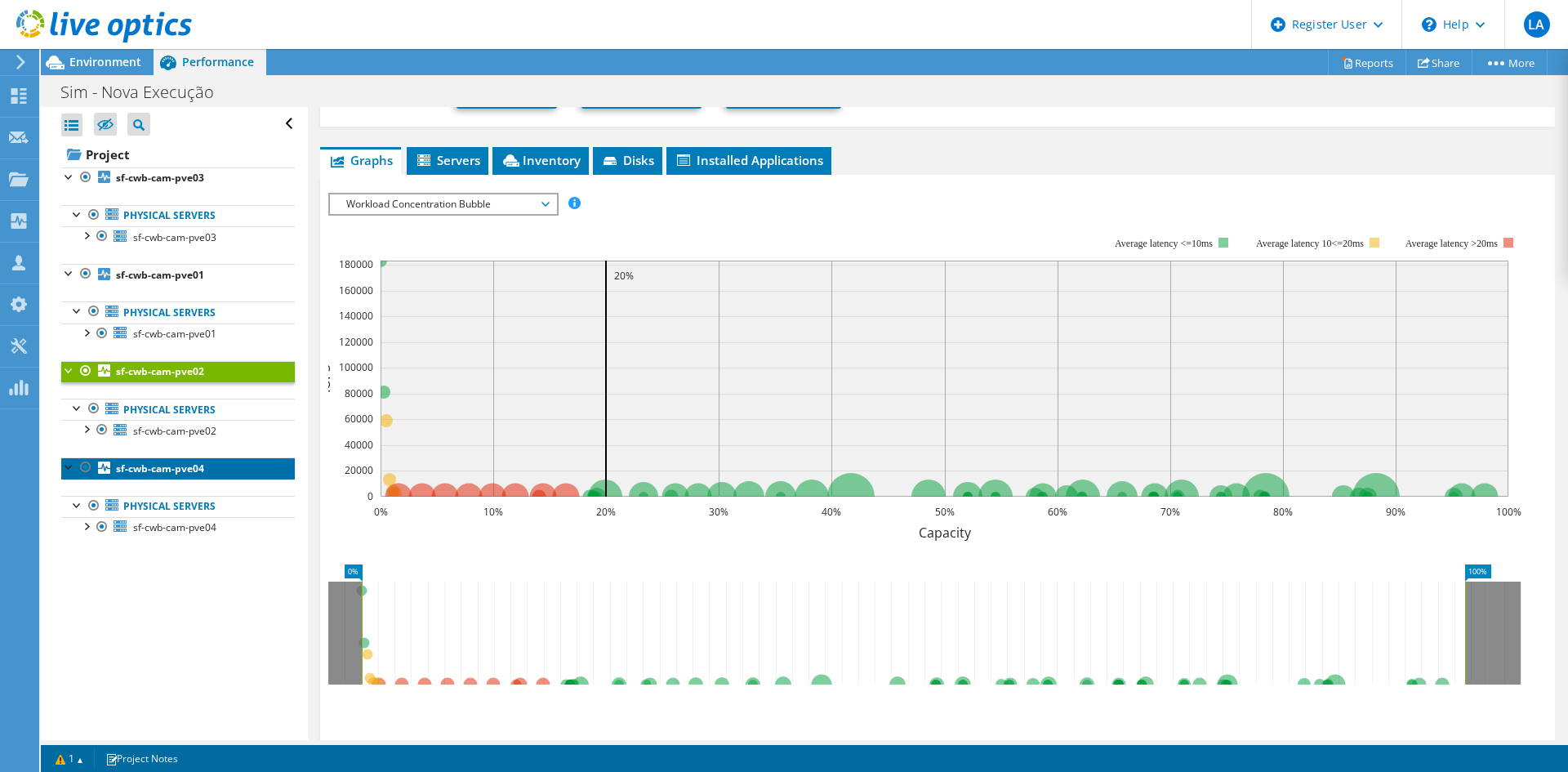
click at [183, 464] on b "sf-cwb-cam-pve04" at bounding box center [160, 468] width 88 height 14
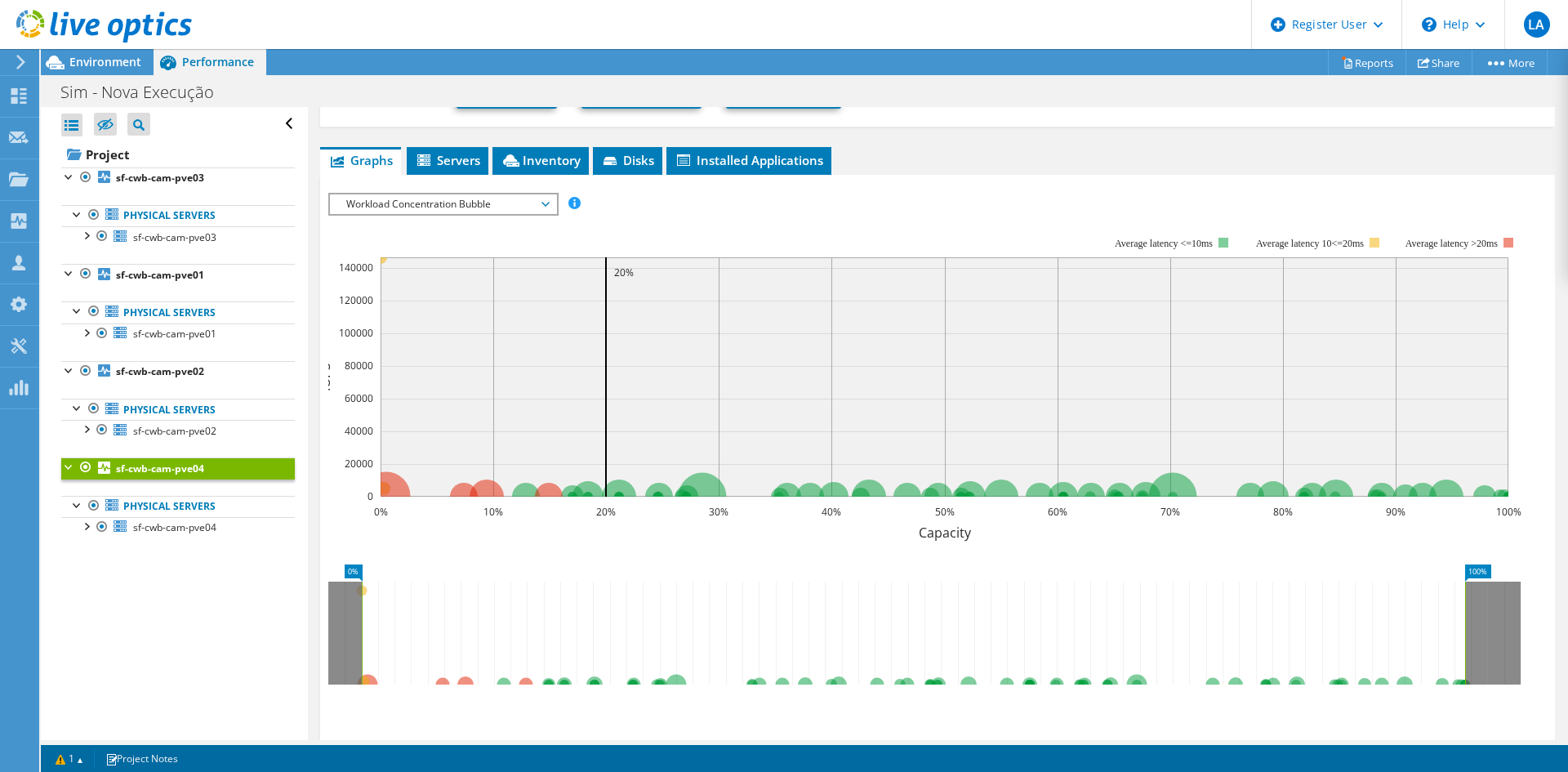
click at [435, 208] on span "Workload Concentration Bubble" at bounding box center [443, 204] width 210 height 20
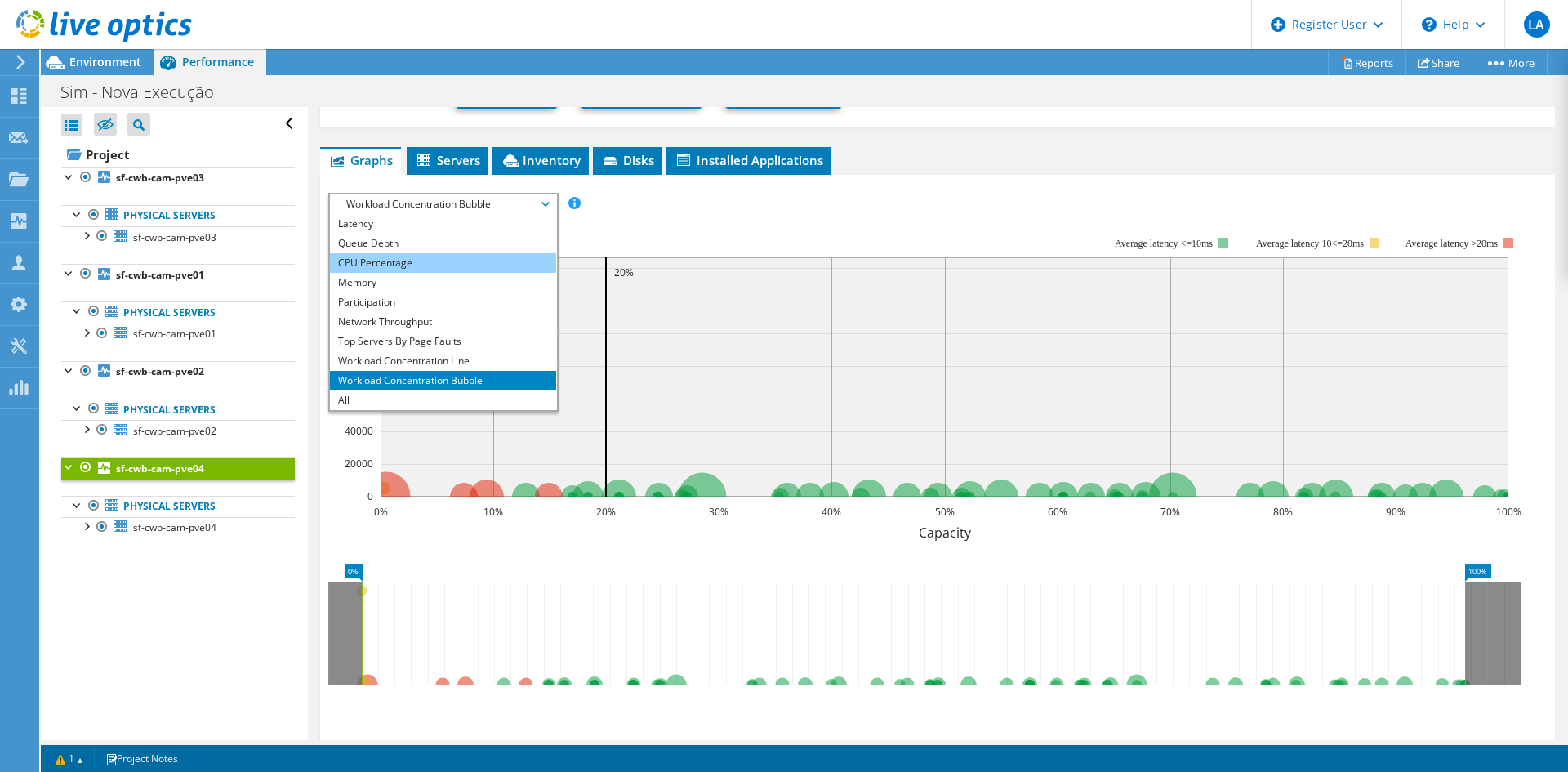
click at [441, 254] on li "CPU Percentage" at bounding box center [443, 263] width 226 height 20
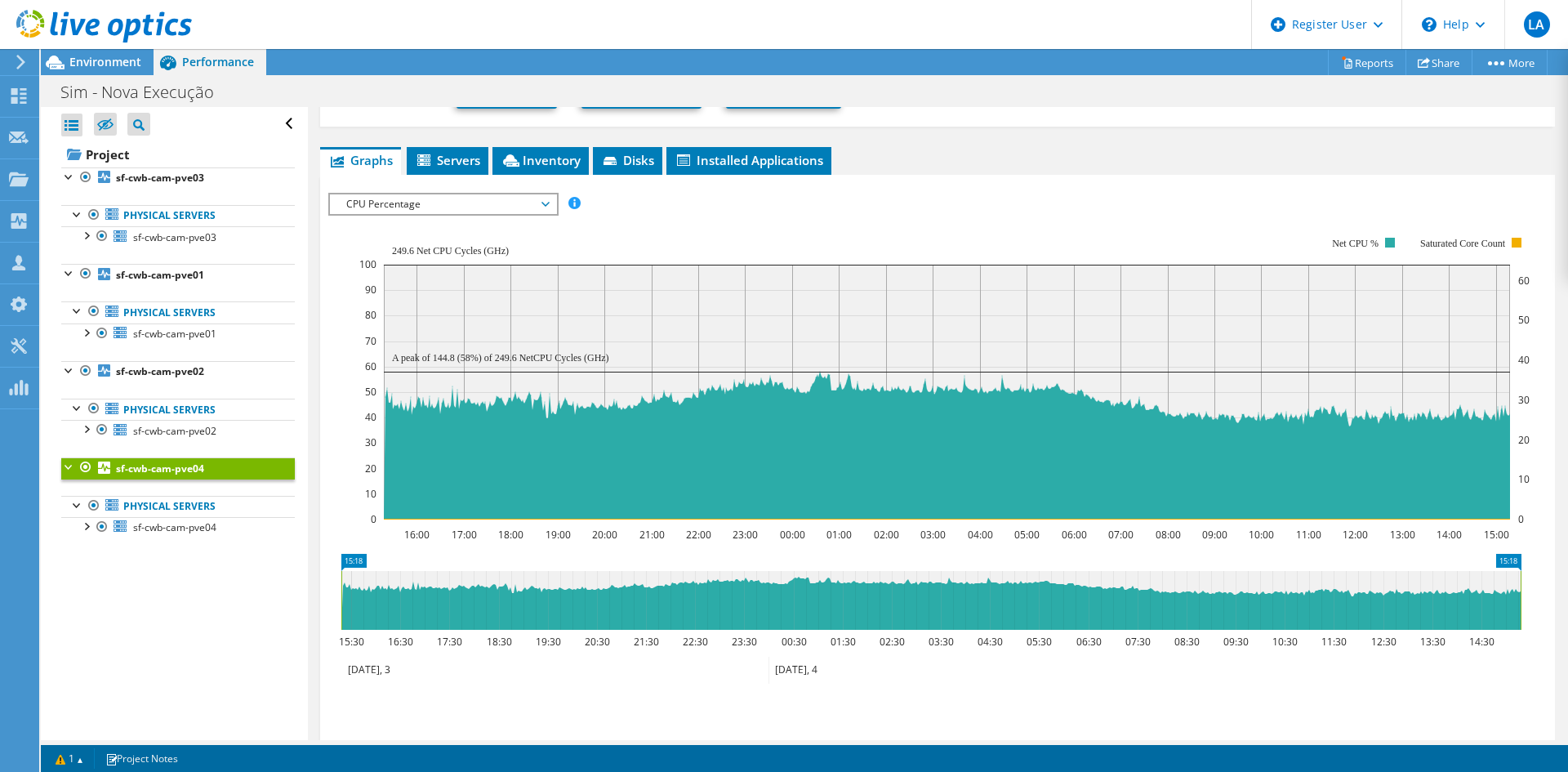
click at [374, 197] on span "CPU Percentage" at bounding box center [443, 204] width 210 height 20
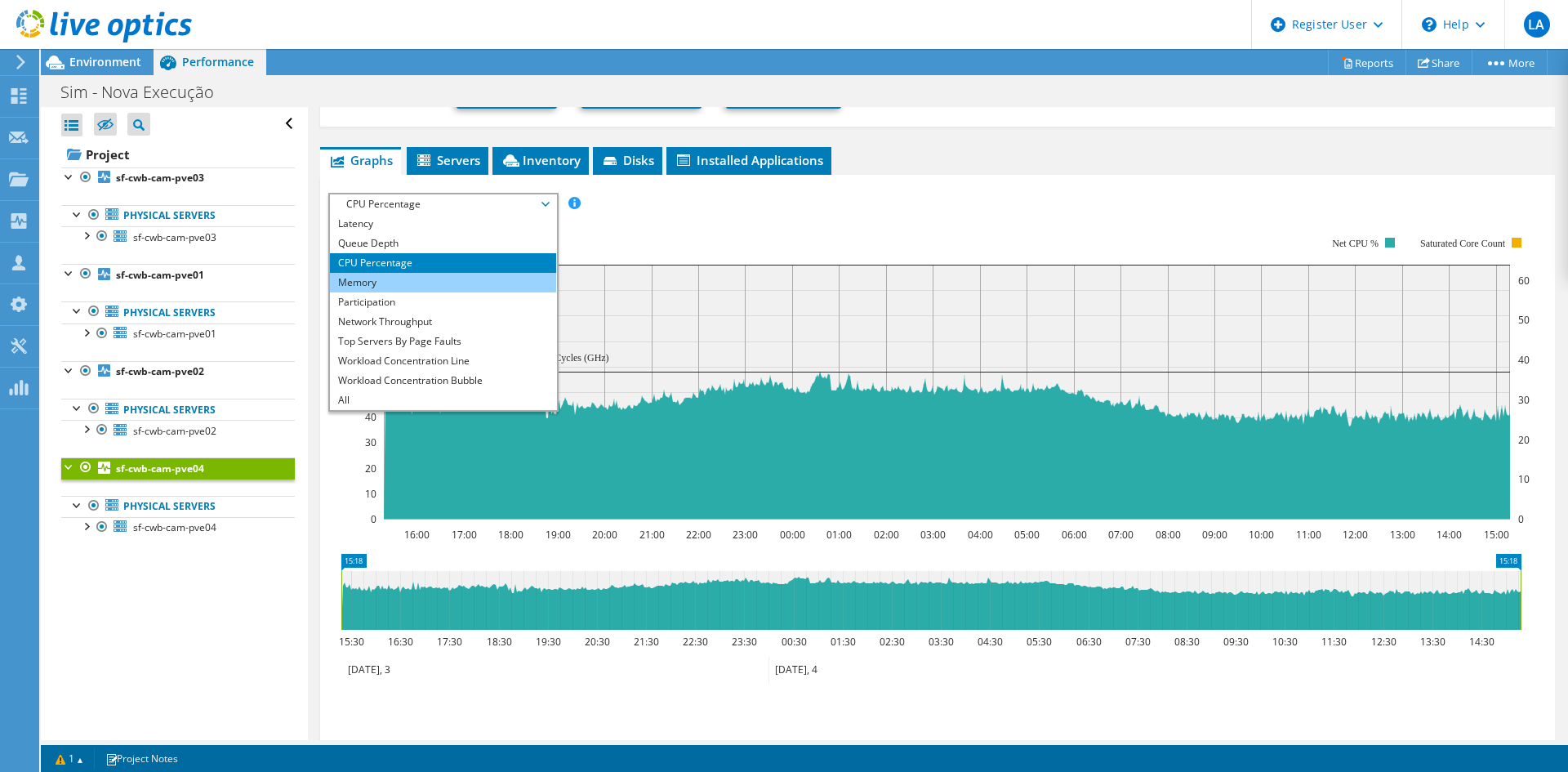
click at [439, 284] on li "Memory" at bounding box center [443, 283] width 226 height 20
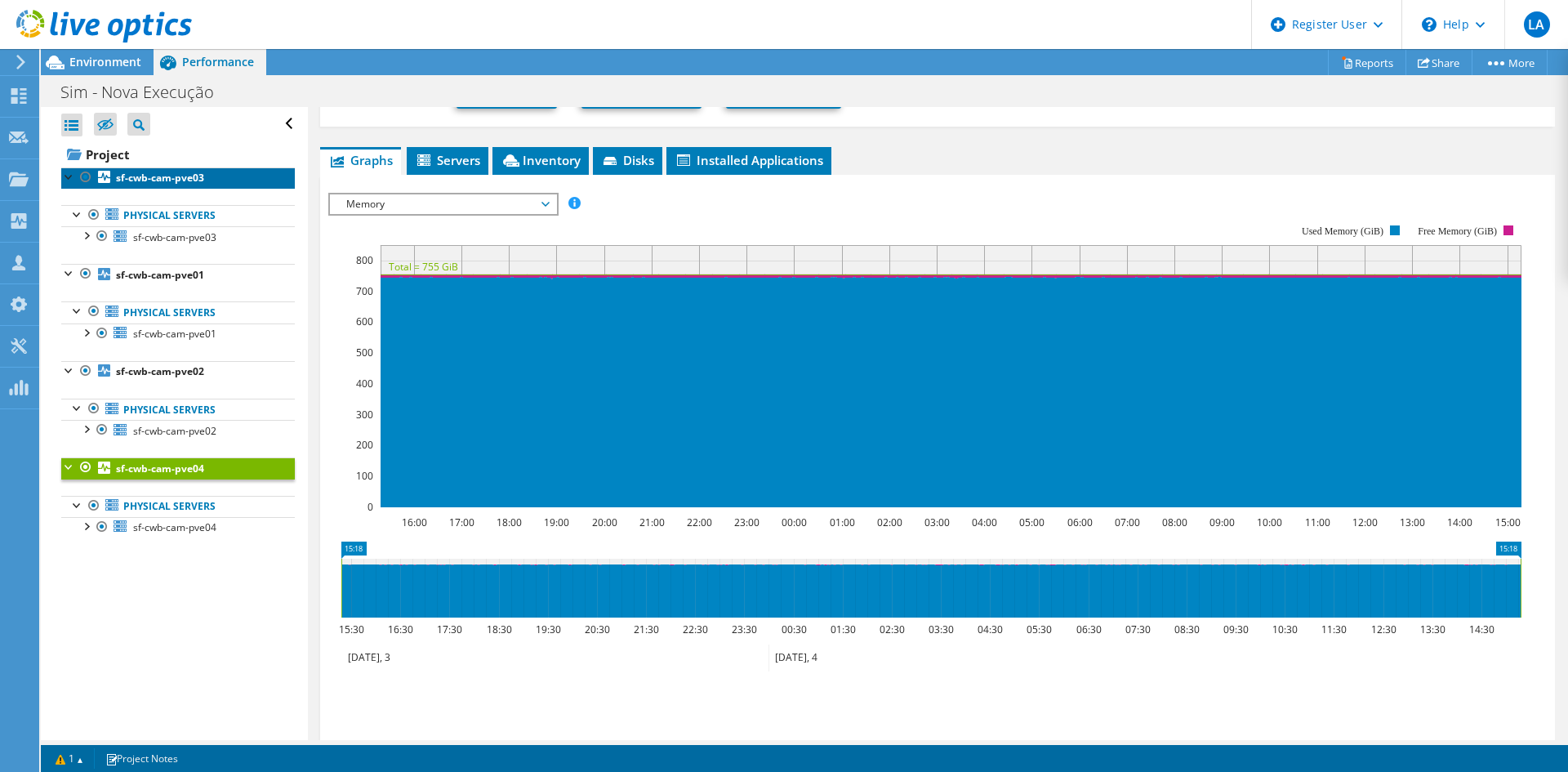
drag, startPoint x: 183, startPoint y: 177, endPoint x: 299, endPoint y: 219, distance: 123.4
click at [183, 177] on b "sf-cwb-cam-pve03" at bounding box center [160, 177] width 88 height 14
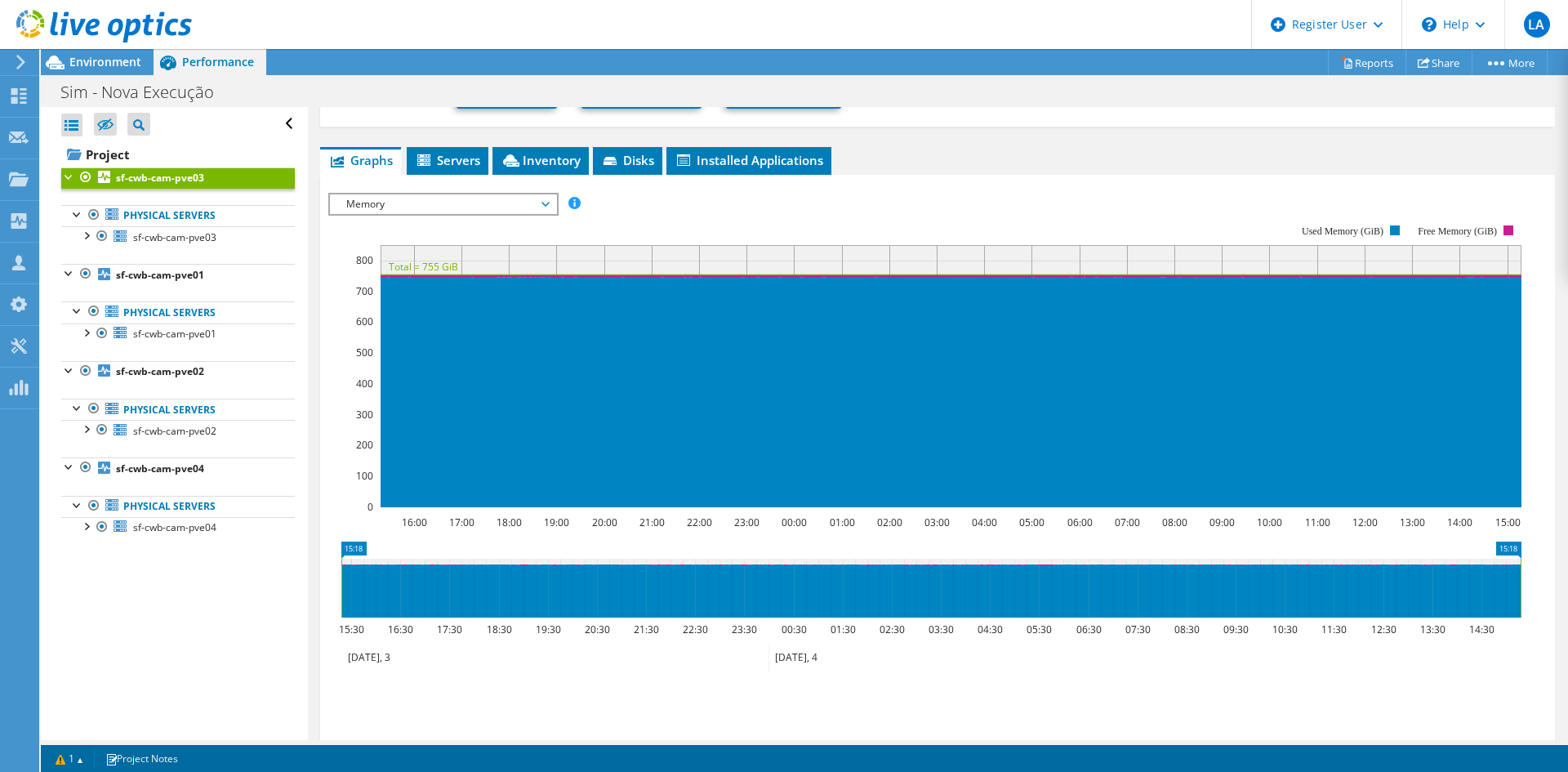
click at [399, 208] on span "Memory" at bounding box center [443, 204] width 210 height 20
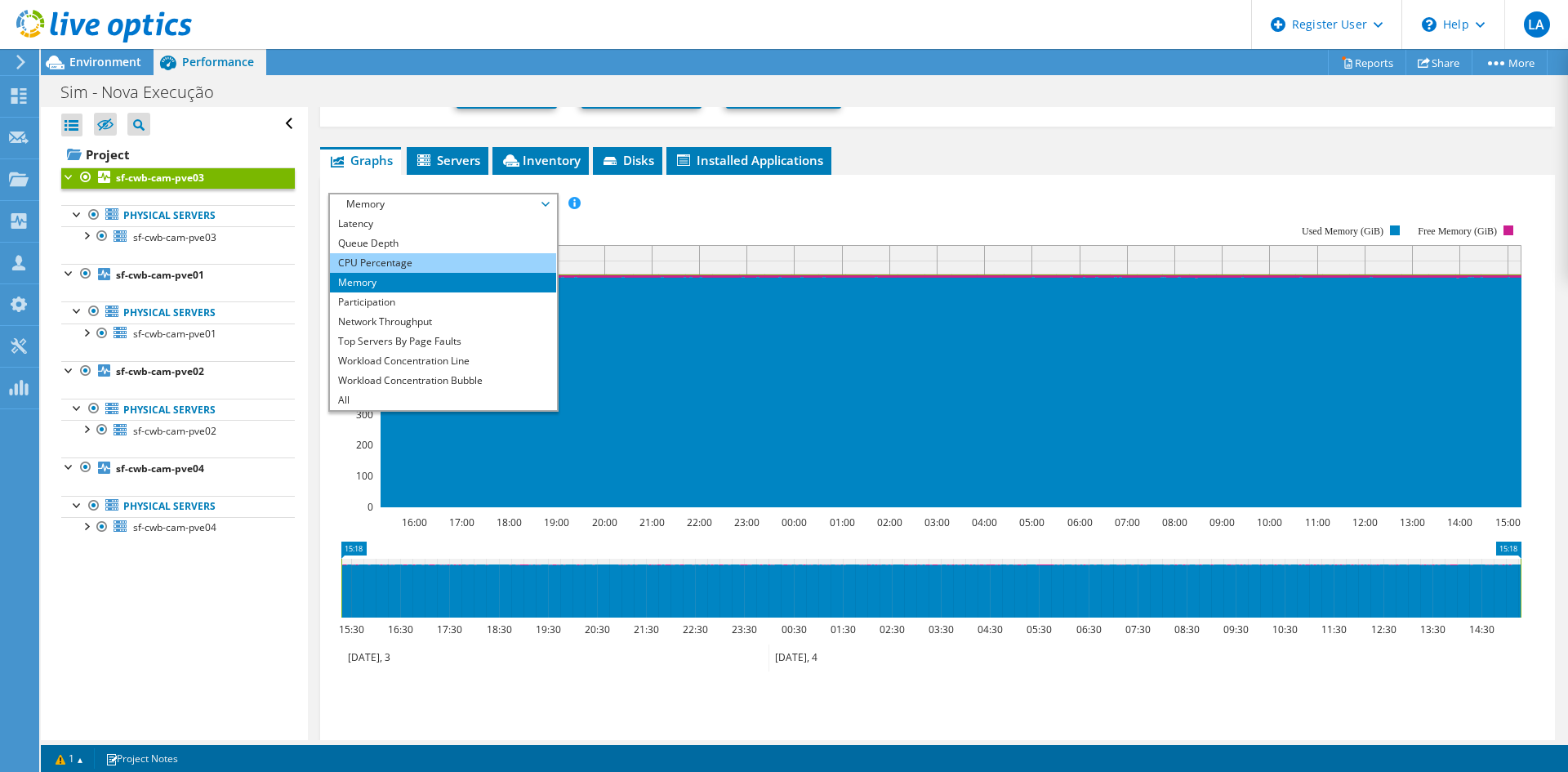
click at [398, 256] on li "CPU Percentage" at bounding box center [443, 263] width 226 height 20
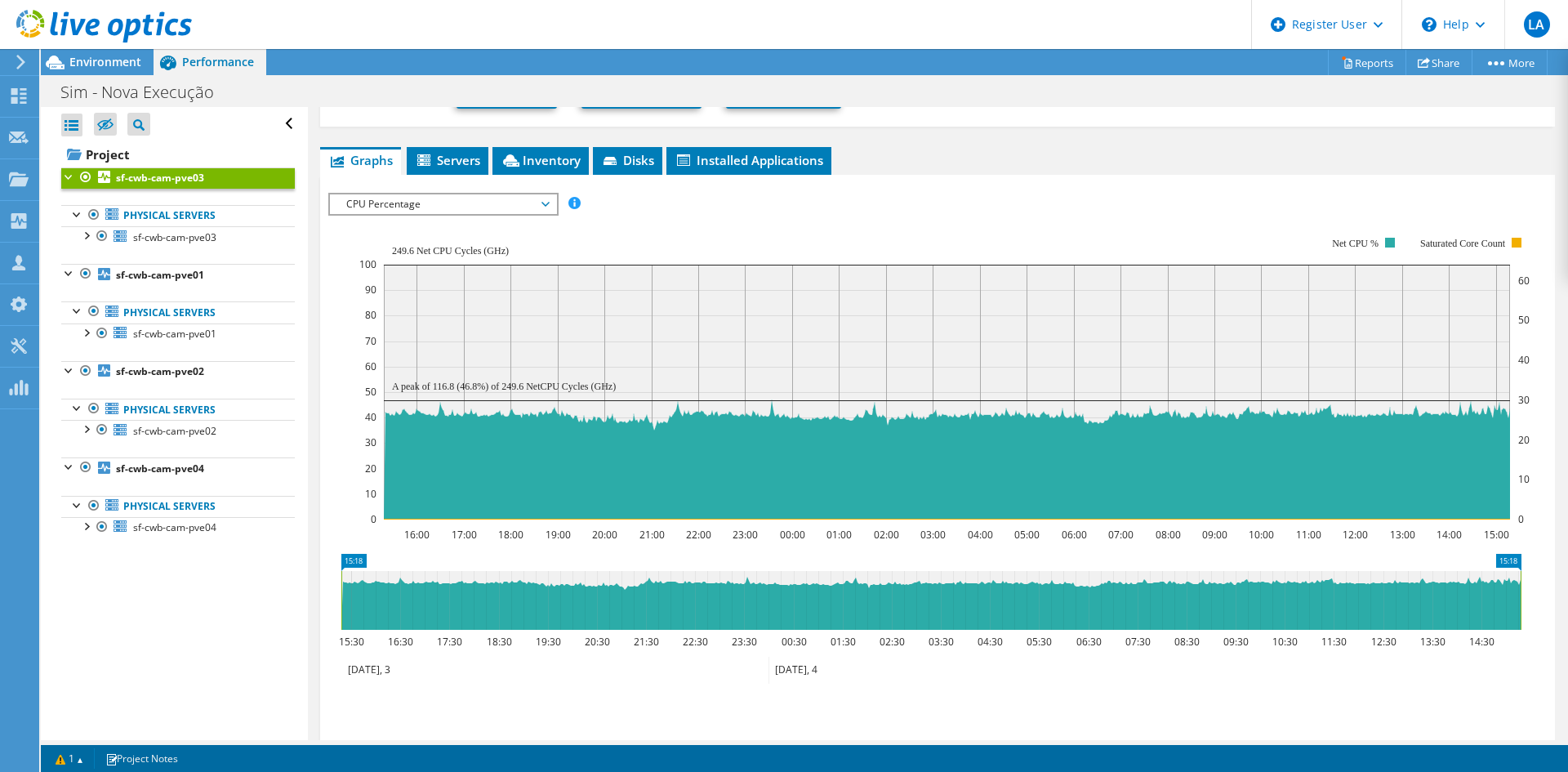
click at [414, 197] on span "CPU Percentage" at bounding box center [443, 204] width 210 height 20
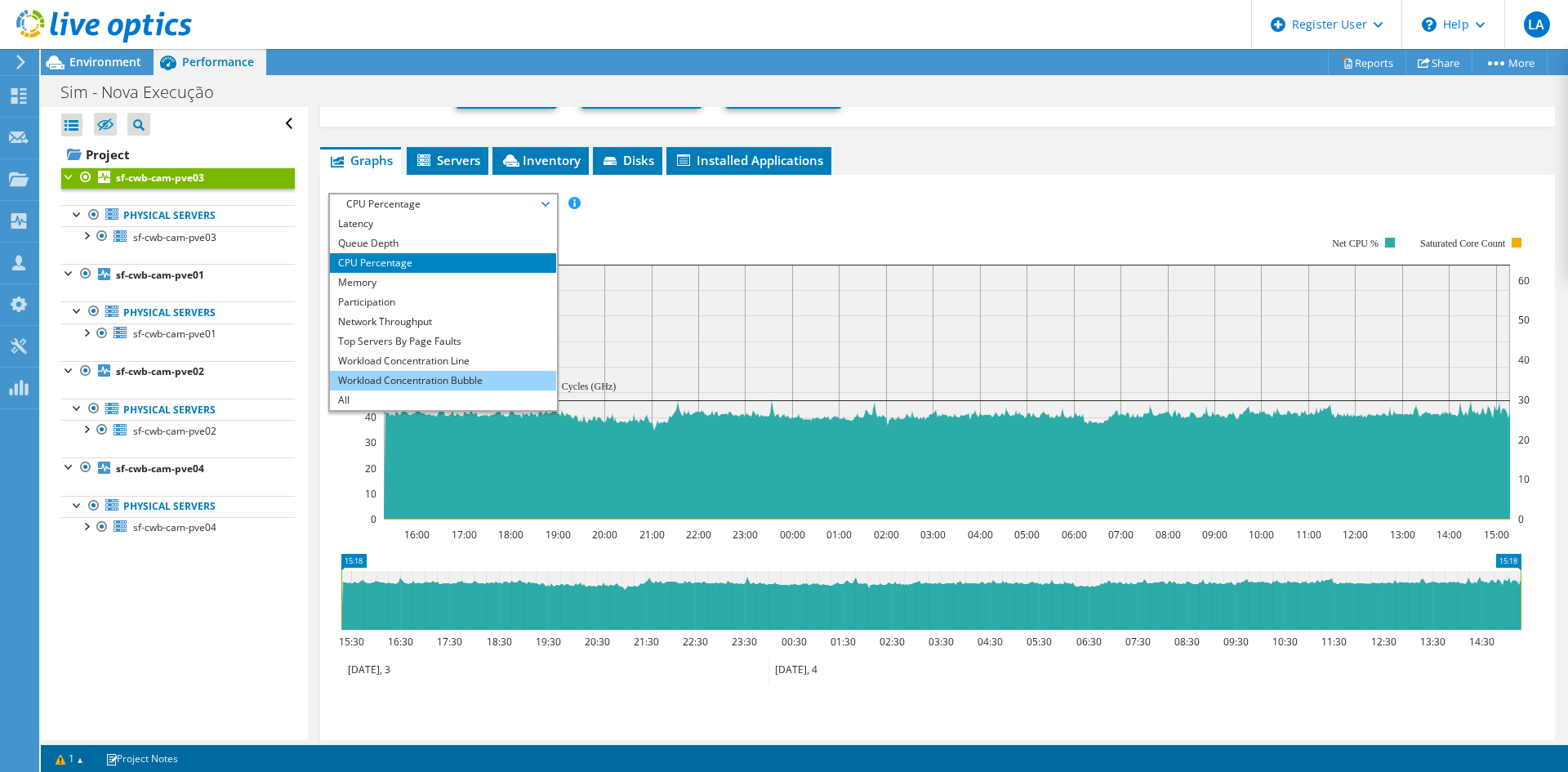
click at [473, 376] on li "Workload Concentration Bubble" at bounding box center [443, 380] width 226 height 20
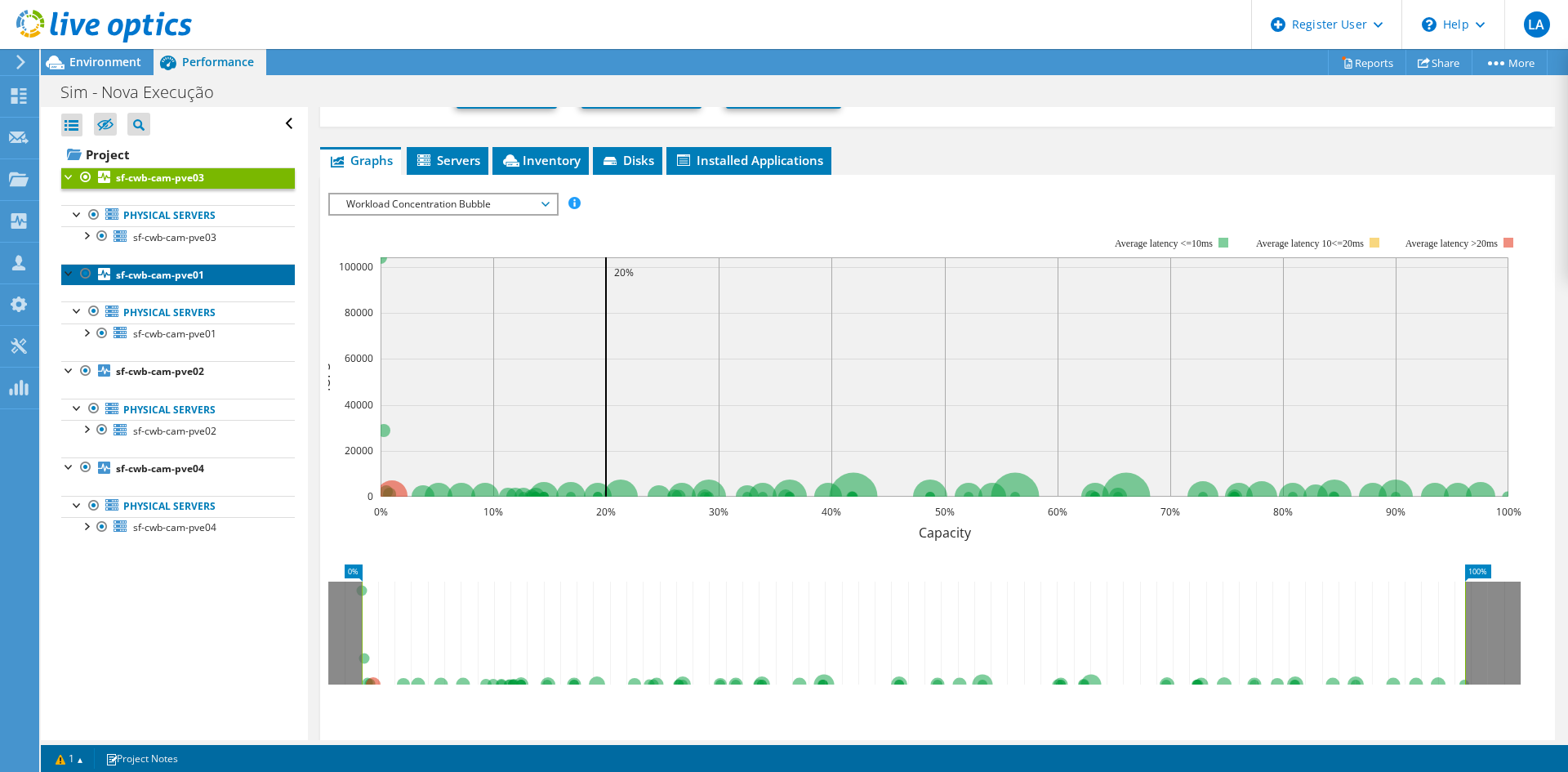
click at [165, 278] on b "sf-cwb-cam-pve01" at bounding box center [160, 274] width 88 height 14
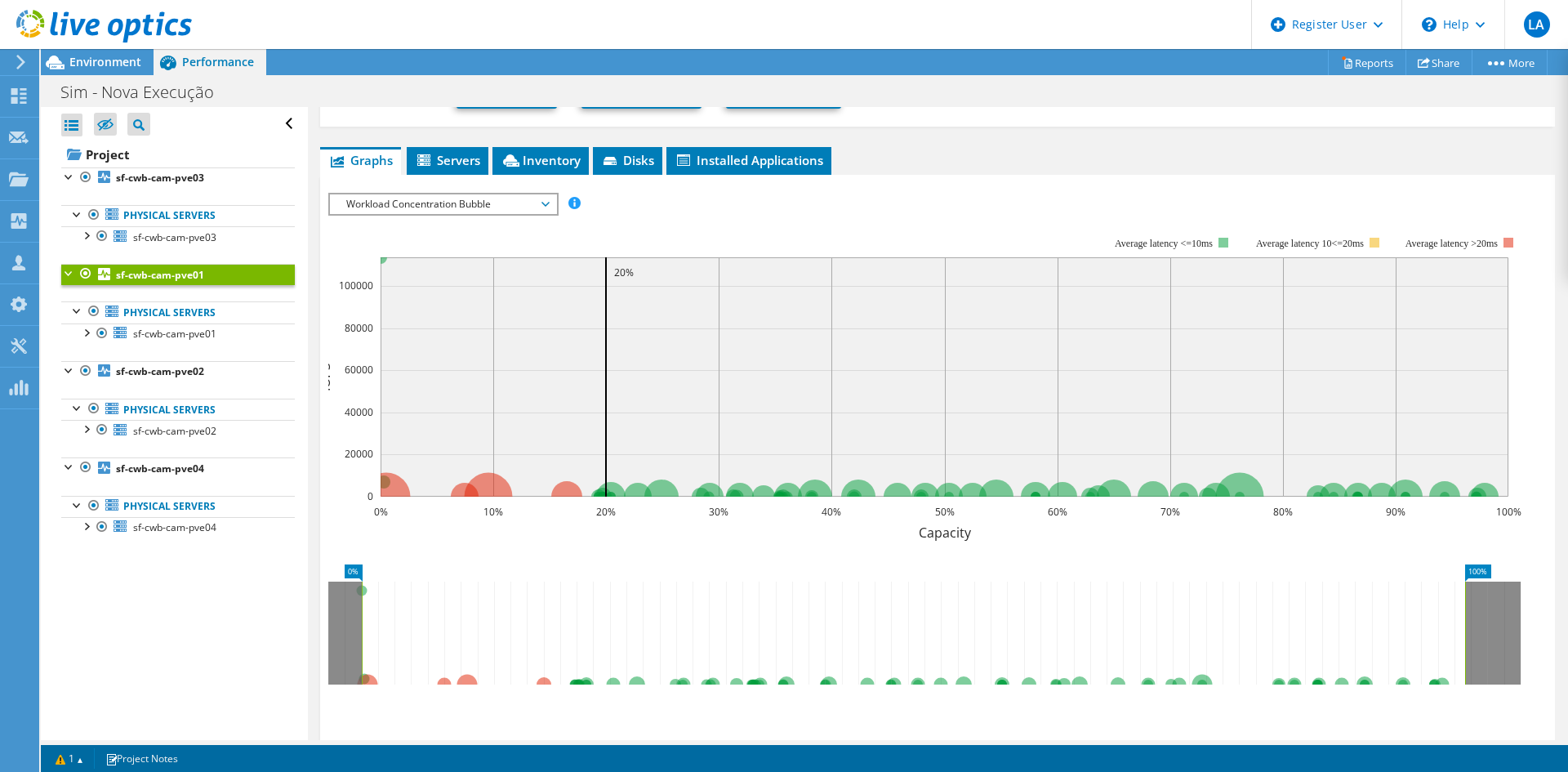
click at [434, 198] on span "Workload Concentration Bubble" at bounding box center [443, 204] width 210 height 20
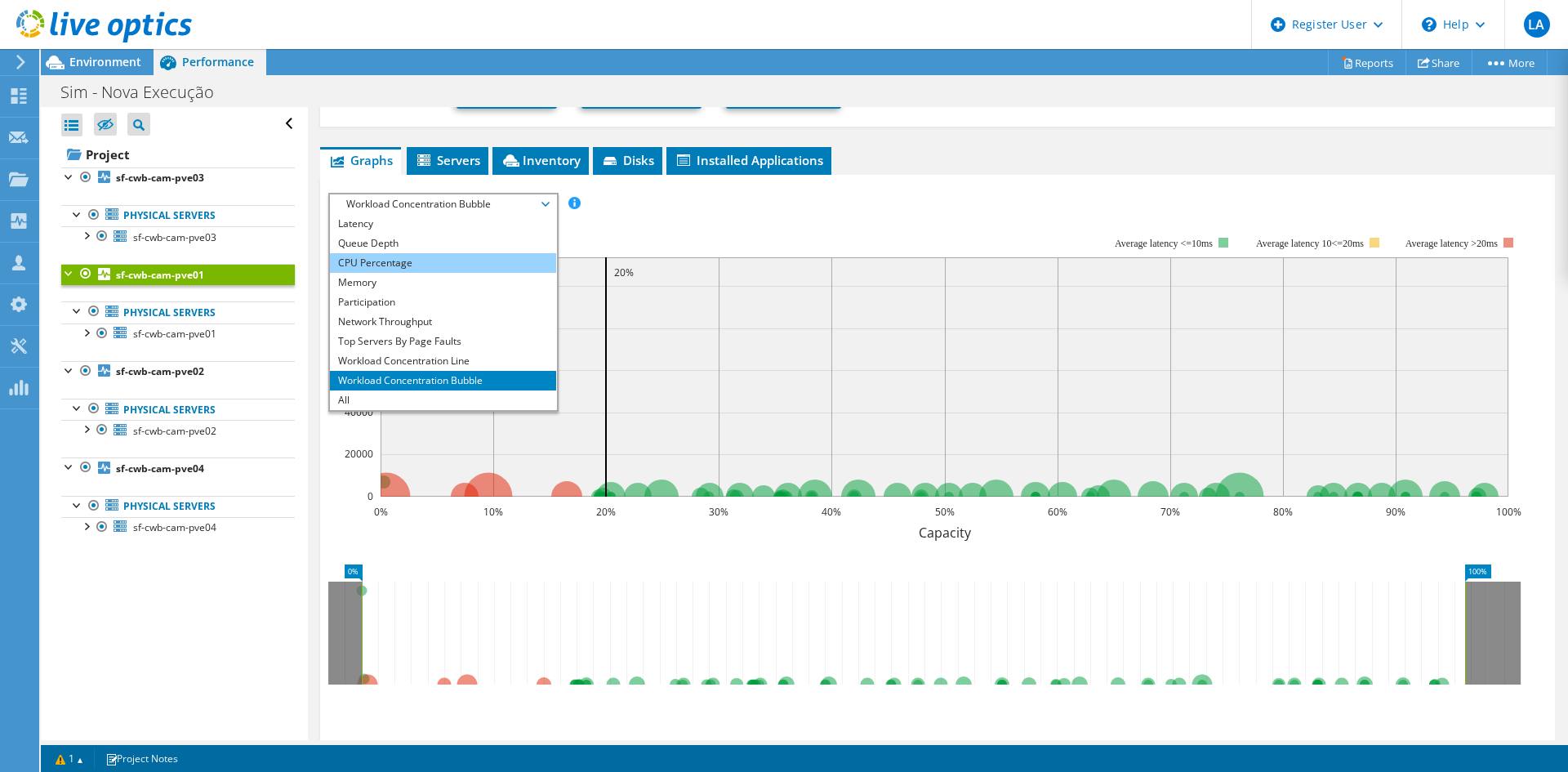
click at [442, 258] on li "CPU Percentage" at bounding box center [443, 263] width 226 height 20
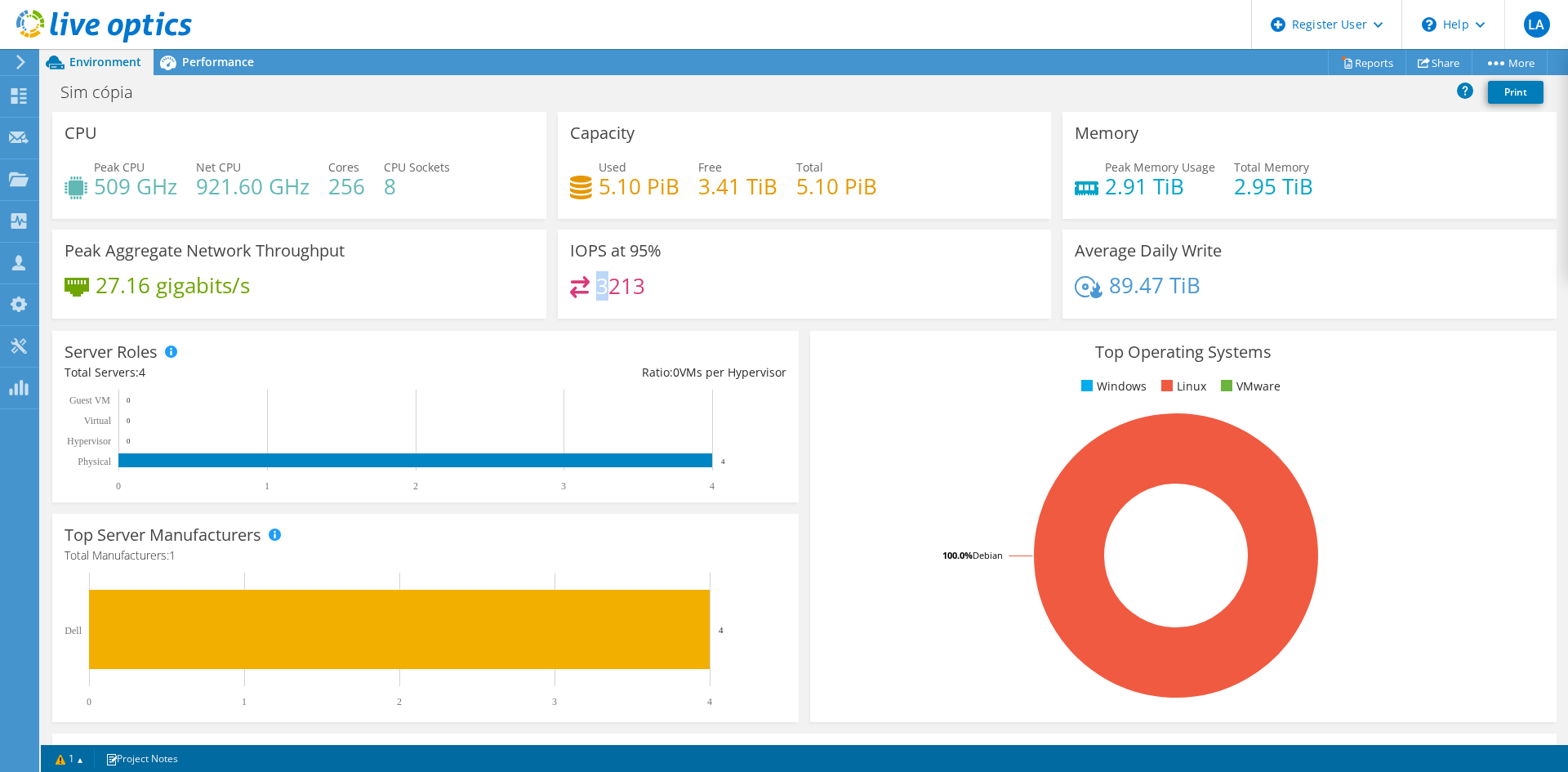
drag, startPoint x: 599, startPoint y: 286, endPoint x: 622, endPoint y: 286, distance: 23.0
click at [616, 286] on h4 "3213" at bounding box center [620, 285] width 49 height 18
click at [218, 70] on div "Performance" at bounding box center [210, 62] width 112 height 26
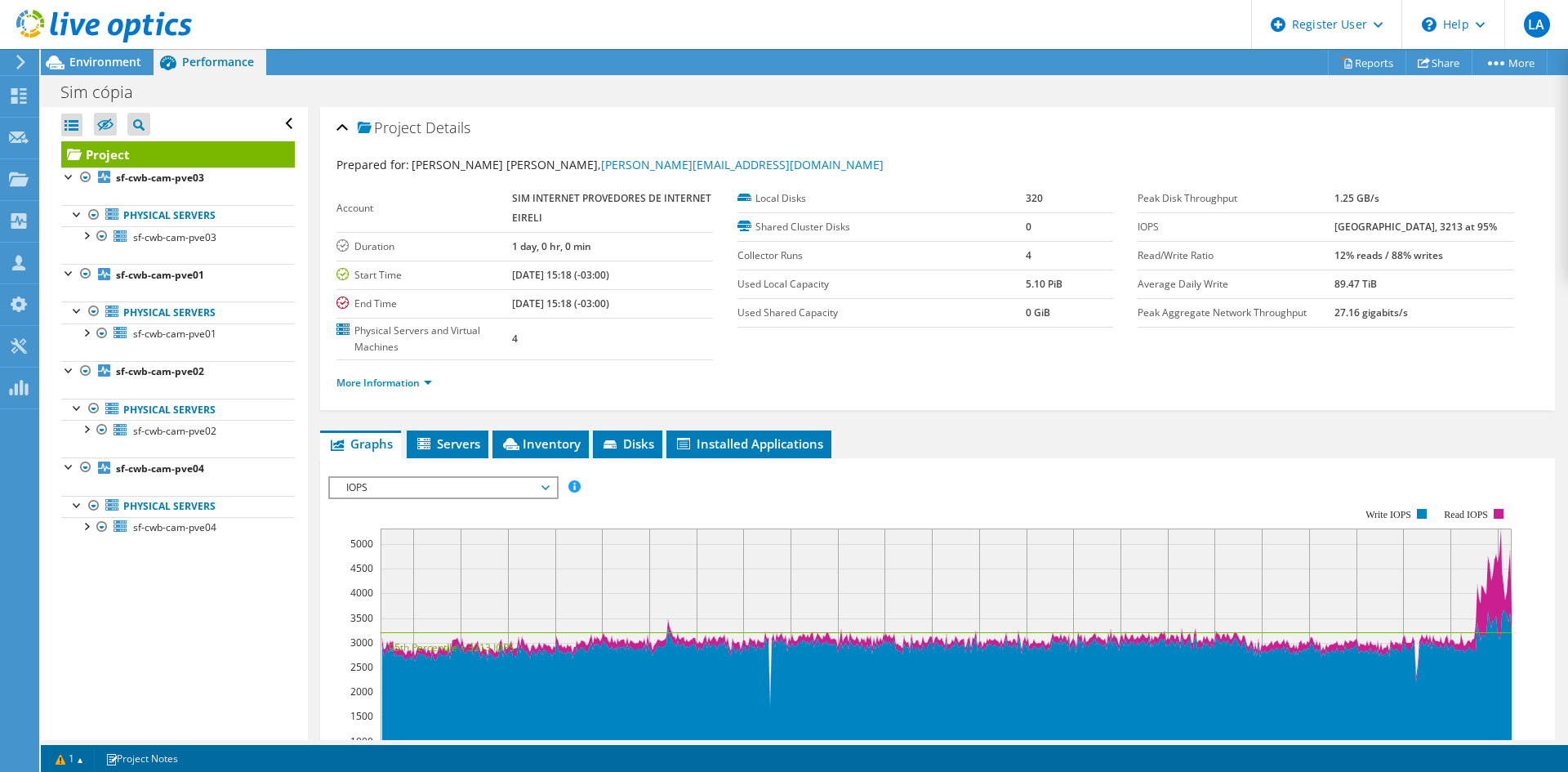
click at [428, 485] on span "IOPS" at bounding box center [443, 488] width 210 height 20
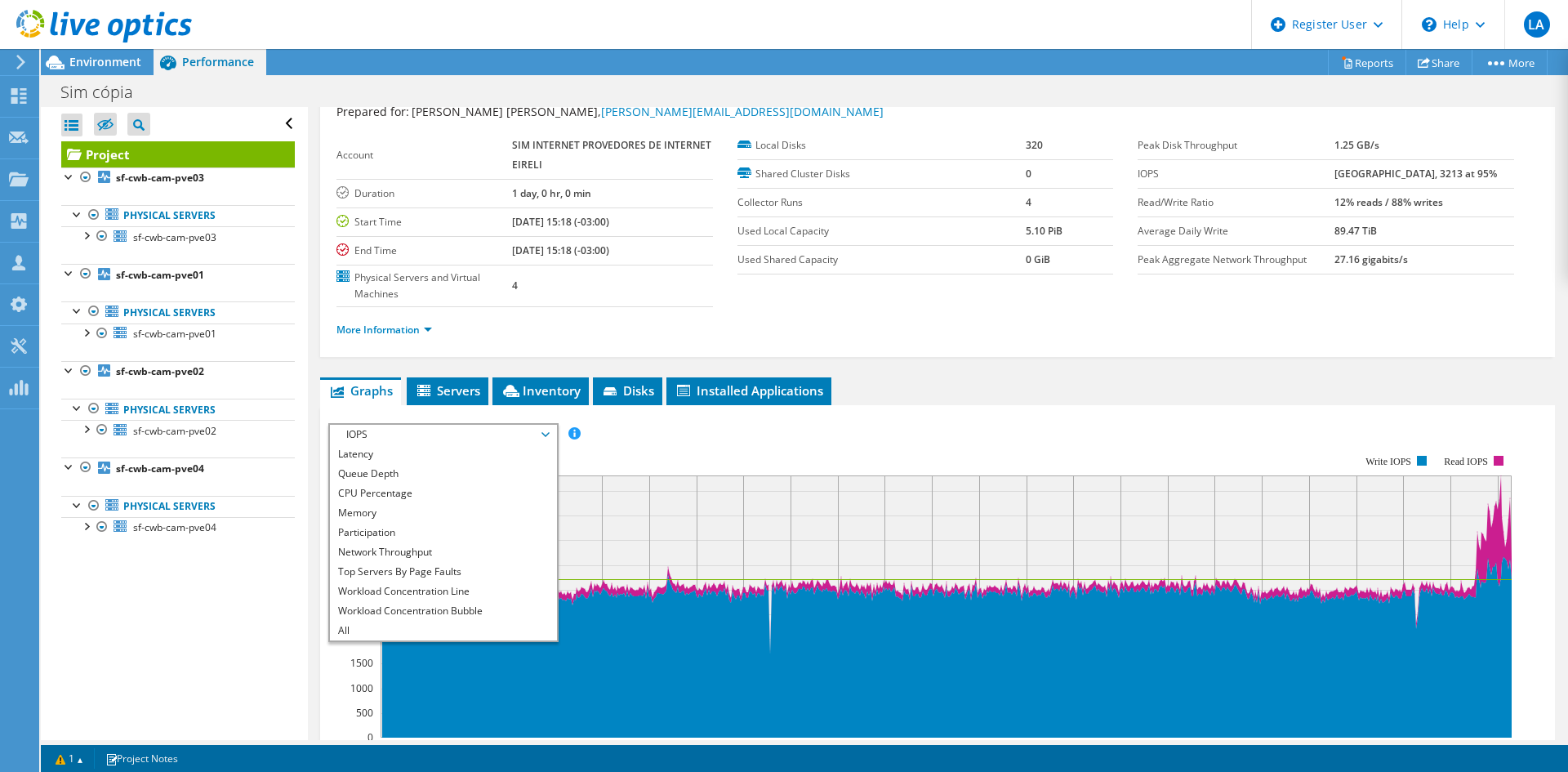
scroll to position [81, 0]
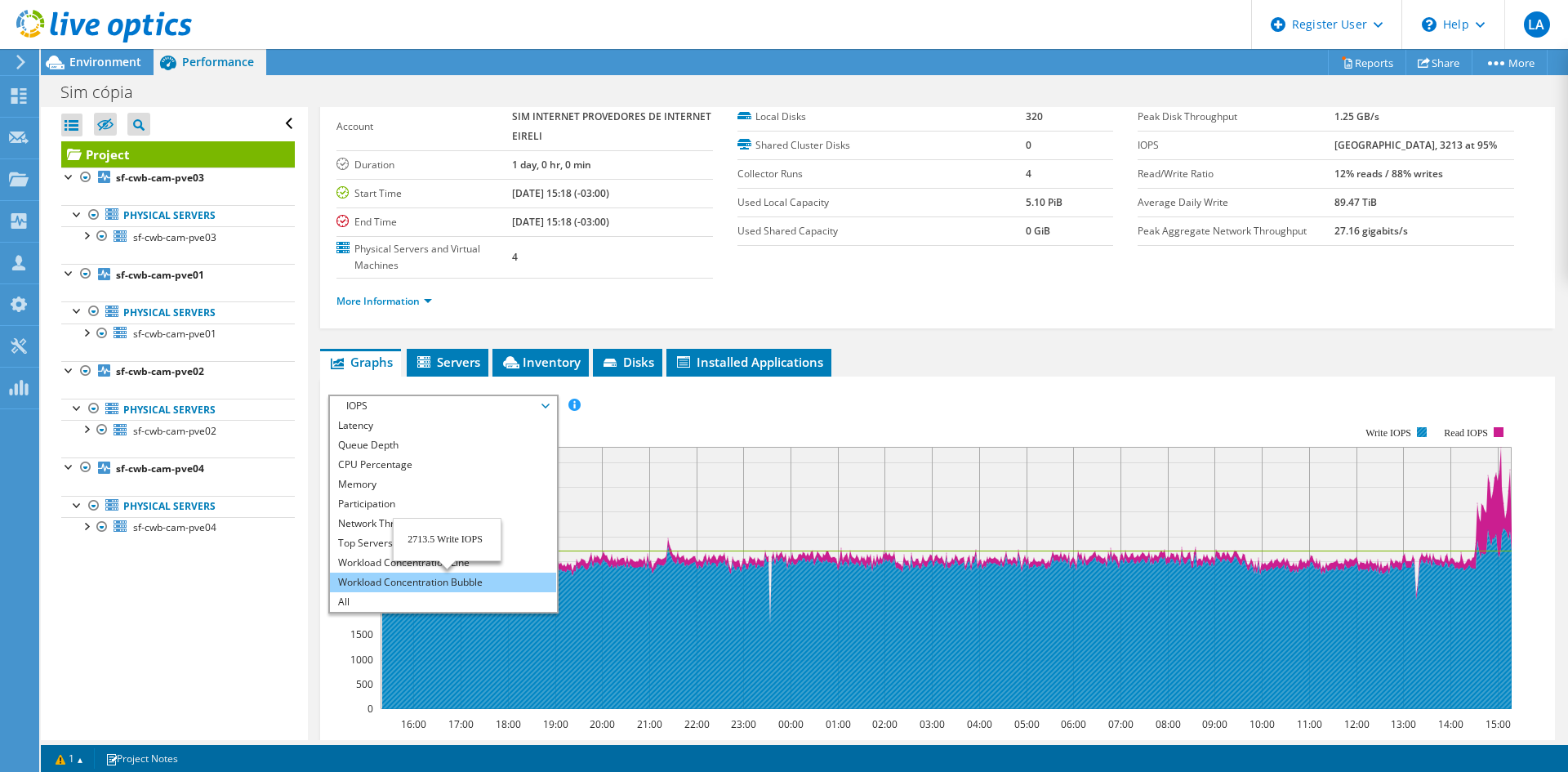
click at [434, 580] on li "Workload Concentration Bubble" at bounding box center [443, 582] width 226 height 20
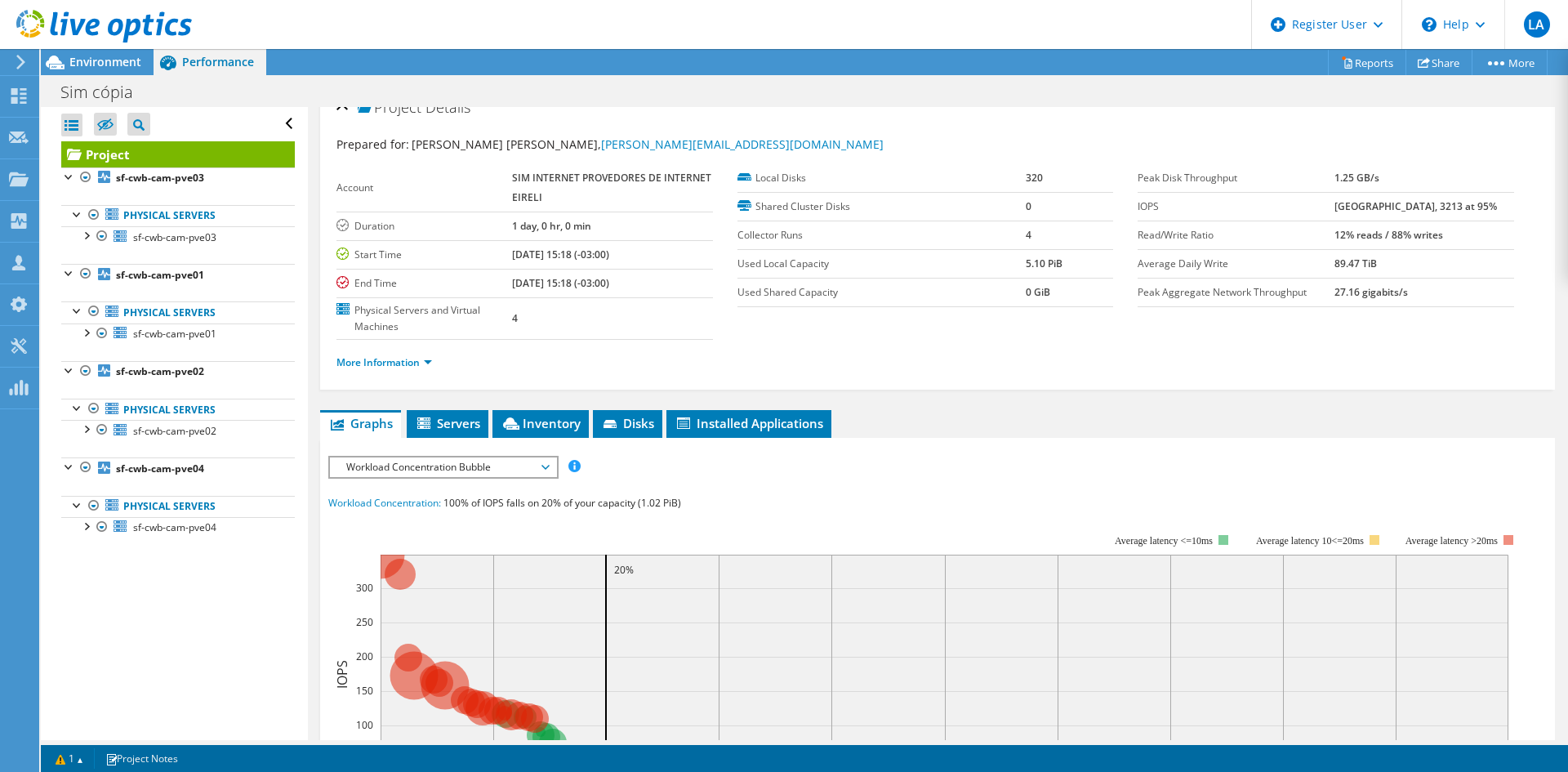
scroll to position [0, 0]
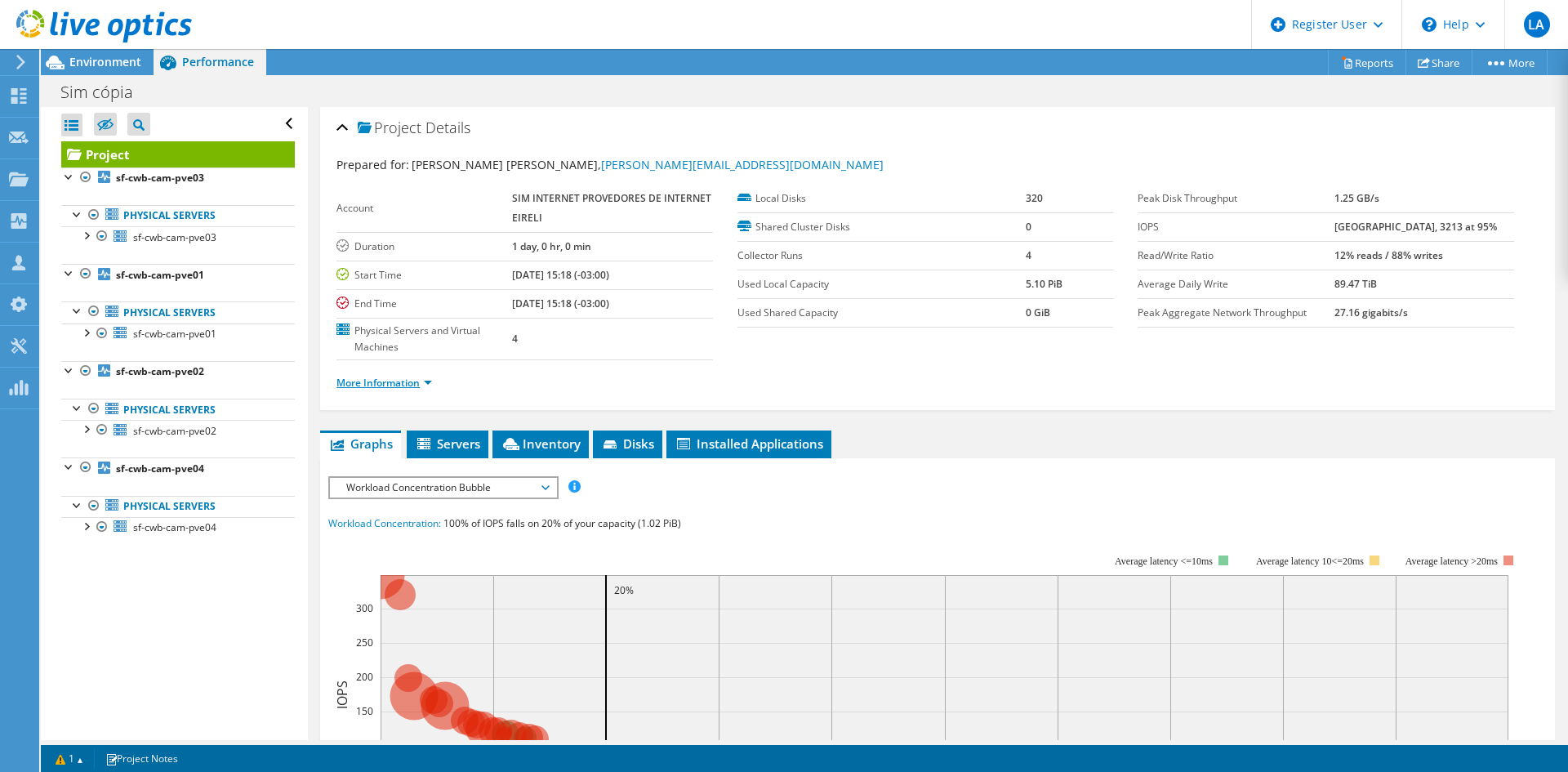
click at [385, 389] on link "More Information" at bounding box center [385, 383] width 95 height 14
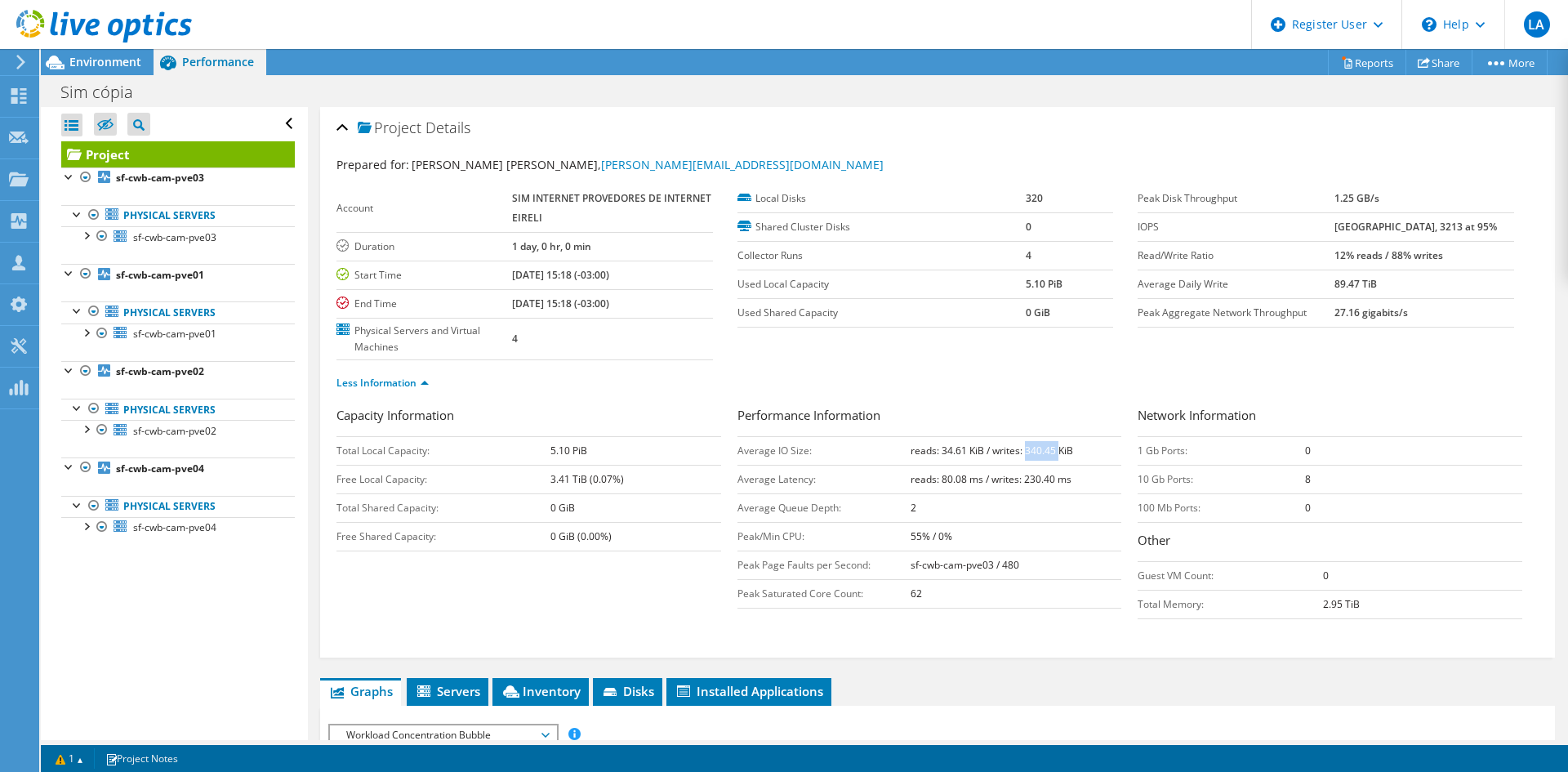
drag, startPoint x: 1021, startPoint y: 445, endPoint x: 1050, endPoint y: 456, distance: 31.0
click at [1055, 446] on b "reads: 34.61 KiB / writes: 340.45 KiB" at bounding box center [992, 450] width 163 height 14
